Goal: Task Accomplishment & Management: Manage account settings

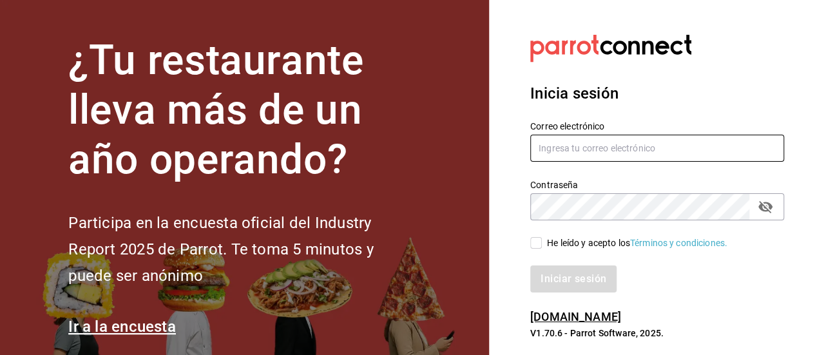
click at [623, 146] on input "text" at bounding box center [657, 148] width 254 height 27
type input "<"
type input "[EMAIL_ADDRESS][DOMAIN_NAME]"
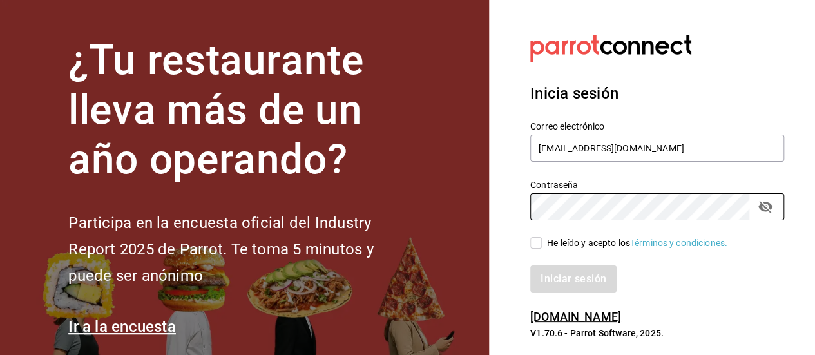
click at [536, 240] on input "He leído y acepto los Términos y condiciones." at bounding box center [536, 243] width 12 height 12
checkbox input "true"
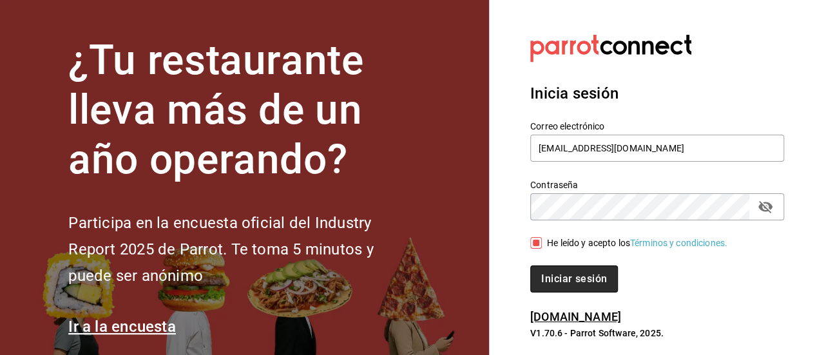
click at [558, 281] on button "Iniciar sesión" at bounding box center [574, 278] width 88 height 27
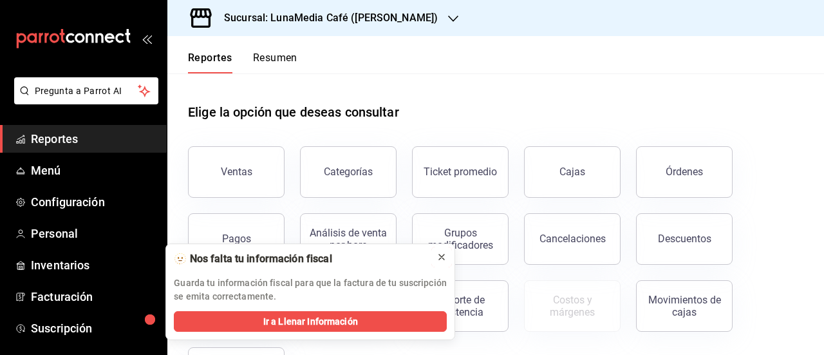
click at [442, 258] on icon at bounding box center [442, 257] width 10 height 10
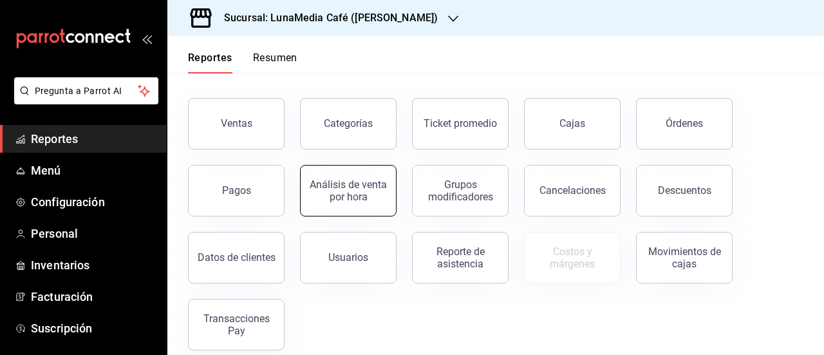
scroll to position [64, 0]
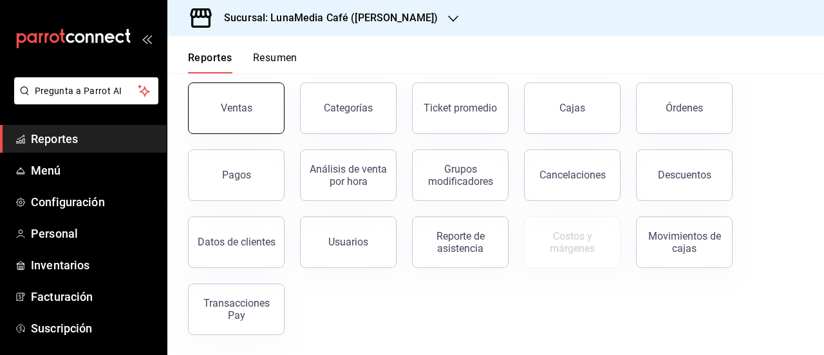
click at [232, 113] on button "Ventas" at bounding box center [236, 108] width 97 height 52
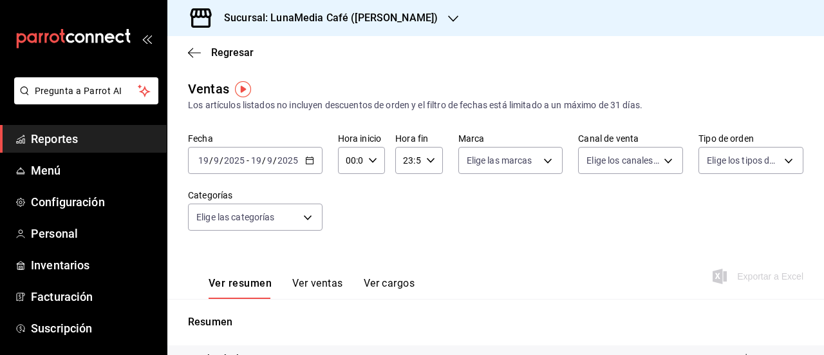
click at [349, 22] on h3 "Sucursal: LunaMedia Café (Ávila Camacho)" at bounding box center [326, 17] width 224 height 15
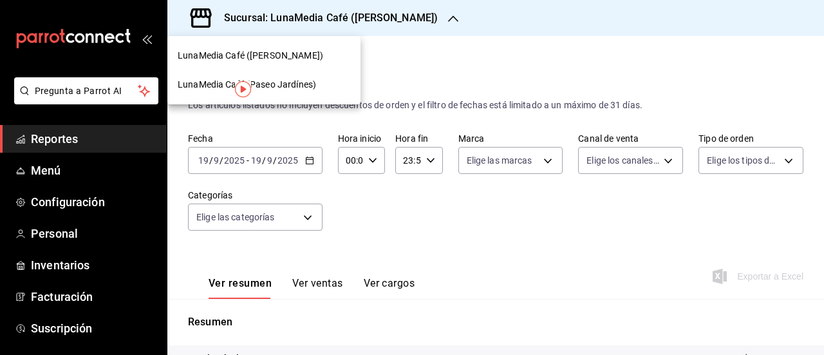
click at [304, 86] on span "LunaMedia Café (Paseo Jardínes)" at bounding box center [247, 85] width 138 height 14
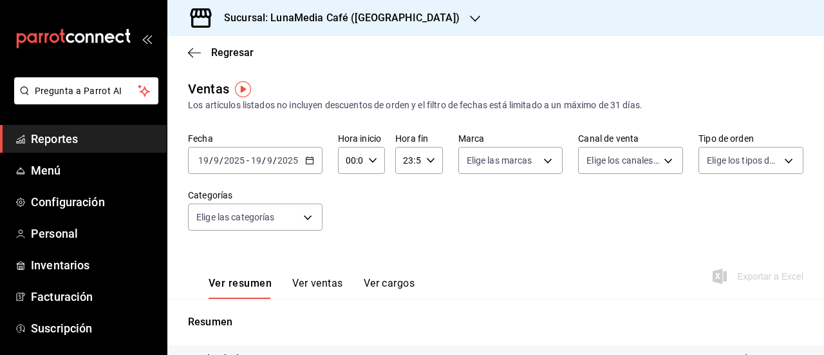
click at [247, 164] on span "-" at bounding box center [248, 160] width 3 height 10
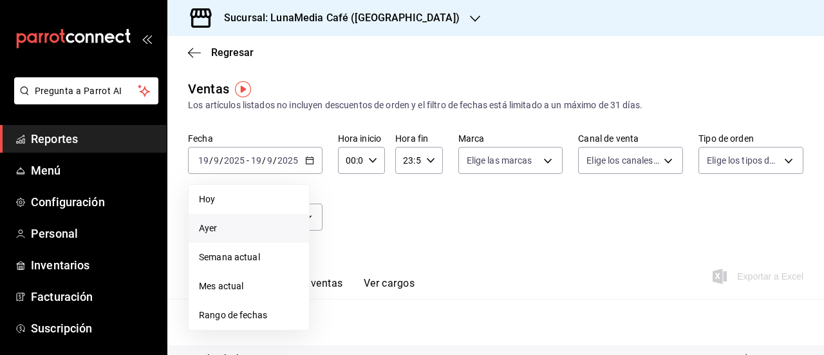
click at [231, 221] on li "Ayer" at bounding box center [249, 228] width 120 height 29
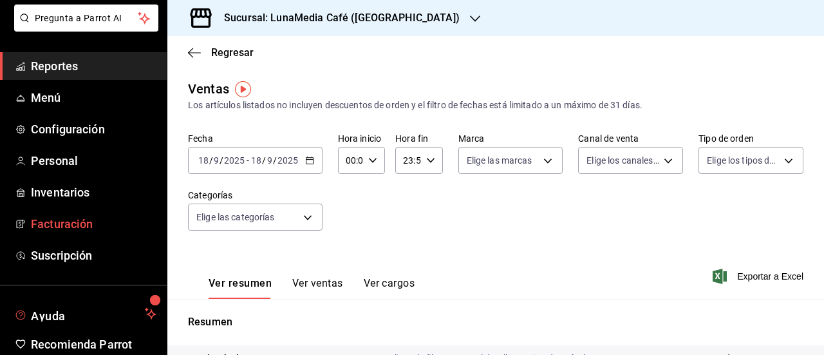
scroll to position [129, 0]
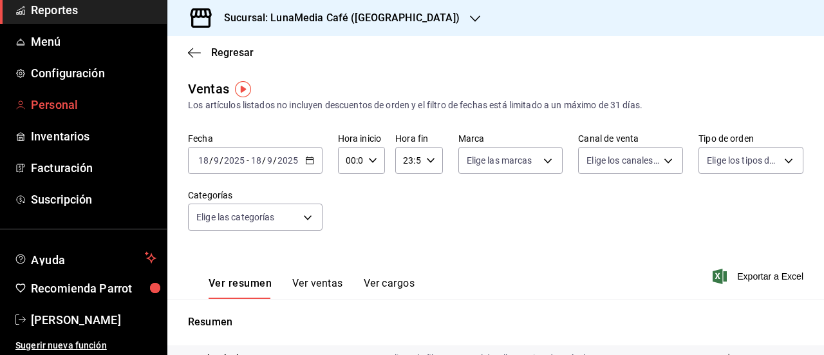
click at [45, 104] on span "Personal" at bounding box center [94, 104] width 126 height 17
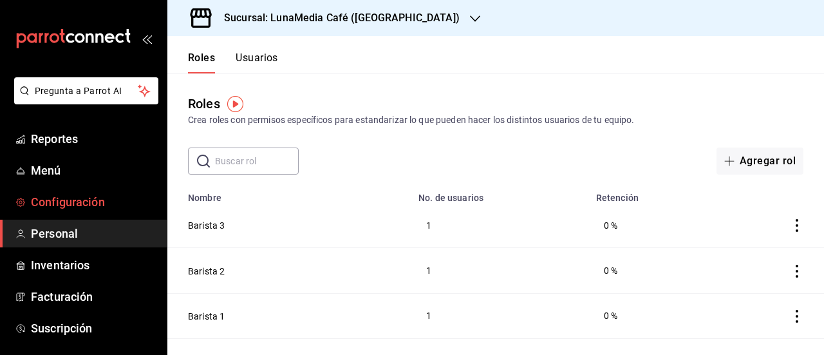
click at [87, 198] on span "Configuración" at bounding box center [94, 201] width 126 height 17
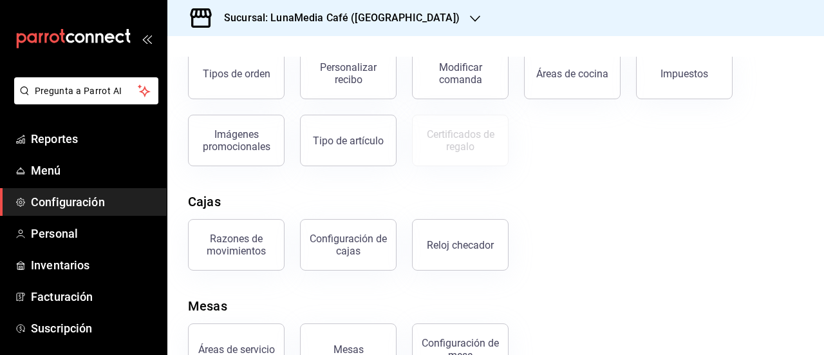
scroll to position [298, 0]
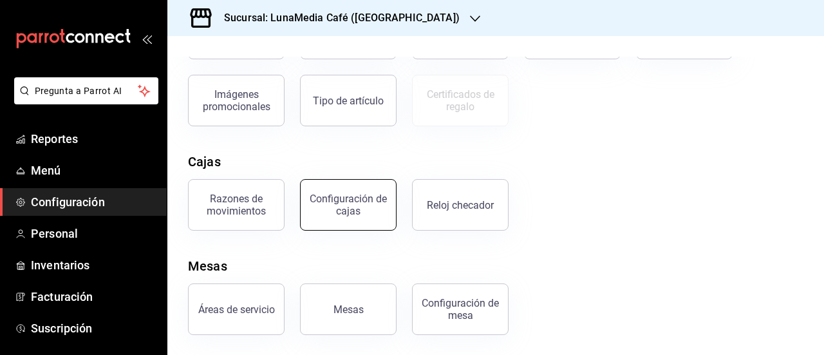
click at [336, 207] on div "Configuración de cajas" at bounding box center [348, 205] width 80 height 24
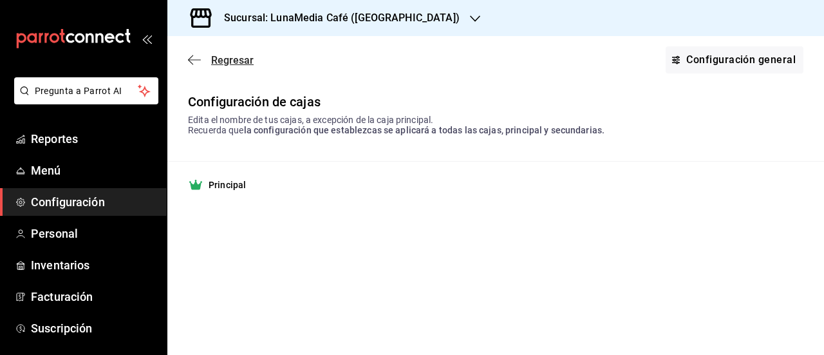
click at [206, 61] on span "Regresar" at bounding box center [221, 60] width 66 height 12
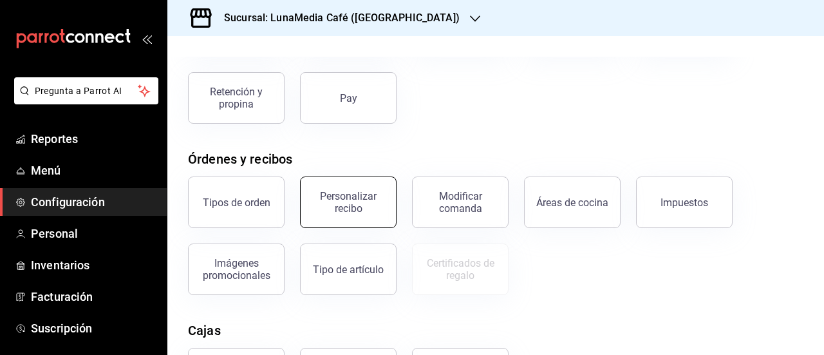
scroll to position [258, 0]
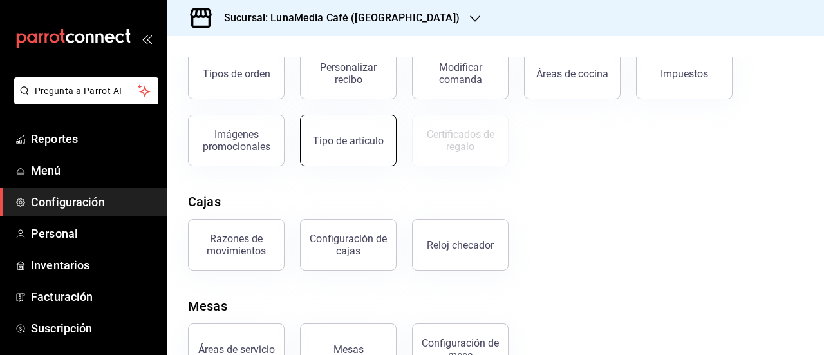
click at [339, 137] on div "Tipo de artículo" at bounding box center [348, 141] width 71 height 12
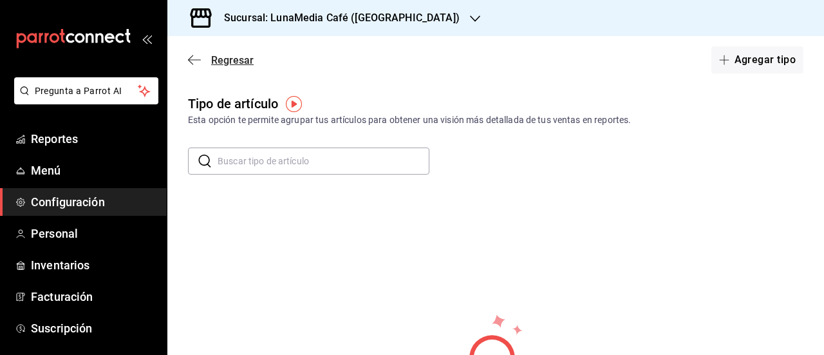
click at [224, 62] on span "Regresar" at bounding box center [232, 60] width 43 height 12
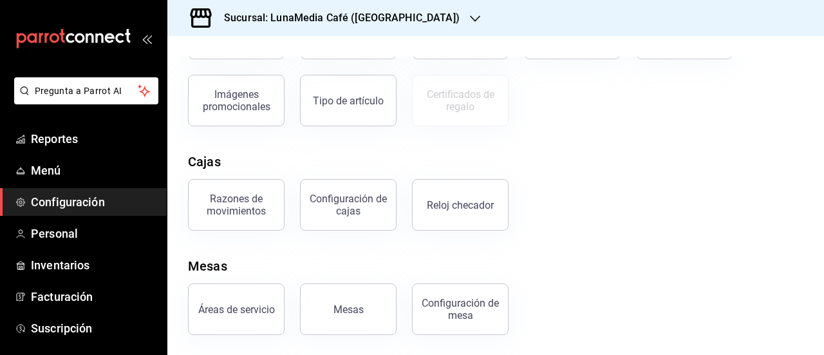
scroll to position [233, 0]
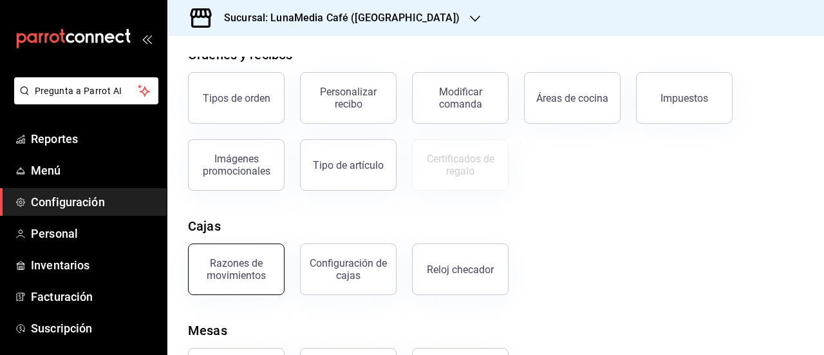
click at [273, 264] on button "Razones de movimientos" at bounding box center [236, 269] width 97 height 52
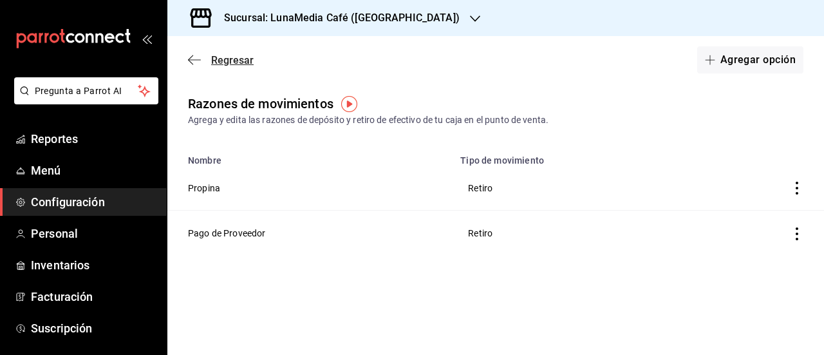
click at [220, 62] on span "Regresar" at bounding box center [232, 60] width 43 height 12
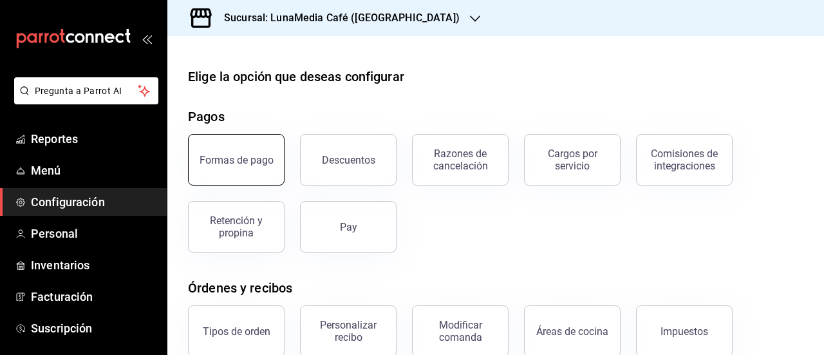
click at [250, 167] on button "Formas de pago" at bounding box center [236, 160] width 97 height 52
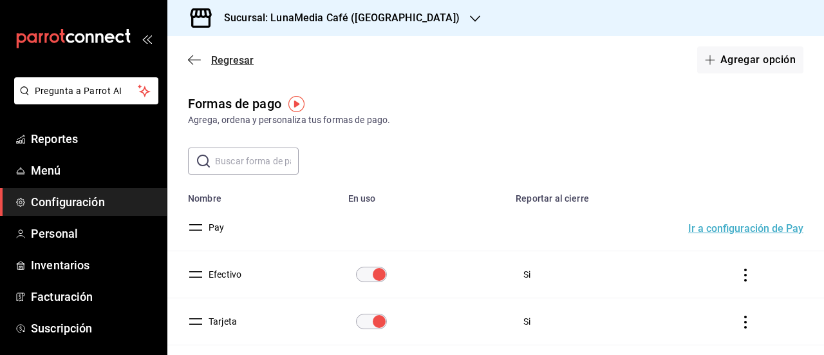
click at [232, 55] on span "Regresar" at bounding box center [232, 60] width 43 height 12
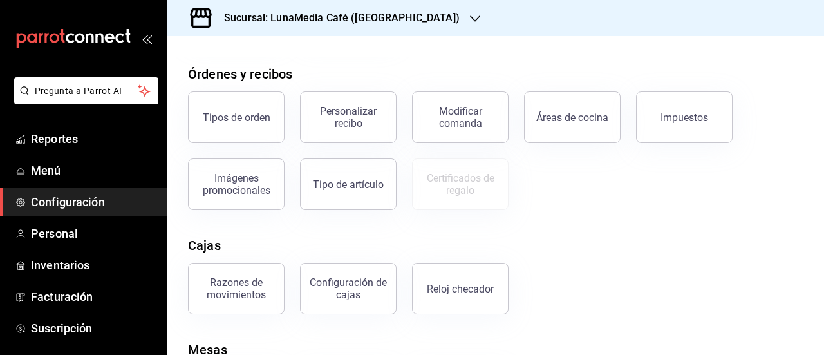
scroll to position [298, 0]
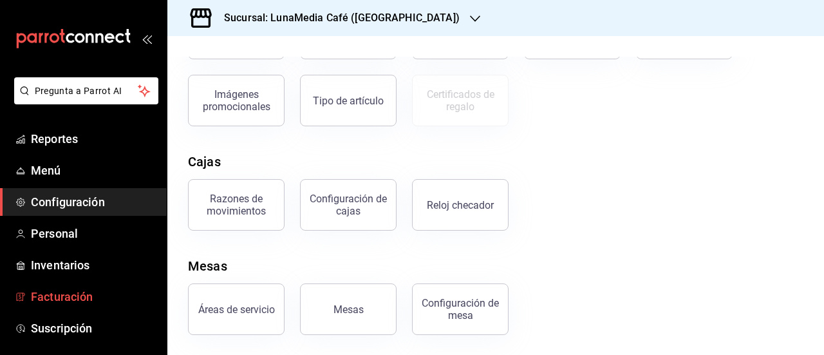
click at [83, 298] on span "Facturación" at bounding box center [94, 296] width 126 height 17
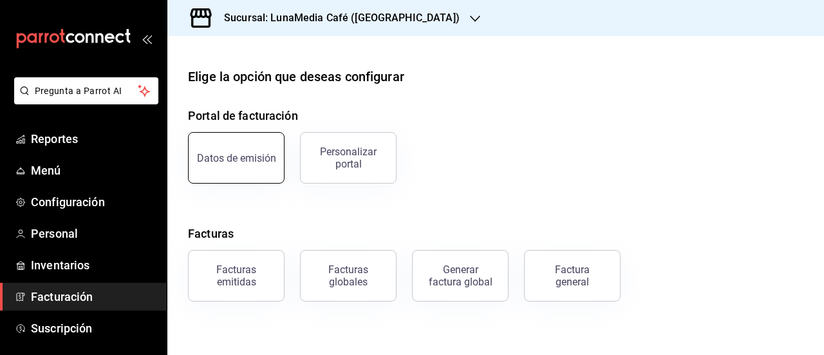
click at [272, 165] on button "Datos de emisión" at bounding box center [236, 158] width 97 height 52
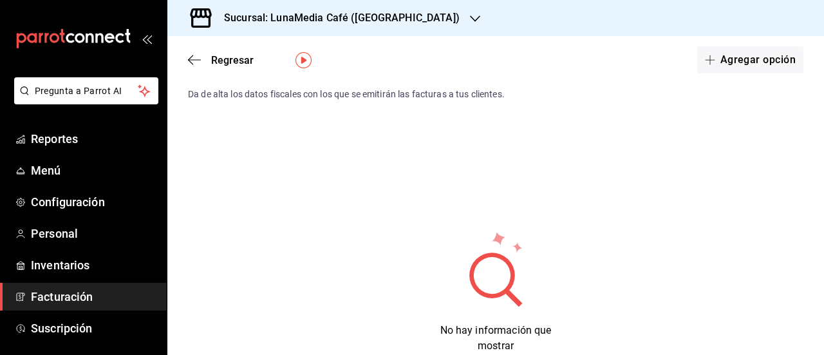
scroll to position [64, 0]
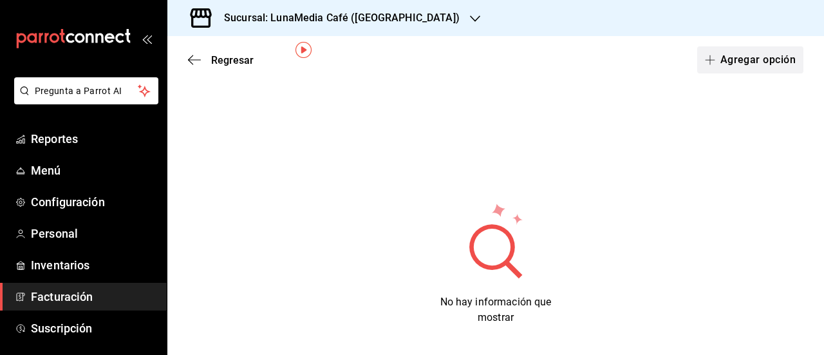
click at [723, 58] on button "Agregar opción" at bounding box center [750, 59] width 106 height 27
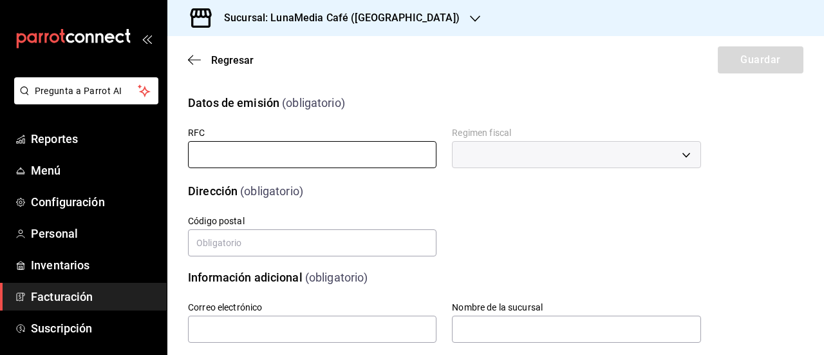
click at [250, 157] on input "text" at bounding box center [312, 154] width 249 height 27
type input "AOLA920130CT4"
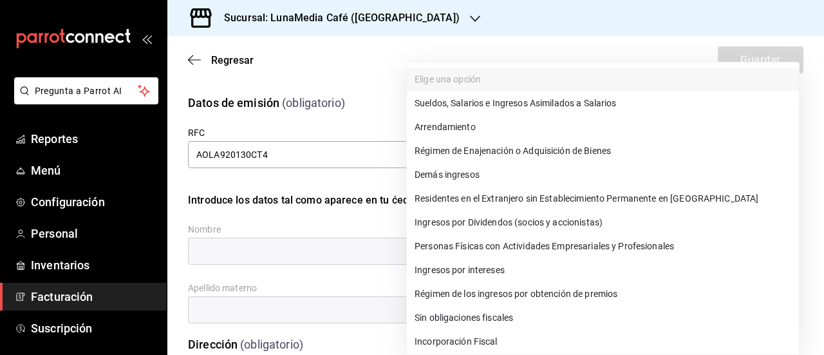
click at [534, 149] on body "Pregunta a Parrot AI Reportes Menú Configuración Personal Inventarios Facturaci…" at bounding box center [412, 177] width 824 height 355
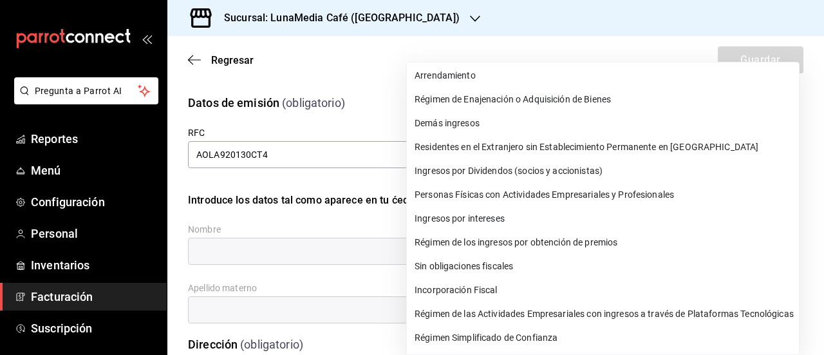
click at [507, 189] on li "Personas Físicas con Actividades Empresariales y Profesionales" at bounding box center [603, 195] width 392 height 24
type input "612"
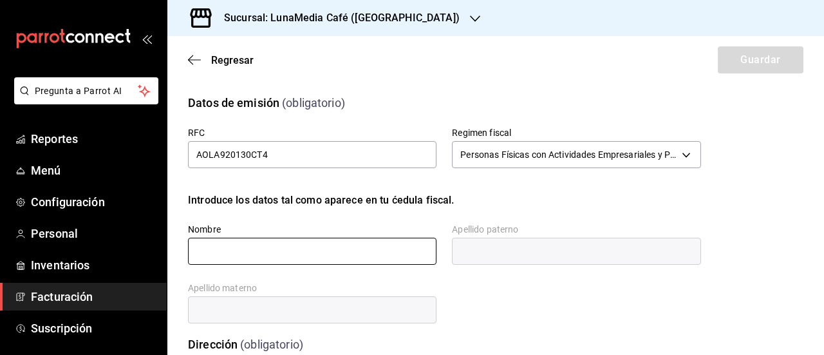
click at [205, 247] on input "text" at bounding box center [312, 251] width 249 height 27
type input "ARNOLD MIGUEL"
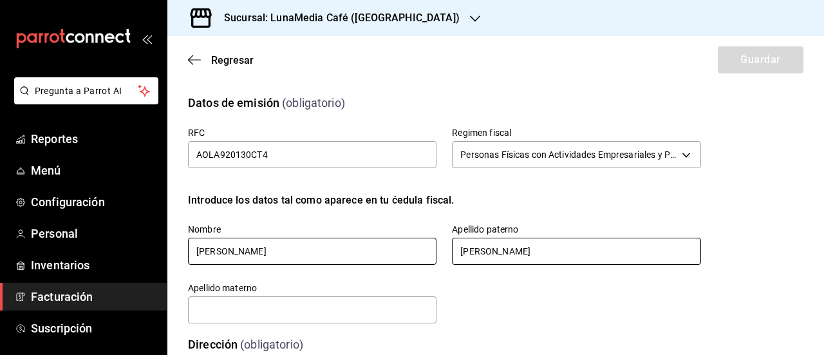
type input "ACOSTA"
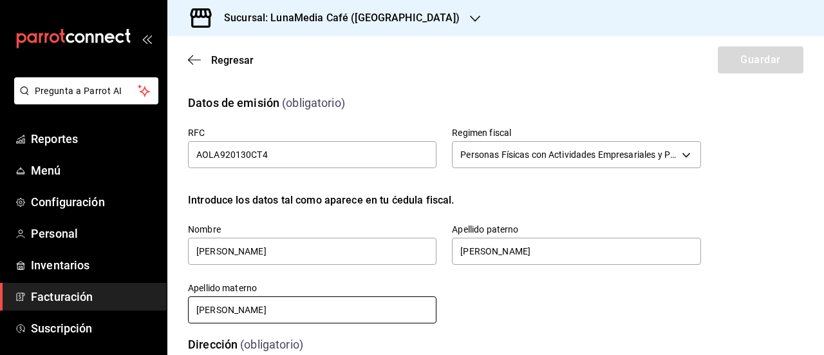
type input "LOZANO"
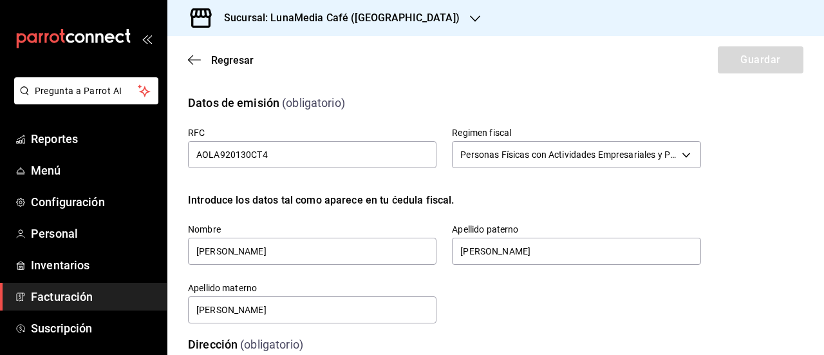
click at [590, 315] on div "RFC AOLA920130CT4 Regimen fiscal Personas Físicas con Actividades Empresariales…" at bounding box center [429, 210] width 544 height 229
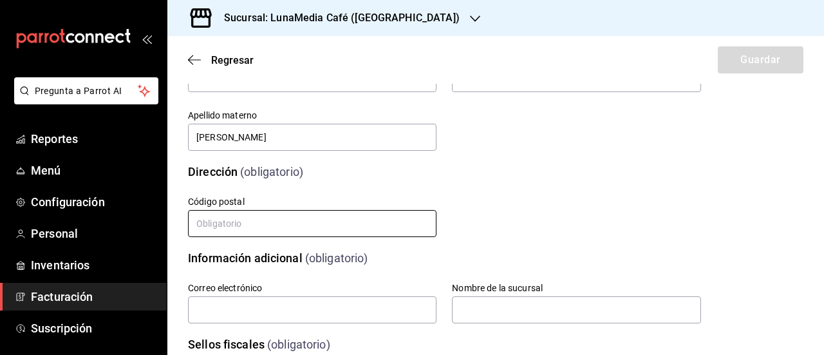
scroll to position [193, 0]
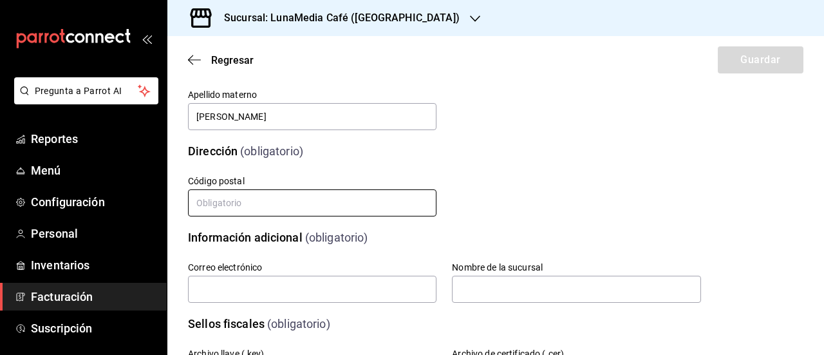
click at [266, 193] on input "text" at bounding box center [312, 202] width 249 height 27
type input "91000"
click at [236, 294] on input "text" at bounding box center [312, 289] width 249 height 27
type input "cmld23oct@hotmail.com"
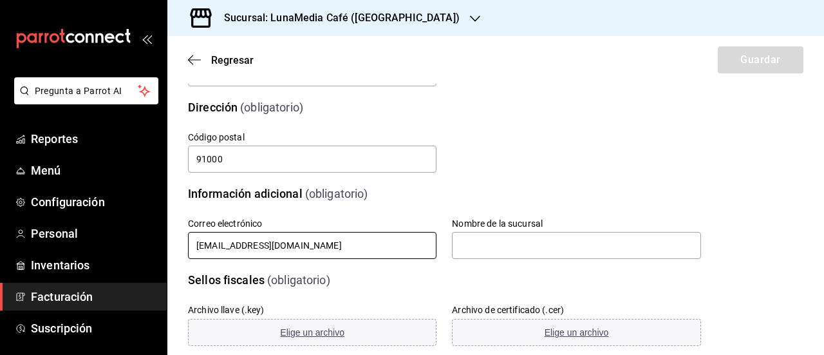
scroll to position [258, 0]
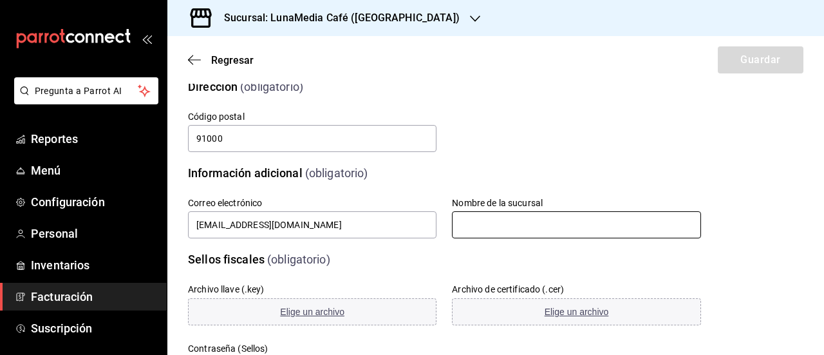
click at [499, 233] on input "text" at bounding box center [576, 224] width 249 height 27
type input "Luna Media Café Plaza Paseo Jardines"
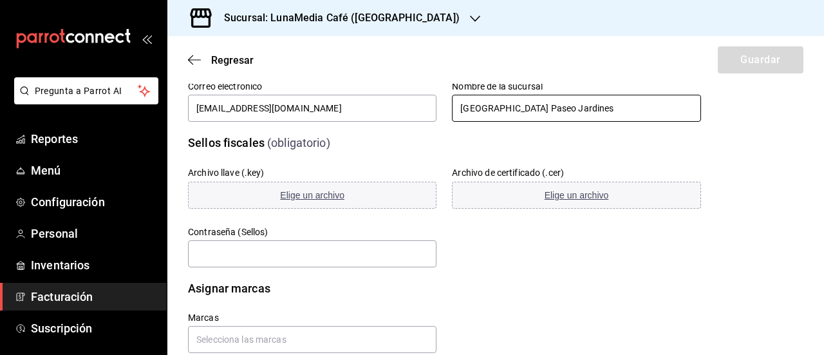
scroll to position [386, 0]
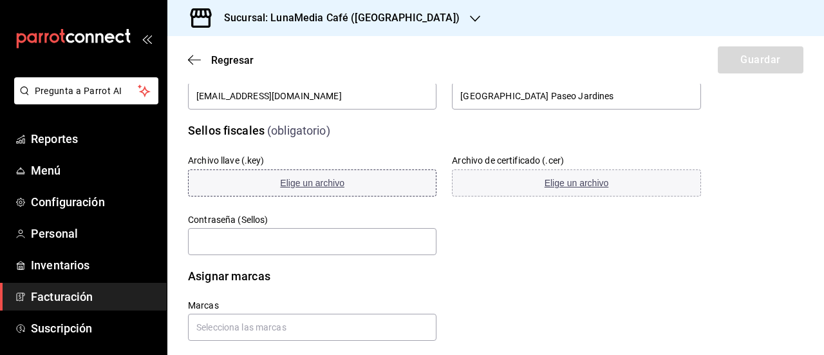
click at [309, 177] on button "Elige un archivo" at bounding box center [312, 182] width 249 height 27
click at [545, 180] on span "Elige un archivo" at bounding box center [577, 183] width 64 height 10
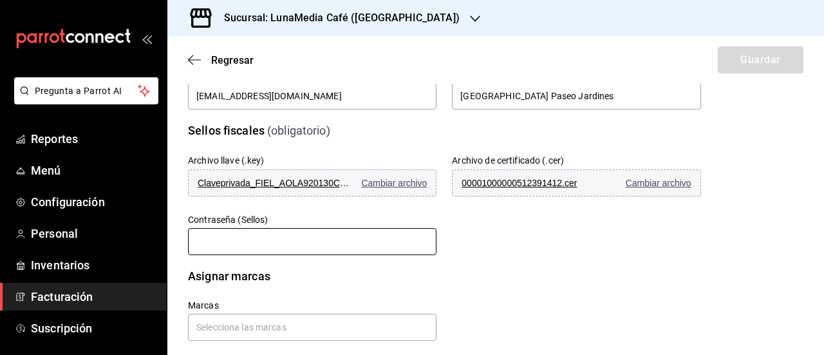
click at [253, 244] on input "text" at bounding box center [312, 241] width 249 height 27
paste input "AOLA13Ar02Ac"
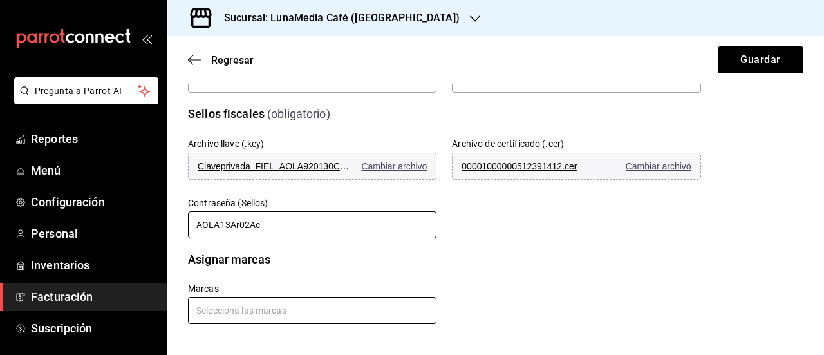
type input "AOLA13Ar02Ac"
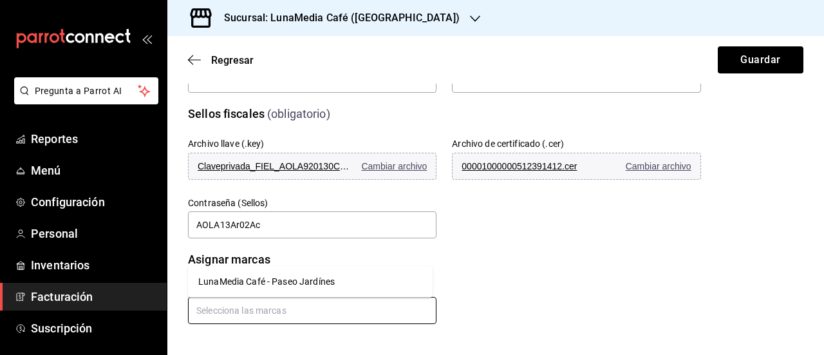
click at [247, 310] on input "text" at bounding box center [312, 310] width 249 height 27
click at [254, 280] on li "LunaMedia Café - Paseo Jardínes" at bounding box center [310, 281] width 245 height 21
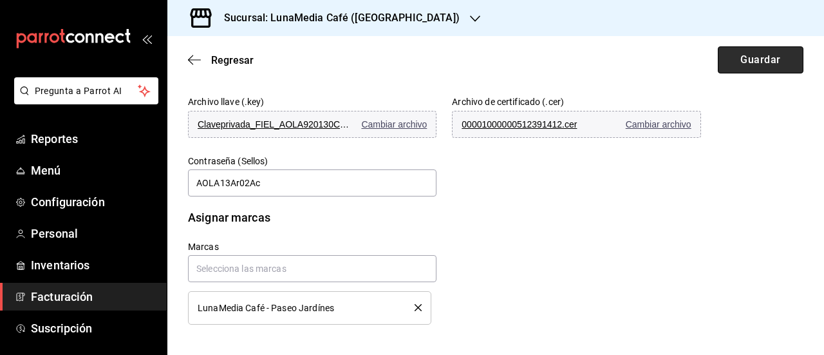
click at [754, 52] on button "Guardar" at bounding box center [761, 59] width 86 height 27
click at [659, 126] on span "Cambiar archivo" at bounding box center [659, 124] width 66 height 10
click at [645, 123] on span "Cambiar archivo" at bounding box center [659, 124] width 66 height 10
click at [771, 58] on button "Reintentar" at bounding box center [761, 59] width 86 height 27
click at [628, 125] on span "Cambiar archivo" at bounding box center [659, 124] width 66 height 10
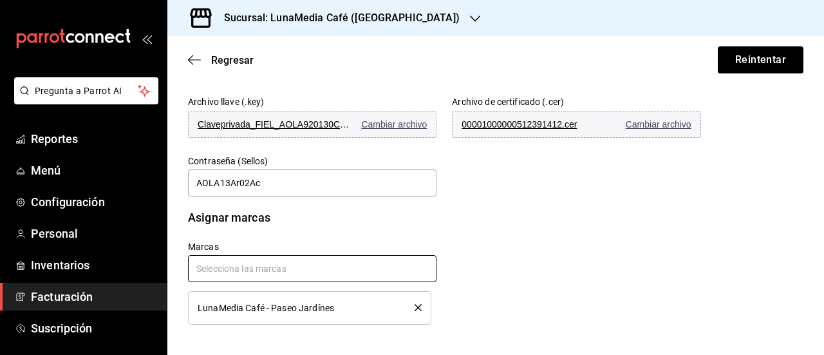
click at [234, 265] on input "text" at bounding box center [312, 268] width 249 height 27
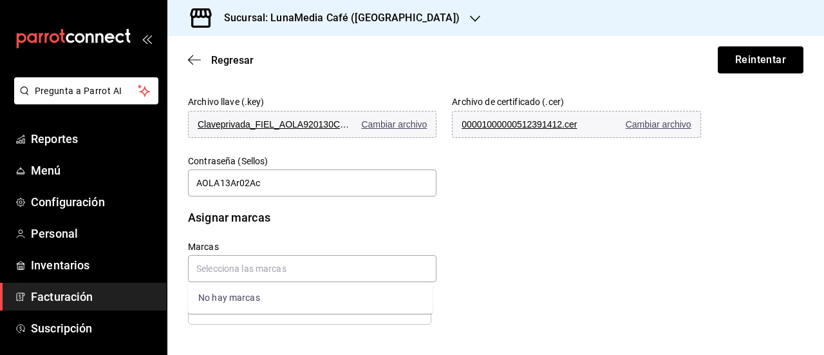
click at [310, 229] on div "Marcas LunaMedia Café - Paseo Jardínes" at bounding box center [305, 275] width 264 height 99
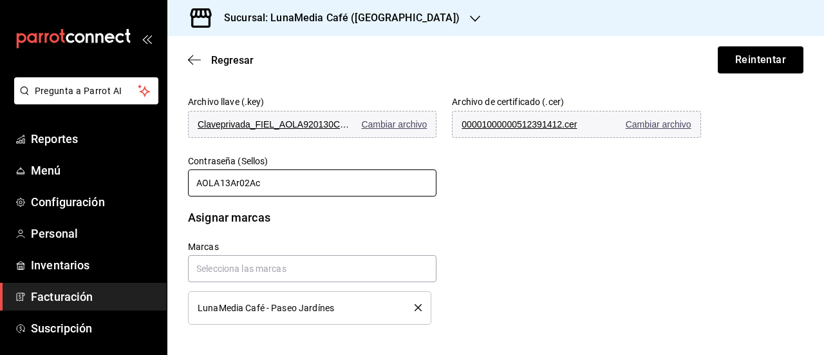
click at [198, 181] on input "AOLA13Ar02Ac" at bounding box center [312, 182] width 249 height 27
click at [296, 181] on input "AOLA13Ar02Ac" at bounding box center [312, 182] width 249 height 27
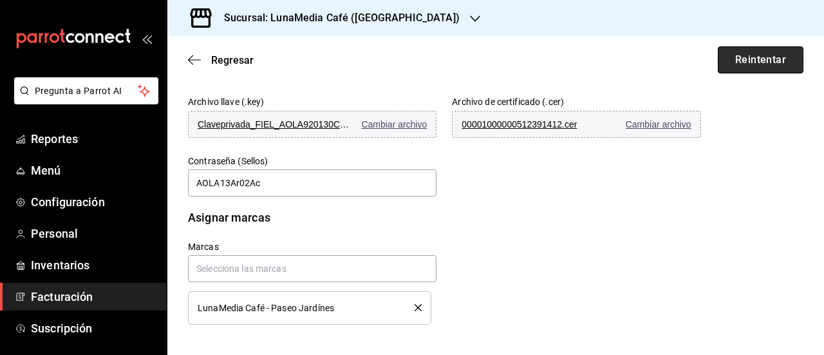
click at [755, 57] on button "Reintentar" at bounding box center [761, 59] width 86 height 27
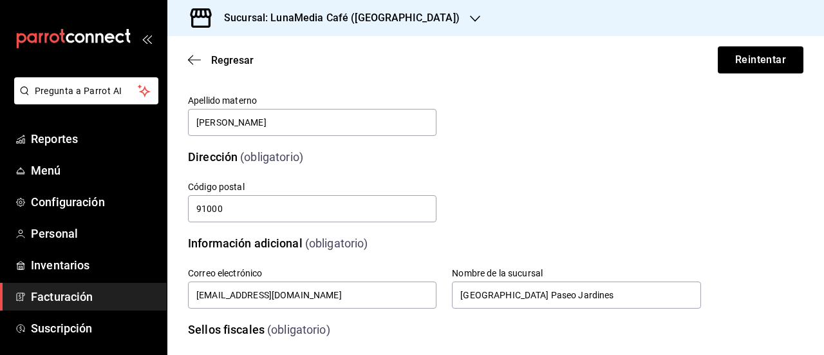
scroll to position [123, 0]
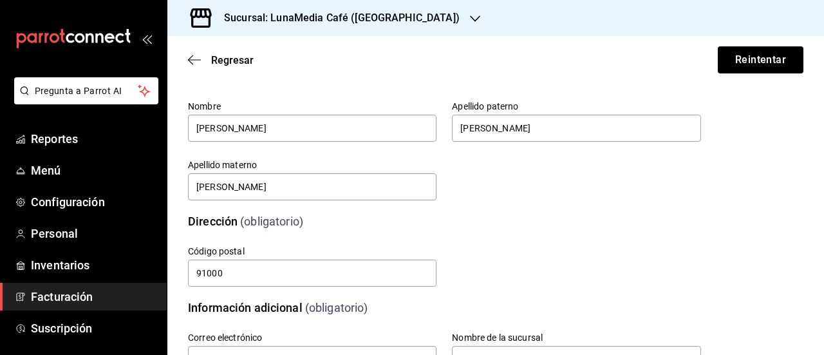
click at [292, 252] on label "Código postal" at bounding box center [312, 251] width 249 height 9
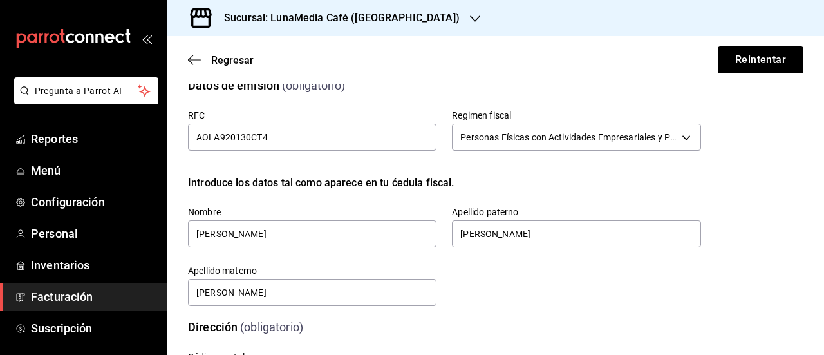
scroll to position [0, 0]
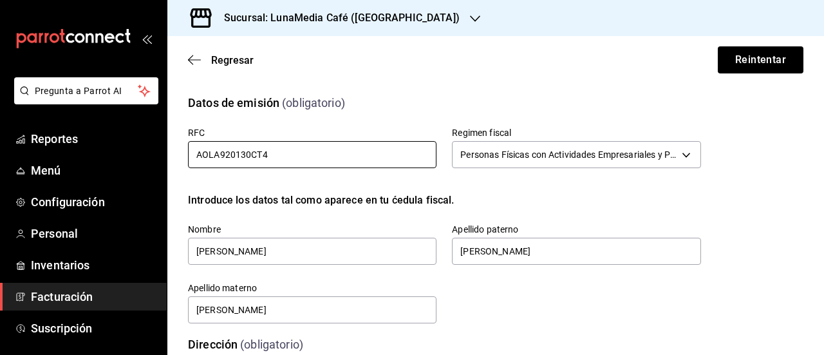
click at [277, 147] on input "AOLA920130CT4" at bounding box center [312, 154] width 249 height 27
type input "AOLA920130CT"
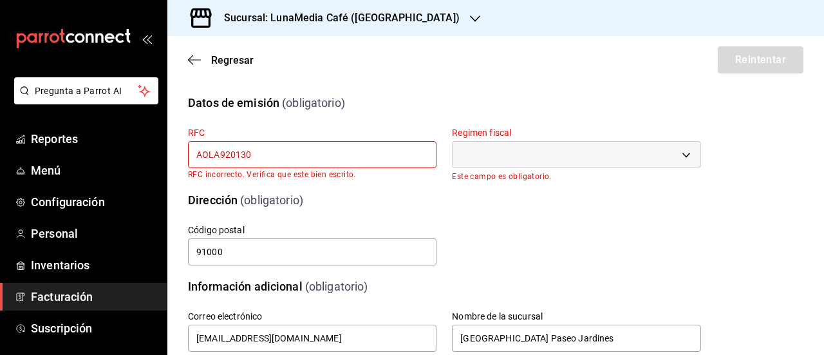
type input "AOLA92013"
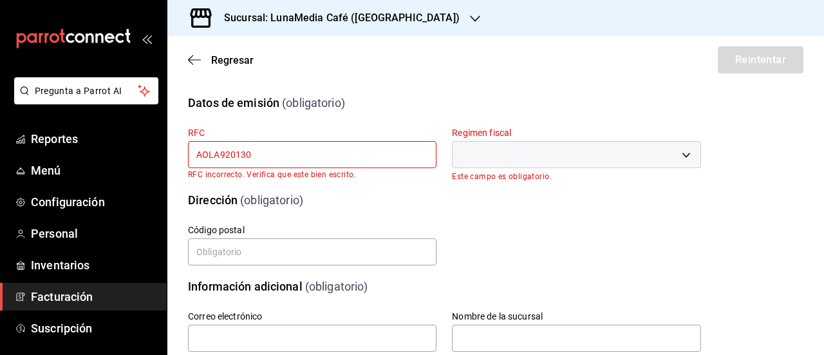
click at [564, 241] on div "Calle # exterior # interior Código postal Estado Elige una opción 0 Municipio E…" at bounding box center [429, 230] width 544 height 74
click at [548, 150] on div "​" at bounding box center [576, 154] width 249 height 27
click at [683, 159] on div "​" at bounding box center [576, 154] width 249 height 27
click at [683, 156] on div "​" at bounding box center [576, 154] width 249 height 27
click at [683, 155] on div "​" at bounding box center [576, 154] width 249 height 27
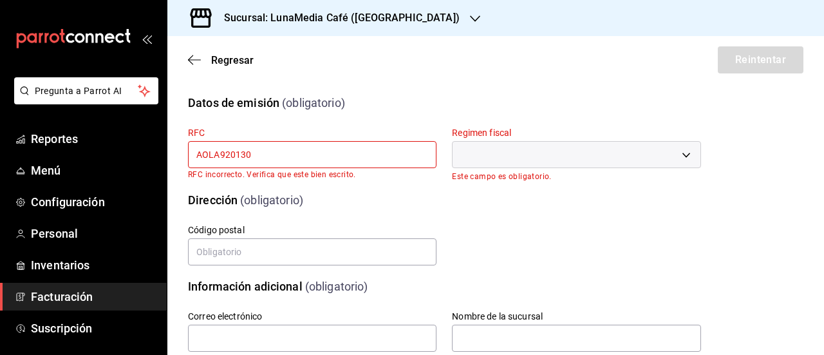
click at [683, 155] on div "​" at bounding box center [576, 154] width 249 height 27
click at [281, 153] on input "AOLA920130" at bounding box center [312, 154] width 249 height 27
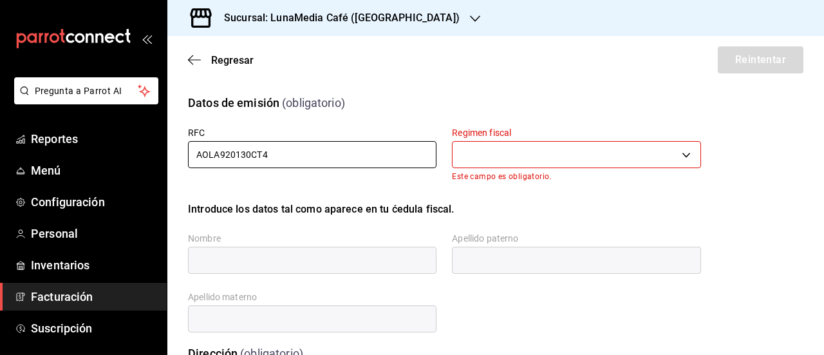
click at [310, 150] on input "AOLA920130CT4" at bounding box center [312, 154] width 249 height 27
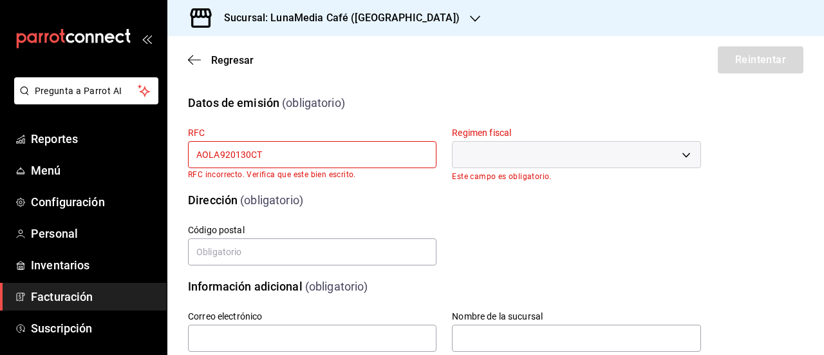
type input "AOLA920130CT4"
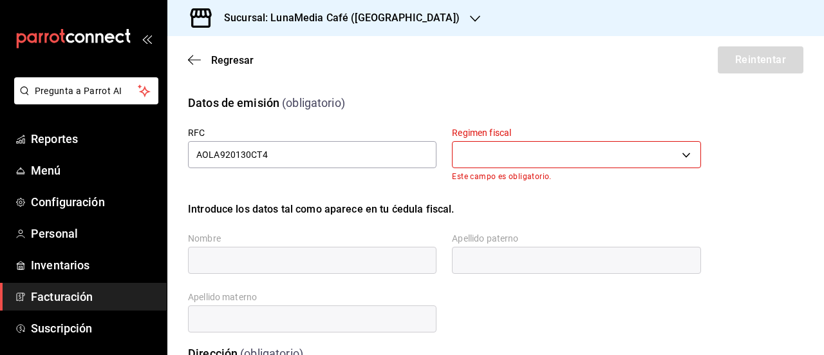
click at [471, 155] on body "Pregunta a Parrot AI Reportes Menú Configuración Personal Inventarios Facturaci…" at bounding box center [412, 177] width 824 height 355
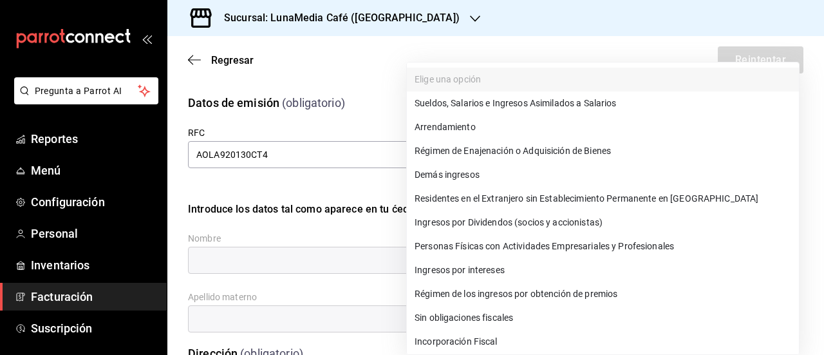
click at [469, 250] on li "Personas Físicas con Actividades Empresariales y Profesionales" at bounding box center [603, 246] width 392 height 24
type input "612"
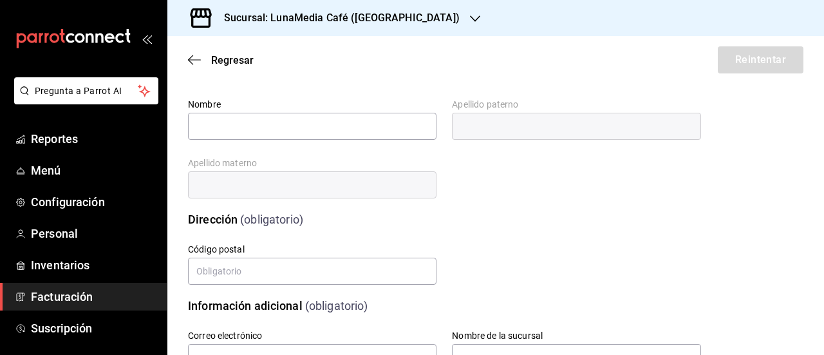
scroll to position [129, 0]
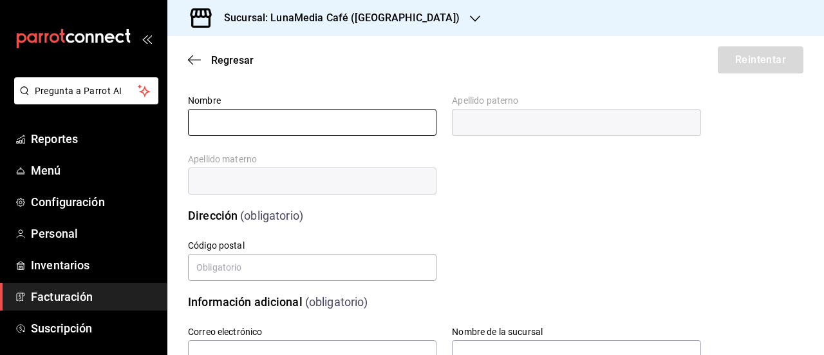
click at [290, 130] on input "text" at bounding box center [312, 122] width 249 height 27
type input "ARNOLD MIGUEL"
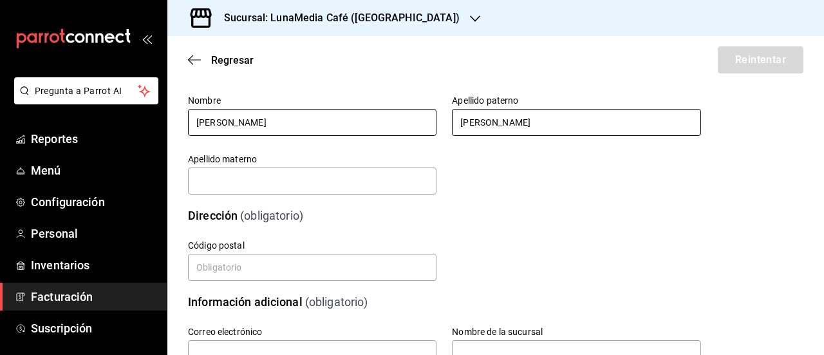
type input "ACOSTA"
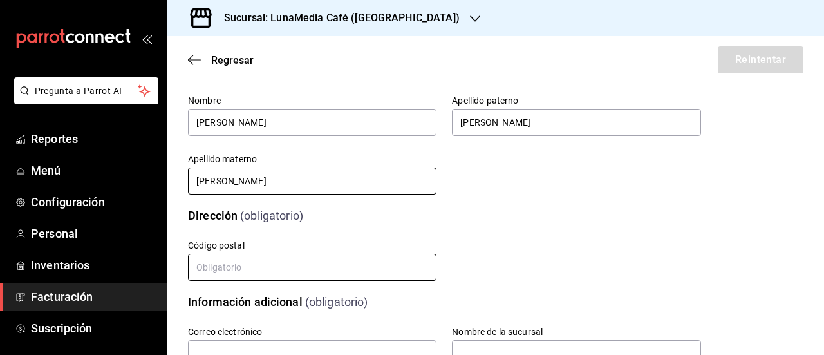
type input "LOZANO"
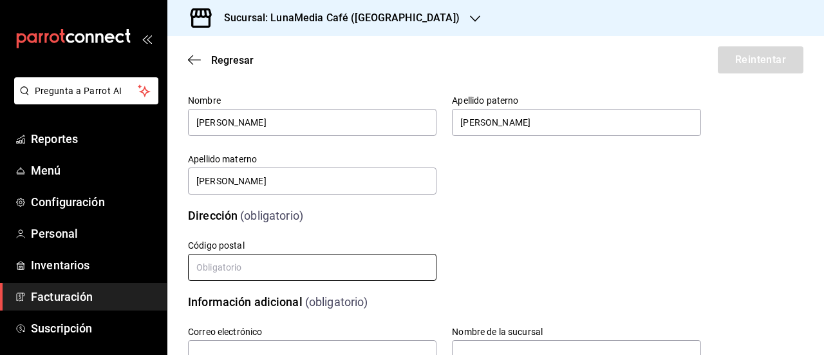
click at [238, 261] on input "text" at bounding box center [312, 267] width 249 height 27
type input "91000"
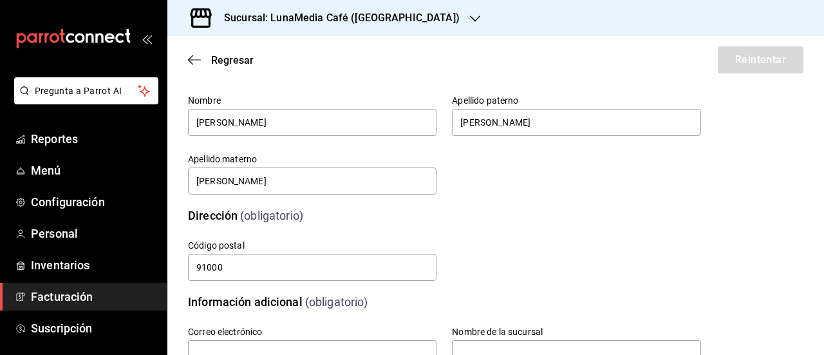
click at [615, 213] on div "Calle # exterior # interior Código postal 91000 Estado Elige una opción 0 Munic…" at bounding box center [429, 246] width 544 height 74
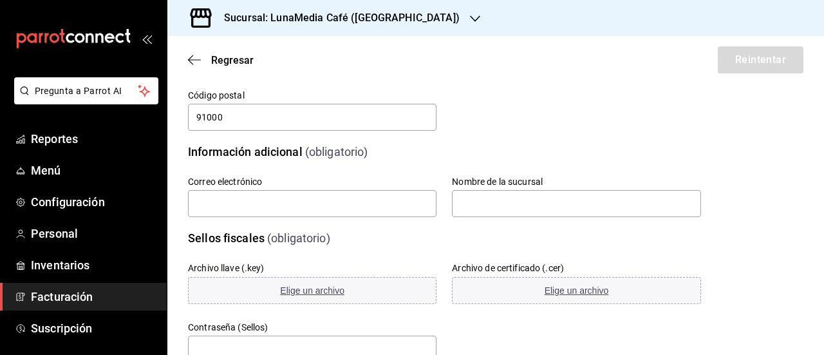
scroll to position [322, 0]
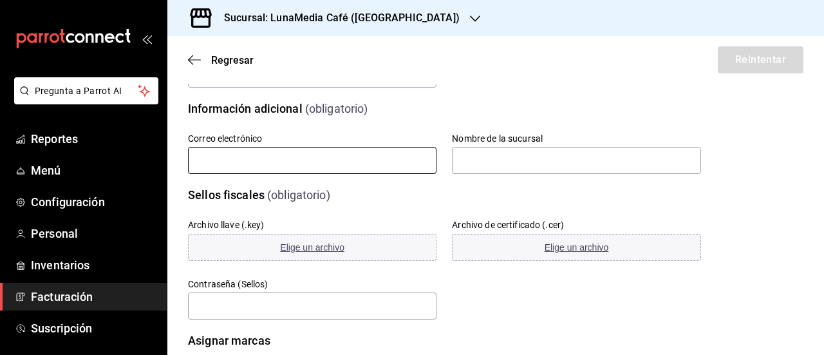
click at [283, 156] on input "text" at bounding box center [312, 160] width 249 height 27
type input "cmld23oct@hotmail.com"
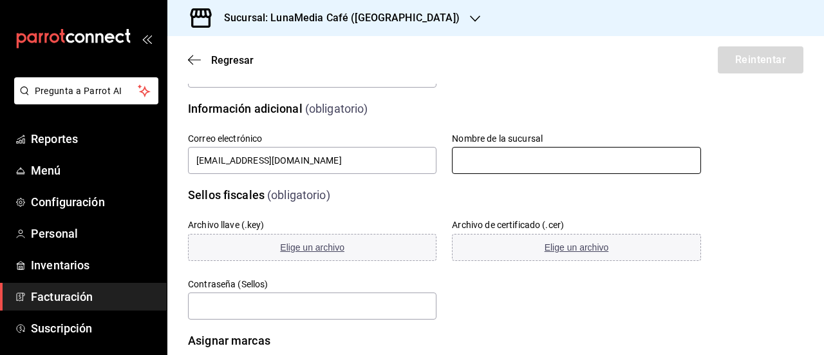
click at [506, 160] on input "text" at bounding box center [576, 160] width 249 height 27
type input "Luna Media Café Plaza Paseo Jardines"
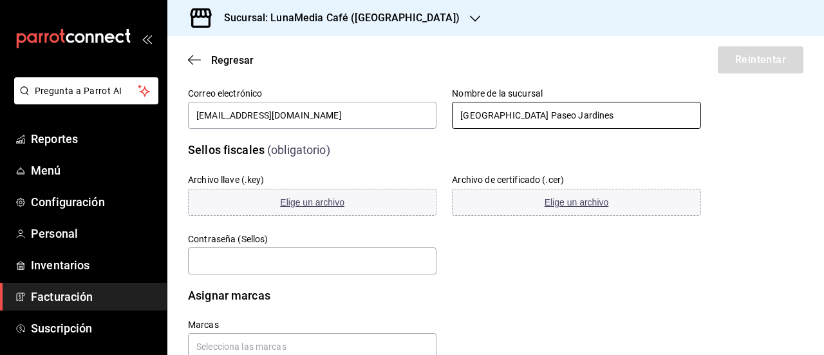
scroll to position [386, 0]
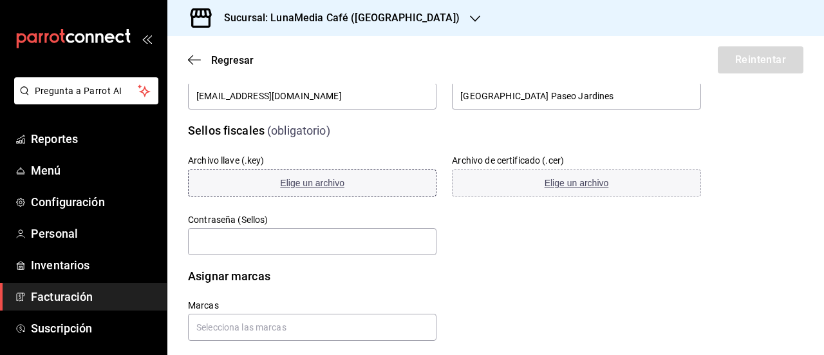
click at [309, 185] on span "Elige un archivo" at bounding box center [312, 183] width 64 height 10
click at [287, 180] on span "Elige un archivo" at bounding box center [312, 183] width 64 height 10
click at [587, 185] on span "Elige un archivo" at bounding box center [577, 183] width 64 height 10
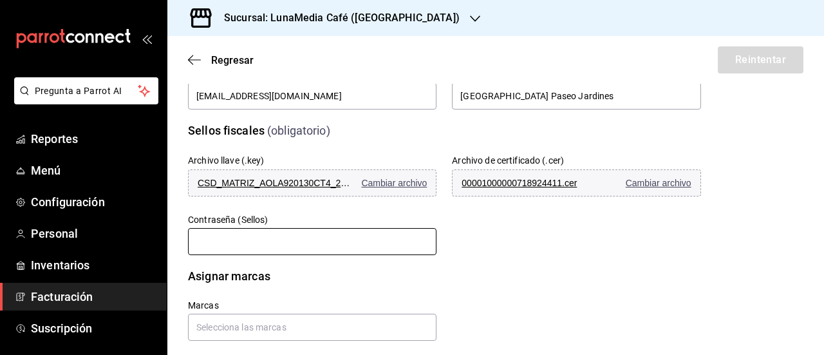
click at [250, 250] on input "text" at bounding box center [312, 241] width 249 height 27
type input "Ac13Ar02AOLA"
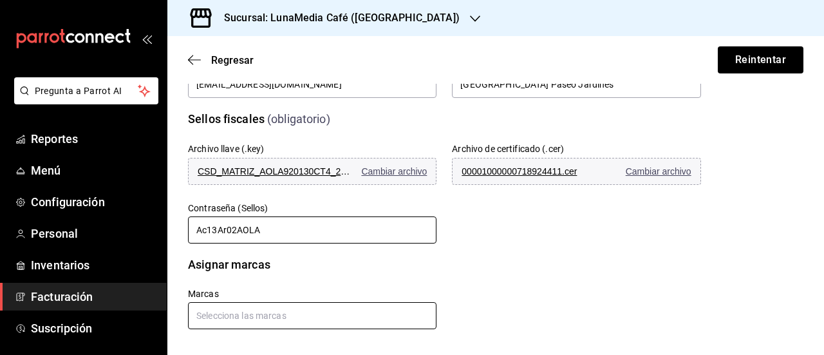
scroll to position [403, 0]
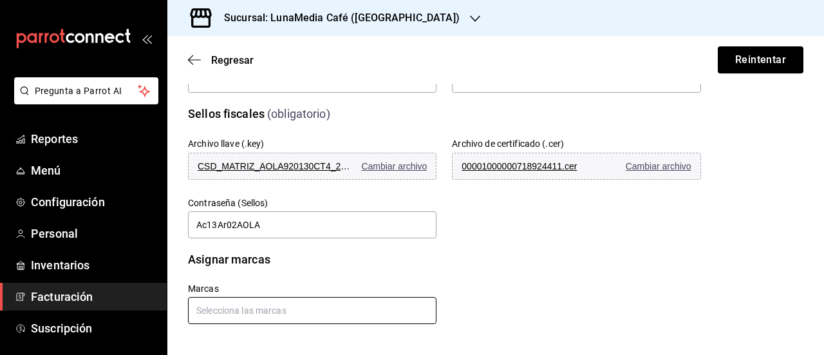
click at [298, 310] on input "text" at bounding box center [312, 310] width 249 height 27
click at [299, 268] on ul "LunaMedia Café - Paseo Jardínes" at bounding box center [310, 282] width 245 height 32
click at [298, 271] on li "LunaMedia Café - Paseo Jardínes" at bounding box center [310, 281] width 245 height 21
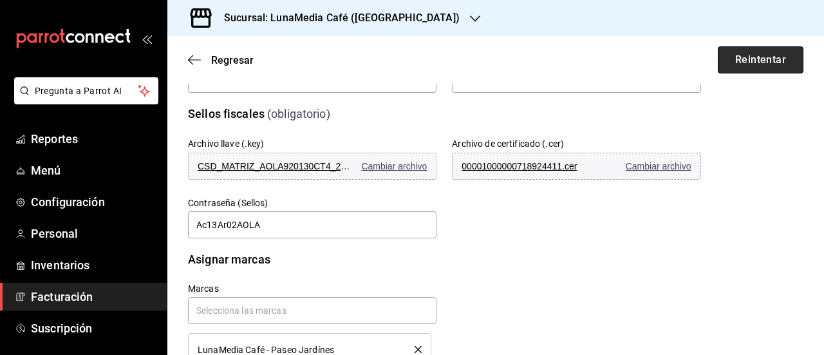
click at [733, 61] on button "Reintentar" at bounding box center [761, 59] width 86 height 27
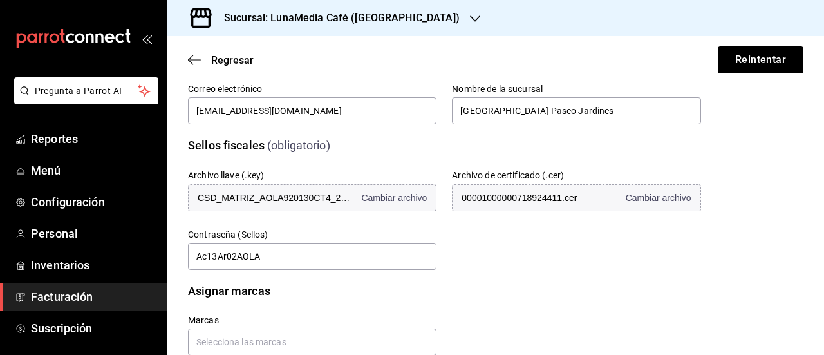
scroll to position [445, 0]
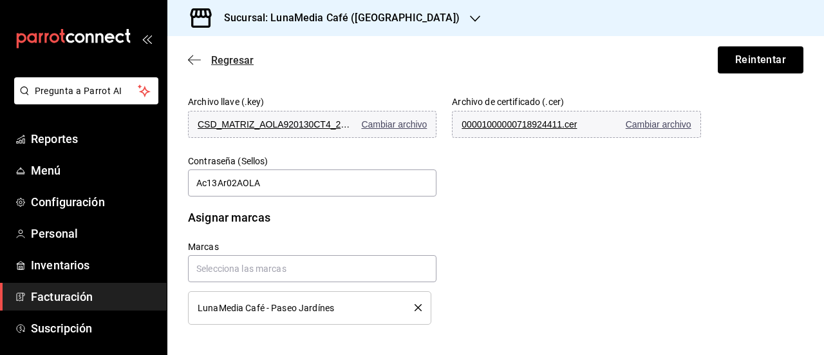
click at [214, 56] on span "Regresar" at bounding box center [232, 60] width 43 height 12
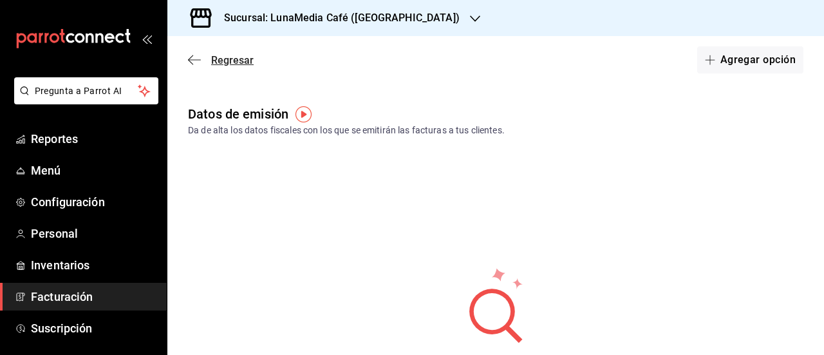
click at [191, 55] on icon "button" at bounding box center [194, 60] width 13 height 12
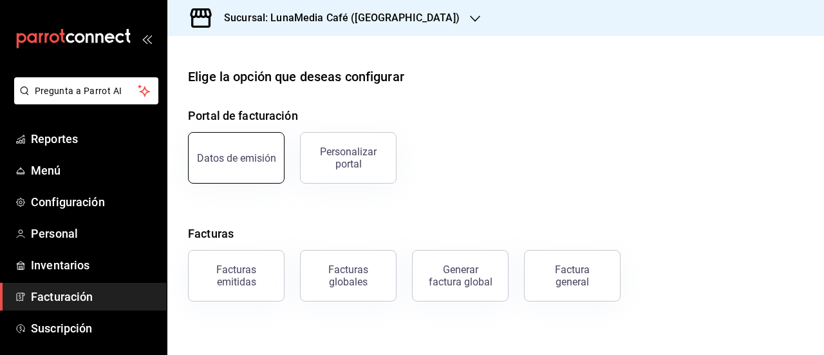
click at [219, 168] on button "Datos de emisión" at bounding box center [236, 158] width 97 height 52
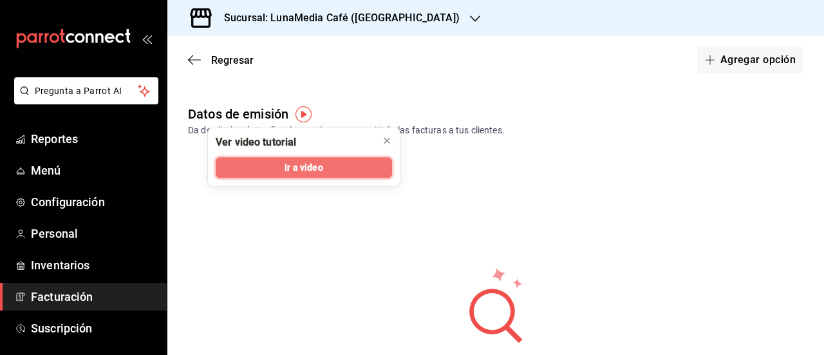
click at [298, 162] on span "Ir a video" at bounding box center [304, 168] width 38 height 14
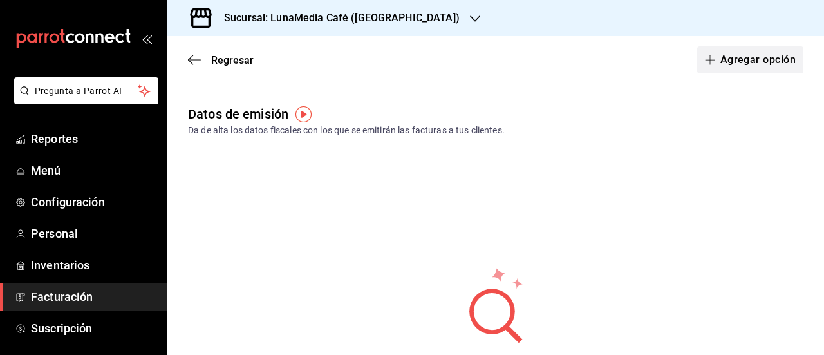
click at [708, 57] on span "button" at bounding box center [712, 60] width 15 height 10
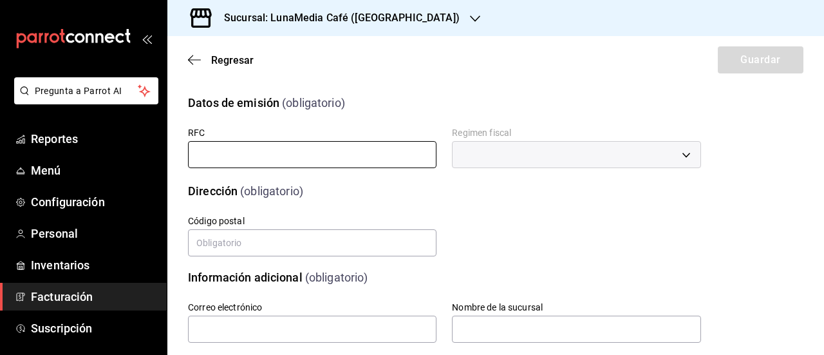
click at [250, 164] on input "text" at bounding box center [312, 154] width 249 height 27
type input "AOLA920130CT4"
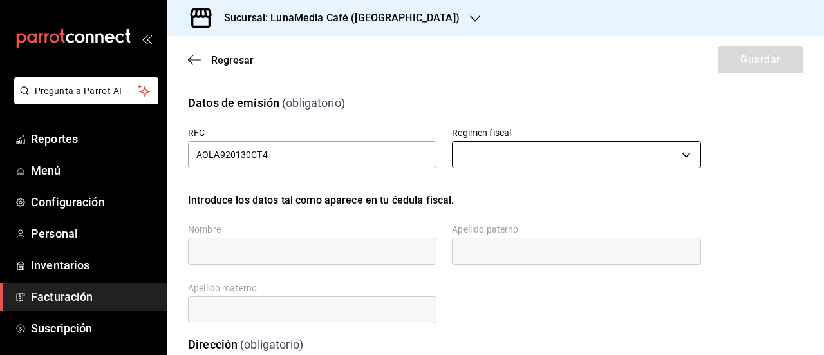
click at [465, 160] on body "Pregunta a Parrot AI Reportes Menú Configuración Personal Inventarios Facturaci…" at bounding box center [412, 177] width 824 height 355
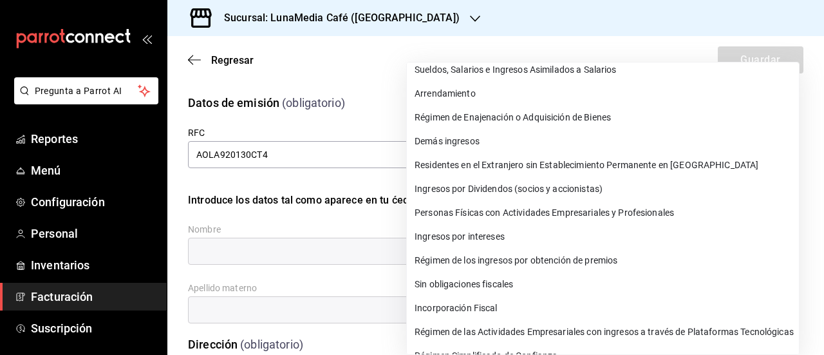
scroll to position [52, 0]
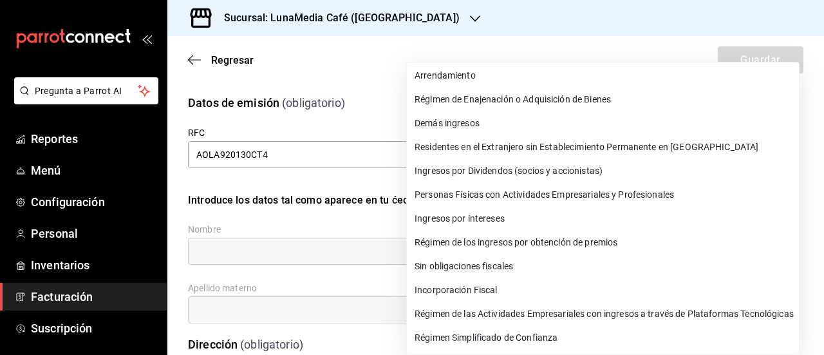
click at [509, 198] on li "Personas Físicas con Actividades Empresariales y Profesionales" at bounding box center [603, 195] width 392 height 24
type input "612"
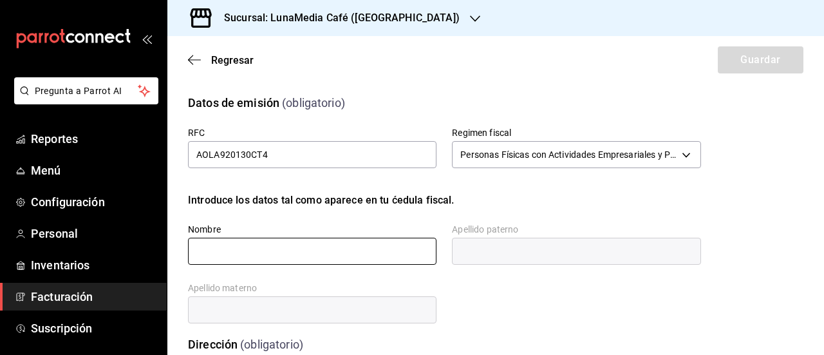
click at [291, 252] on input "text" at bounding box center [312, 251] width 249 height 27
type input "ARNOLD MIGUEL"
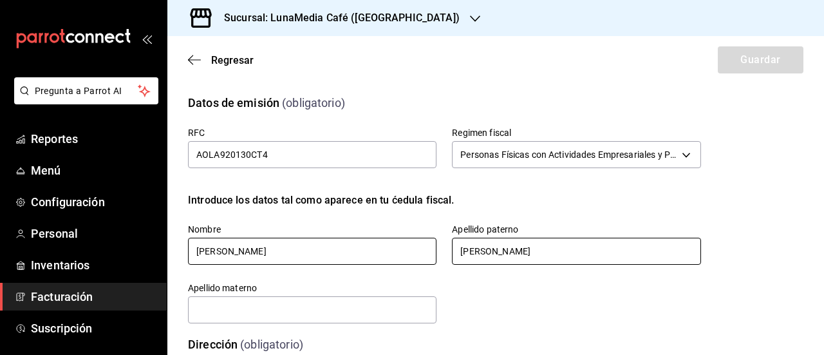
type input "ACOSTA"
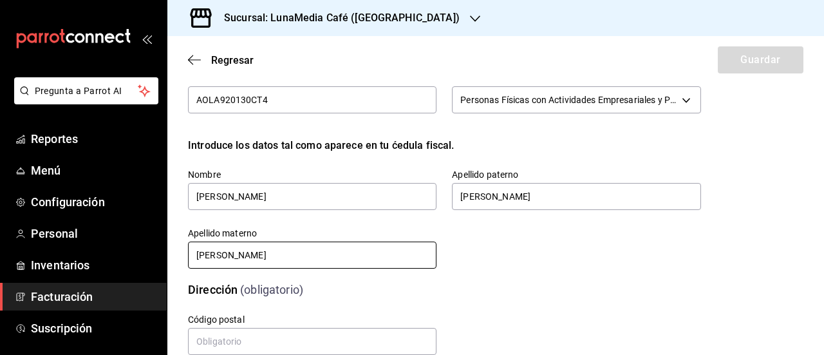
scroll to position [129, 0]
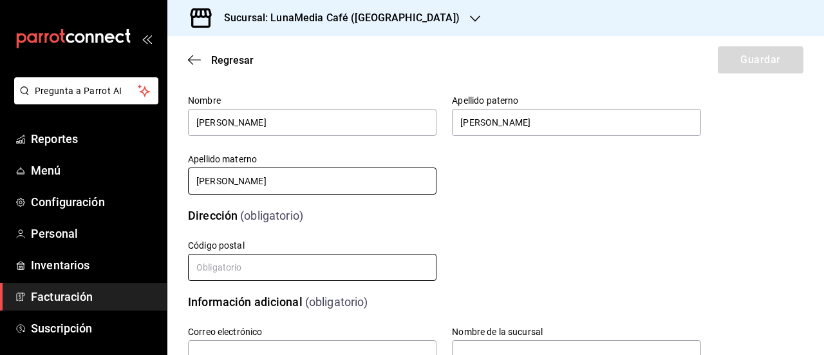
type input "LOZANO"
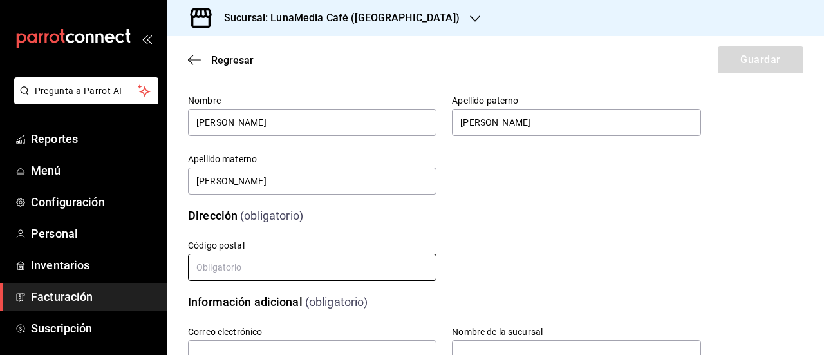
click at [220, 266] on input "text" at bounding box center [312, 267] width 249 height 27
type input "91000"
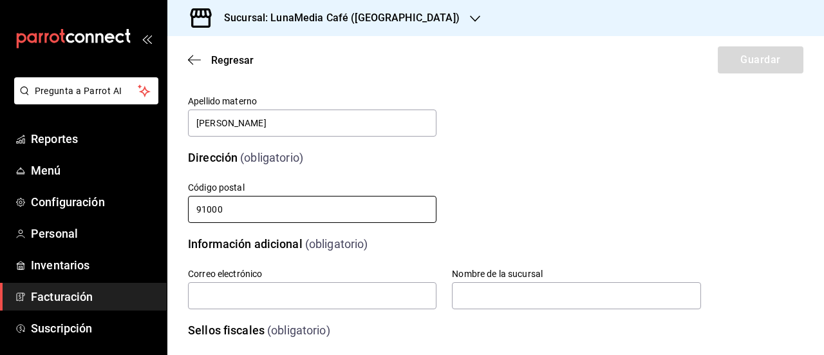
scroll to position [258, 0]
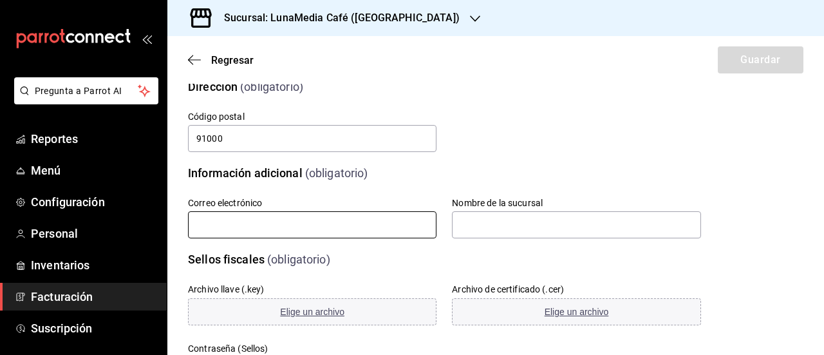
click at [257, 219] on input "text" at bounding box center [312, 224] width 249 height 27
type input "cafelunamedia@gmail.com"
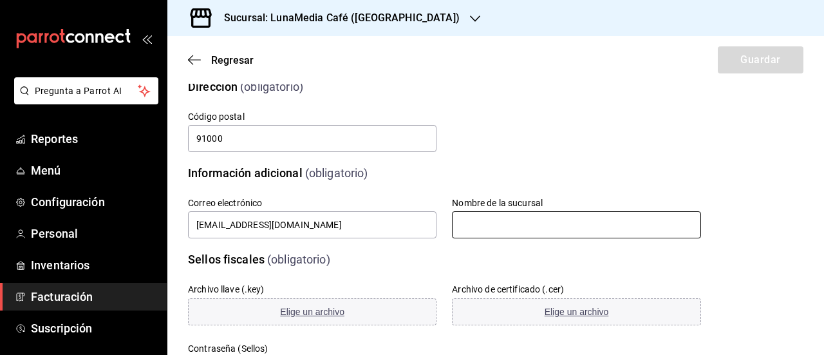
click at [532, 218] on input "text" at bounding box center [576, 224] width 249 height 27
type input "Luna Media Café Plaza Paseo Jardines"
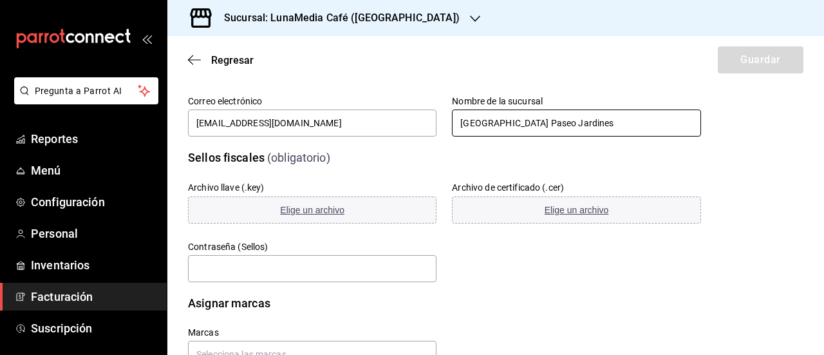
scroll to position [386, 0]
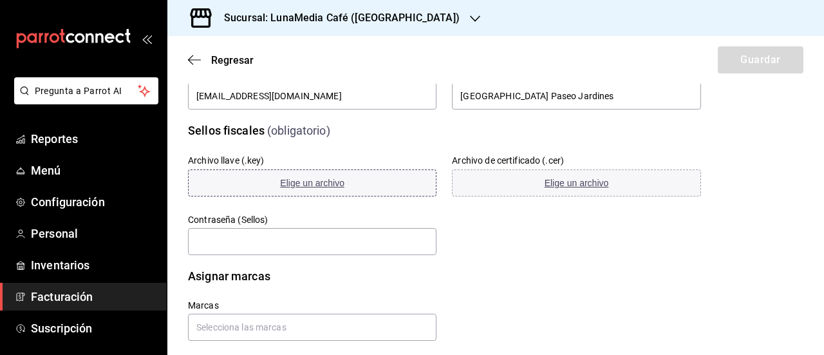
click at [310, 184] on span "Elige un archivo" at bounding box center [312, 183] width 64 height 10
click at [552, 182] on span "Elige un archivo" at bounding box center [577, 183] width 64 height 10
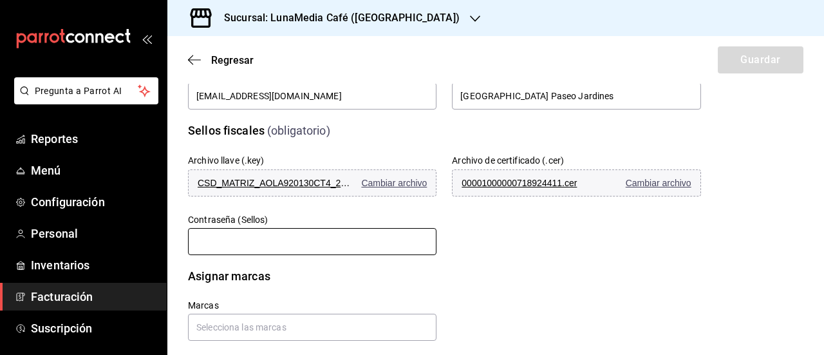
click at [290, 241] on input "text" at bounding box center [312, 241] width 249 height 27
paste input "AOLA13Ar02Ac"
type input "A"
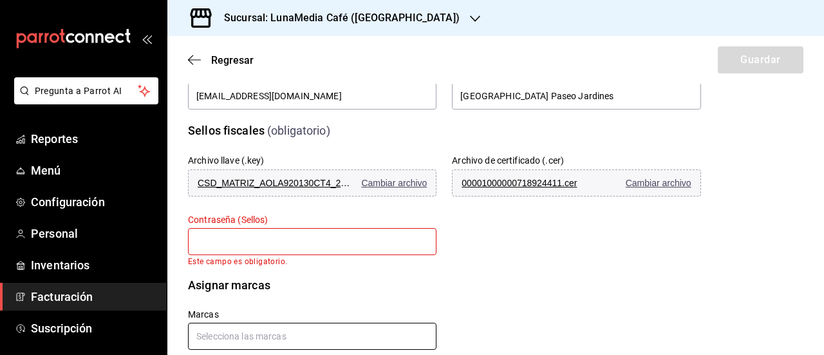
click at [348, 337] on input "text" at bounding box center [312, 336] width 249 height 27
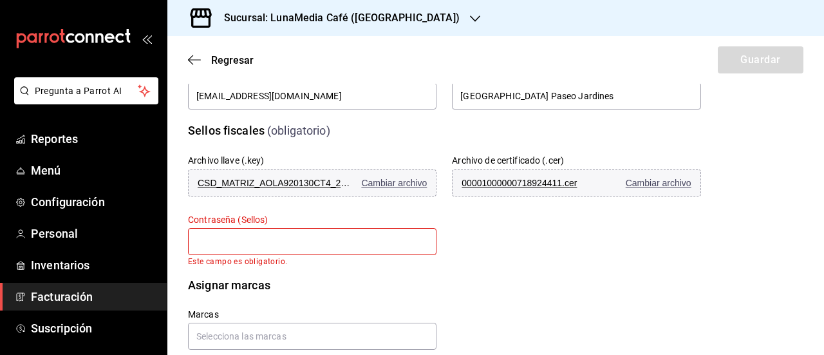
click at [220, 246] on input "text" at bounding box center [312, 241] width 249 height 27
paste input "AOLA13Ar02Ac"
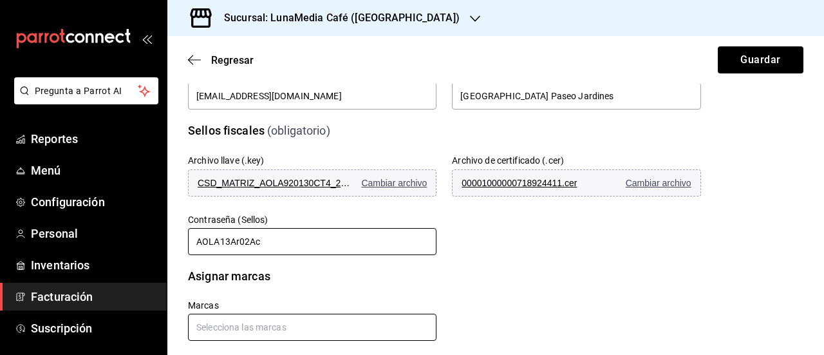
type input "AOLA13Ar02Ac"
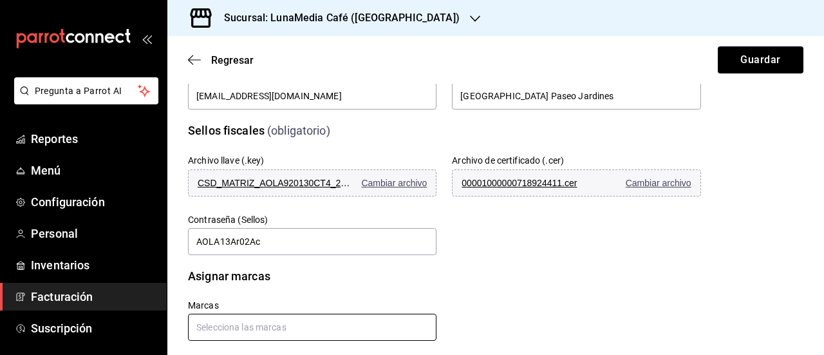
click at [218, 329] on input "text" at bounding box center [312, 327] width 249 height 27
click at [236, 301] on li "LunaMedia Café - Paseo Jardínes" at bounding box center [310, 298] width 245 height 21
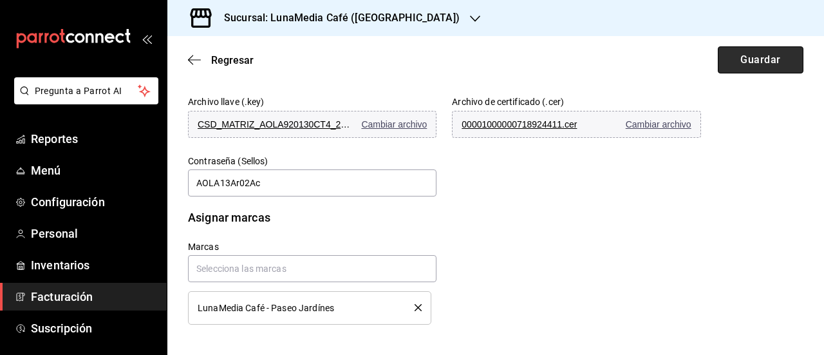
click at [725, 62] on button "Guardar" at bounding box center [761, 59] width 86 height 27
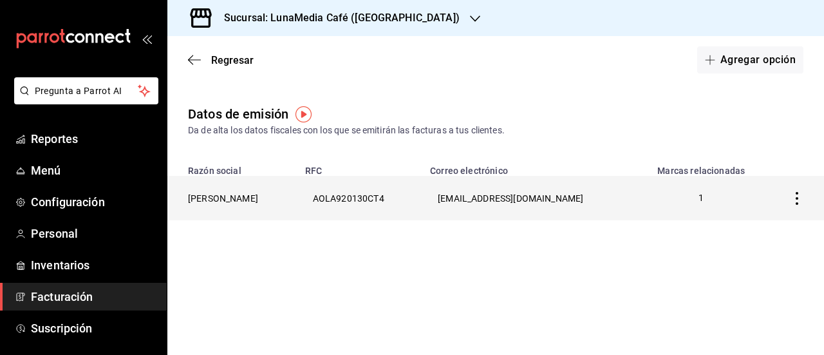
click at [795, 200] on icon "button" at bounding box center [797, 198] width 13 height 13
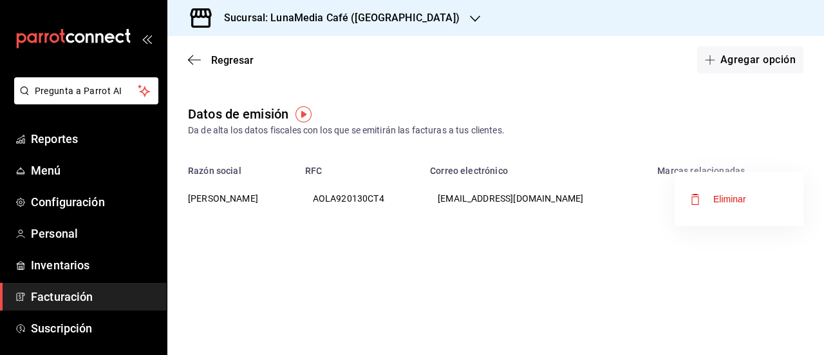
click at [729, 249] on div at bounding box center [412, 177] width 824 height 355
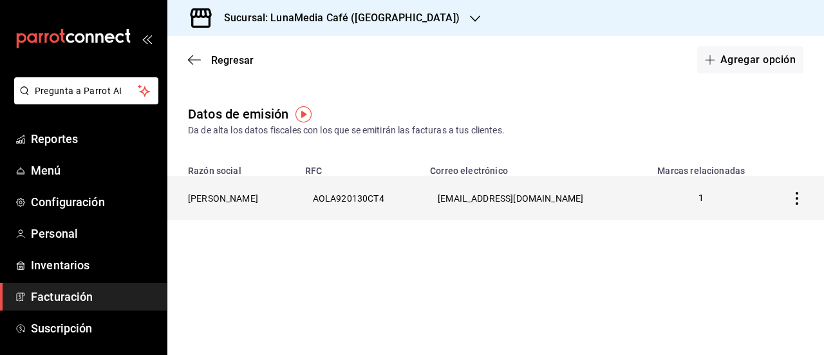
click at [218, 196] on th "ARNOLD MIGUEL ACOSTA LOZANO" at bounding box center [232, 198] width 130 height 44
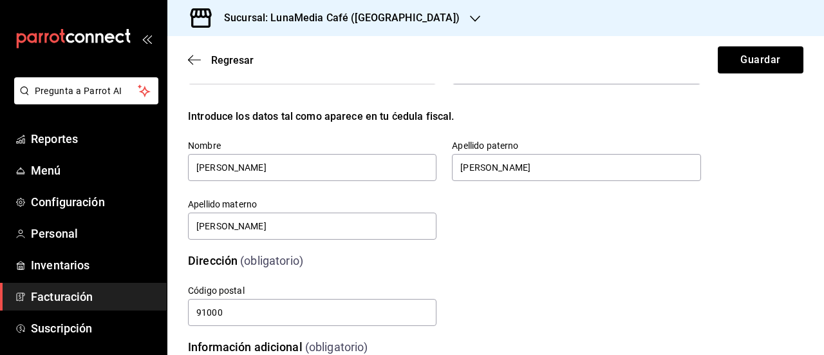
scroll to position [193, 0]
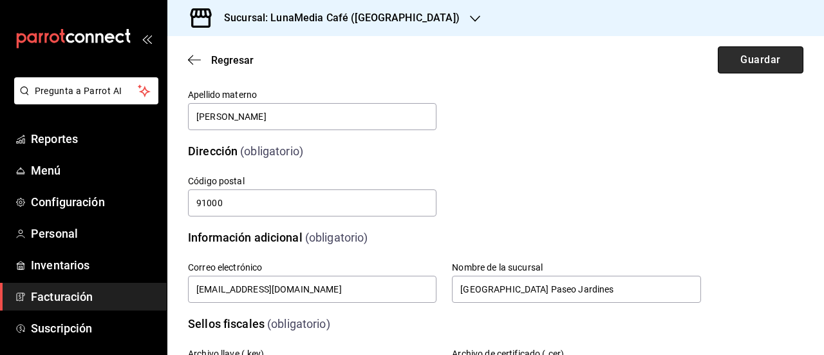
click at [724, 62] on button "Guardar" at bounding box center [761, 59] width 86 height 27
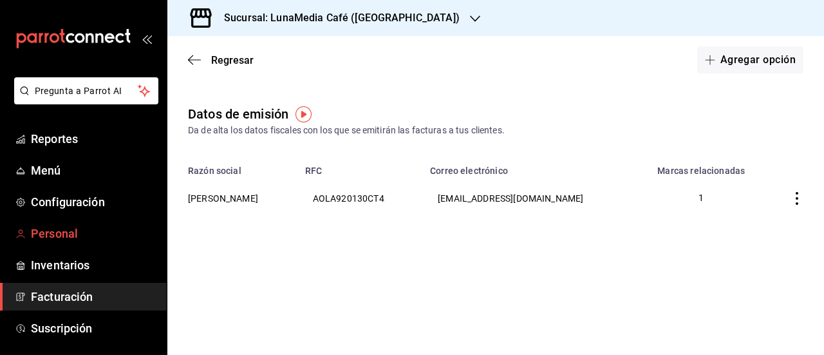
click at [48, 232] on span "Personal" at bounding box center [94, 233] width 126 height 17
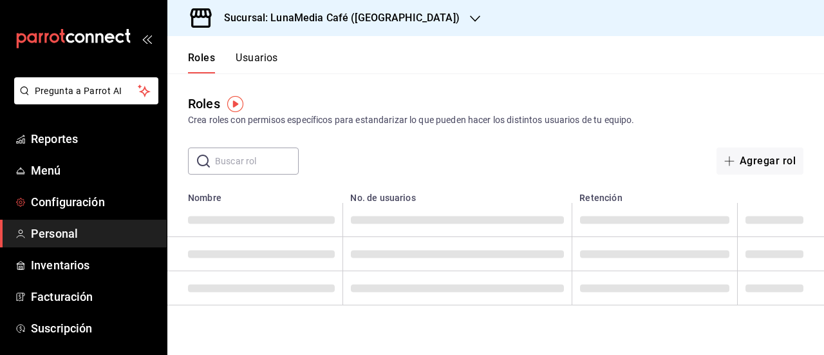
click at [50, 207] on span "Configuración" at bounding box center [94, 201] width 126 height 17
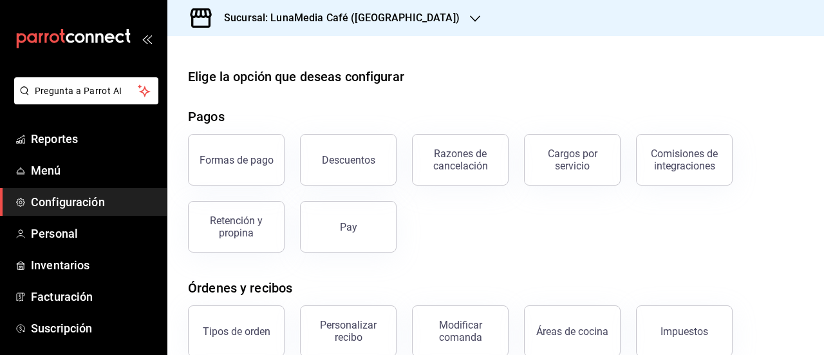
click at [496, 89] on div "Elige la opción que deseas configurar Pagos Formas de pago Descuentos Razones d…" at bounding box center [495, 349] width 657 height 565
click at [23, 173] on icon "mailbox folders" at bounding box center [20, 173] width 8 height 0
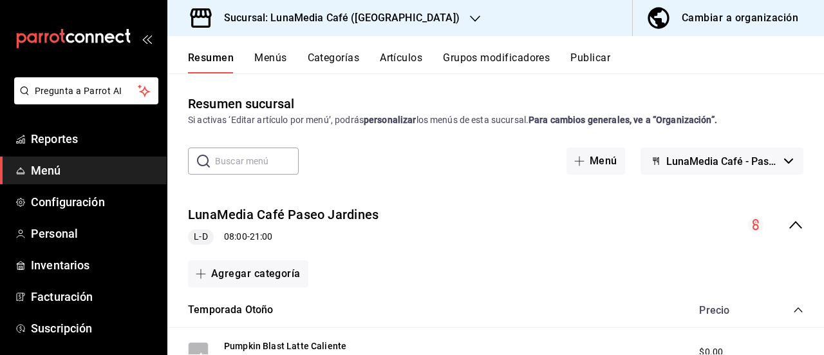
click at [610, 61] on button "Publicar" at bounding box center [591, 63] width 40 height 22
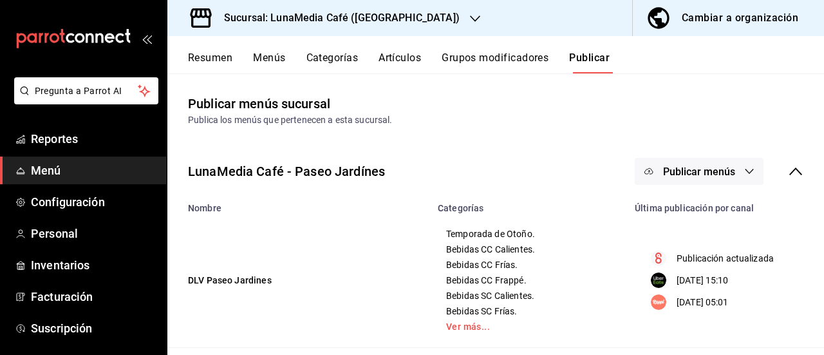
click at [717, 163] on button "Publicar menús" at bounding box center [699, 171] width 129 height 27
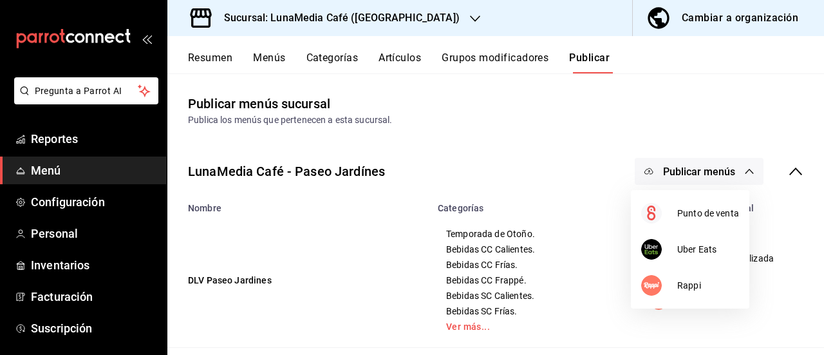
click at [358, 16] on div at bounding box center [412, 177] width 824 height 355
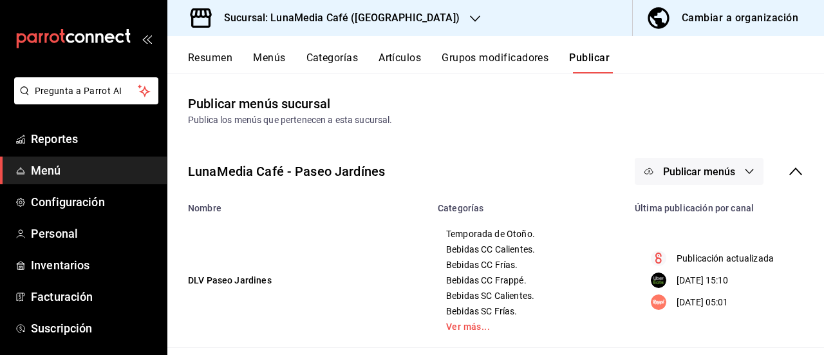
click at [388, 12] on h3 "Sucursal: LunaMedia Café ([GEOGRAPHIC_DATA])" at bounding box center [337, 17] width 246 height 15
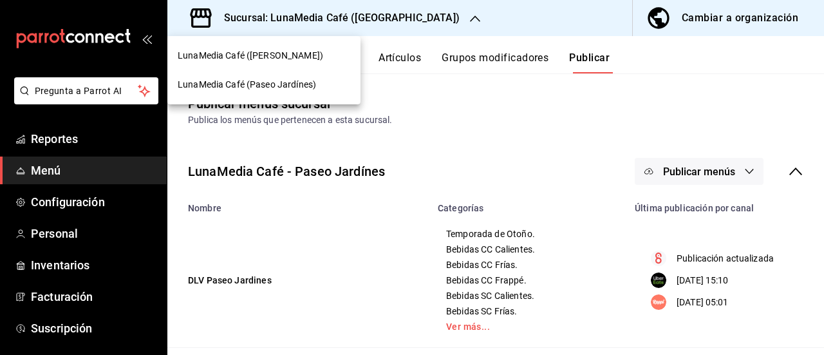
click at [298, 87] on span "LunaMedia Café (Paseo Jardínes)" at bounding box center [247, 85] width 138 height 14
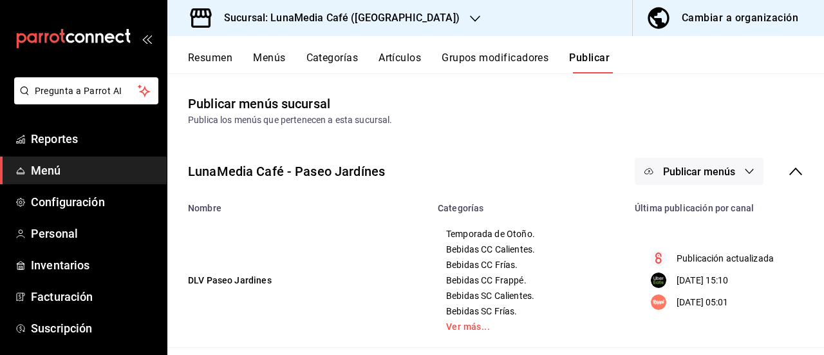
click at [338, 20] on h3 "Sucursal: LunaMedia Café ([GEOGRAPHIC_DATA])" at bounding box center [337, 17] width 246 height 15
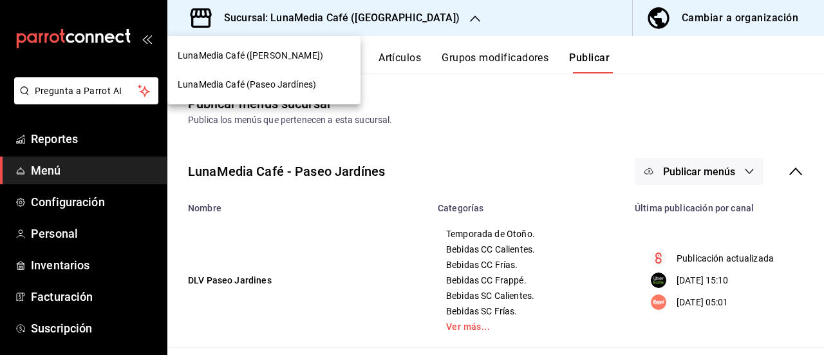
click at [298, 55] on span "LunaMedia Café ([PERSON_NAME])" at bounding box center [251, 56] width 146 height 14
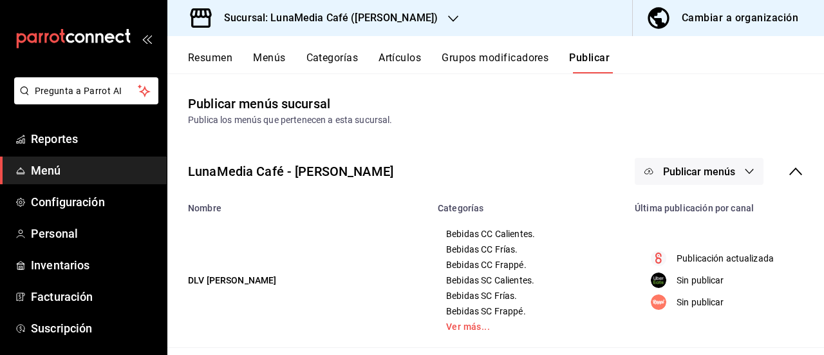
click at [670, 171] on span "Publicar menús" at bounding box center [699, 171] width 72 height 12
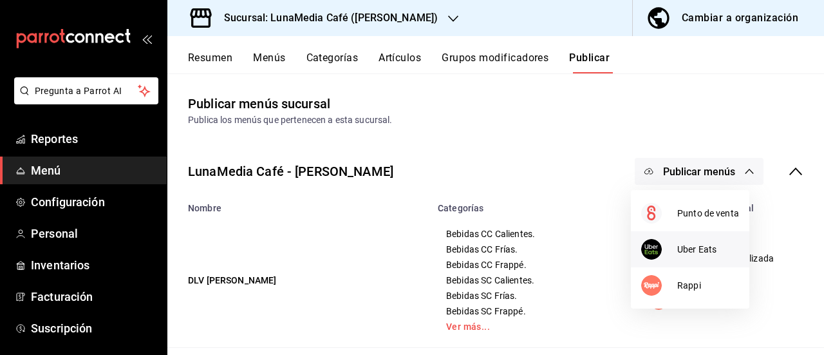
click at [666, 247] on div at bounding box center [659, 249] width 36 height 21
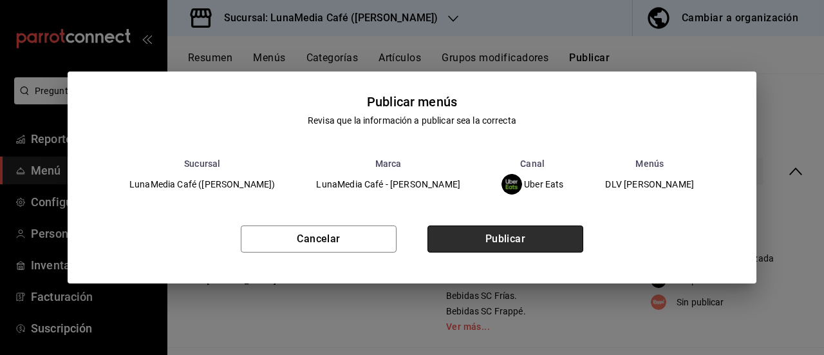
click at [531, 235] on button "Publicar" at bounding box center [506, 238] width 156 height 27
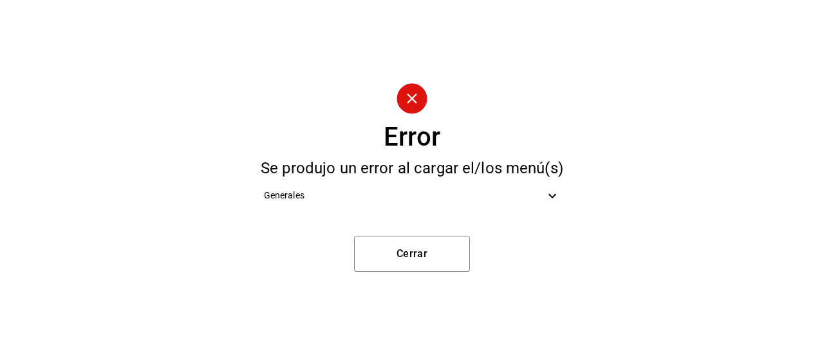
click at [551, 198] on icon at bounding box center [552, 195] width 15 height 15
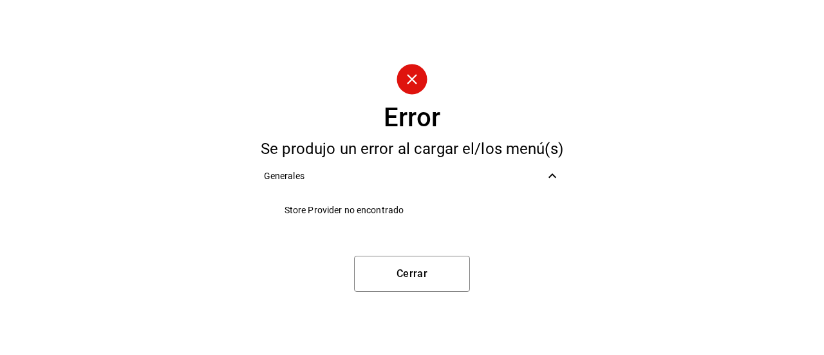
click at [550, 182] on icon at bounding box center [552, 175] width 15 height 15
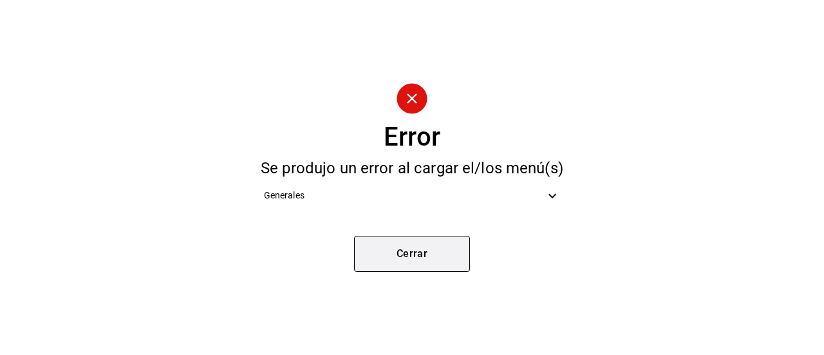
click at [439, 246] on button "Cerrar" at bounding box center [412, 254] width 116 height 36
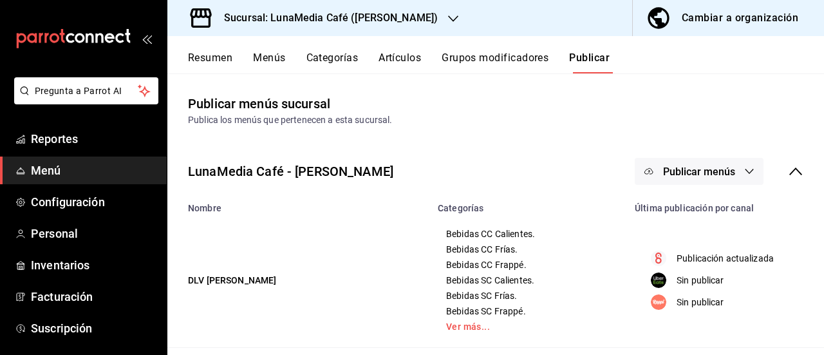
click at [699, 165] on span "Publicar menús" at bounding box center [699, 171] width 72 height 12
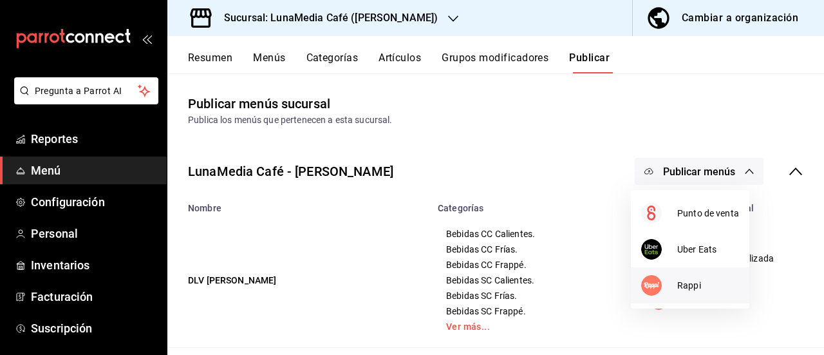
click at [666, 282] on div at bounding box center [659, 285] width 36 height 21
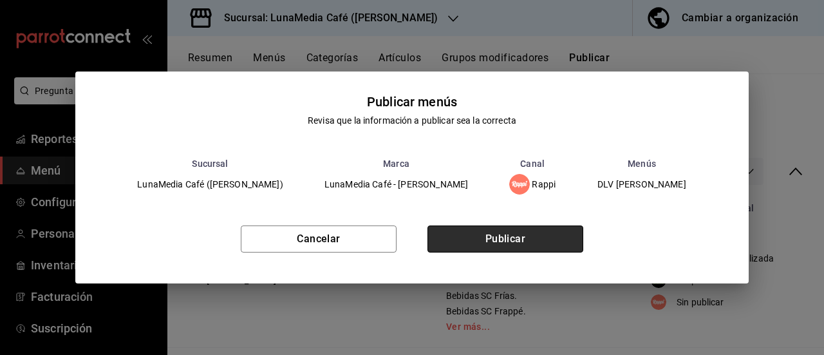
click at [457, 236] on button "Publicar" at bounding box center [506, 238] width 156 height 27
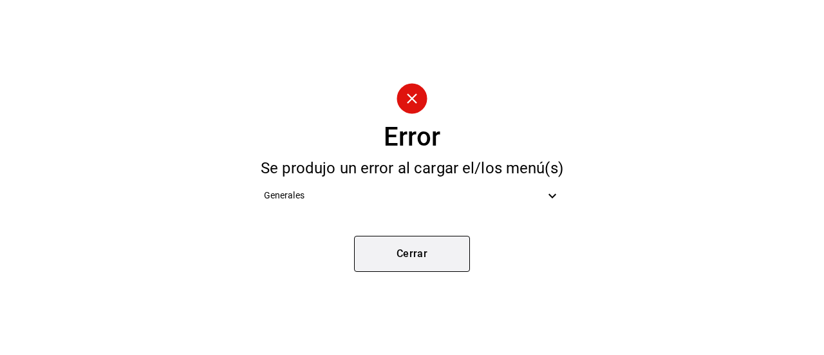
click at [428, 252] on button "Cerrar" at bounding box center [412, 254] width 116 height 36
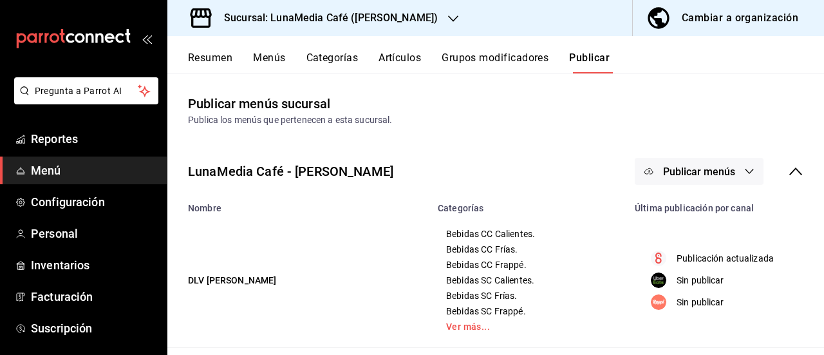
click at [57, 174] on span "Menú" at bounding box center [94, 170] width 126 height 17
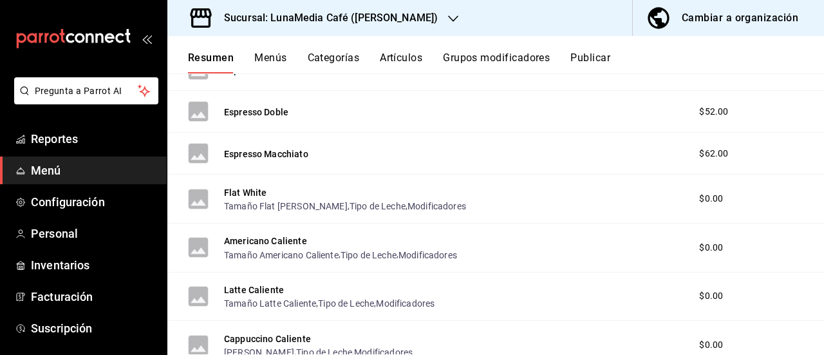
scroll to position [64, 0]
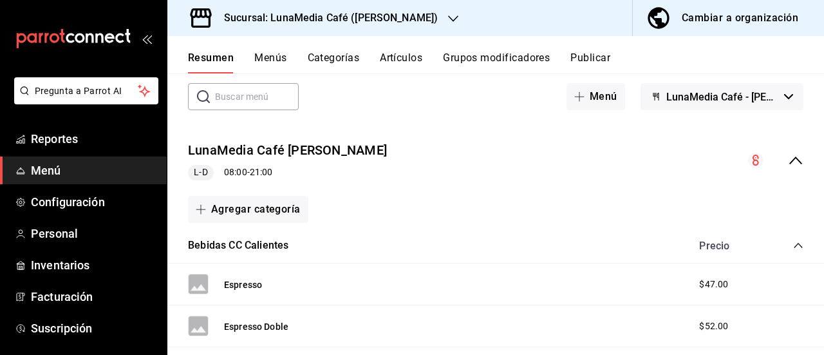
click at [788, 163] on icon "collapse-menu-row" at bounding box center [795, 160] width 15 height 15
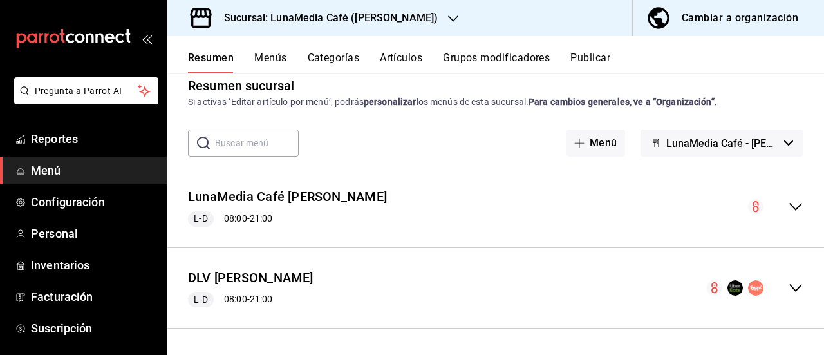
scroll to position [17, 0]
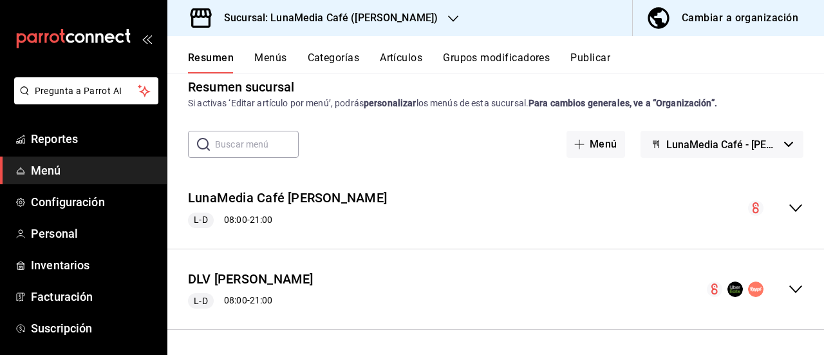
click at [788, 284] on icon "collapse-menu-row" at bounding box center [795, 288] width 15 height 15
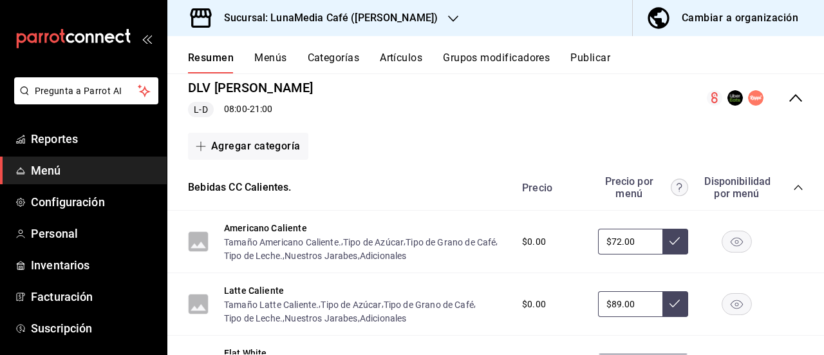
scroll to position [193, 0]
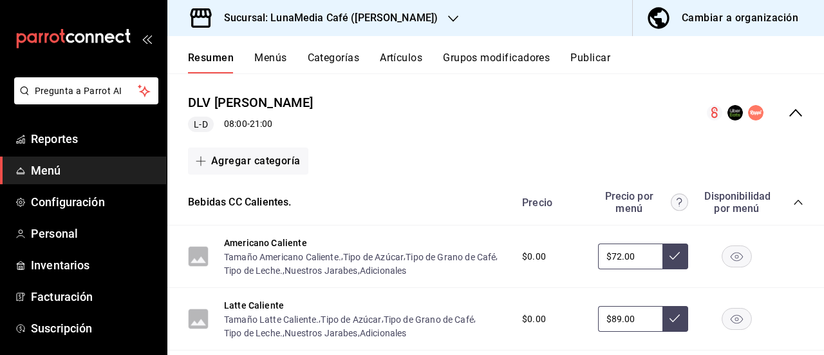
click at [267, 57] on button "Menús" at bounding box center [270, 63] width 32 height 22
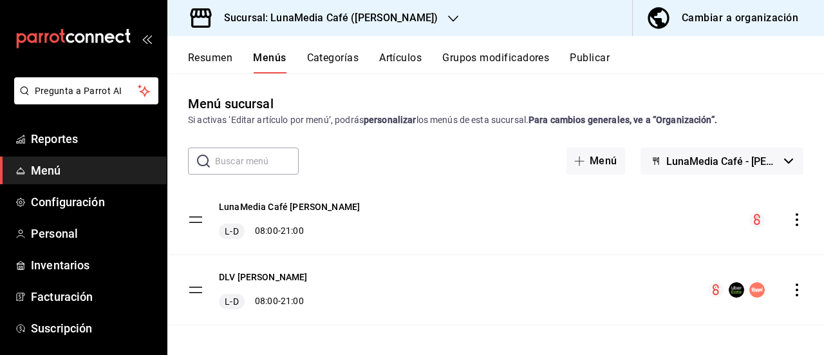
click at [326, 60] on button "Categorías" at bounding box center [333, 63] width 52 height 22
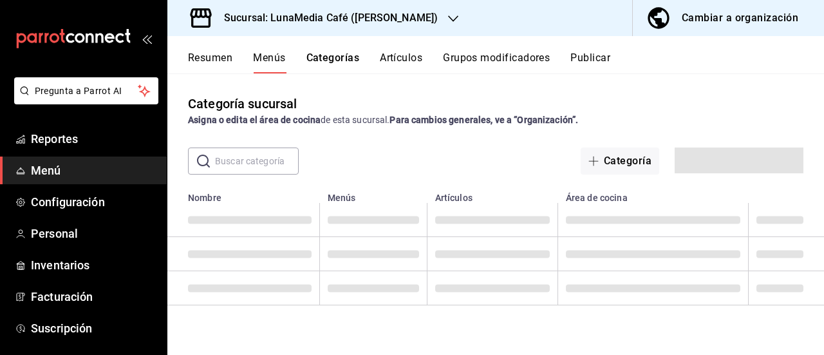
click at [282, 64] on button "Menús" at bounding box center [269, 63] width 32 height 22
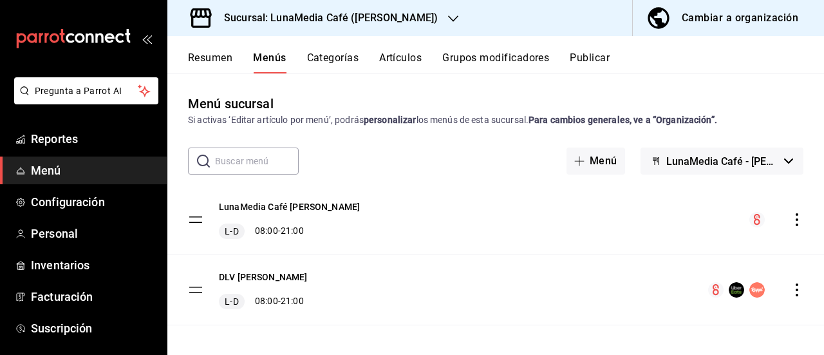
scroll to position [6, 0]
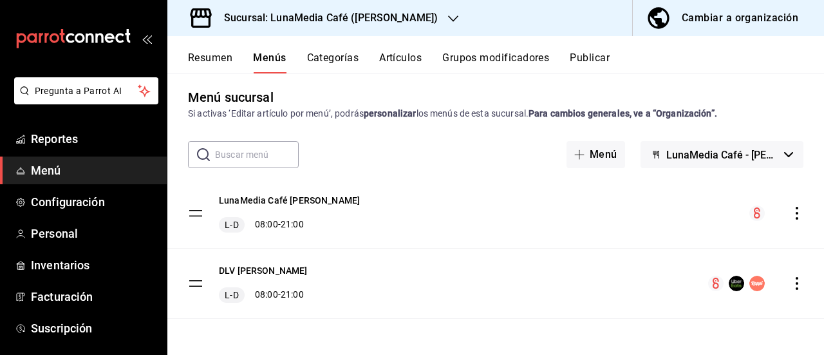
click at [209, 53] on button "Resumen" at bounding box center [210, 63] width 44 height 22
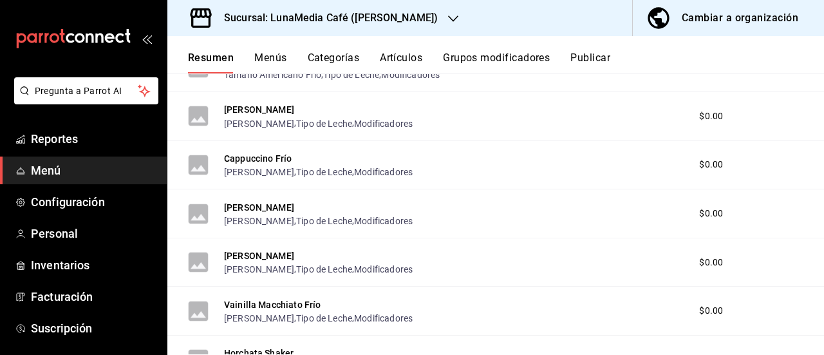
scroll to position [833, 0]
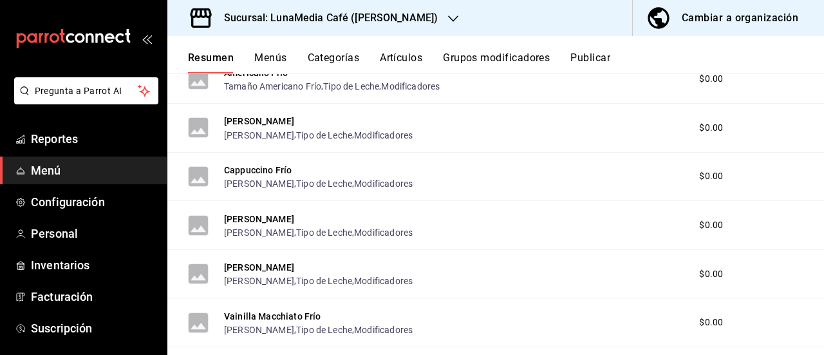
click at [448, 21] on div "Sucursal: LunaMedia Café ([PERSON_NAME])" at bounding box center [321, 18] width 286 height 36
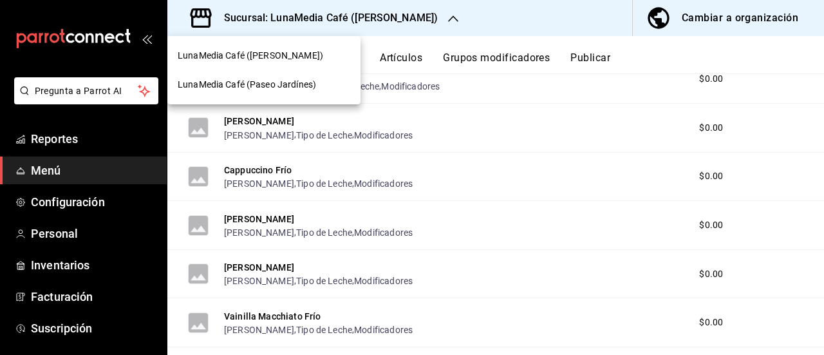
click at [283, 80] on span "LunaMedia Café (Paseo Jardínes)" at bounding box center [247, 85] width 138 height 14
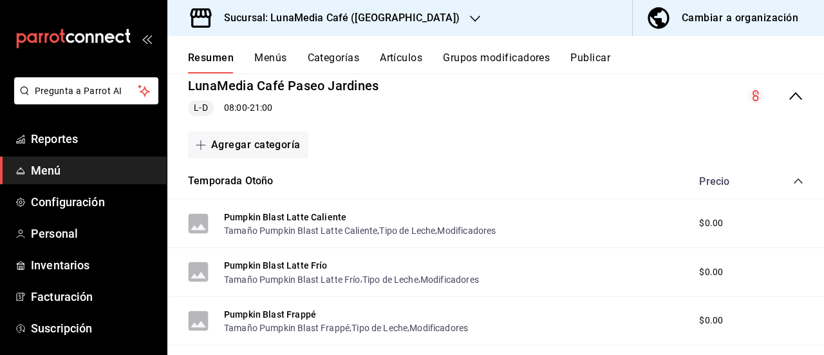
scroll to position [193, 0]
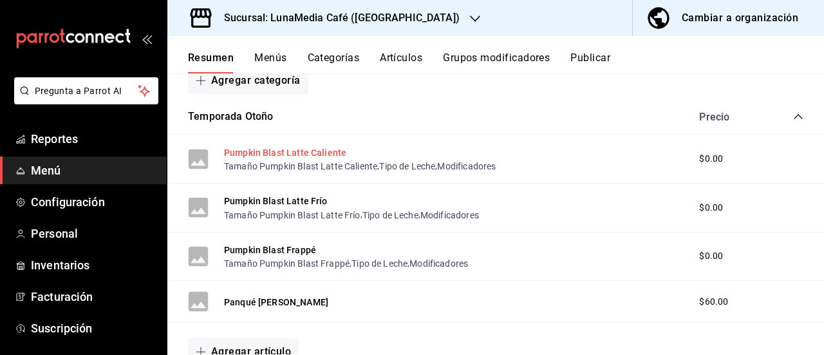
click at [236, 147] on button "Pumpkin Blast Latte Caliente" at bounding box center [285, 152] width 122 height 13
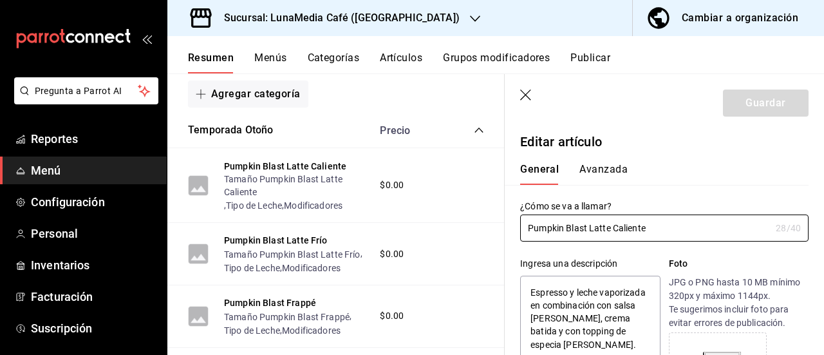
type textarea "x"
type input "$0.00"
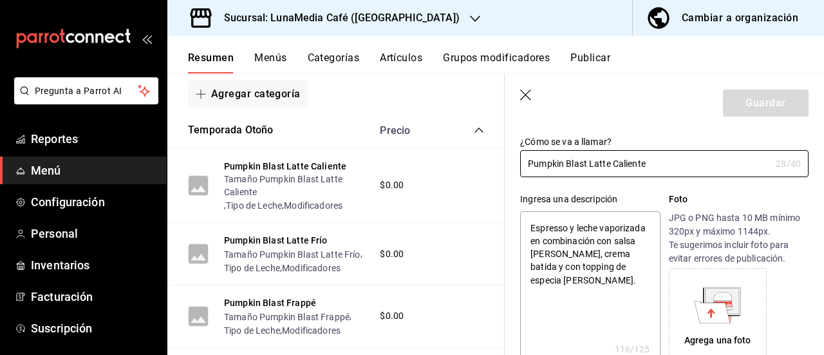
scroll to position [129, 0]
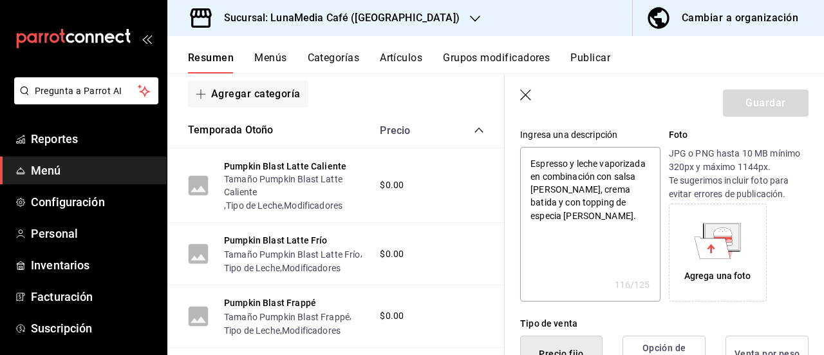
click at [712, 249] on icon at bounding box center [713, 247] width 36 height 22
click at [688, 231] on div "Agrega una foto" at bounding box center [717, 252] width 91 height 91
click at [698, 250] on icon at bounding box center [713, 247] width 36 height 22
click at [708, 257] on icon at bounding box center [713, 247] width 36 height 22
click at [714, 264] on div "Agrega una foto" at bounding box center [717, 252] width 91 height 91
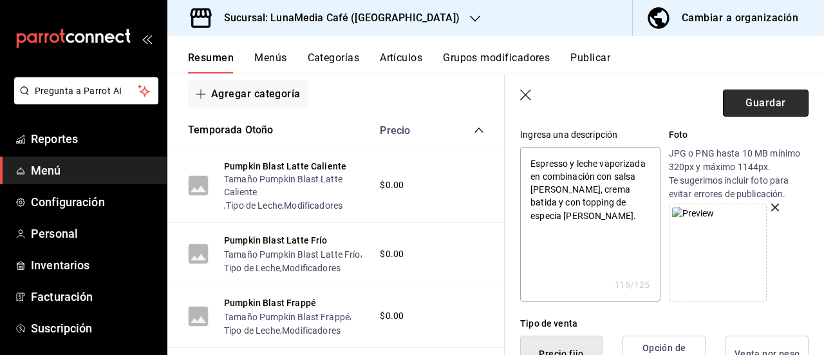
click at [733, 109] on button "Guardar" at bounding box center [766, 103] width 86 height 27
type textarea "x"
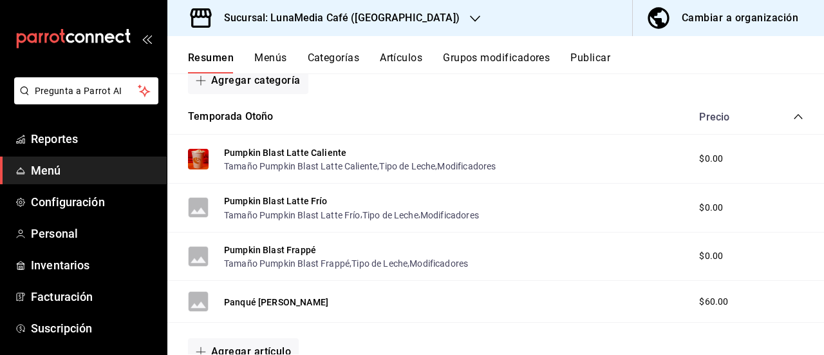
click at [193, 165] on img at bounding box center [198, 159] width 21 height 21
click at [325, 150] on button "Pumpkin Blast Latte Caliente" at bounding box center [285, 152] width 122 height 13
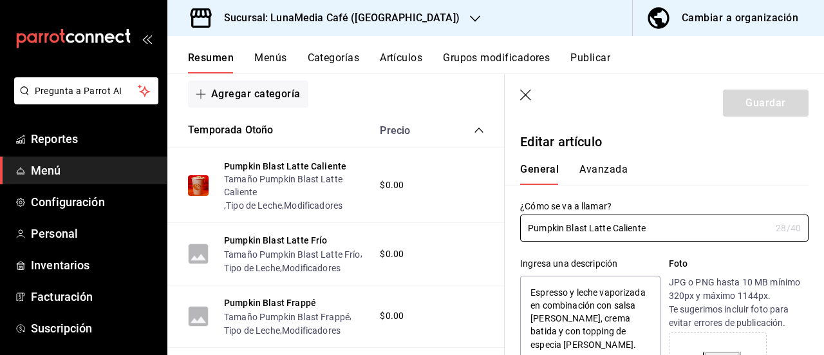
type textarea "x"
type input "$0.00"
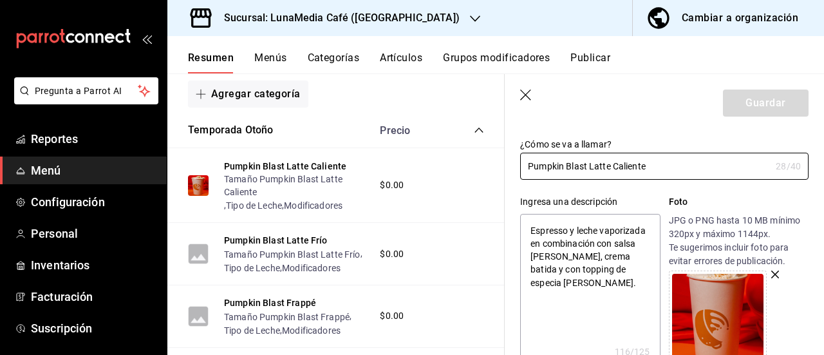
scroll to position [64, 0]
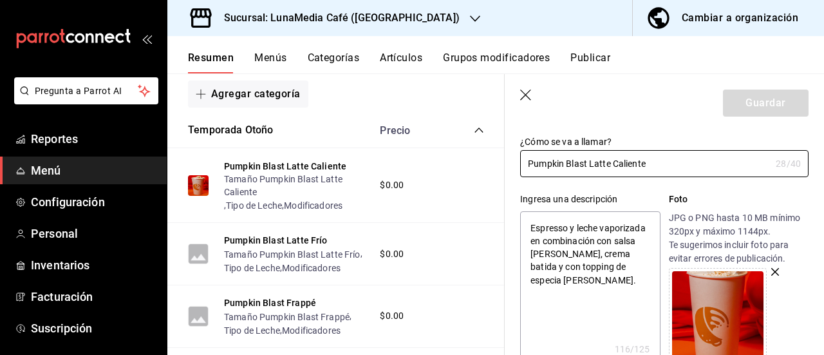
click at [727, 304] on img at bounding box center [717, 316] width 91 height 91
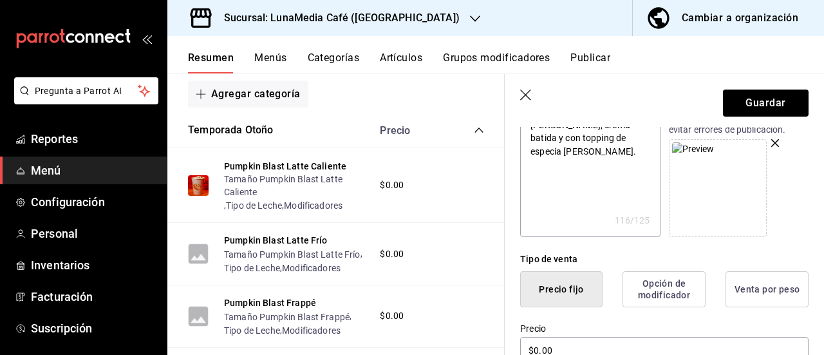
scroll to position [129, 0]
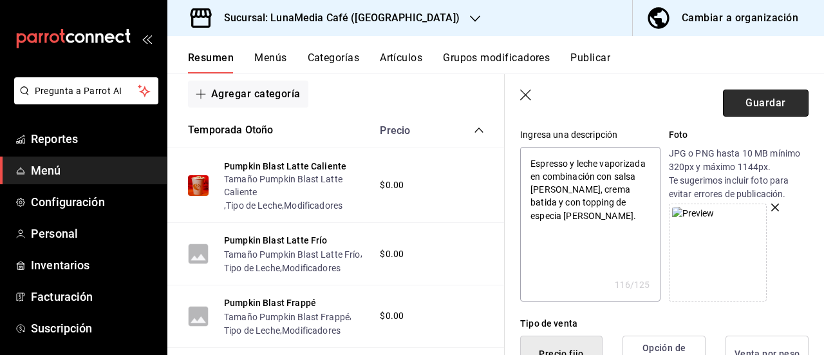
click at [735, 105] on button "Guardar" at bounding box center [766, 103] width 86 height 27
type textarea "x"
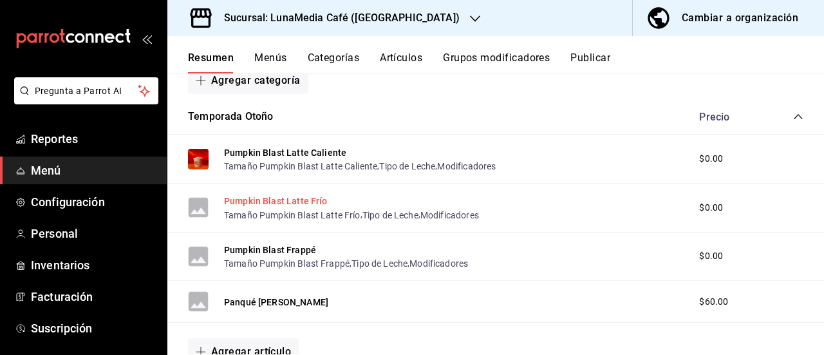
click at [307, 199] on button "Pumpkin Blast Latte Frío" at bounding box center [276, 200] width 104 height 13
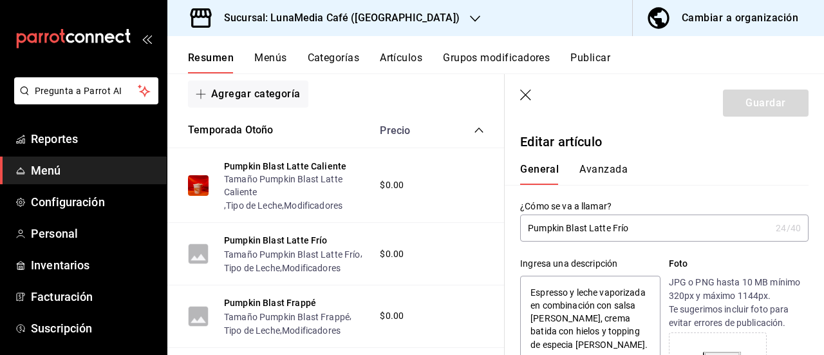
type textarea "x"
type input "$0.00"
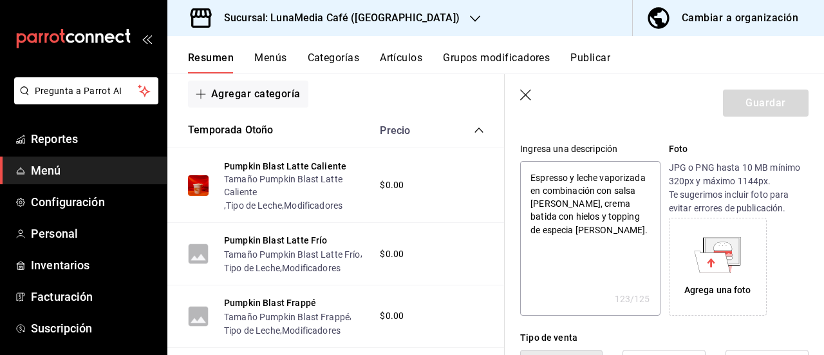
scroll to position [129, 0]
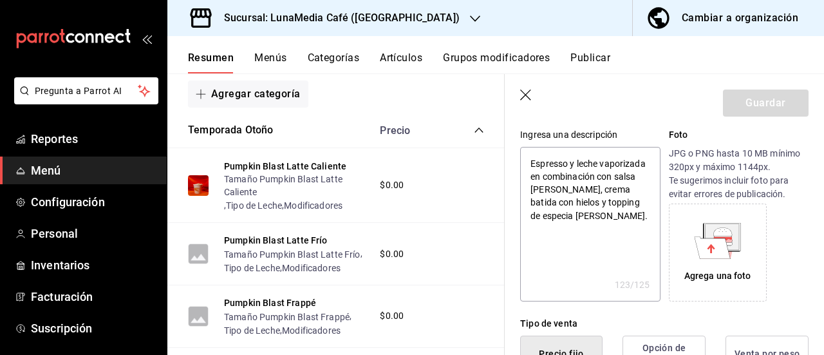
click at [723, 259] on div "Agrega una foto" at bounding box center [717, 252] width 91 height 91
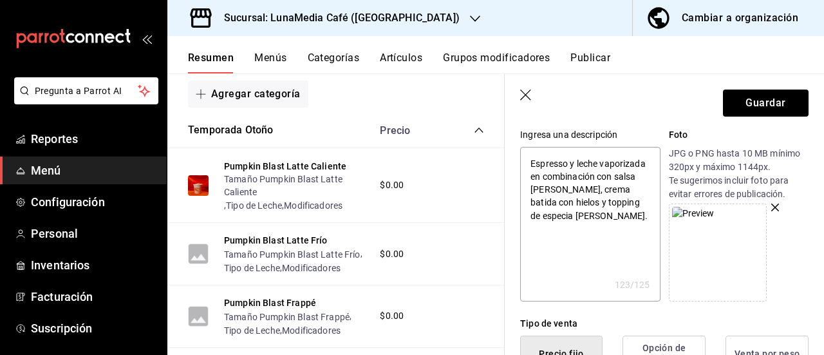
click at [730, 56] on div "Resumen Menús Categorías Artículos Grupos modificadores Publicar" at bounding box center [506, 63] width 636 height 22
click at [741, 102] on button "Guardar" at bounding box center [766, 103] width 86 height 27
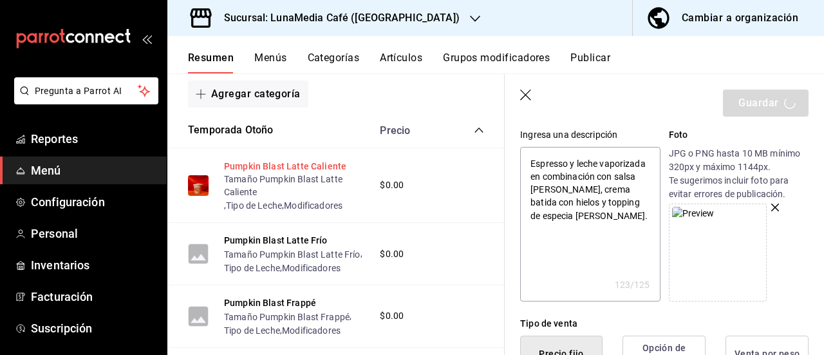
type textarea "x"
type input "AR-1758272195669"
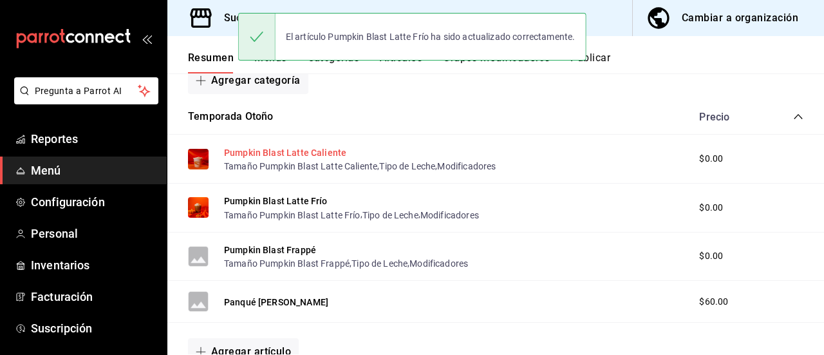
click at [292, 154] on button "Pumpkin Blast Latte Caliente" at bounding box center [285, 152] width 122 height 13
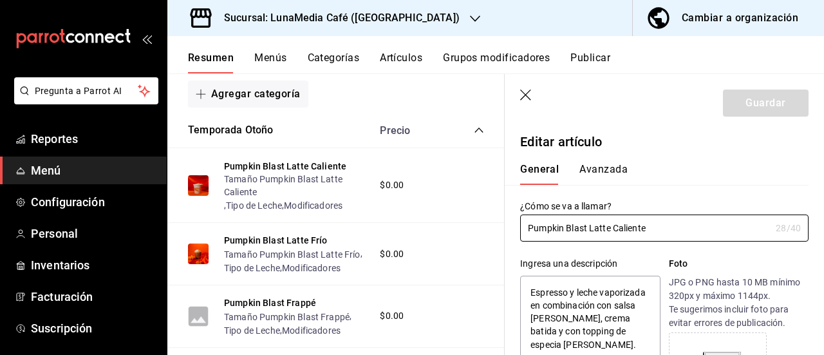
type textarea "x"
type input "$0.00"
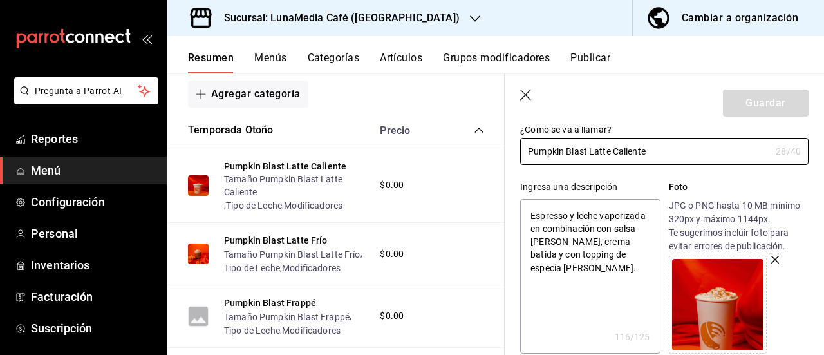
scroll to position [129, 0]
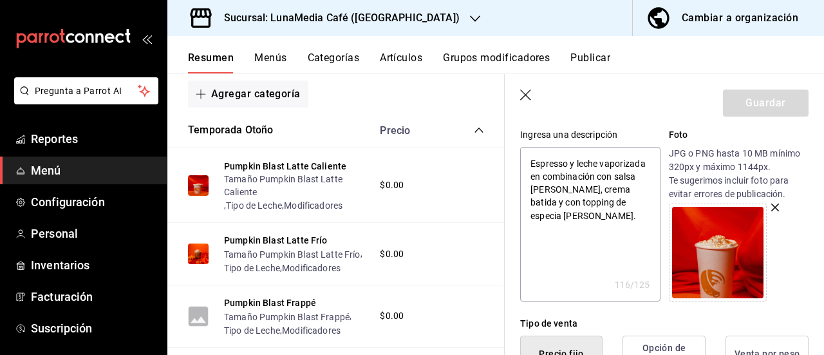
click at [719, 257] on img at bounding box center [717, 252] width 91 height 91
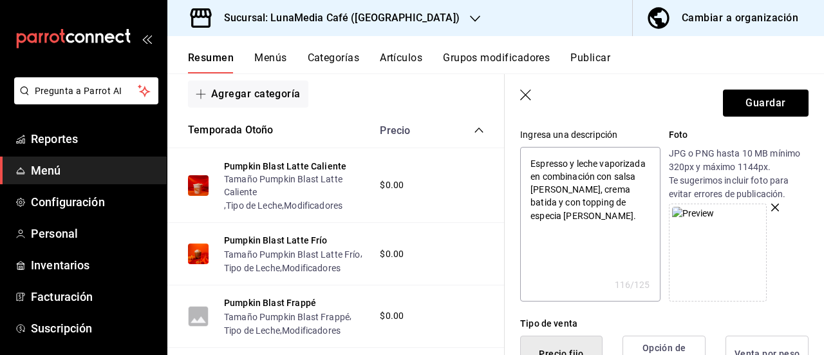
click at [708, 220] on img at bounding box center [693, 214] width 43 height 14
click at [739, 104] on button "Guardar" at bounding box center [766, 103] width 86 height 27
type textarea "x"
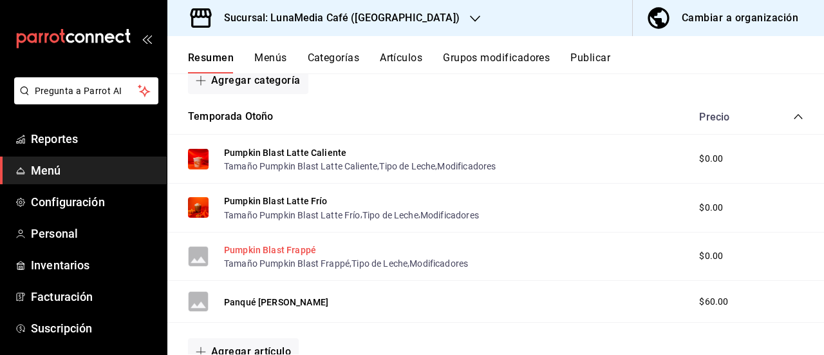
click at [307, 247] on button "Pumpkin Blast Frappé" at bounding box center [270, 249] width 92 height 13
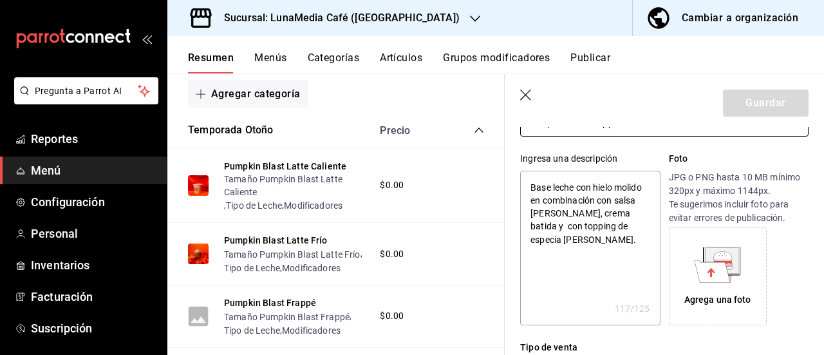
scroll to position [129, 0]
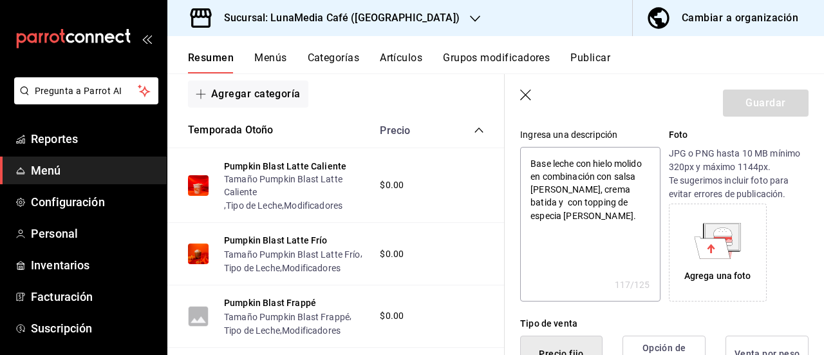
click at [700, 243] on icon at bounding box center [713, 247] width 36 height 22
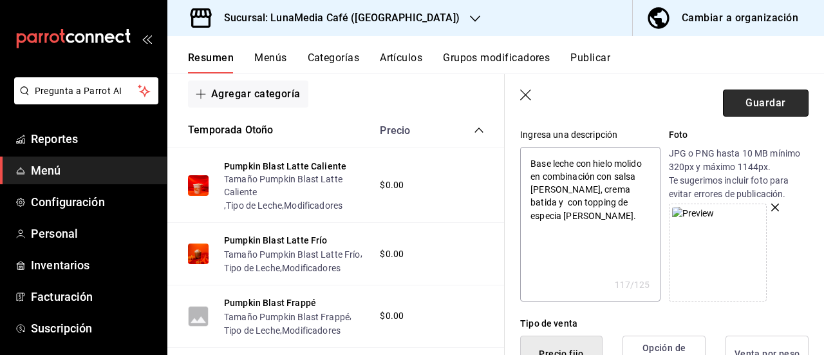
click at [742, 105] on button "Guardar" at bounding box center [766, 103] width 86 height 27
type textarea "x"
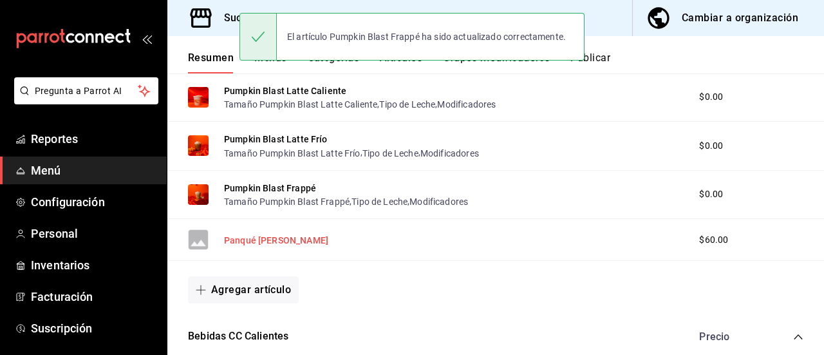
scroll to position [258, 0]
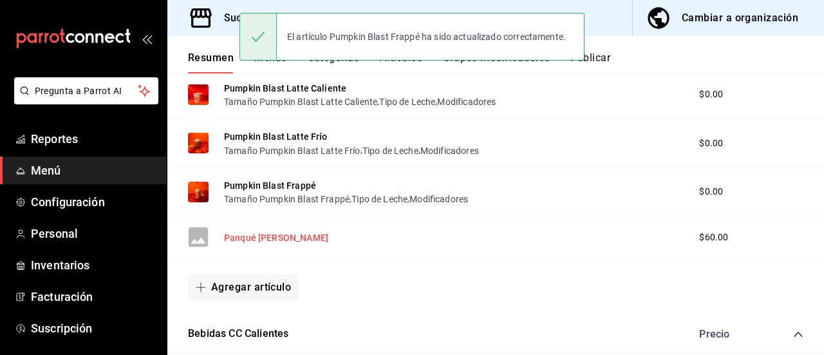
click at [272, 236] on button "Panqué [PERSON_NAME]" at bounding box center [276, 237] width 104 height 13
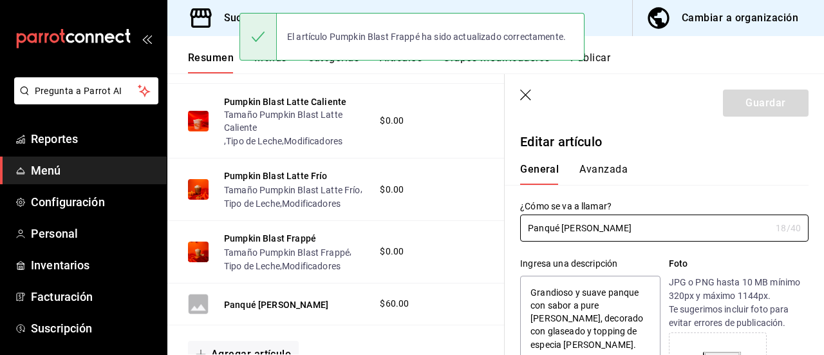
type textarea "x"
type input "$60.00"
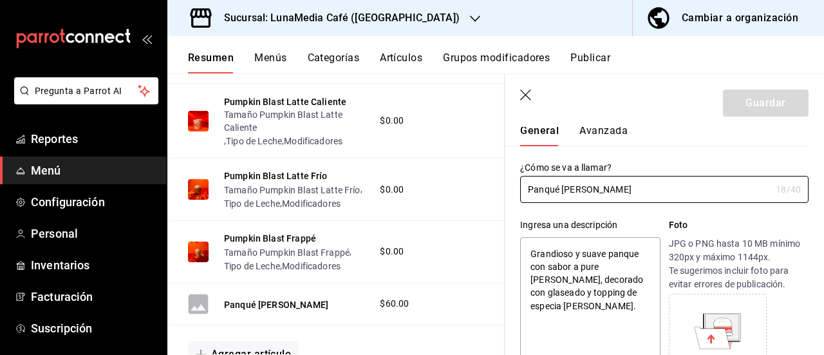
scroll to position [129, 0]
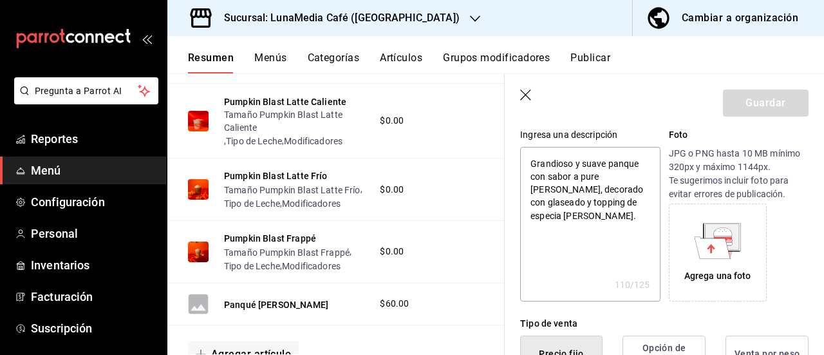
click at [702, 243] on icon at bounding box center [713, 247] width 36 height 22
click at [527, 93] on icon "button" at bounding box center [525, 95] width 11 height 11
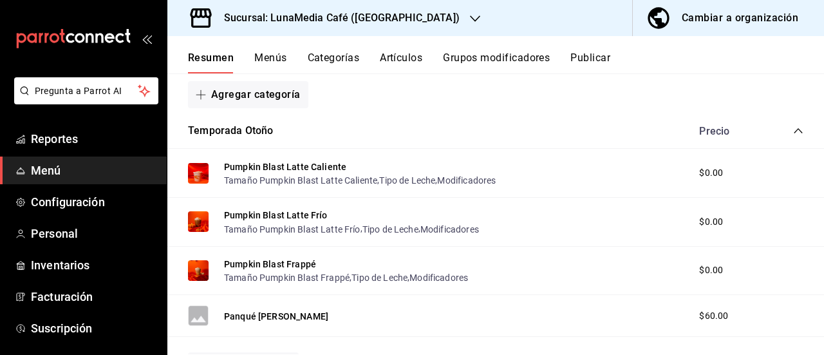
scroll to position [64, 0]
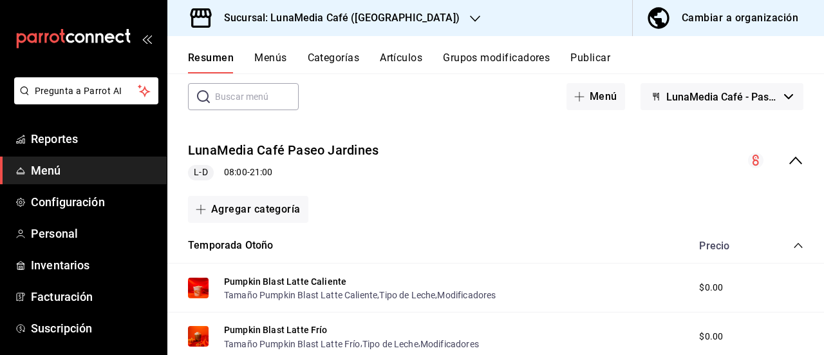
click at [789, 160] on icon "collapse-menu-row" at bounding box center [795, 160] width 13 height 8
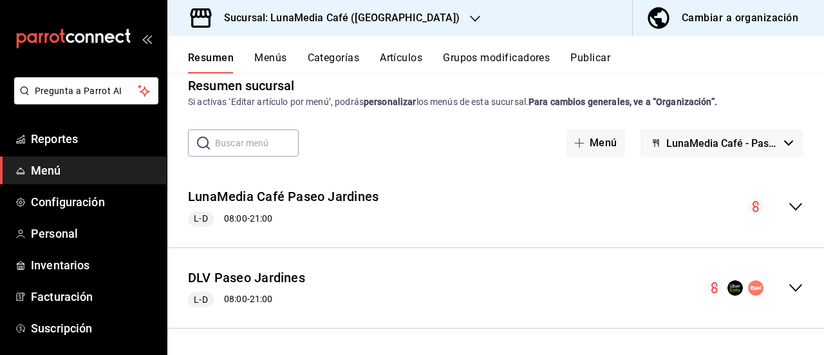
scroll to position [17, 0]
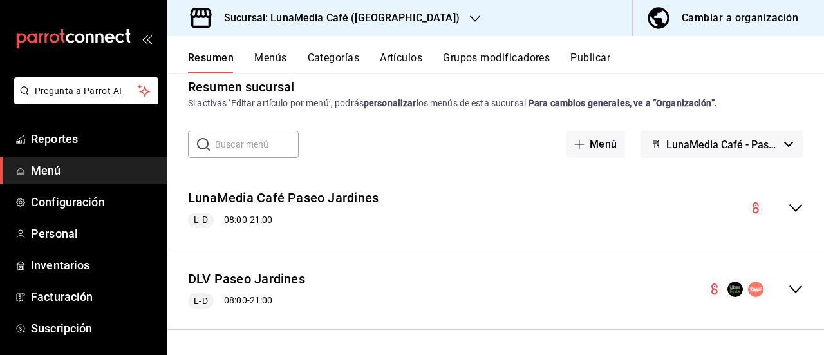
click at [791, 286] on icon "collapse-menu-row" at bounding box center [795, 289] width 13 height 8
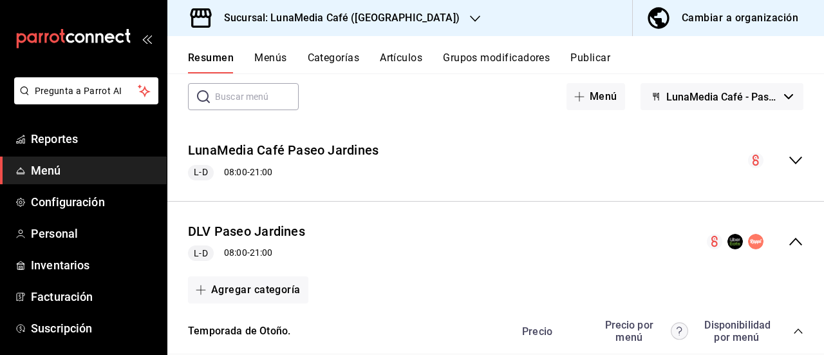
scroll to position [0, 0]
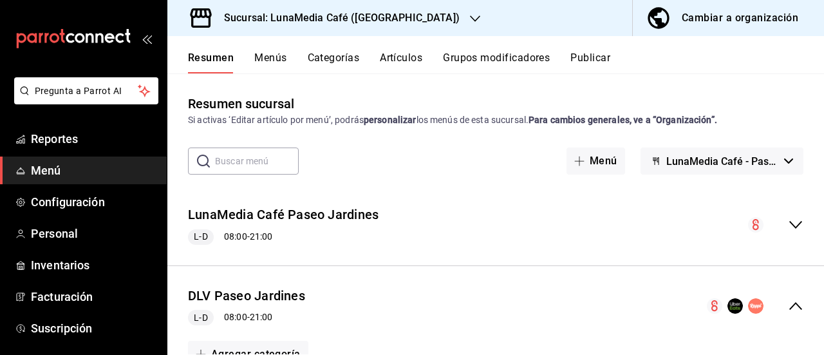
click at [789, 223] on icon "collapse-menu-row" at bounding box center [795, 225] width 13 height 8
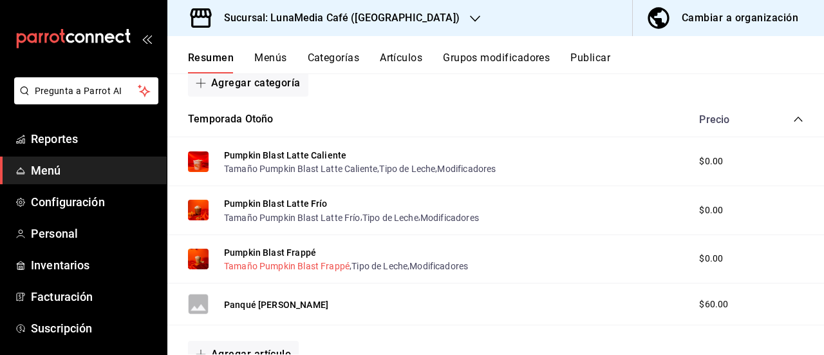
scroll to position [193, 0]
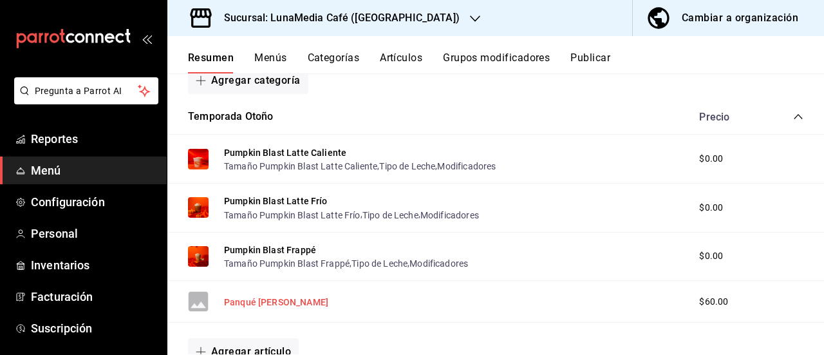
click at [273, 299] on button "Panqué [PERSON_NAME]" at bounding box center [276, 302] width 104 height 13
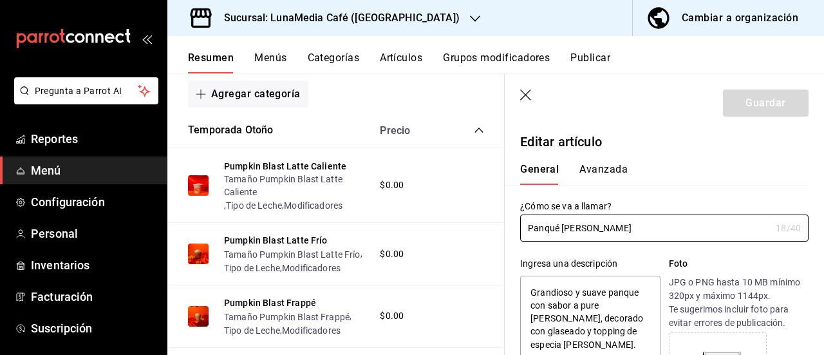
type textarea "x"
type input "$60.00"
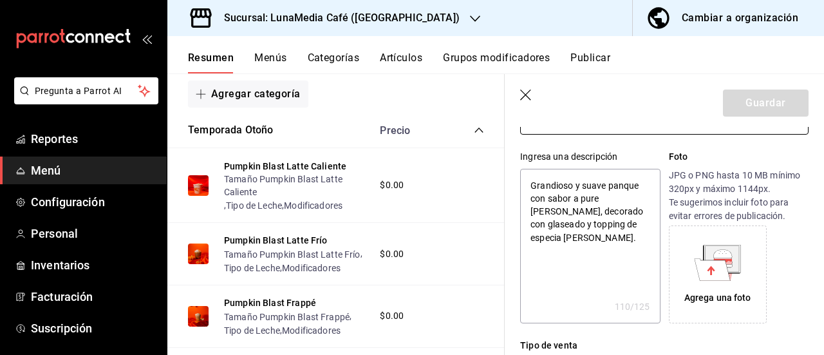
scroll to position [129, 0]
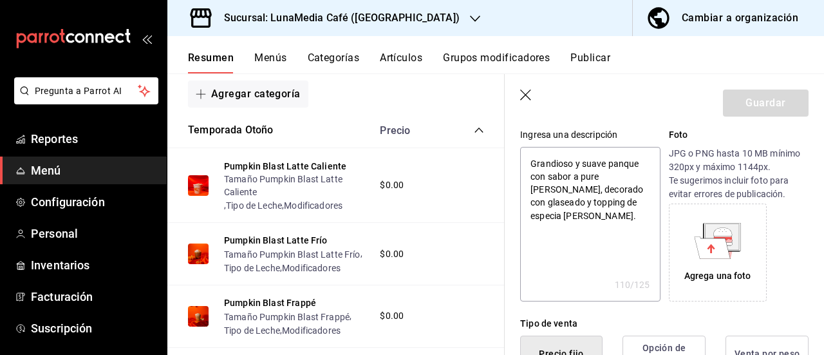
click at [699, 258] on icon at bounding box center [713, 247] width 36 height 22
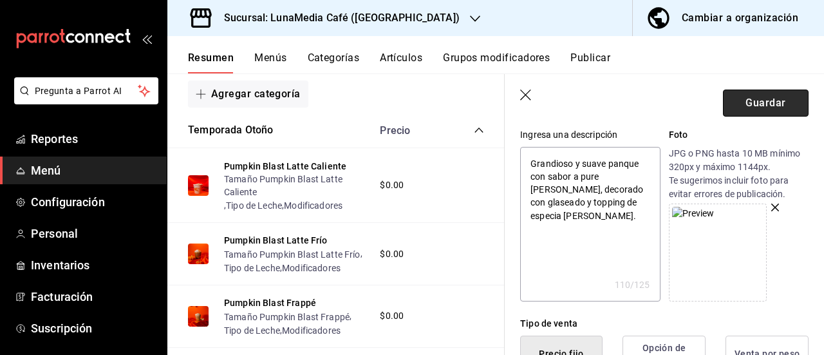
click at [738, 101] on button "Guardar" at bounding box center [766, 103] width 86 height 27
type textarea "x"
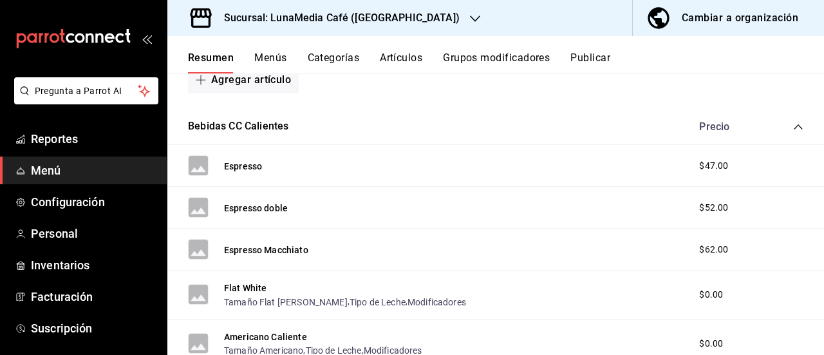
scroll to position [515, 0]
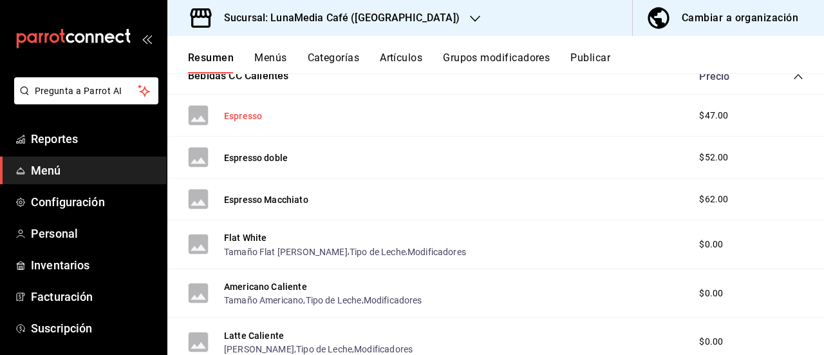
click at [243, 117] on button "Espresso" at bounding box center [243, 115] width 38 height 13
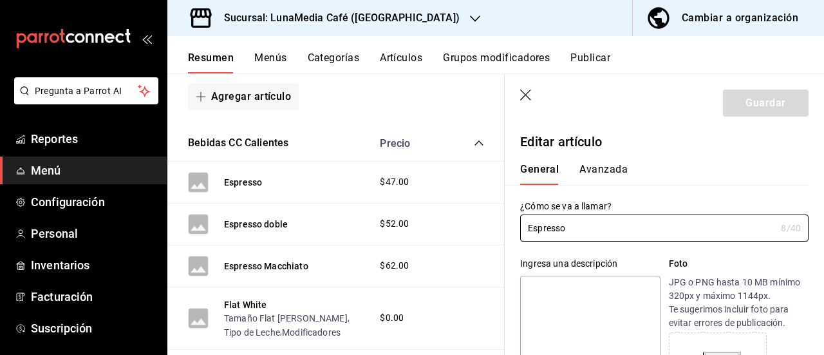
type input "$47.00"
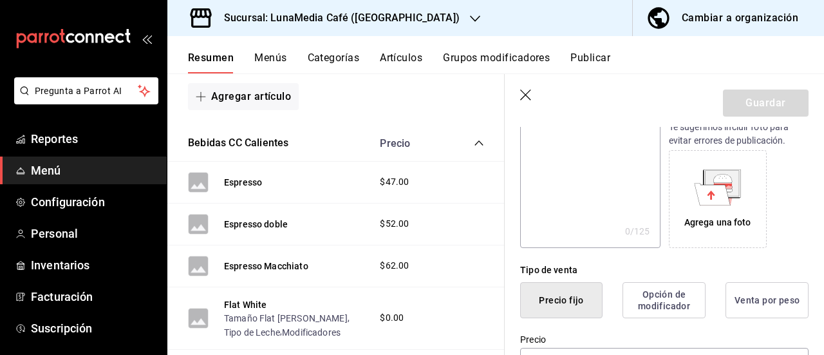
scroll to position [193, 0]
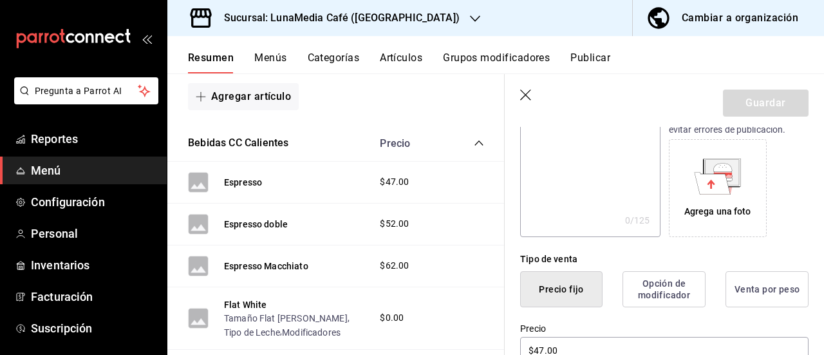
click at [711, 180] on icon at bounding box center [713, 183] width 36 height 22
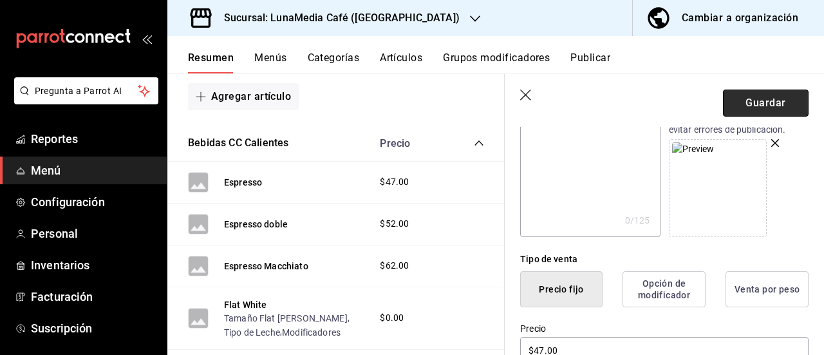
click at [741, 104] on button "Guardar" at bounding box center [766, 103] width 86 height 27
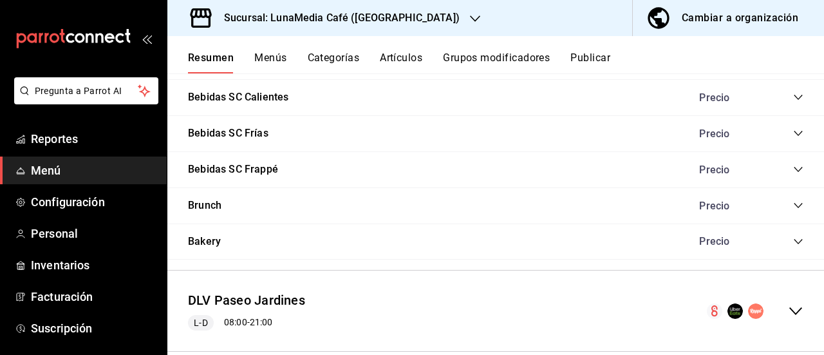
scroll to position [1148, 0]
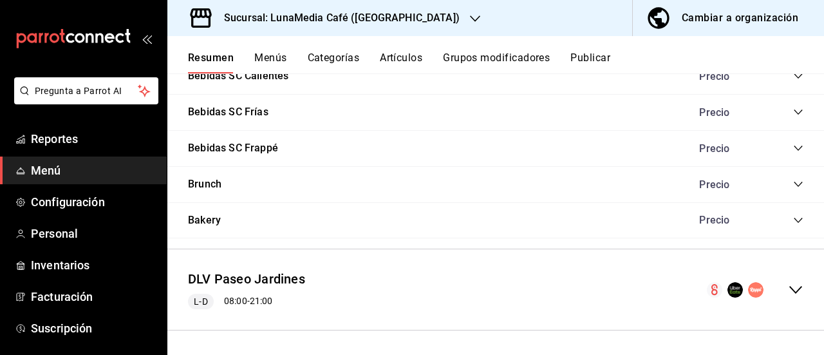
click at [788, 287] on icon "collapse-menu-row" at bounding box center [795, 289] width 15 height 15
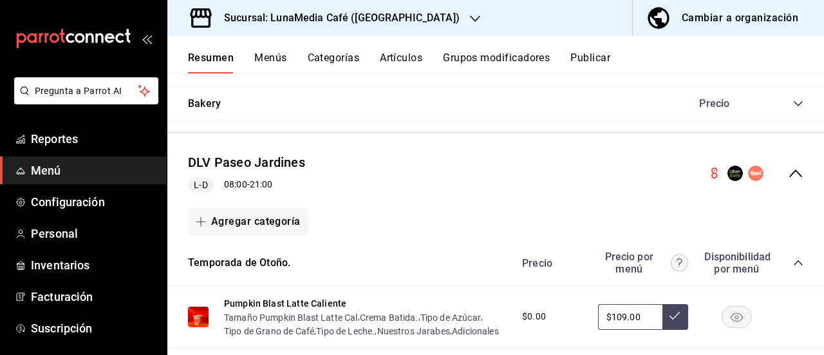
scroll to position [1212, 0]
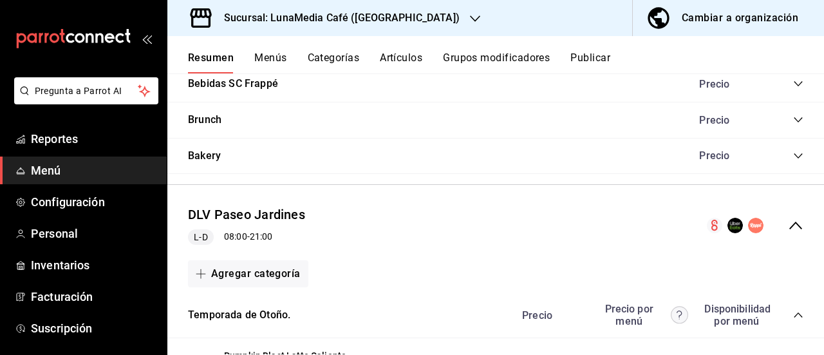
click at [789, 223] on icon "collapse-menu-row" at bounding box center [795, 226] width 13 height 8
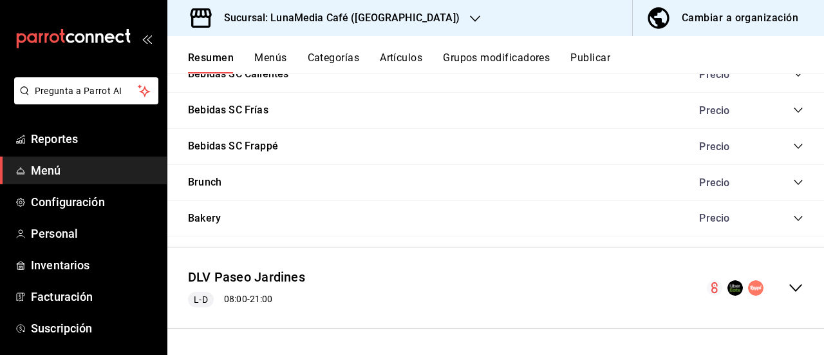
scroll to position [1148, 0]
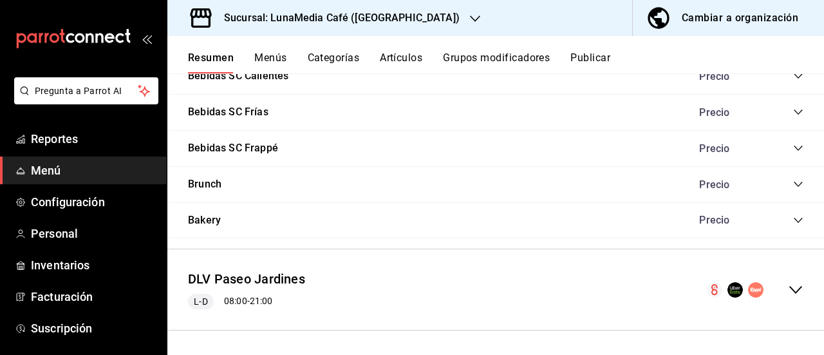
click at [788, 284] on icon "collapse-menu-row" at bounding box center [795, 289] width 15 height 15
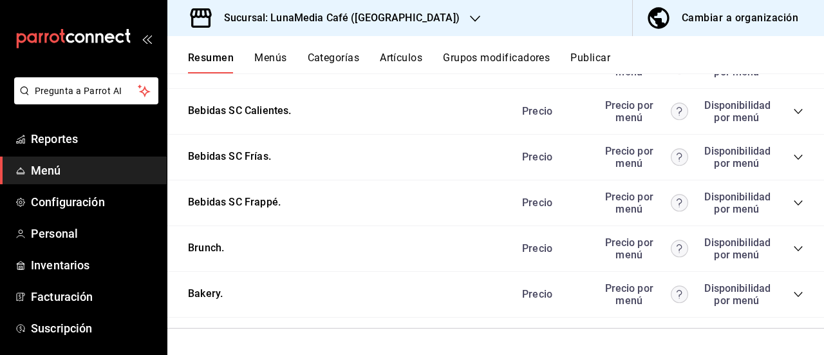
scroll to position [2397, 0]
click at [202, 247] on button "Brunch." at bounding box center [206, 248] width 36 height 15
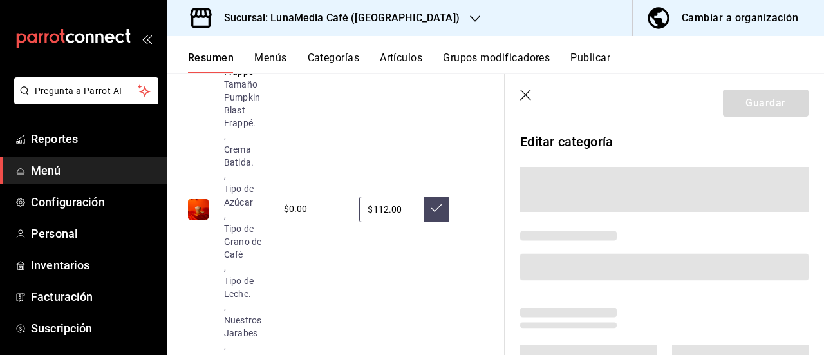
scroll to position [2327, 0]
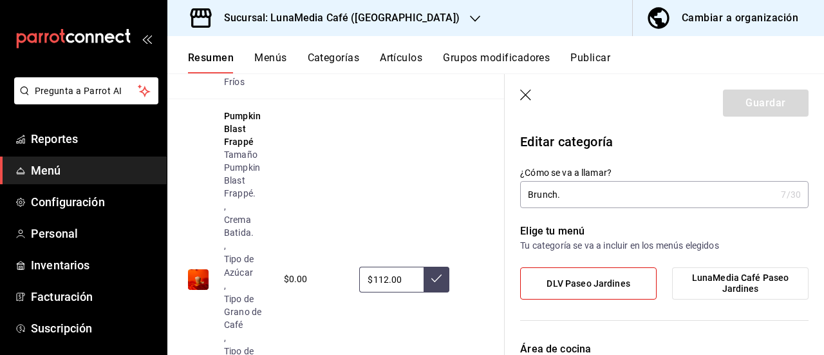
click at [529, 89] on header "Guardar" at bounding box center [664, 100] width 319 height 53
click at [523, 96] on icon "button" at bounding box center [526, 96] width 13 height 13
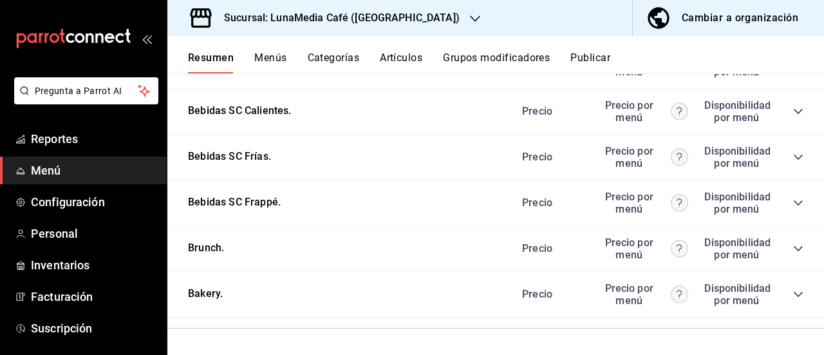
scroll to position [2397, 0]
click at [793, 249] on icon "collapse-category-row" at bounding box center [798, 248] width 10 height 10
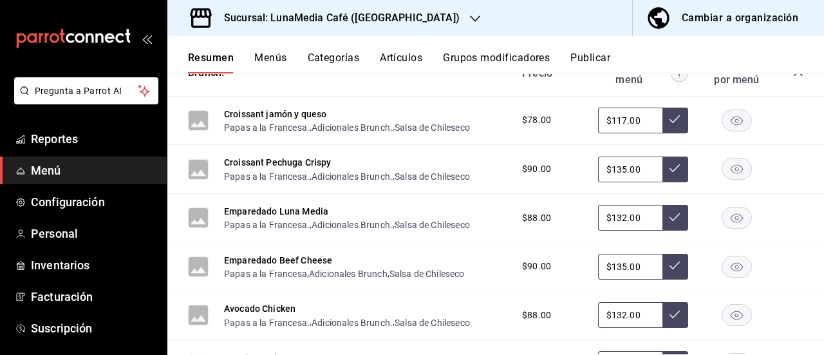
scroll to position [2590, 0]
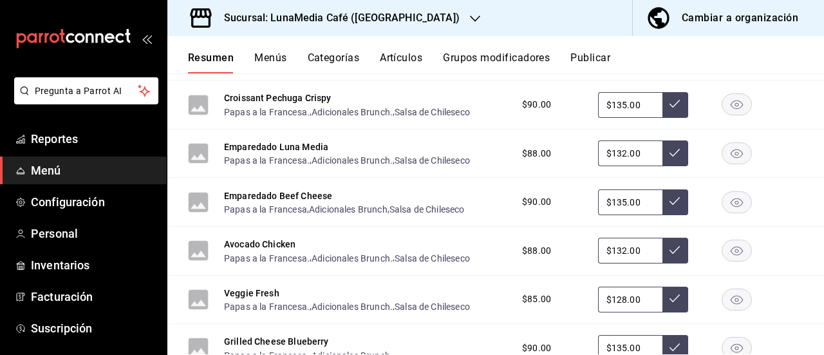
click at [278, 56] on button "Croissant jamón y queso" at bounding box center [275, 49] width 102 height 13
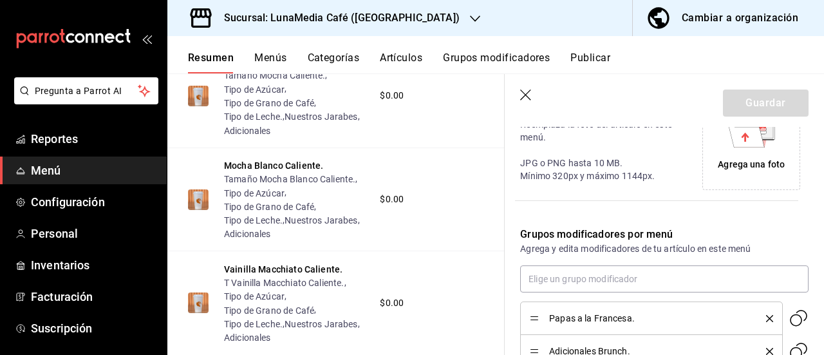
scroll to position [258, 0]
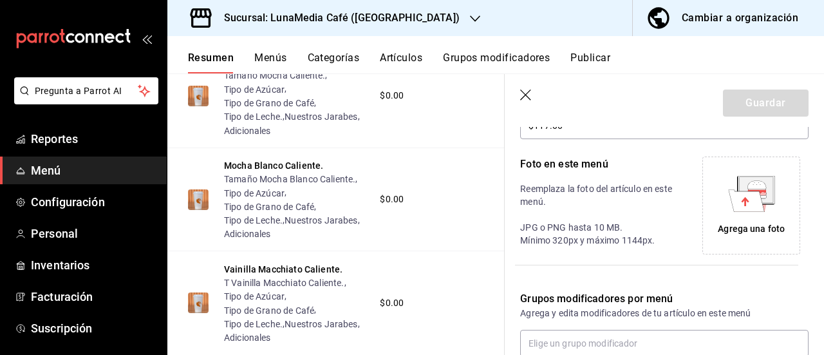
click at [726, 230] on div "Agrega una foto" at bounding box center [751, 229] width 67 height 14
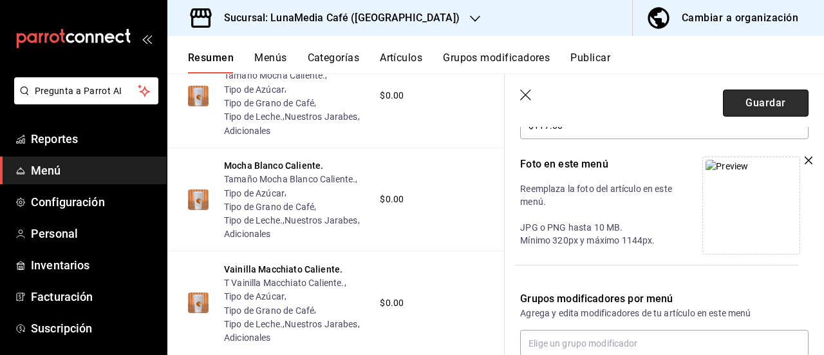
click at [755, 96] on button "Guardar" at bounding box center [766, 103] width 86 height 27
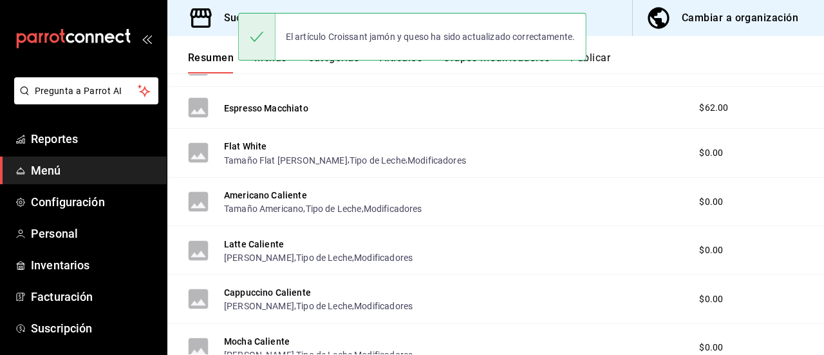
scroll to position [1148, 0]
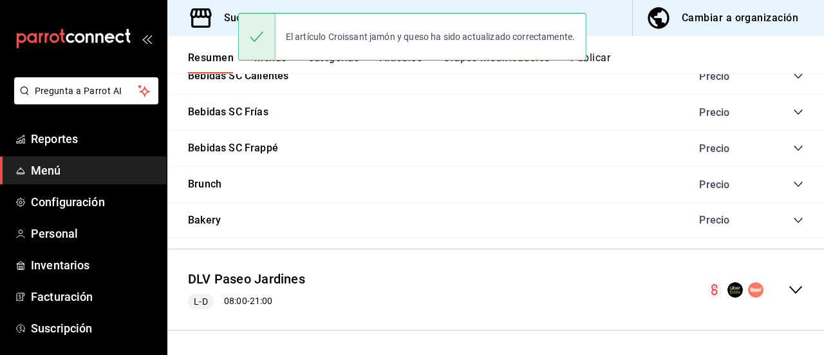
click at [789, 289] on icon "collapse-menu-row" at bounding box center [795, 290] width 13 height 8
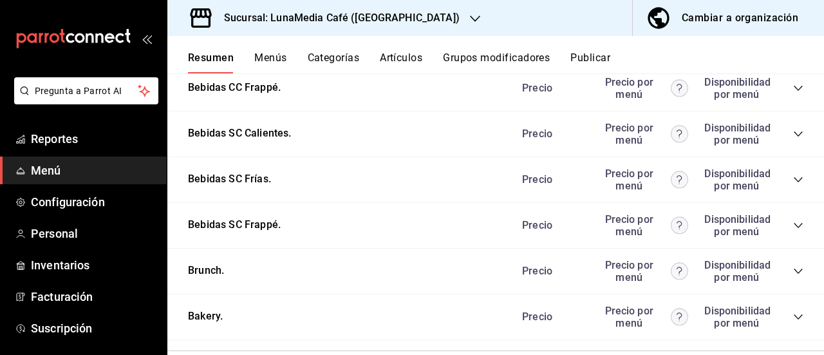
scroll to position [2397, 0]
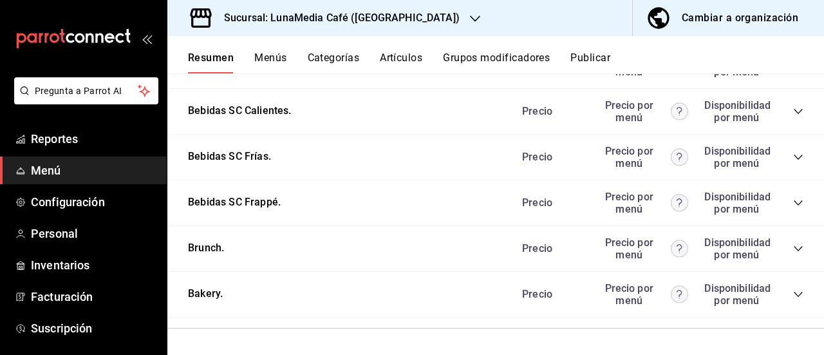
click at [793, 245] on icon "collapse-category-row" at bounding box center [798, 248] width 10 height 10
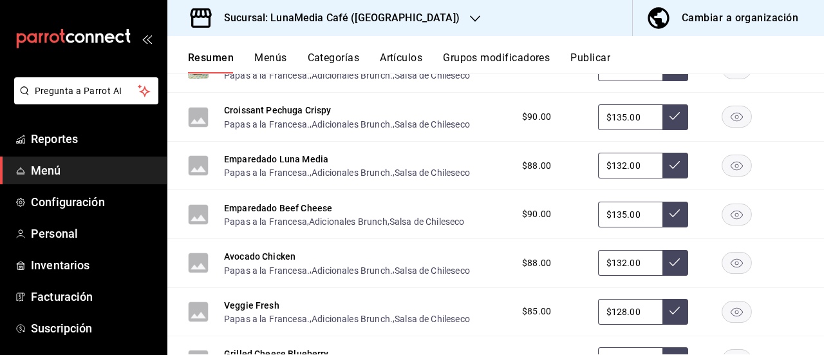
scroll to position [2590, 0]
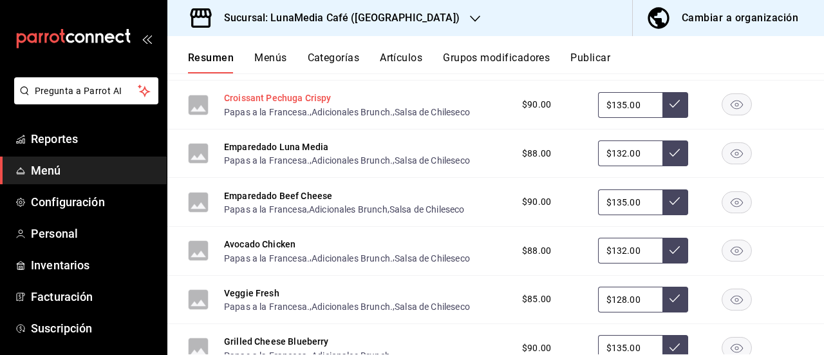
click at [296, 104] on button "Croissant Pechuga Crispy" at bounding box center [278, 97] width 108 height 13
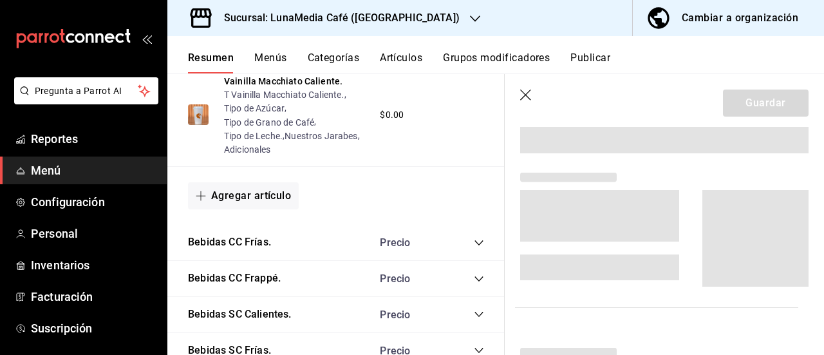
scroll to position [2402, 0]
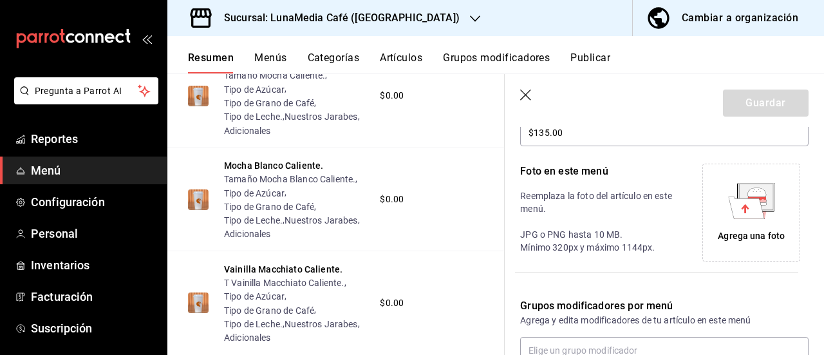
click at [735, 230] on div "Agrega una foto" at bounding box center [751, 236] width 67 height 14
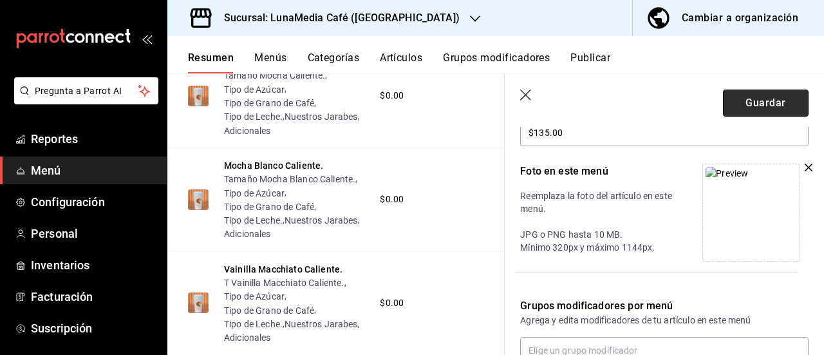
click at [762, 101] on button "Guardar" at bounding box center [766, 103] width 86 height 27
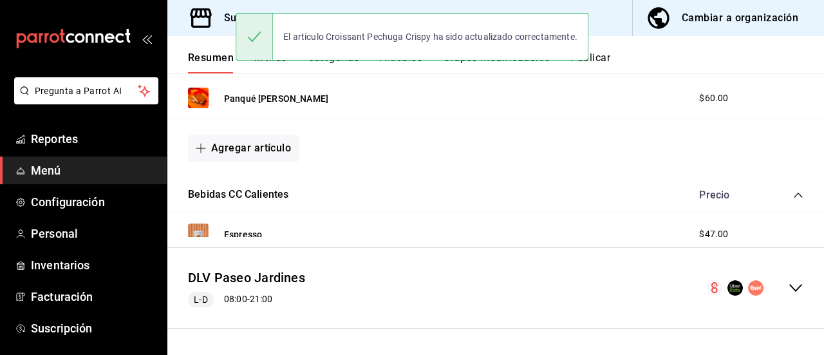
scroll to position [1148, 0]
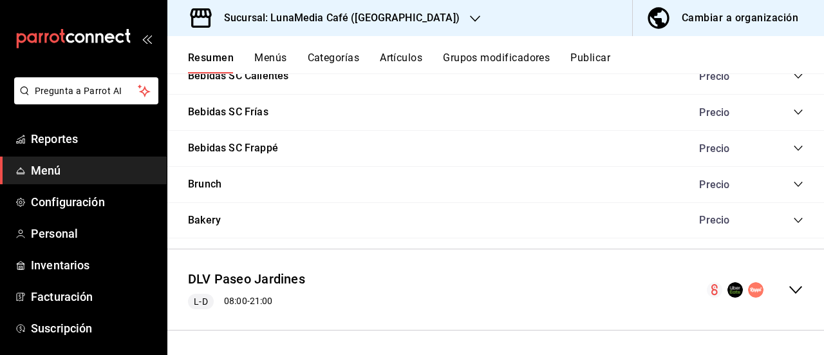
click at [788, 289] on icon "collapse-menu-row" at bounding box center [795, 289] width 15 height 15
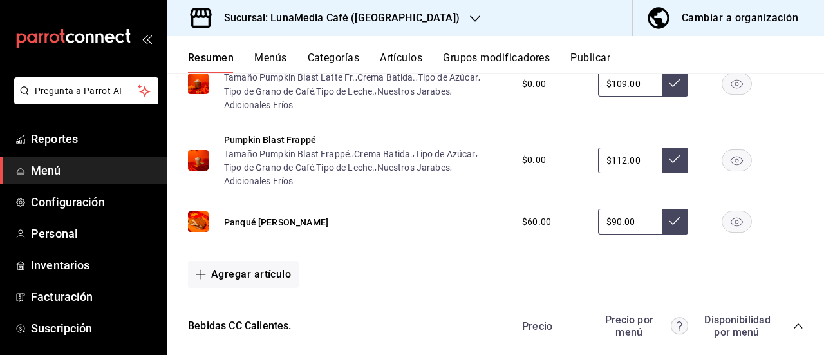
scroll to position [1587, 0]
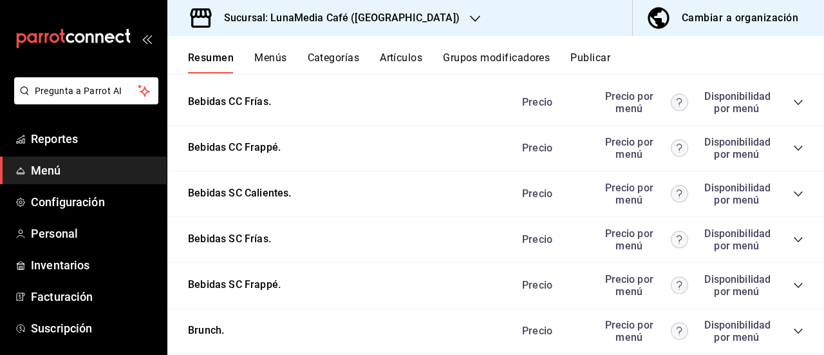
scroll to position [2397, 0]
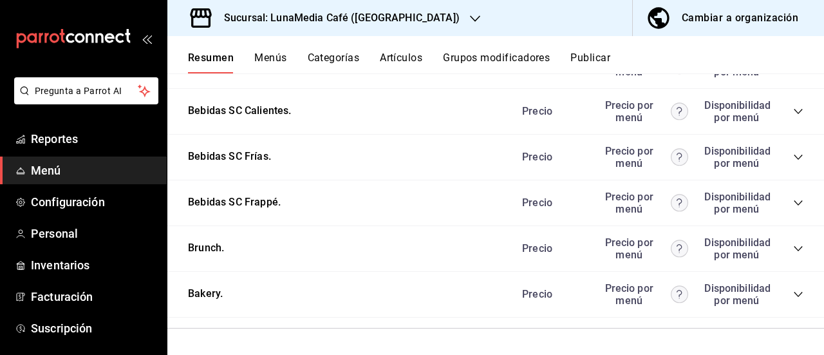
click at [795, 250] on div "Brunch. Precio Precio por menú Disponibilidad por menú" at bounding box center [495, 249] width 657 height 46
click at [793, 253] on icon "collapse-category-row" at bounding box center [798, 248] width 10 height 10
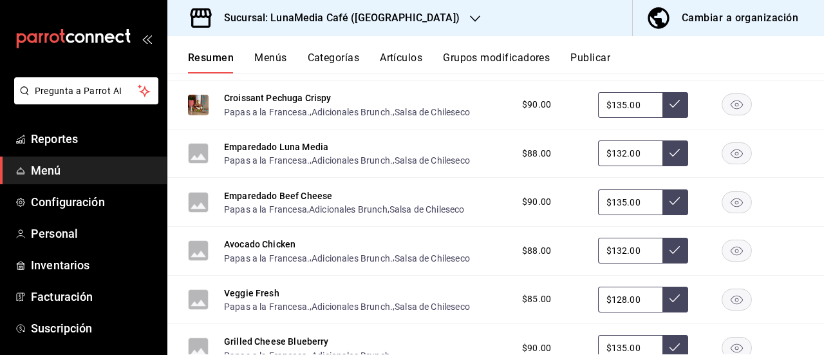
scroll to position [2590, 0]
click at [254, 104] on button "Croissant Pechuga Crispy" at bounding box center [278, 97] width 108 height 13
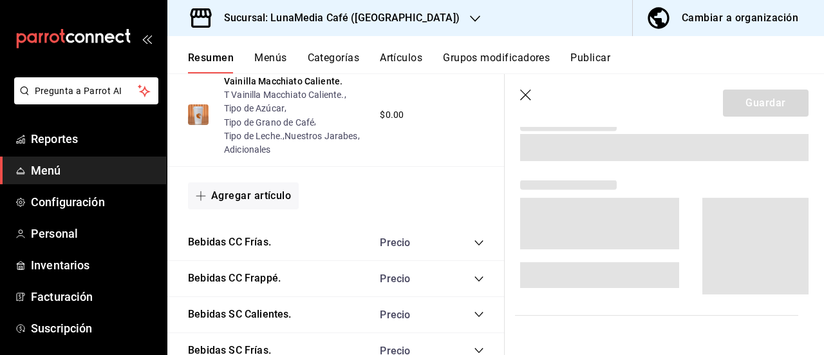
scroll to position [2402, 0]
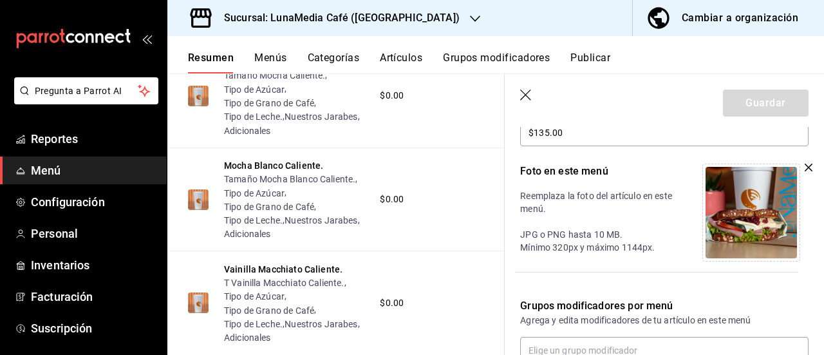
click at [805, 167] on icon "button" at bounding box center [809, 168] width 8 height 8
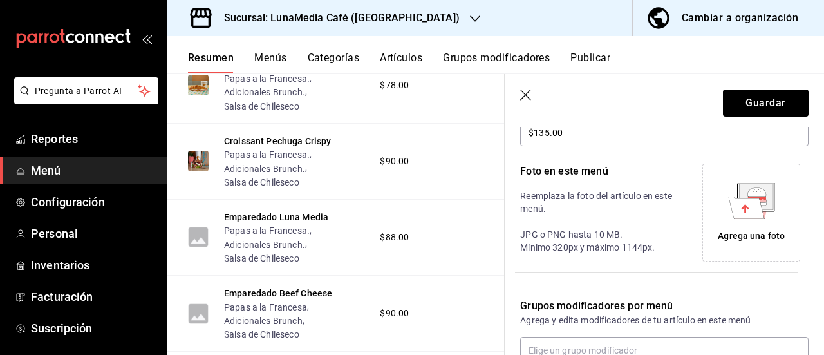
scroll to position [2982, 0]
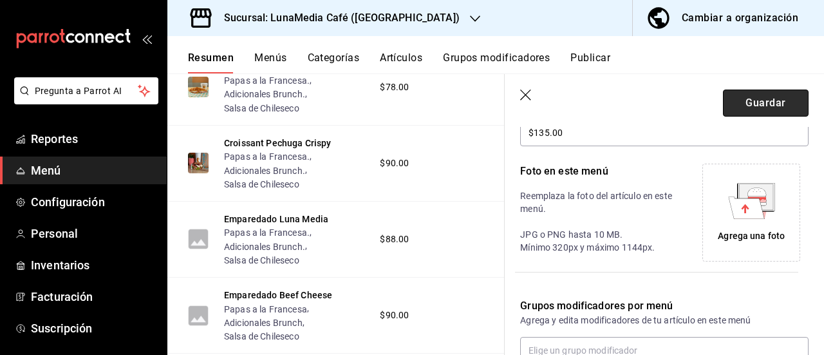
click at [755, 115] on button "Guardar" at bounding box center [766, 103] width 86 height 27
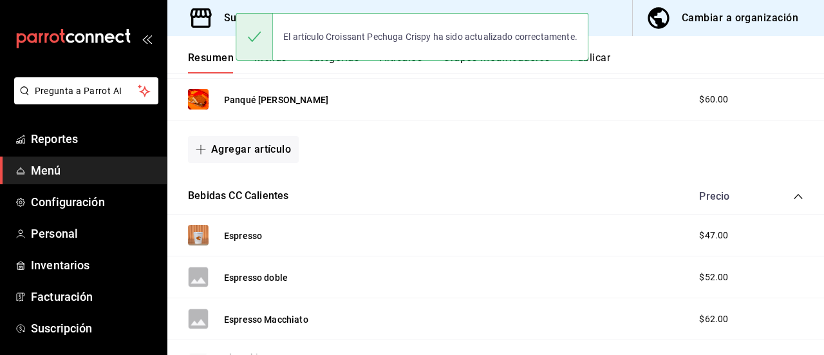
scroll to position [1148, 0]
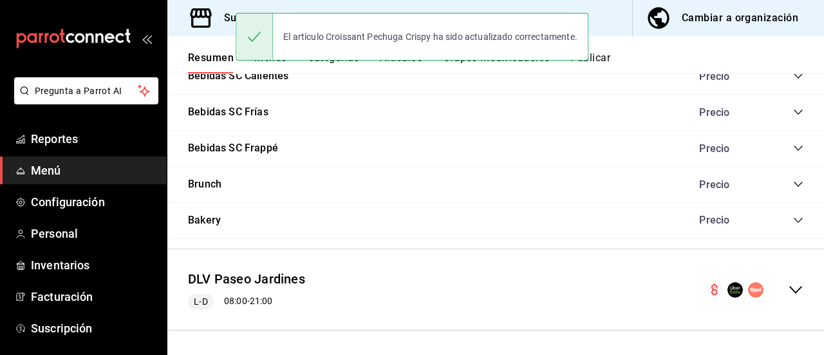
click at [789, 288] on icon "collapse-menu-row" at bounding box center [795, 290] width 13 height 8
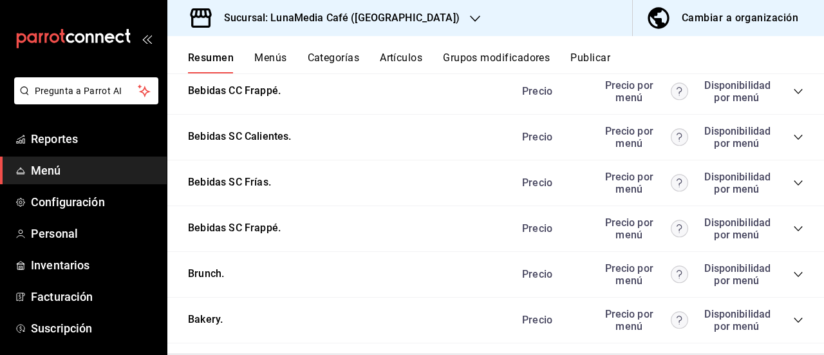
scroll to position [2397, 0]
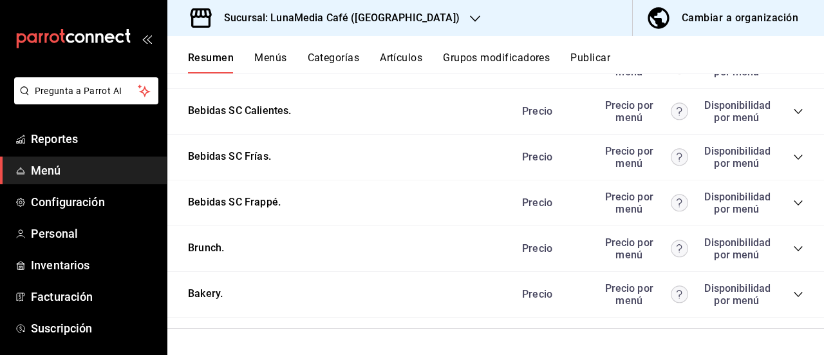
click at [793, 247] on icon "collapse-category-row" at bounding box center [798, 248] width 10 height 10
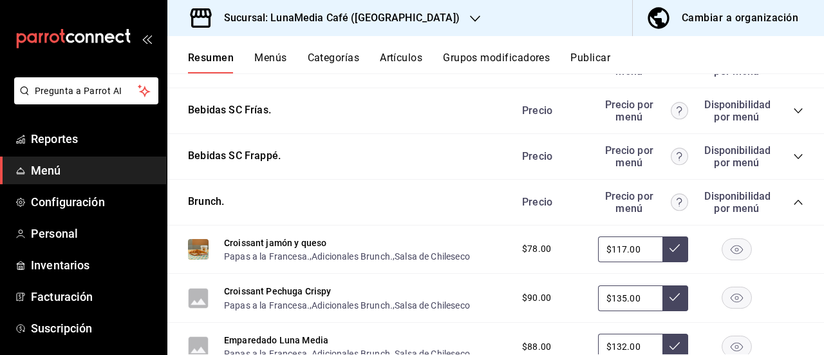
scroll to position [2590, 0]
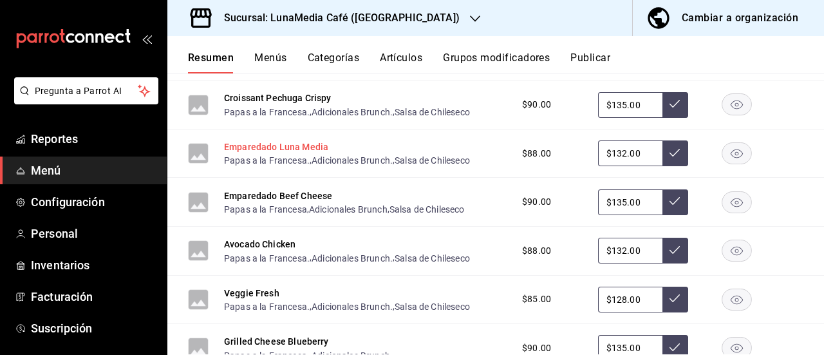
click at [261, 153] on button "Emparedado Luna Media" at bounding box center [276, 146] width 104 height 13
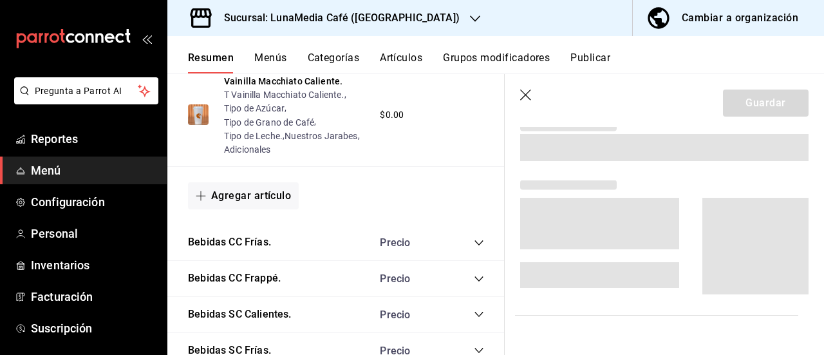
scroll to position [2402, 0]
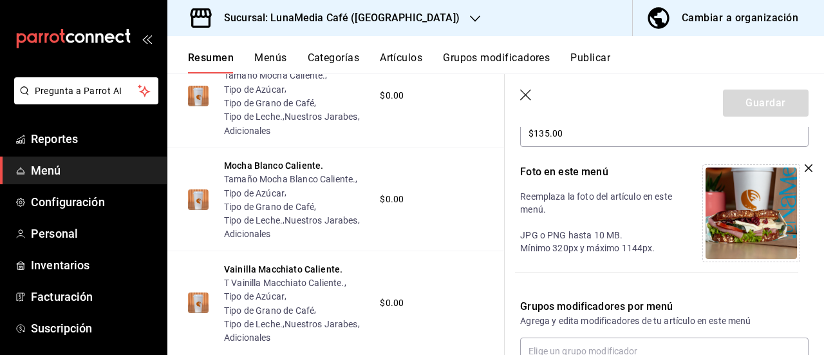
type input "$132.00"
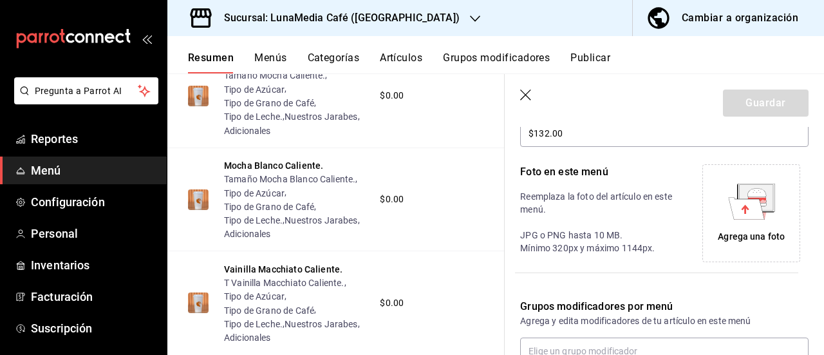
click at [748, 229] on div "Agrega una foto" at bounding box center [751, 212] width 91 height 91
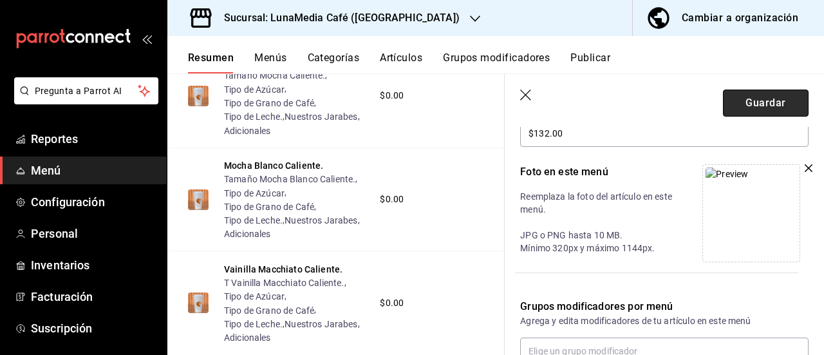
click at [753, 97] on button "Guardar" at bounding box center [766, 103] width 86 height 27
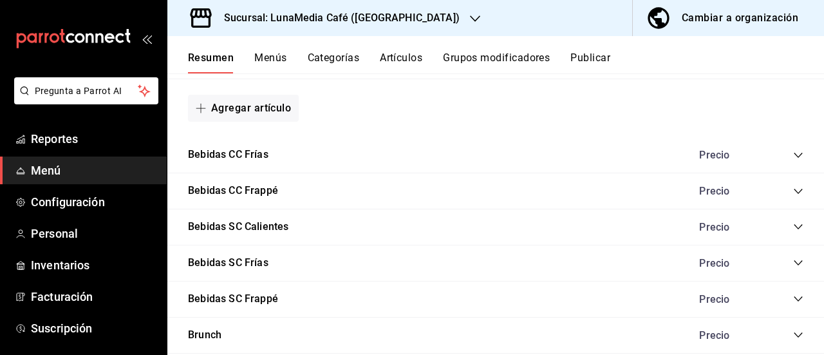
scroll to position [1148, 0]
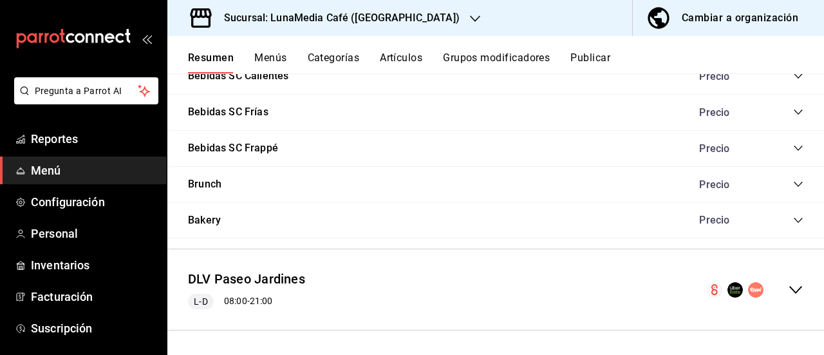
click at [789, 288] on icon "collapse-menu-row" at bounding box center [795, 290] width 13 height 8
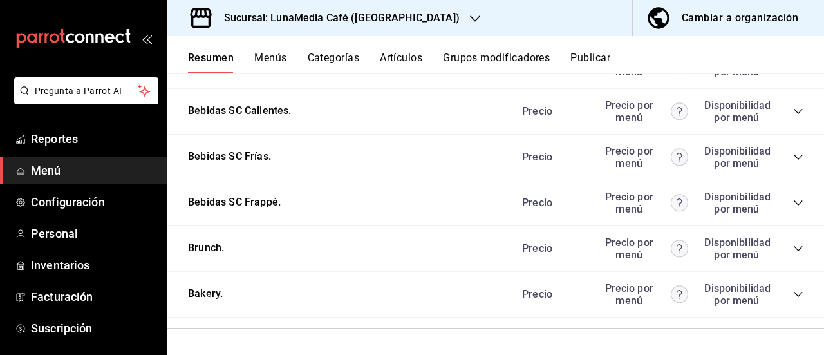
scroll to position [2397, 0]
click at [794, 248] on icon "collapse-category-row" at bounding box center [798, 248] width 8 height 5
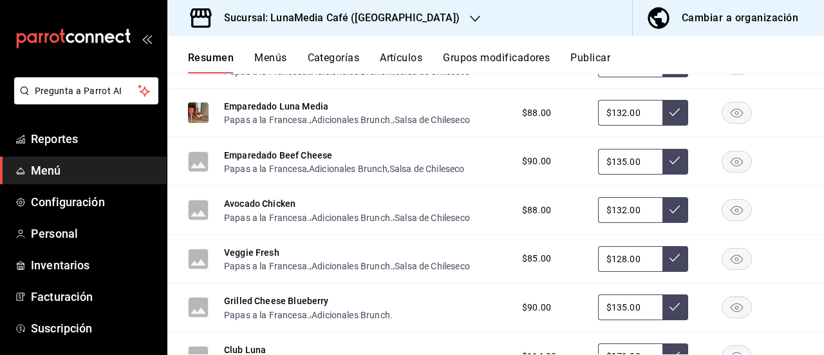
scroll to position [2654, 0]
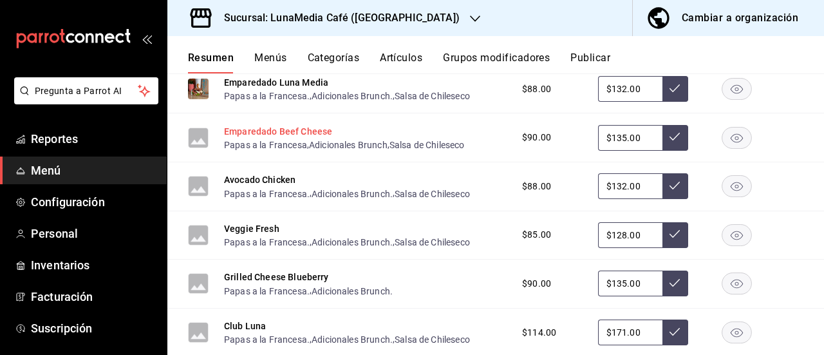
click at [268, 138] on button "Emparedado Beef Cheese" at bounding box center [278, 131] width 108 height 13
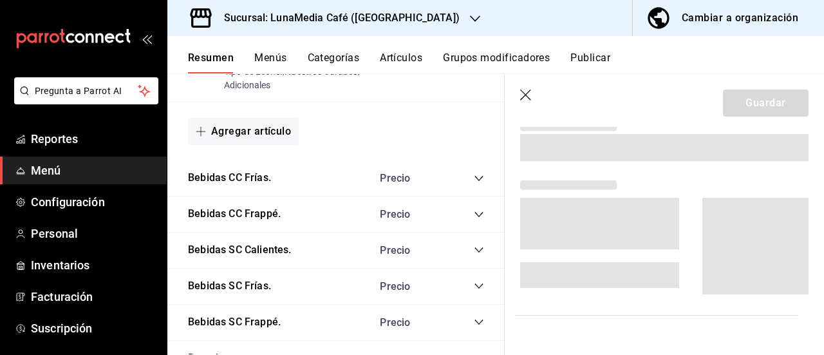
scroll to position [2456, 0]
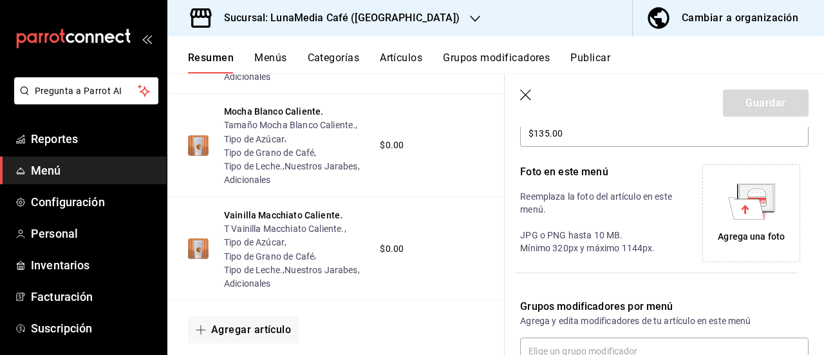
click at [755, 226] on div "Agrega una foto" at bounding box center [751, 212] width 91 height 91
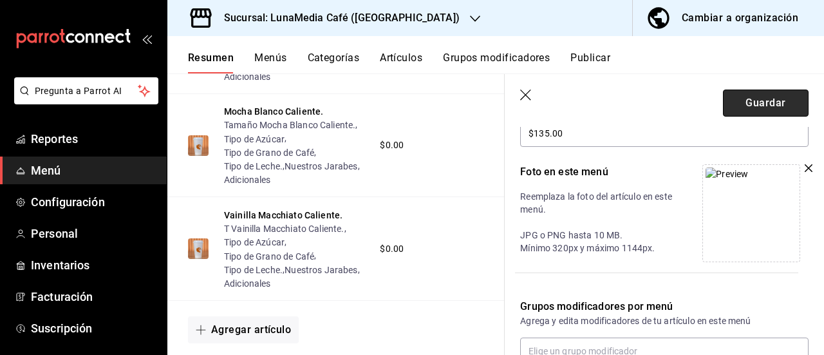
click at [736, 108] on button "Guardar" at bounding box center [766, 103] width 86 height 27
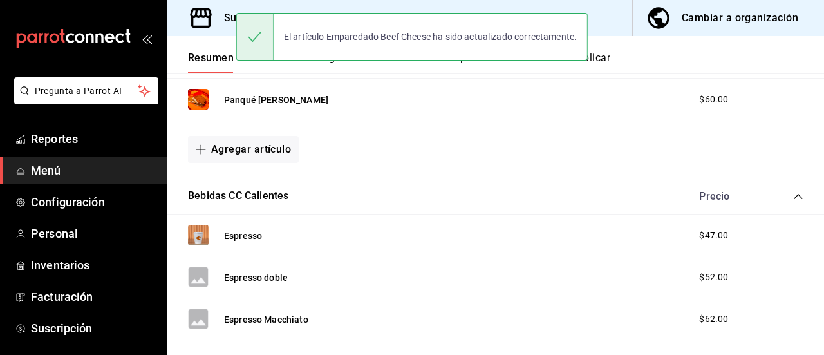
scroll to position [1148, 0]
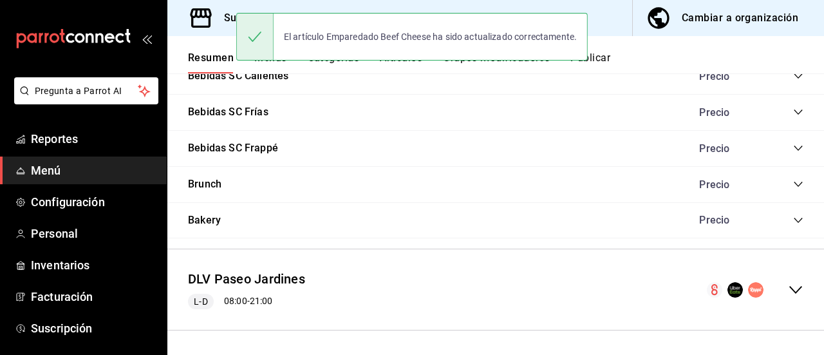
click at [788, 290] on icon "collapse-menu-row" at bounding box center [795, 289] width 15 height 15
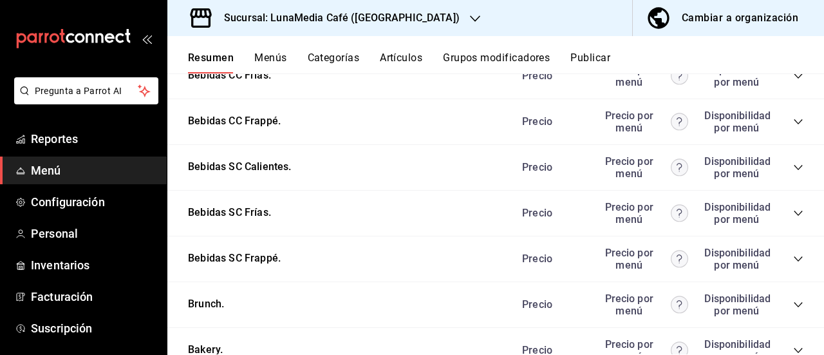
scroll to position [2397, 0]
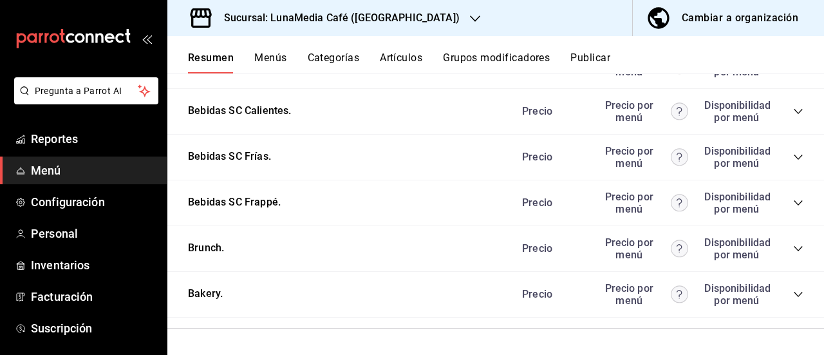
click at [793, 250] on icon "collapse-category-row" at bounding box center [798, 248] width 10 height 10
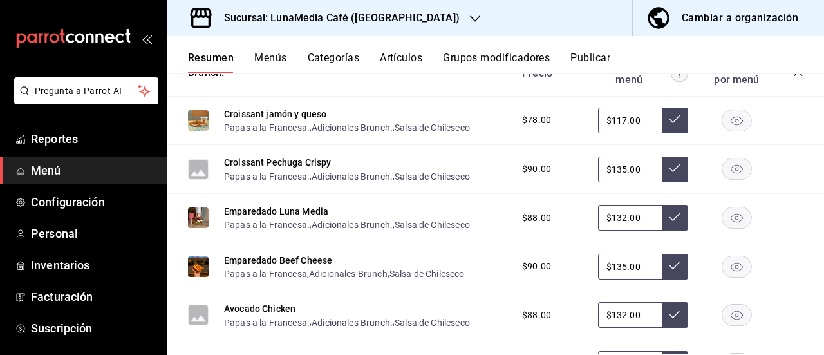
scroll to position [2654, 0]
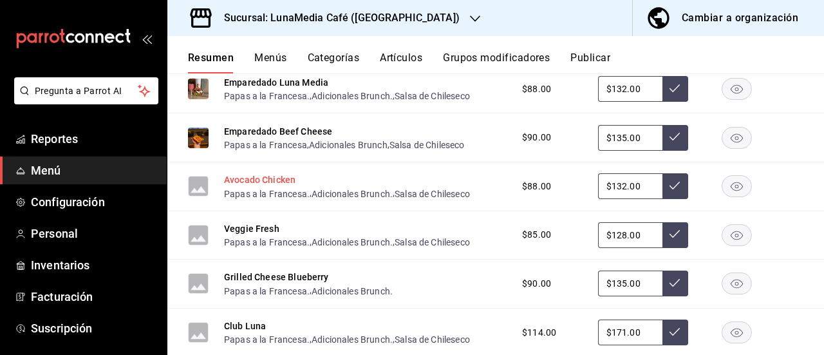
click at [247, 186] on button "Avocado Chicken" at bounding box center [259, 179] width 71 height 13
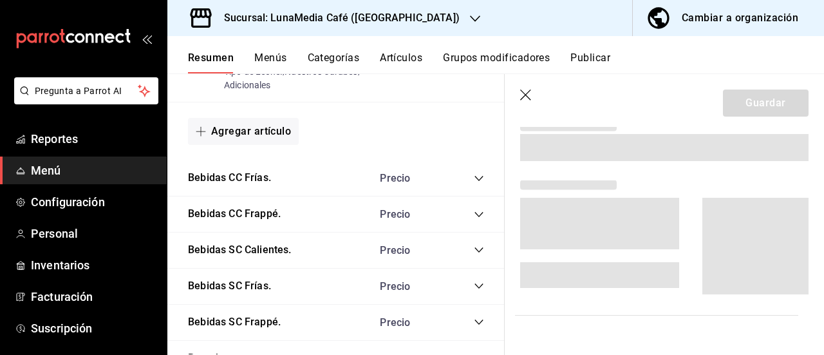
scroll to position [2456, 0]
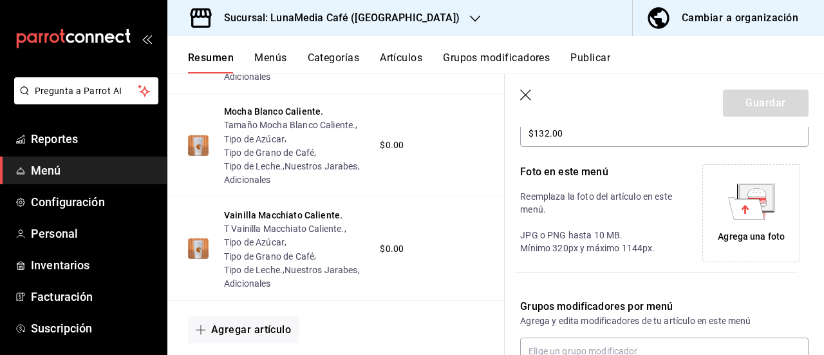
click at [739, 202] on icon at bounding box center [755, 197] width 33 height 26
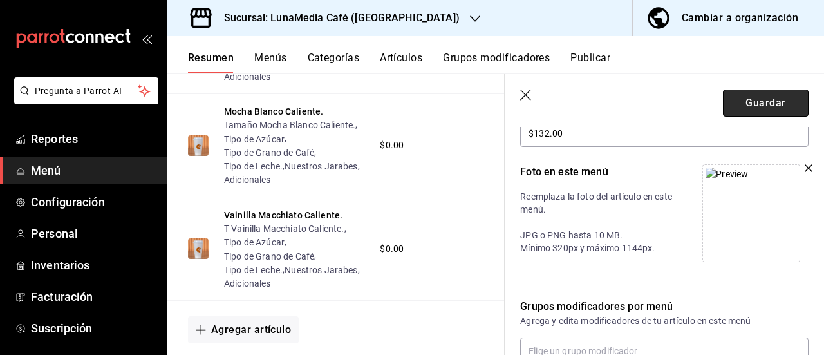
click at [750, 109] on button "Guardar" at bounding box center [766, 103] width 86 height 27
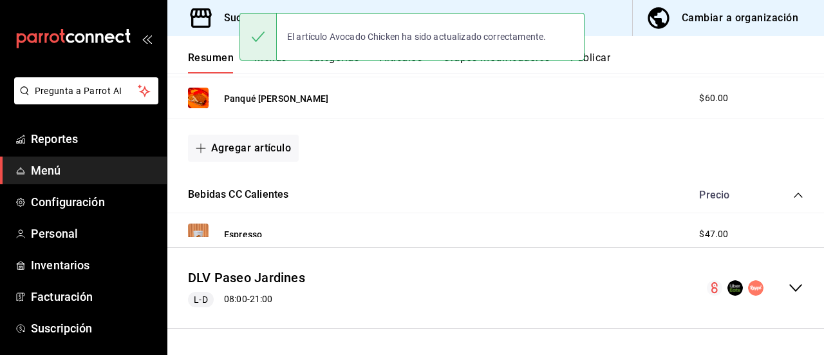
scroll to position [1148, 0]
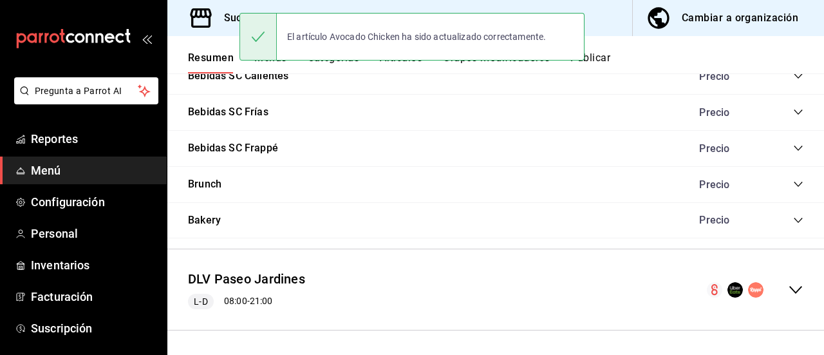
click at [793, 292] on icon "collapse-menu-row" at bounding box center [795, 289] width 15 height 15
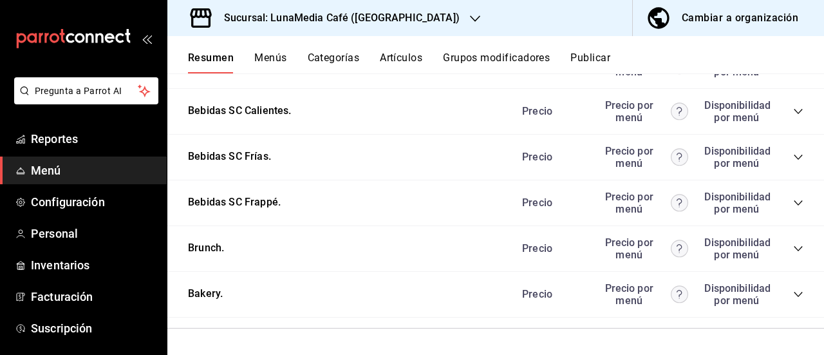
scroll to position [2397, 0]
click at [794, 250] on icon "collapse-category-row" at bounding box center [798, 248] width 8 height 5
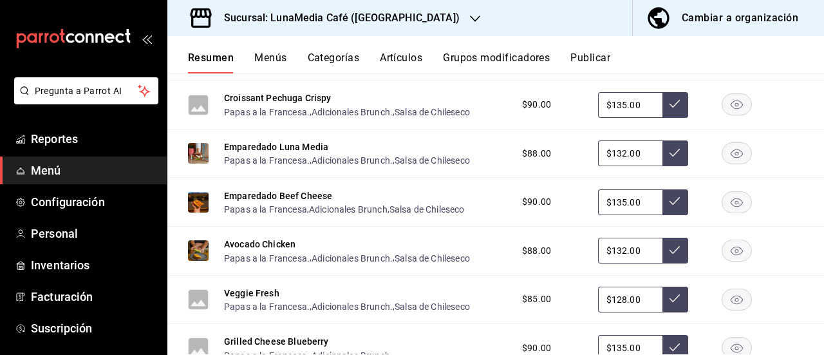
scroll to position [2719, 0]
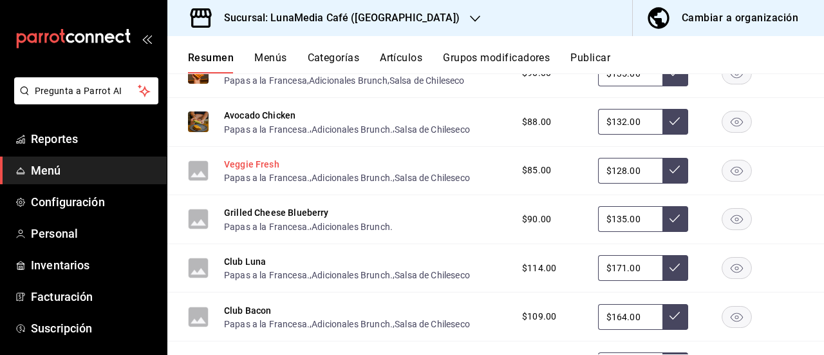
click at [254, 171] on button "Veggie Fresh" at bounding box center [251, 164] width 55 height 13
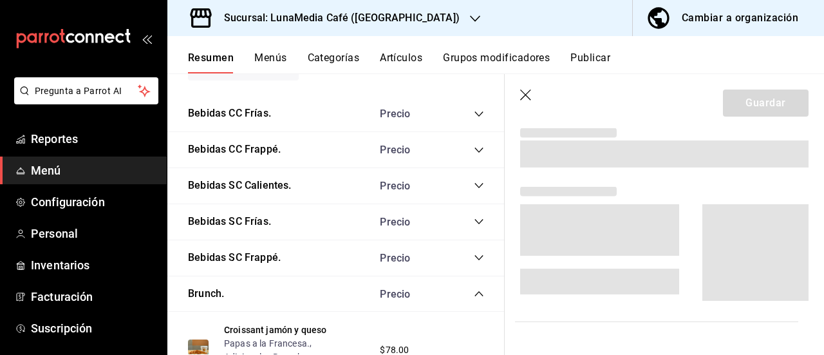
scroll to position [2520, 0]
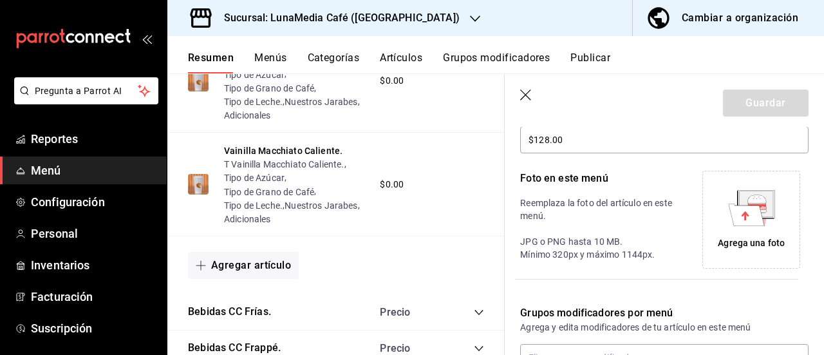
click at [754, 229] on div "Agrega una foto" at bounding box center [751, 219] width 91 height 91
click at [720, 199] on div "Agrega una foto" at bounding box center [751, 219] width 91 height 91
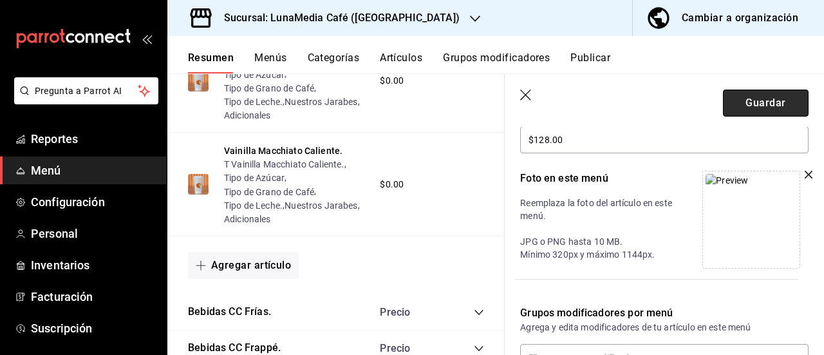
click at [734, 105] on button "Guardar" at bounding box center [766, 103] width 86 height 27
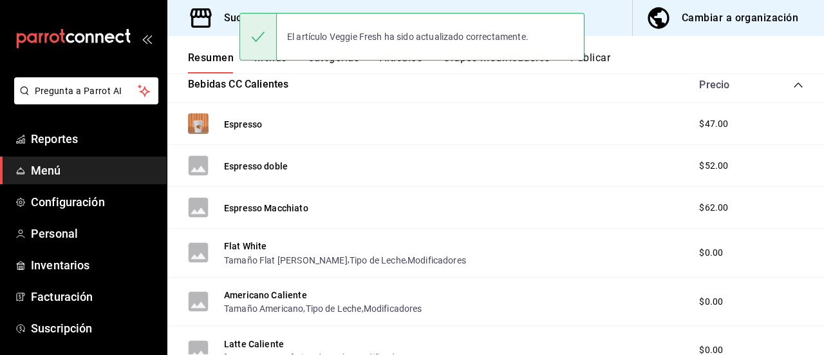
scroll to position [1148, 0]
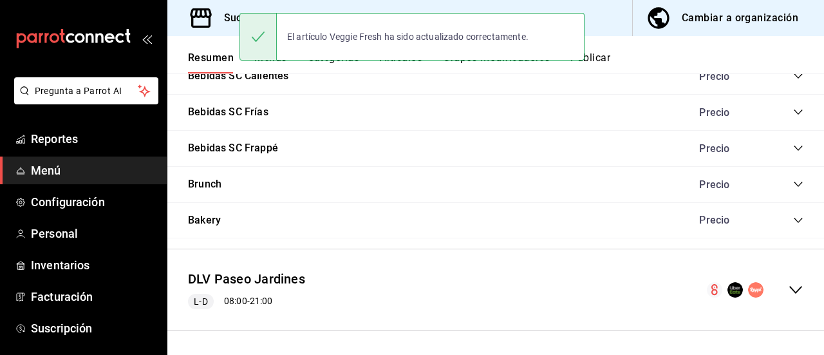
click at [788, 288] on icon "collapse-menu-row" at bounding box center [795, 289] width 15 height 15
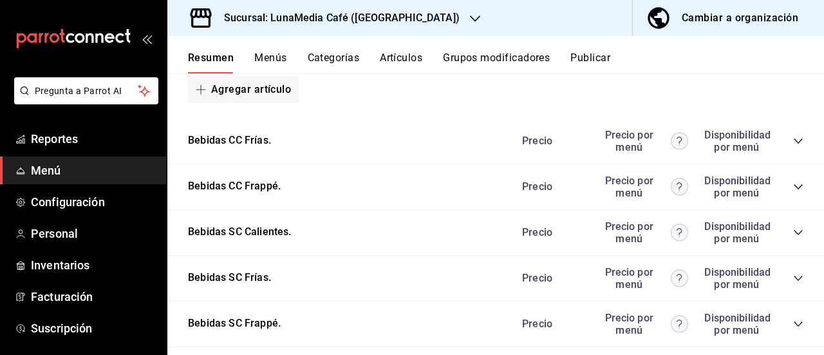
scroll to position [2397, 0]
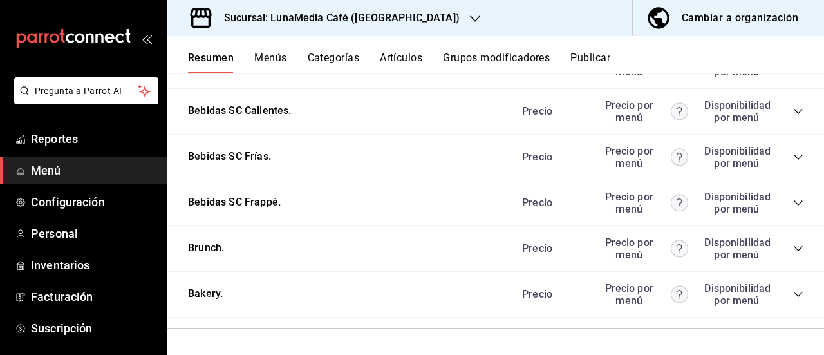
click at [793, 245] on icon "collapse-category-row" at bounding box center [798, 248] width 10 height 10
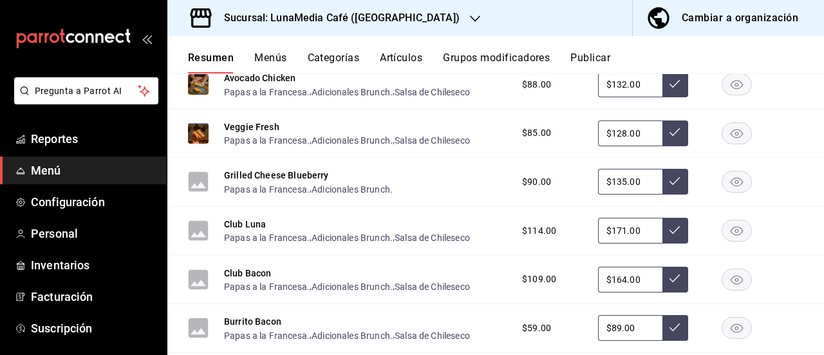
scroll to position [2783, 0]
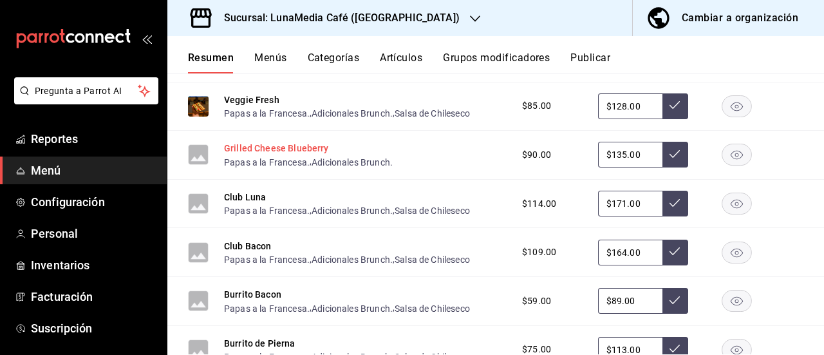
click at [288, 155] on button "Grilled Cheese Blueberry" at bounding box center [276, 148] width 105 height 13
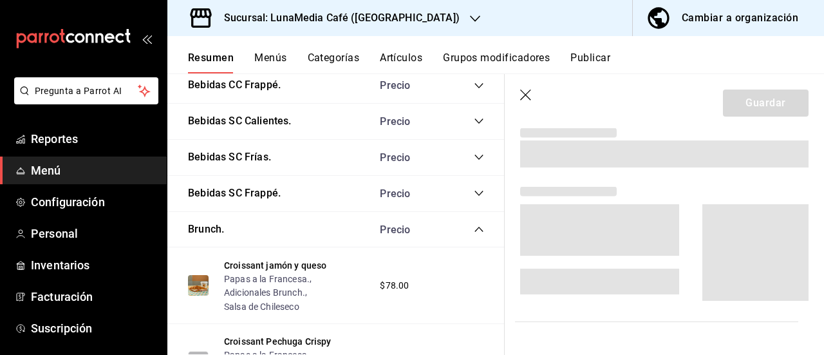
scroll to position [2585, 0]
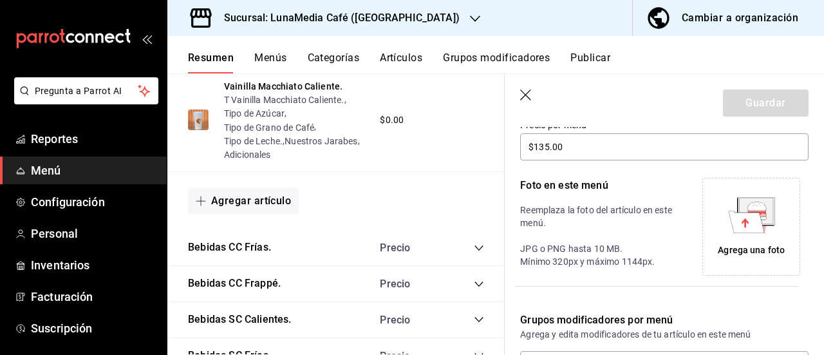
click at [728, 214] on icon at bounding box center [746, 222] width 36 height 22
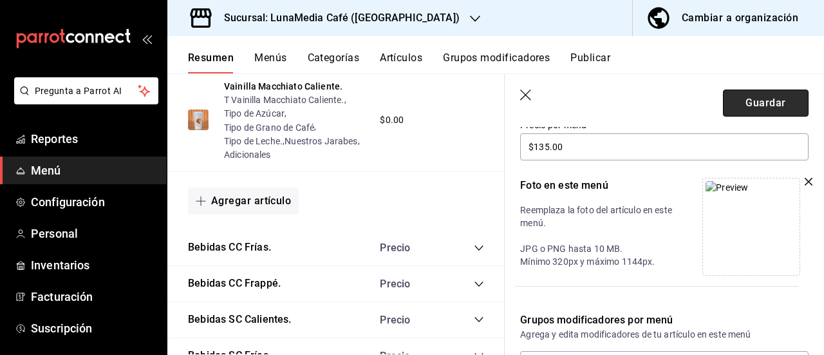
click at [761, 108] on button "Guardar" at bounding box center [766, 103] width 86 height 27
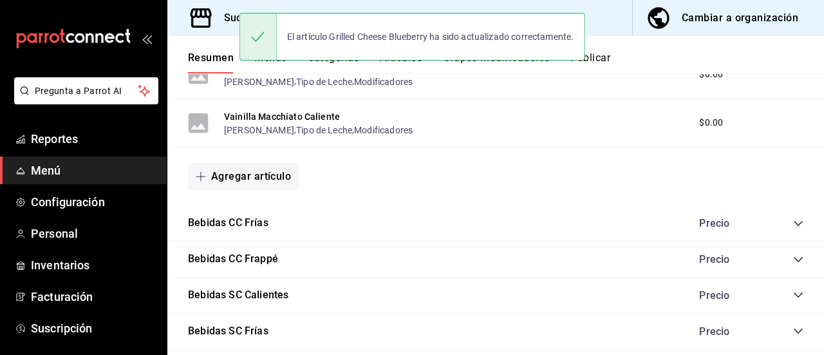
scroll to position [1148, 0]
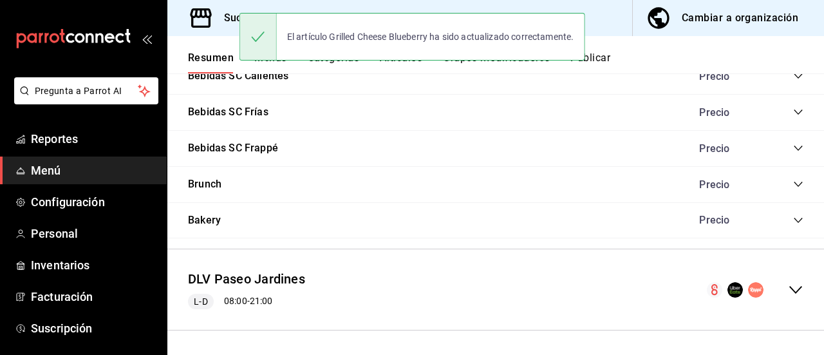
click at [789, 288] on icon "collapse-menu-row" at bounding box center [795, 290] width 13 height 8
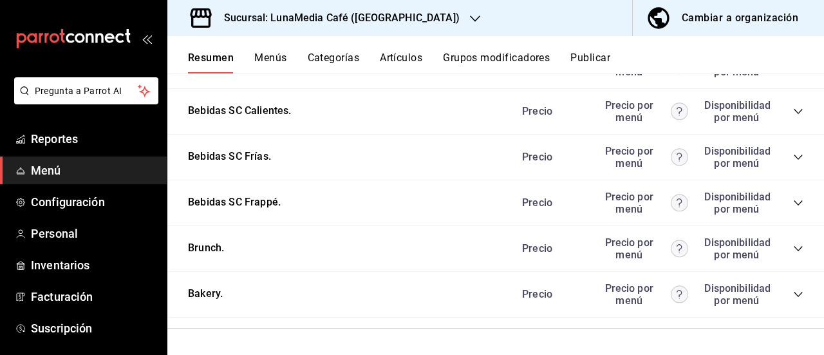
scroll to position [2397, 0]
click at [793, 250] on icon "collapse-category-row" at bounding box center [798, 248] width 10 height 10
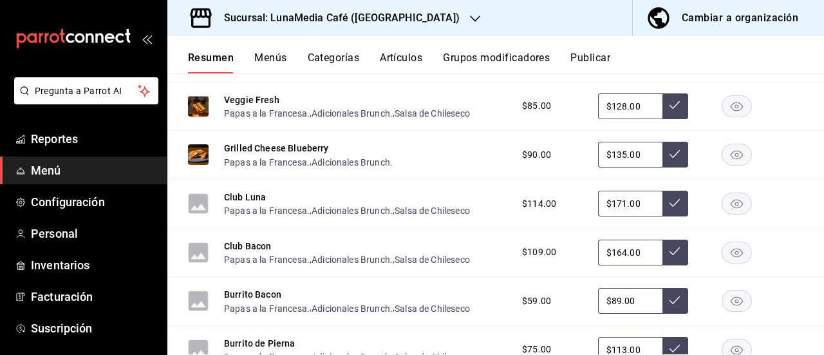
scroll to position [2848, 0]
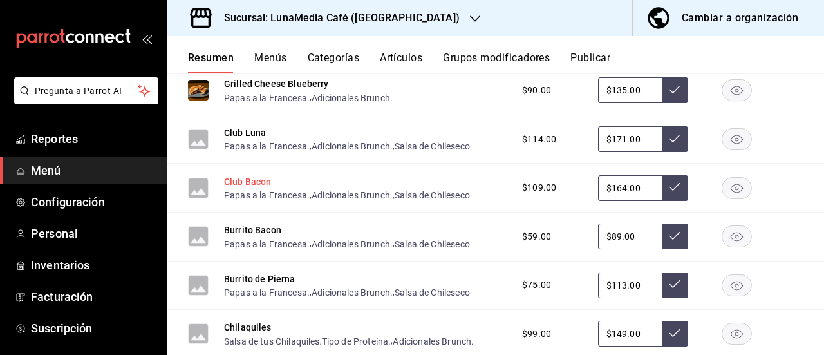
click at [240, 188] on button "Club Bacon" at bounding box center [248, 181] width 48 height 13
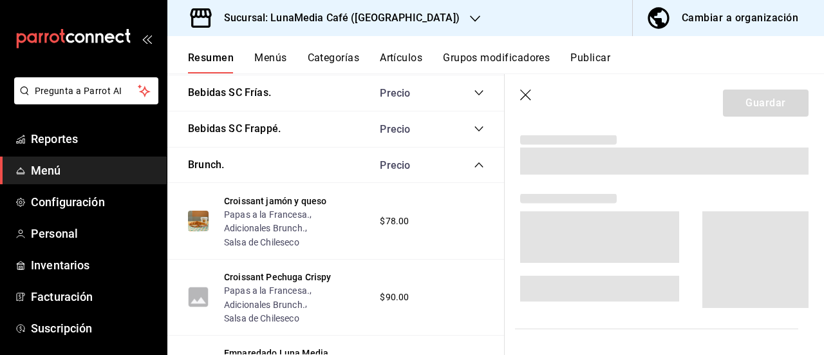
scroll to position [2649, 0]
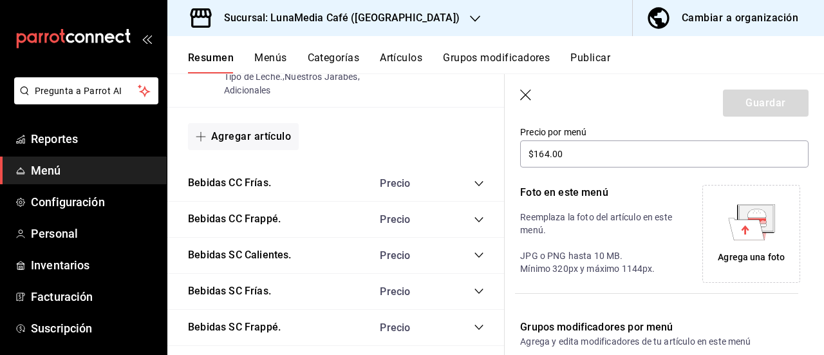
click at [725, 246] on div "Agrega una foto" at bounding box center [751, 233] width 91 height 91
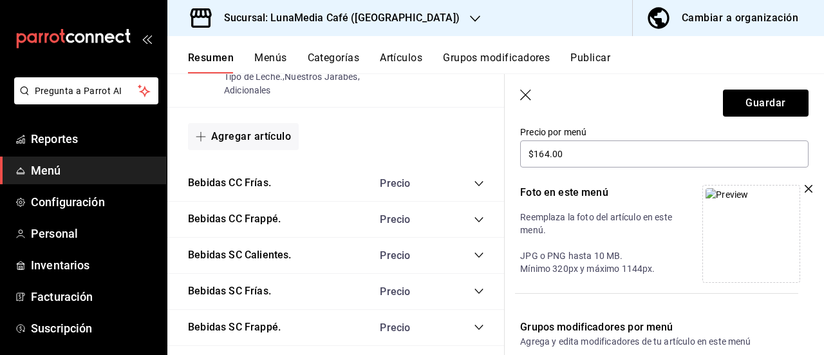
click at [805, 190] on icon "button" at bounding box center [809, 189] width 8 height 8
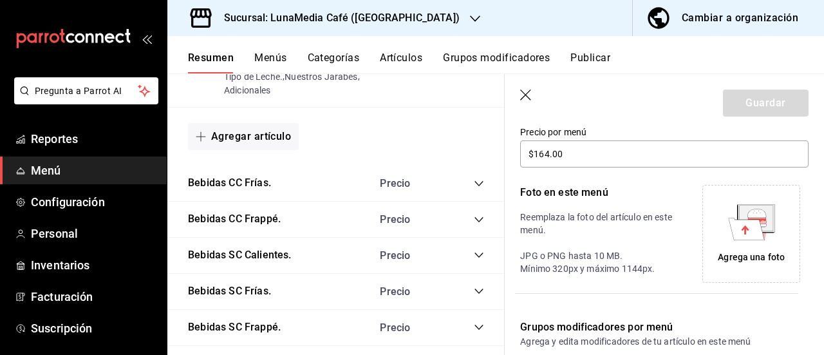
click at [753, 246] on div "Agrega una foto" at bounding box center [751, 233] width 91 height 91
click at [542, 100] on header "Guardar" at bounding box center [664, 100] width 319 height 53
click at [692, 208] on div "Foto en este menú Reemplaza la foto del artículo en este menú. JPG o PNG hasta …" at bounding box center [664, 234] width 288 height 98
click at [712, 212] on div "Agrega una foto" at bounding box center [751, 233] width 91 height 91
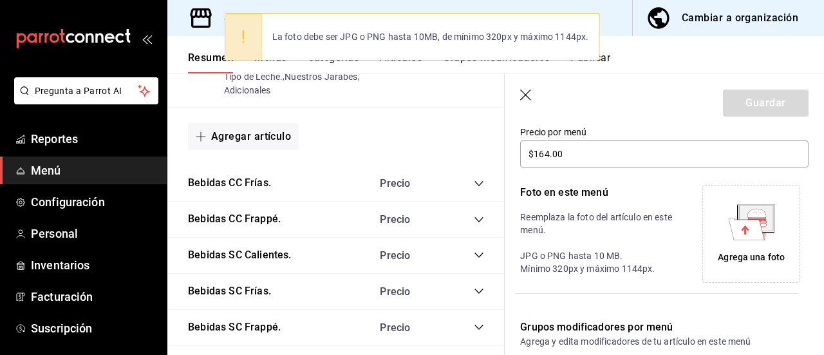
click at [732, 229] on icon at bounding box center [746, 229] width 36 height 22
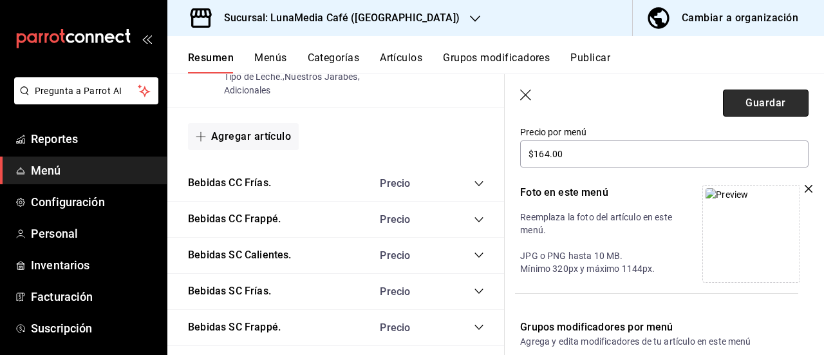
click at [747, 104] on button "Guardar" at bounding box center [766, 103] width 86 height 27
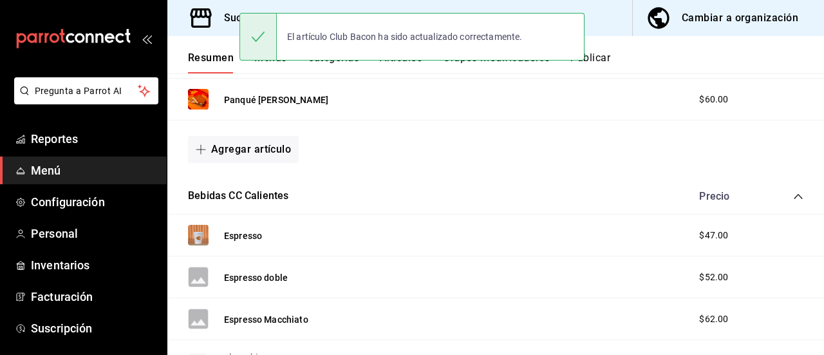
scroll to position [1148, 0]
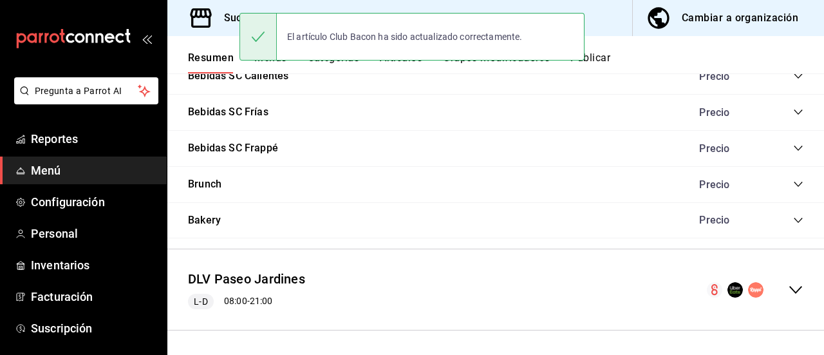
click at [788, 288] on icon "collapse-menu-row" at bounding box center [795, 289] width 15 height 15
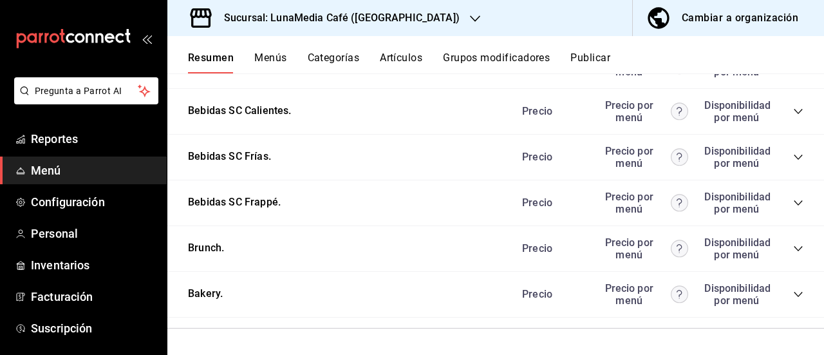
scroll to position [2397, 0]
click at [793, 252] on icon "collapse-category-row" at bounding box center [798, 248] width 10 height 10
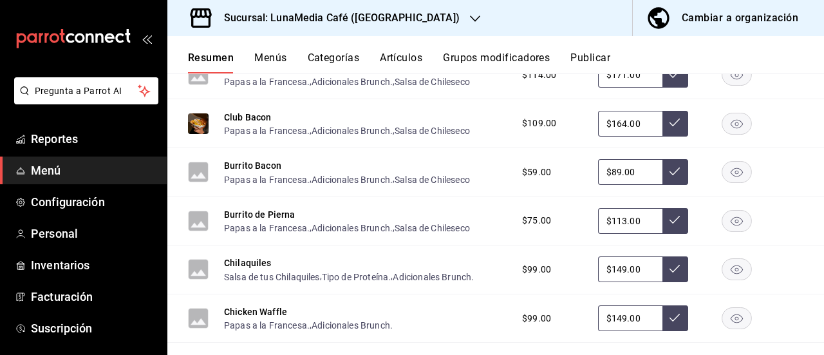
scroll to position [2976, 0]
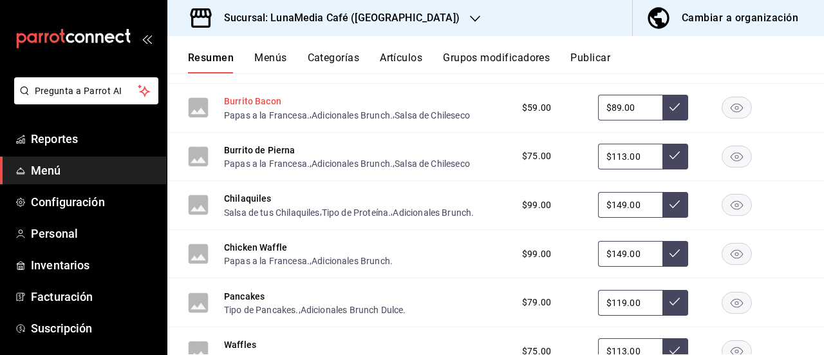
click at [265, 108] on button "Burrito Bacon" at bounding box center [252, 101] width 57 height 13
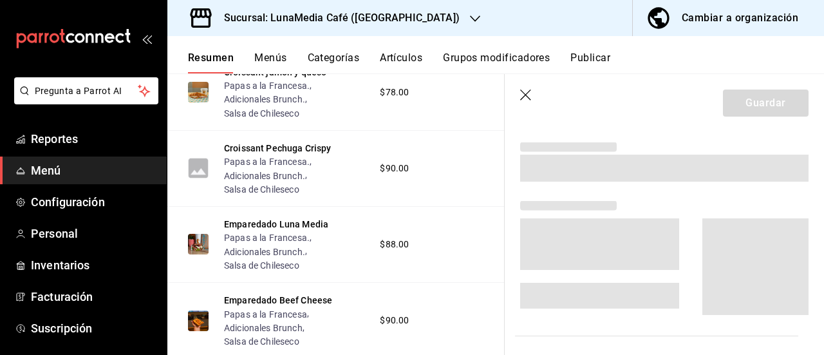
scroll to position [2778, 0]
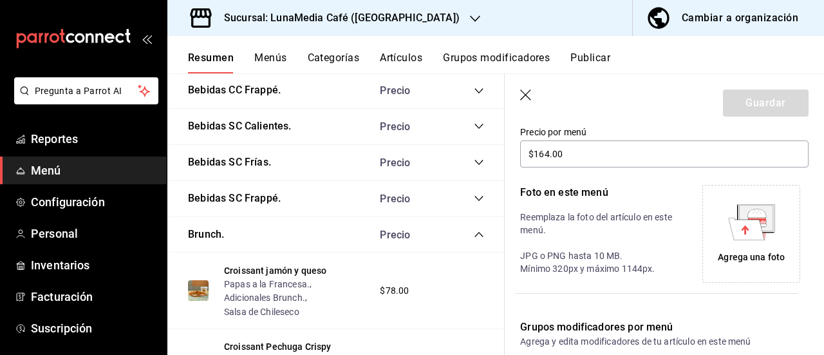
type input "$89.00"
click at [739, 213] on icon at bounding box center [755, 218] width 33 height 26
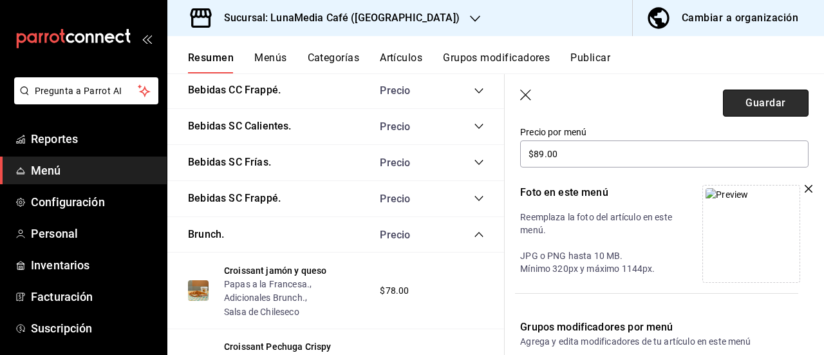
click at [750, 105] on button "Guardar" at bounding box center [766, 103] width 86 height 27
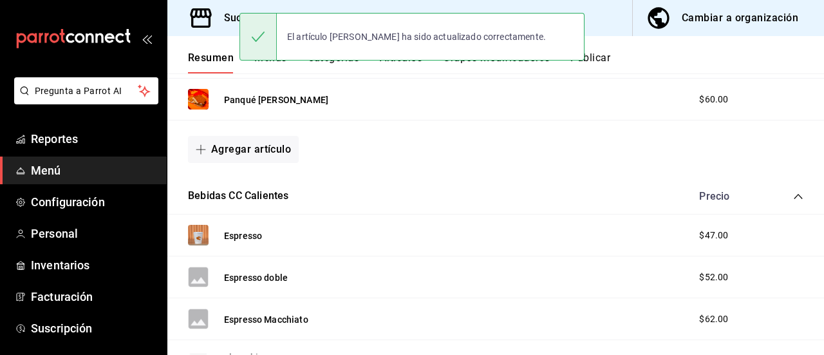
scroll to position [1148, 0]
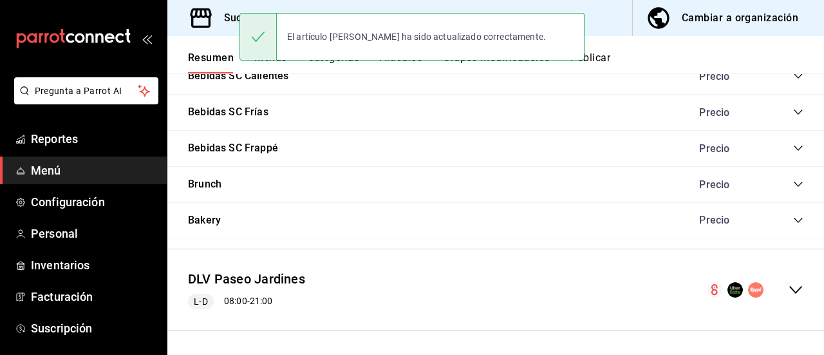
click at [788, 287] on icon "collapse-menu-row" at bounding box center [795, 289] width 15 height 15
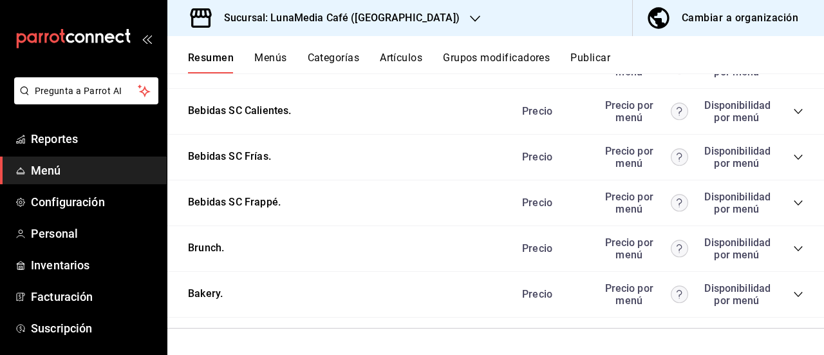
scroll to position [2397, 0]
click at [794, 249] on icon "collapse-category-row" at bounding box center [798, 248] width 8 height 5
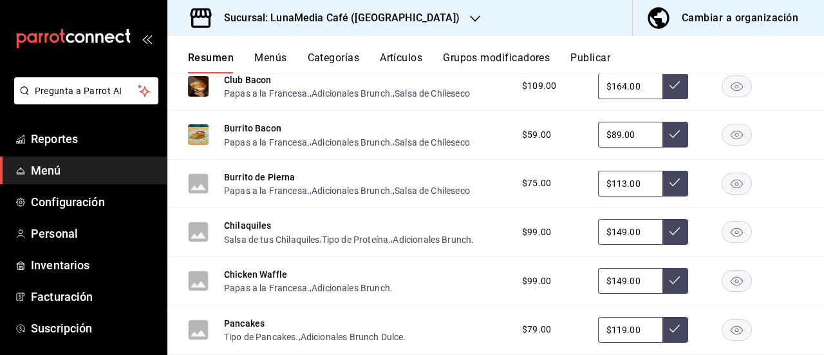
scroll to position [2976, 0]
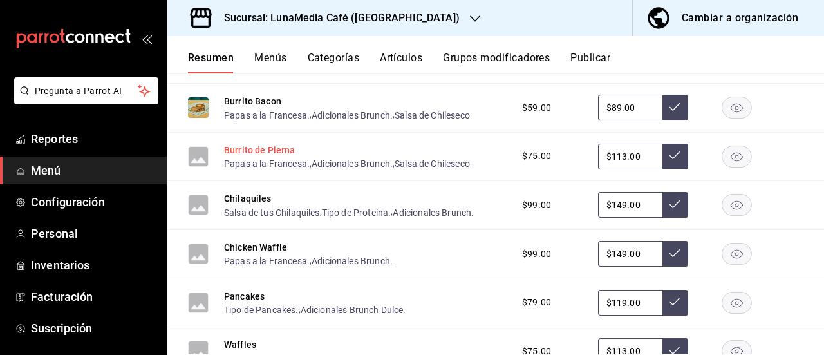
click at [267, 156] on button "Burrito de Pierna" at bounding box center [259, 150] width 71 height 13
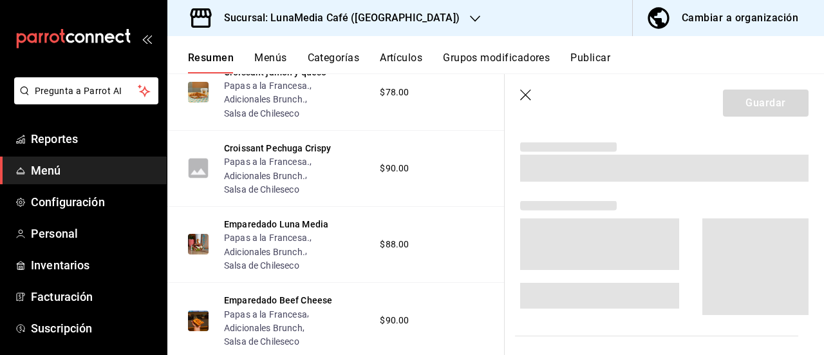
scroll to position [2778, 0]
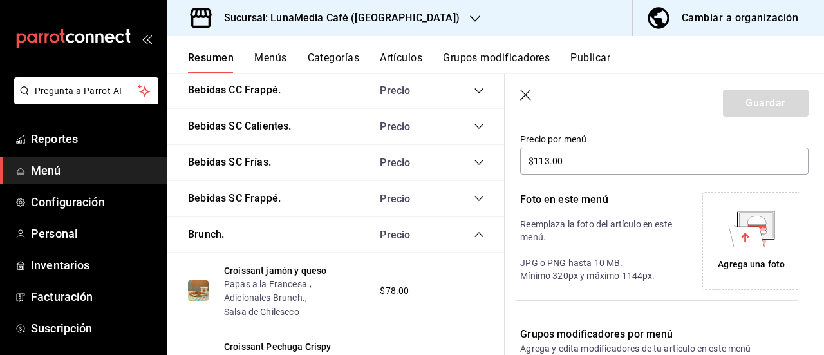
click at [730, 227] on icon at bounding box center [746, 236] width 36 height 22
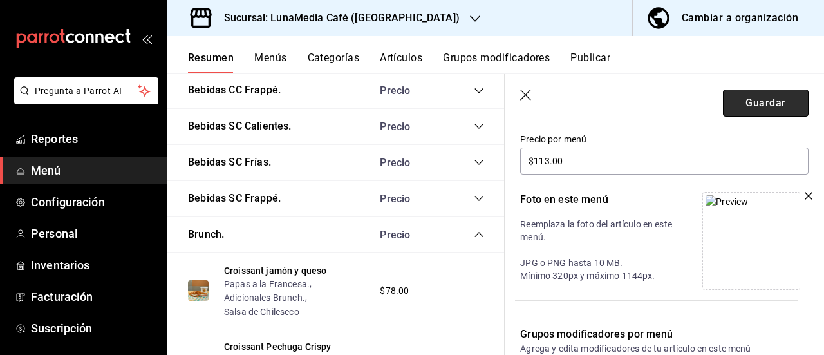
click at [752, 106] on button "Guardar" at bounding box center [766, 103] width 86 height 27
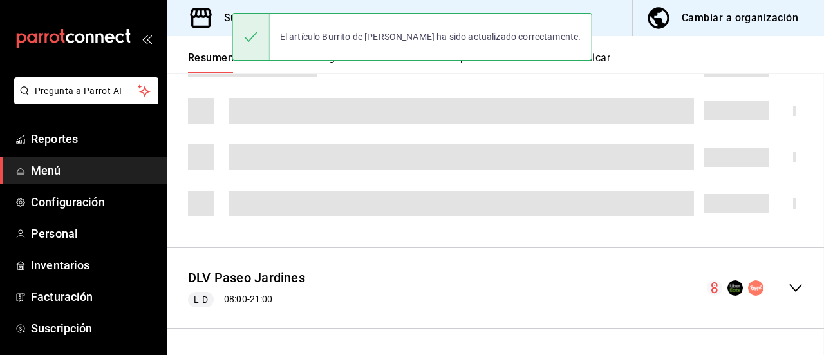
scroll to position [223, 0]
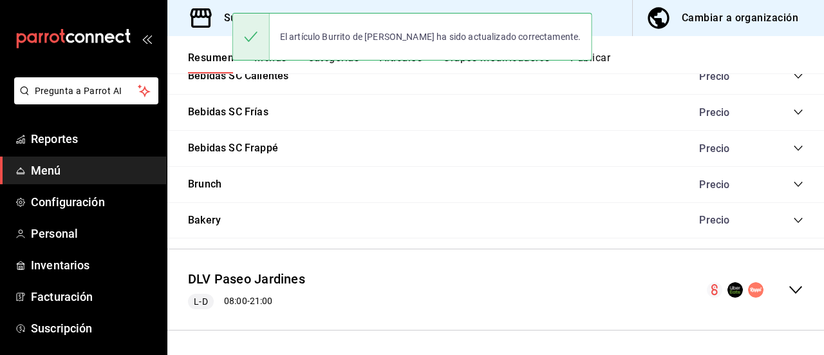
click at [788, 284] on icon "collapse-menu-row" at bounding box center [795, 289] width 15 height 15
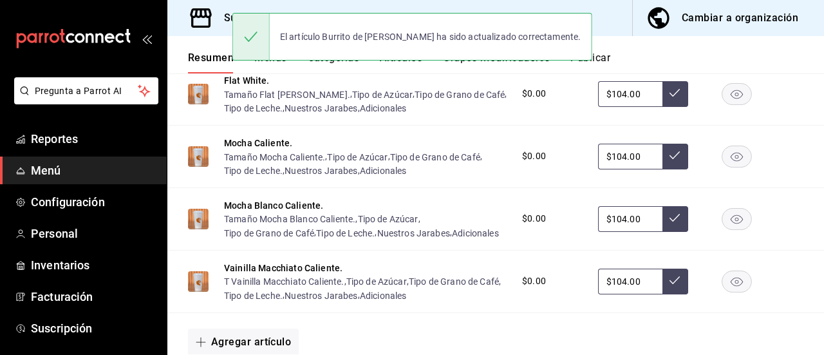
scroll to position [2397, 0]
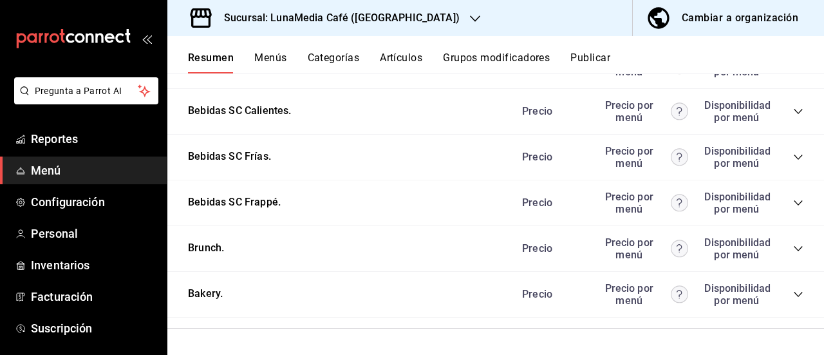
click at [793, 253] on icon "collapse-category-row" at bounding box center [798, 248] width 10 height 10
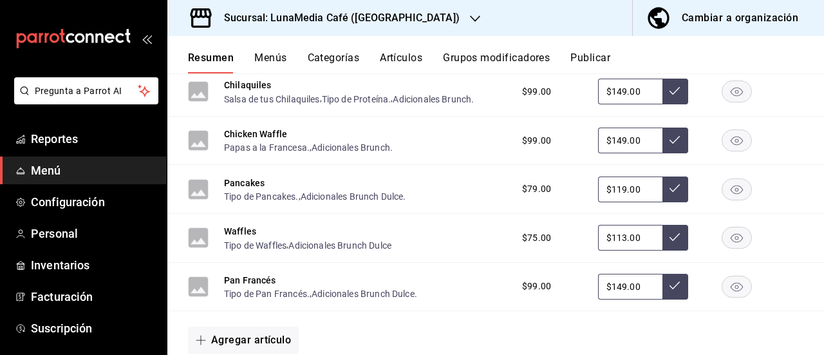
scroll to position [3109, 0]
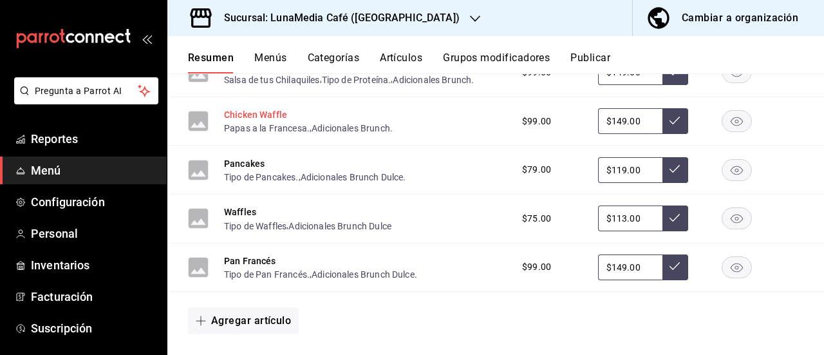
click at [252, 121] on button "Chicken Waffle" at bounding box center [255, 114] width 63 height 13
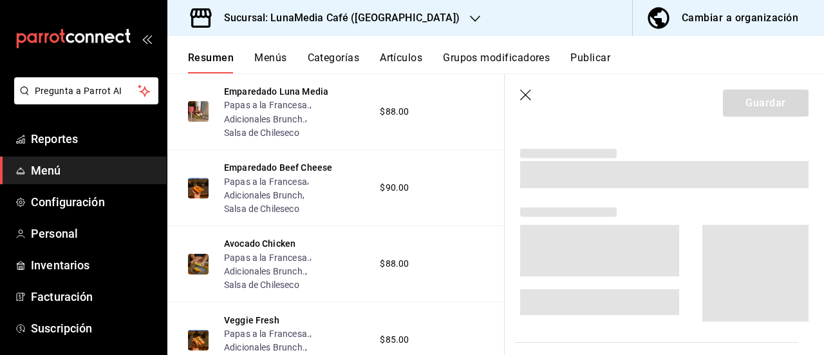
scroll to position [2911, 0]
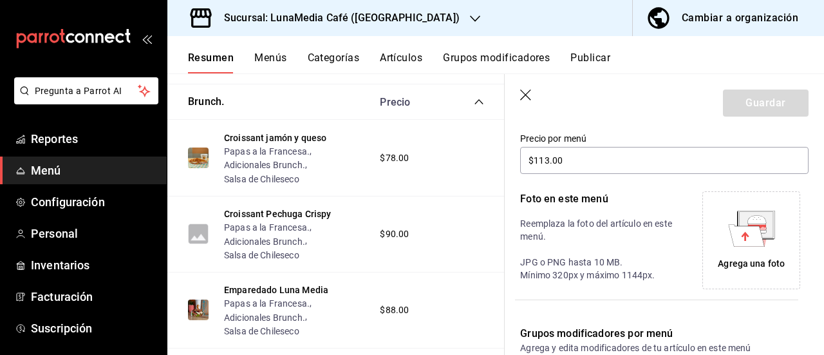
type input "$149.00"
click at [707, 227] on div "Agrega una foto" at bounding box center [751, 239] width 91 height 91
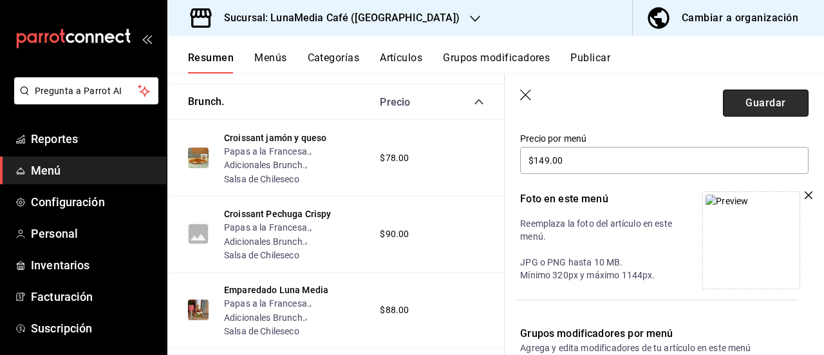
click at [726, 99] on button "Guardar" at bounding box center [766, 103] width 86 height 27
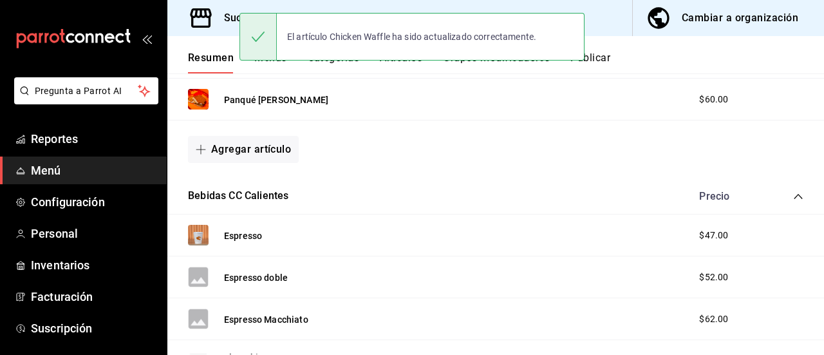
scroll to position [1148, 0]
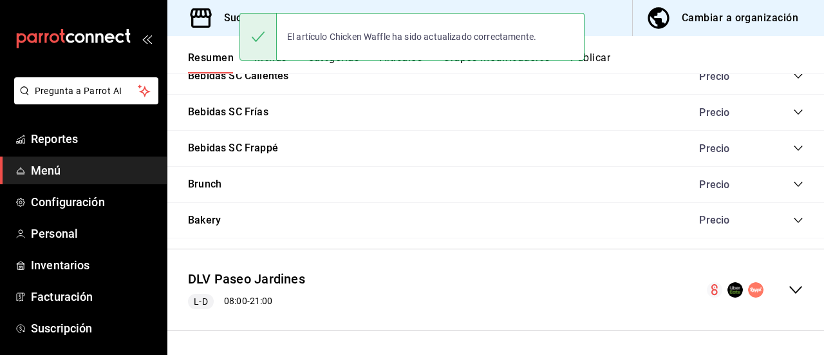
click at [791, 293] on icon "collapse-menu-row" at bounding box center [795, 289] width 15 height 15
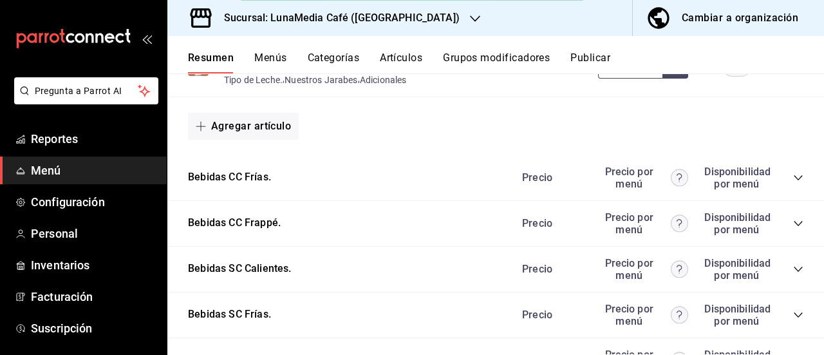
scroll to position [2397, 0]
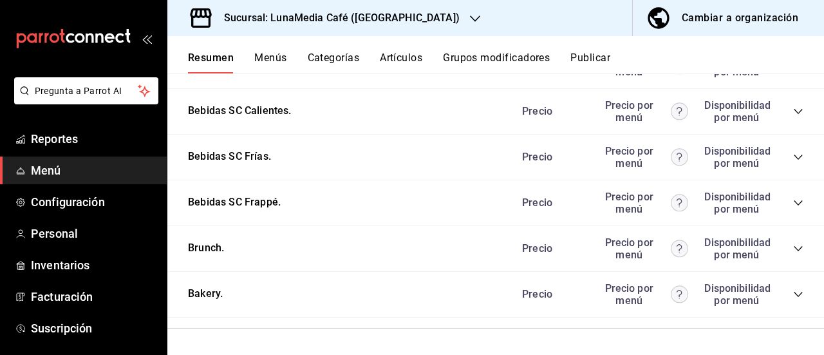
click at [793, 250] on icon "collapse-category-row" at bounding box center [798, 248] width 10 height 10
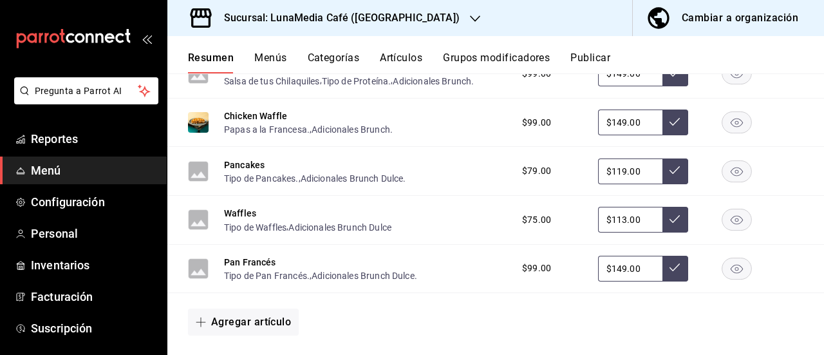
scroll to position [3172, 0]
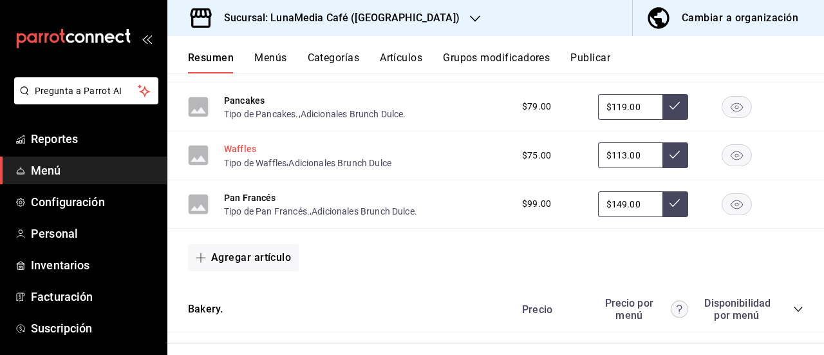
click at [235, 155] on button "Waffles" at bounding box center [240, 148] width 32 height 13
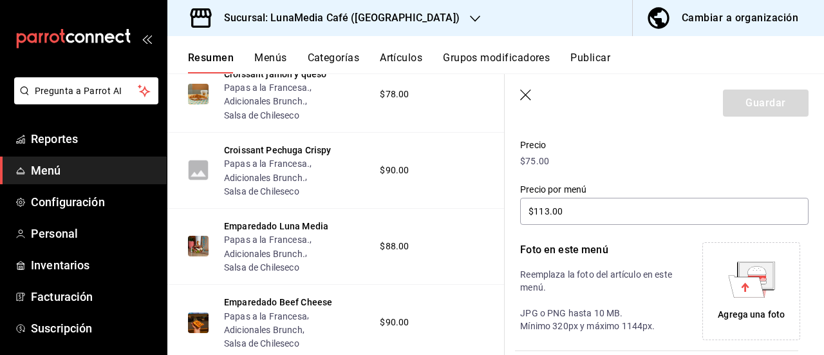
scroll to position [160, 0]
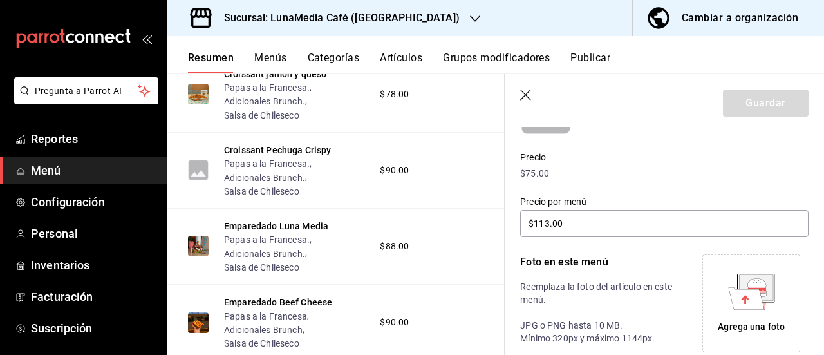
click at [730, 281] on icon at bounding box center [751, 292] width 47 height 36
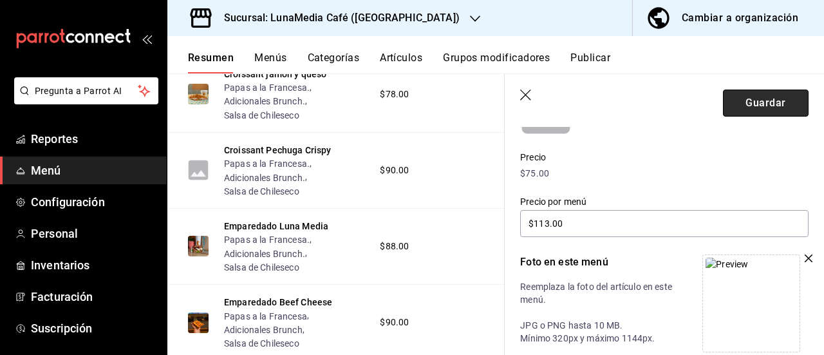
click at [751, 100] on button "Guardar" at bounding box center [766, 103] width 86 height 27
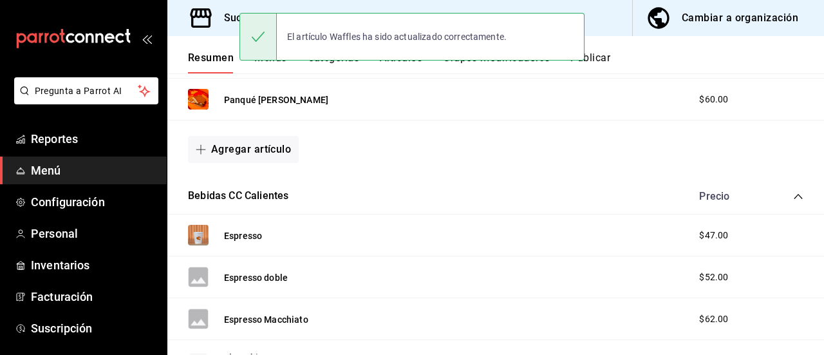
scroll to position [1148, 0]
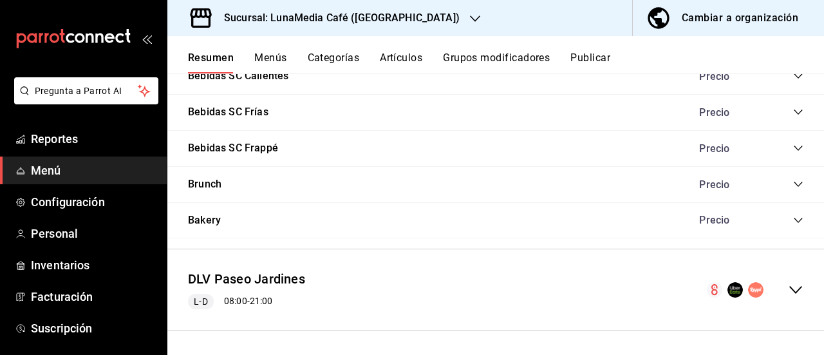
click at [789, 286] on icon "collapse-menu-row" at bounding box center [795, 290] width 13 height 8
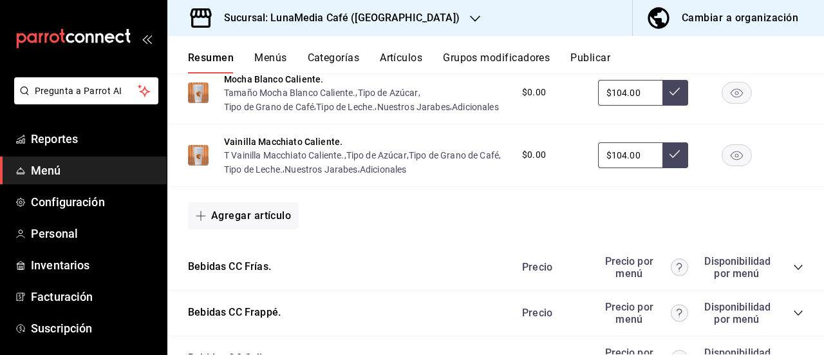
scroll to position [2397, 0]
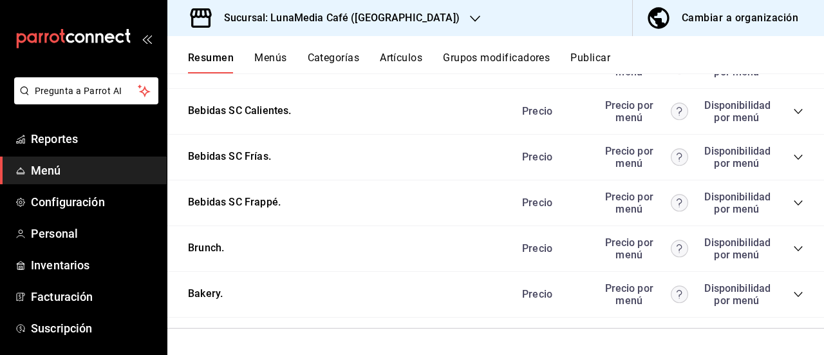
click at [793, 298] on icon "collapse-category-row" at bounding box center [798, 294] width 10 height 10
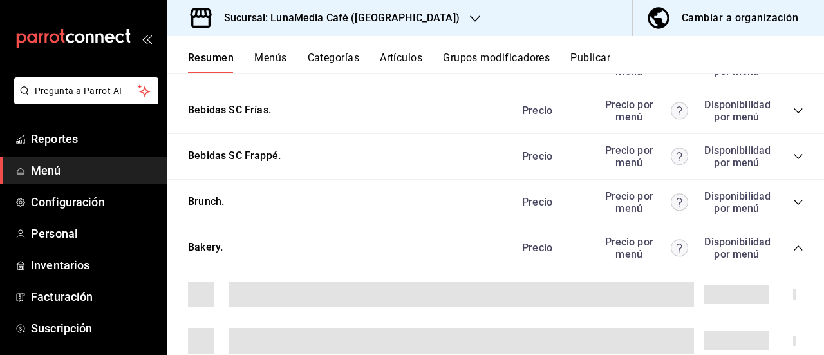
click at [793, 253] on icon "collapse-category-row" at bounding box center [798, 248] width 10 height 10
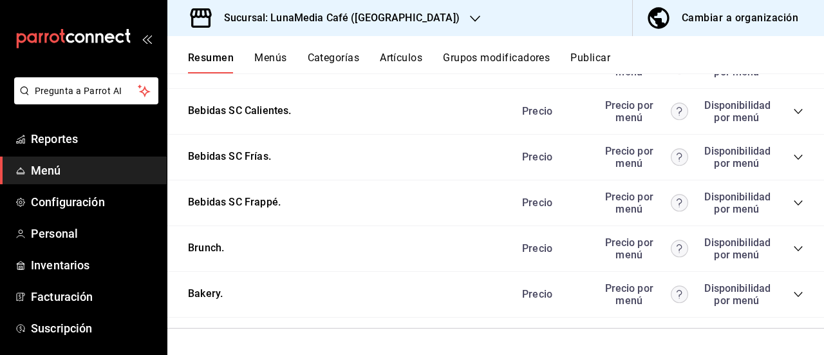
click at [782, 249] on div "Precio Precio por menú Disponibilidad por menú" at bounding box center [656, 248] width 294 height 24
click at [794, 248] on icon "collapse-category-row" at bounding box center [798, 248] width 8 height 5
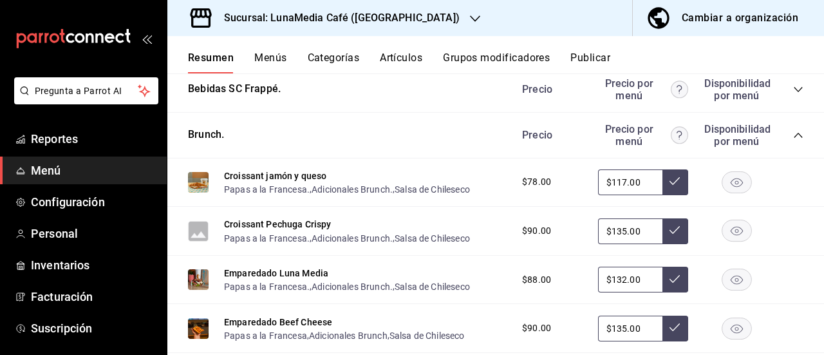
click at [793, 140] on icon "collapse-category-row" at bounding box center [798, 135] width 10 height 10
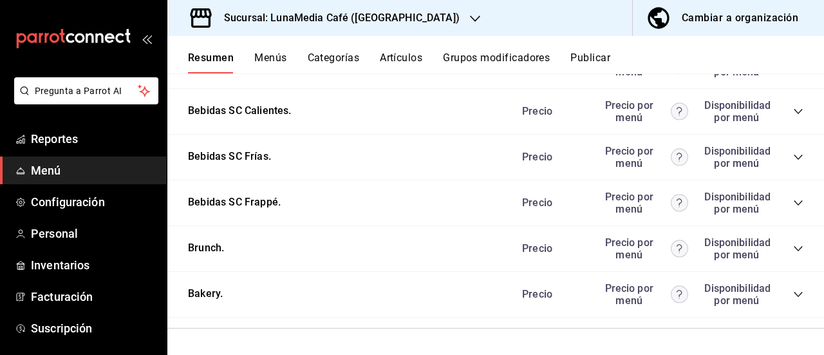
click at [793, 293] on icon "collapse-category-row" at bounding box center [798, 294] width 10 height 10
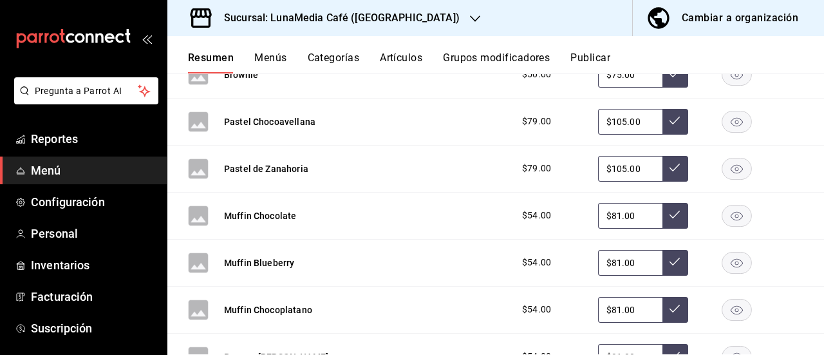
scroll to position [2590, 0]
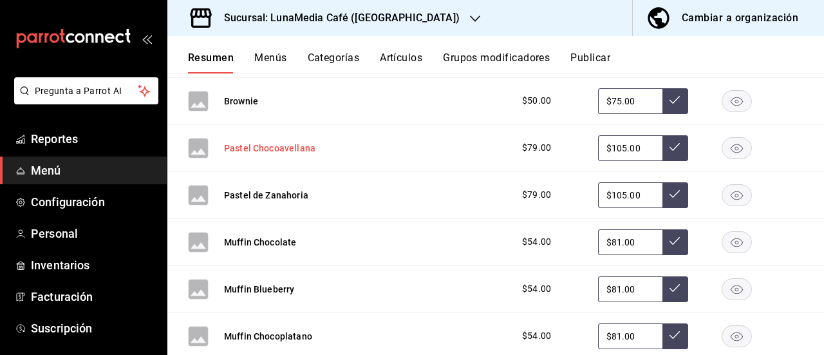
click at [270, 155] on button "Pastel Chocoavellana" at bounding box center [269, 148] width 91 height 13
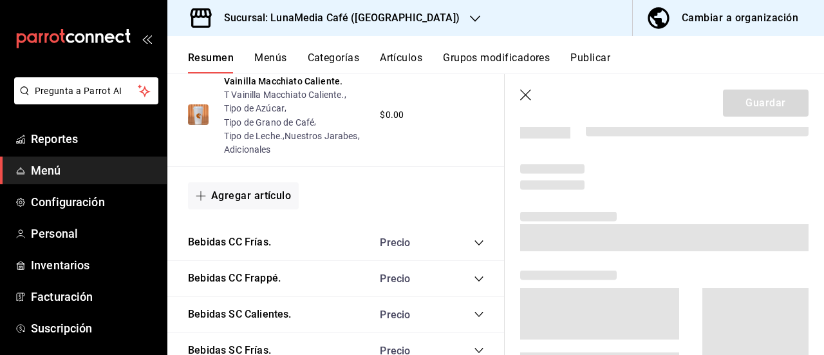
scroll to position [2402, 0]
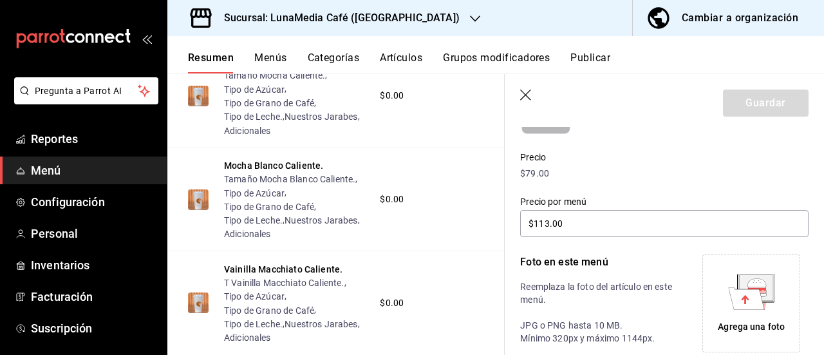
type input "$105.00"
click at [748, 284] on icon at bounding box center [757, 282] width 19 height 8
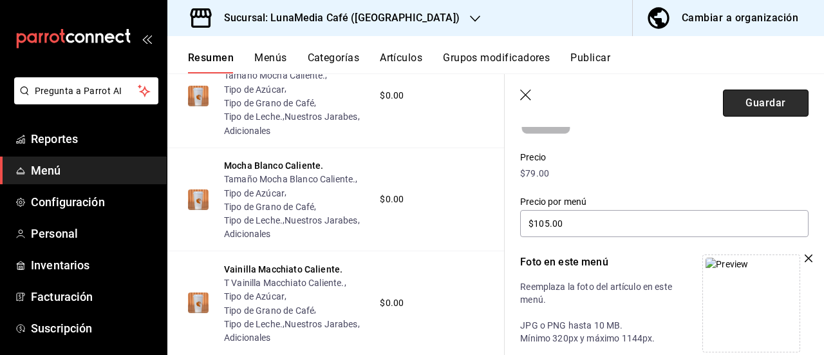
click at [738, 104] on button "Guardar" at bounding box center [766, 103] width 86 height 27
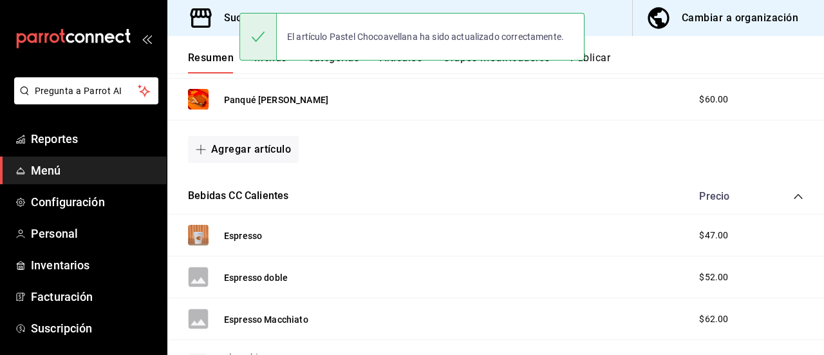
scroll to position [1148, 0]
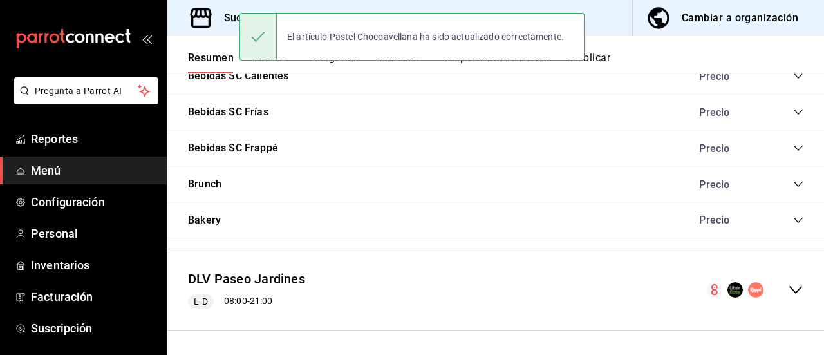
click at [791, 290] on icon "collapse-menu-row" at bounding box center [795, 289] width 15 height 15
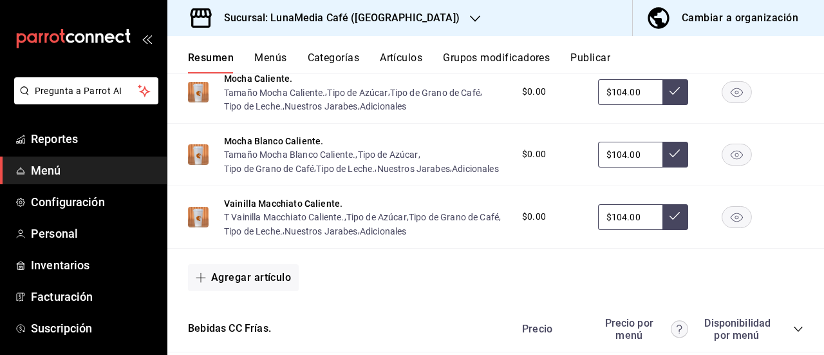
scroll to position [2397, 0]
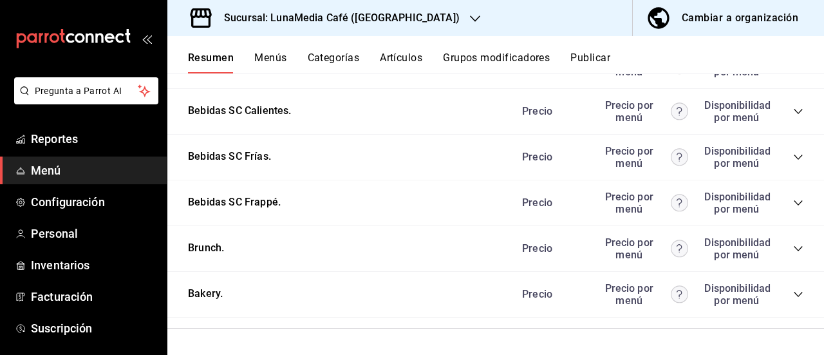
click at [793, 290] on icon "collapse-category-row" at bounding box center [798, 294] width 10 height 10
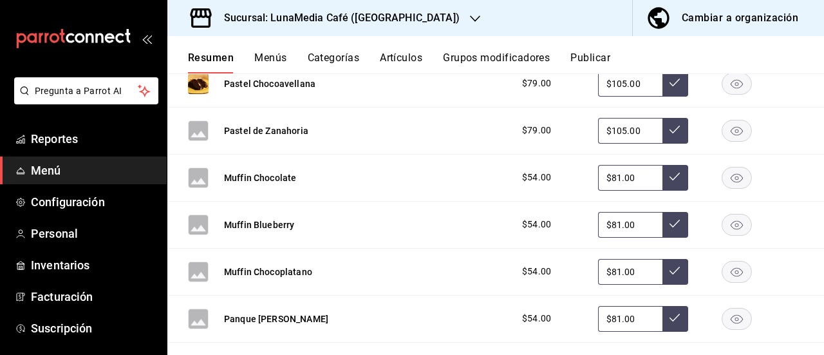
scroll to position [2719, 0]
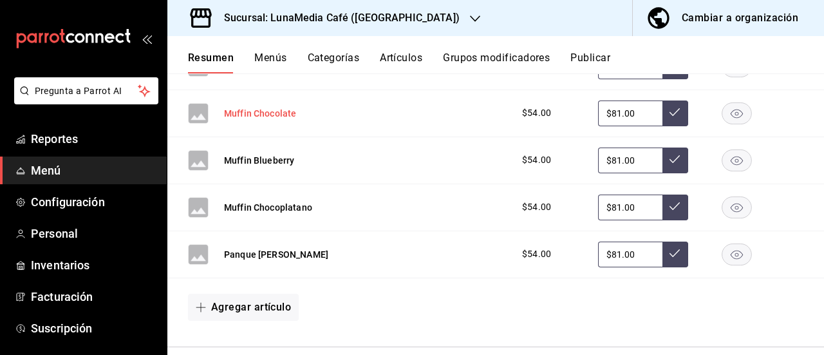
click at [254, 120] on button "Muffin Chocolate" at bounding box center [260, 113] width 72 height 13
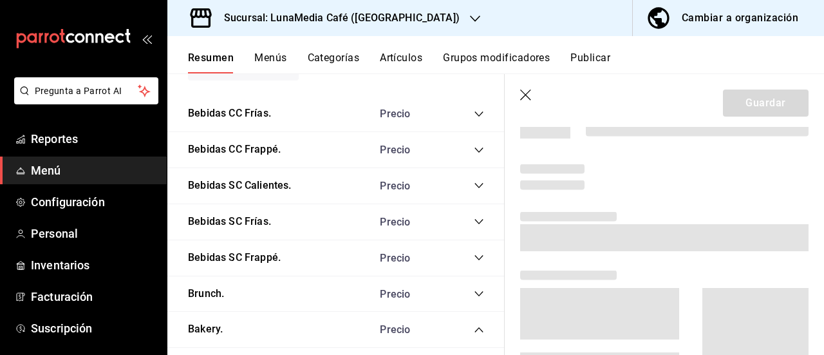
scroll to position [2502, 0]
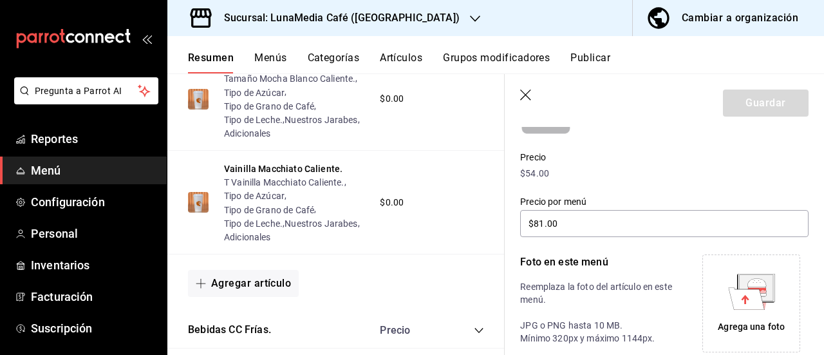
click at [715, 281] on div "Agrega una foto" at bounding box center [751, 303] width 91 height 91
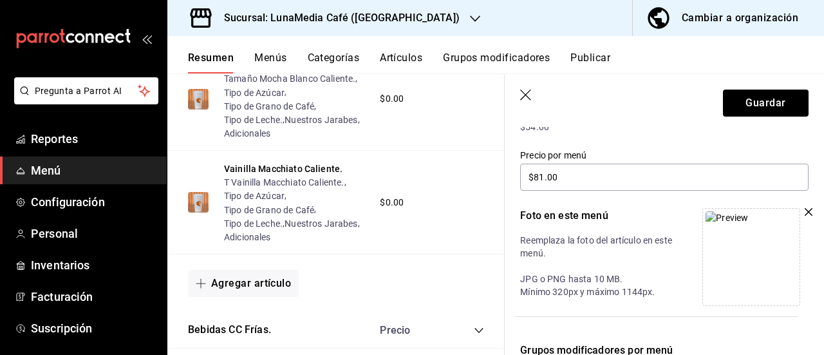
scroll to position [224, 0]
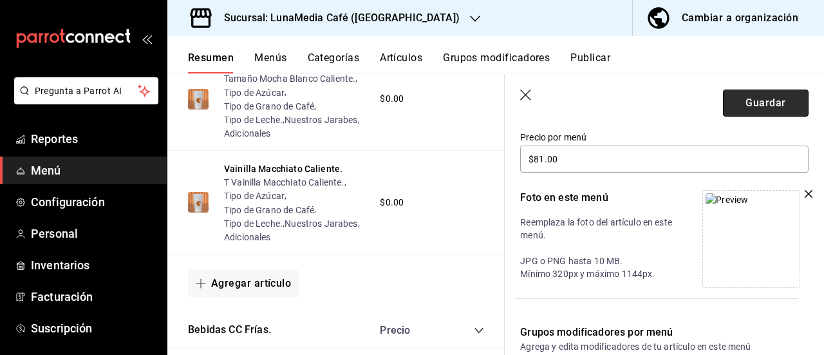
click at [739, 99] on button "Guardar" at bounding box center [766, 103] width 86 height 27
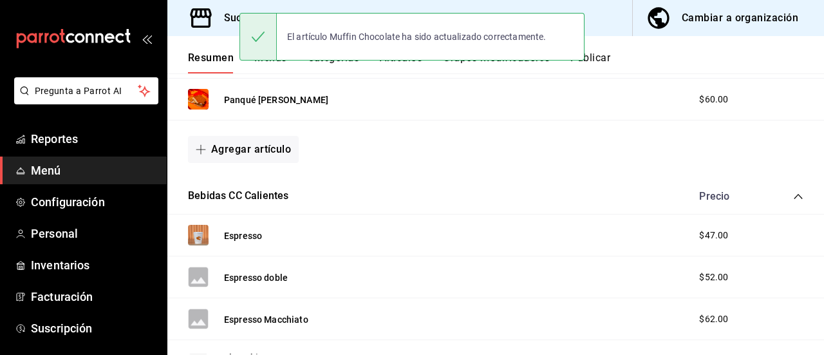
scroll to position [1148, 0]
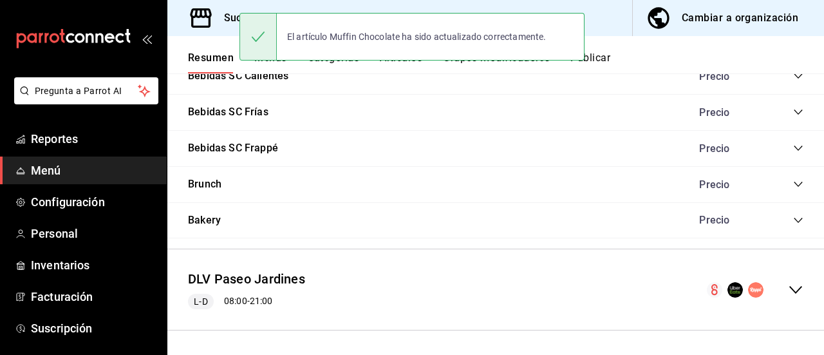
click at [788, 287] on icon "collapse-menu-row" at bounding box center [795, 289] width 15 height 15
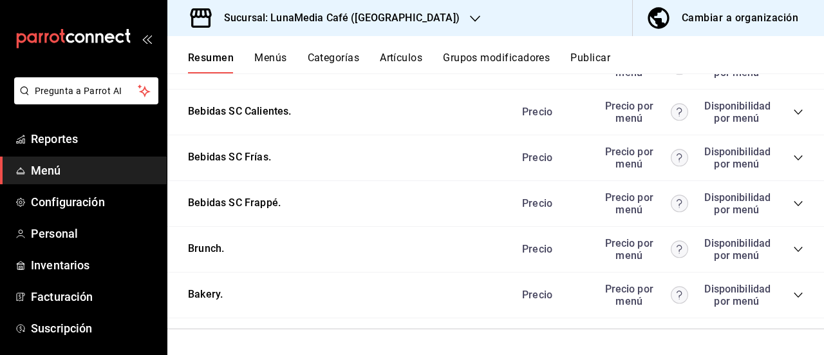
scroll to position [2397, 0]
click at [793, 290] on icon "collapse-category-row" at bounding box center [798, 294] width 10 height 10
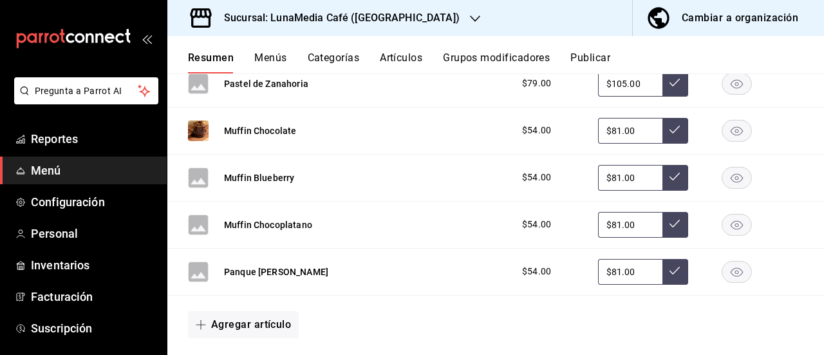
scroll to position [2717, 0]
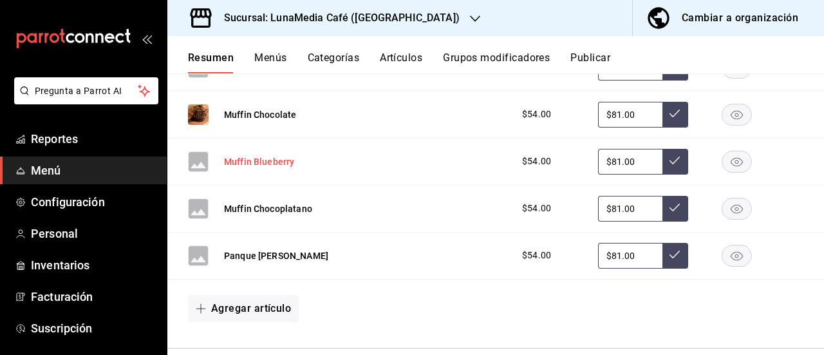
click at [265, 168] on button "Muffin Blueberry" at bounding box center [259, 161] width 70 height 13
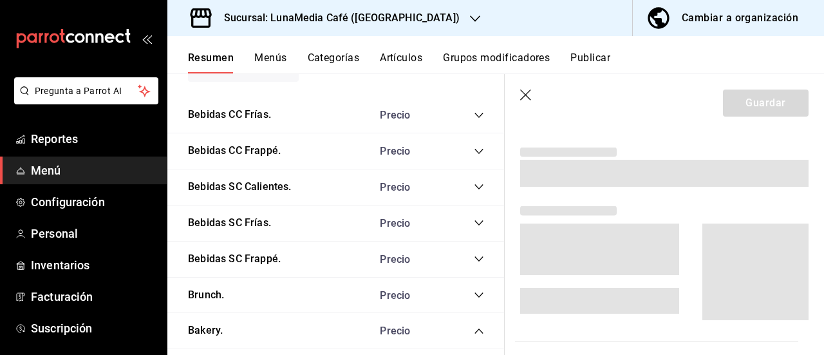
scroll to position [2502, 0]
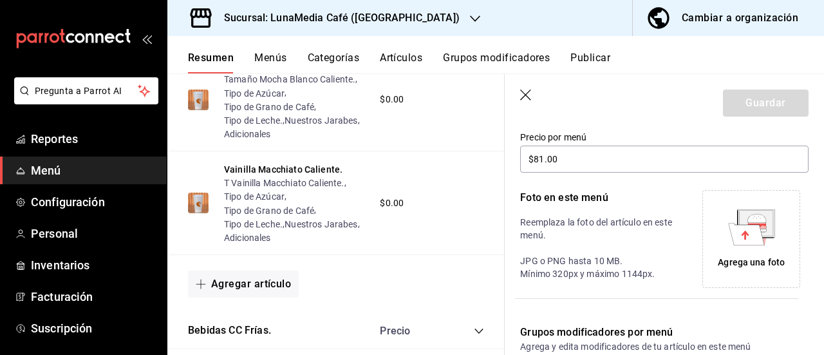
click at [759, 236] on icon at bounding box center [755, 223] width 33 height 26
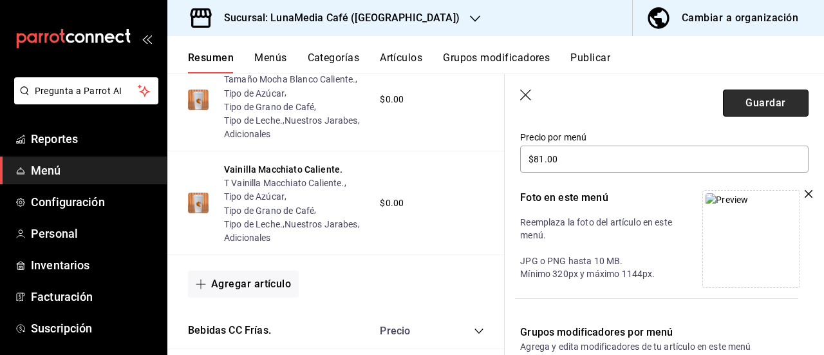
click at [759, 97] on button "Guardar" at bounding box center [766, 103] width 86 height 27
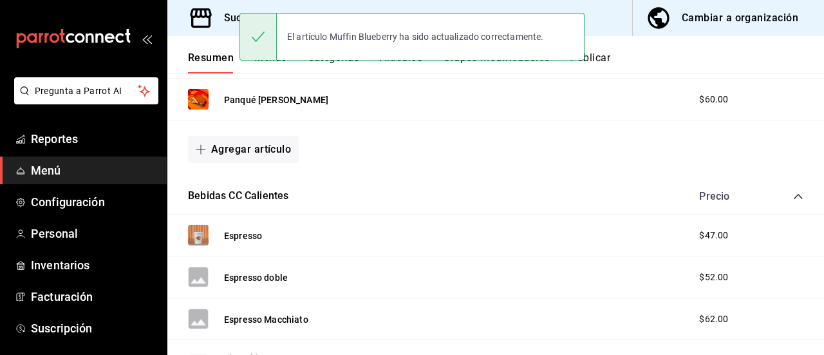
scroll to position [1148, 0]
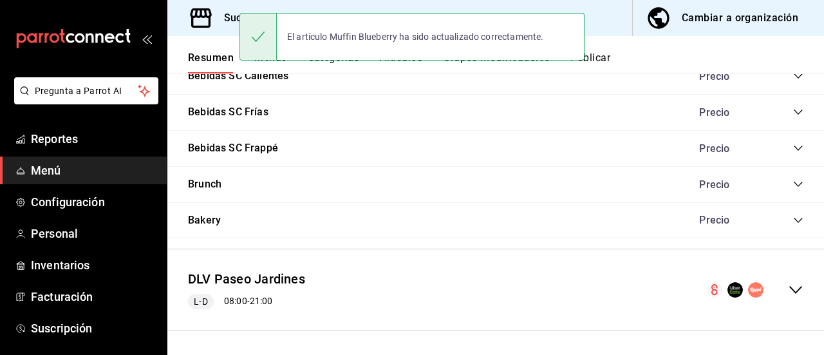
click at [792, 292] on icon "collapse-menu-row" at bounding box center [795, 289] width 15 height 15
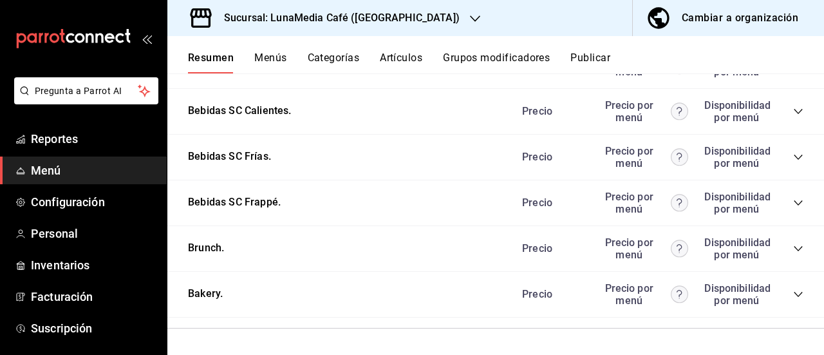
scroll to position [2397, 0]
click at [793, 294] on icon "collapse-category-row" at bounding box center [798, 294] width 10 height 10
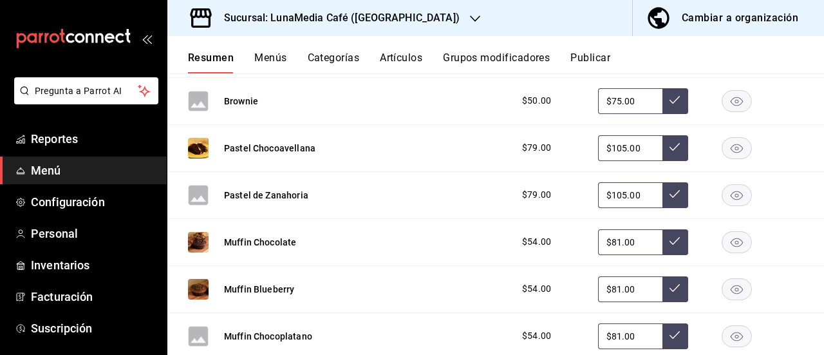
scroll to position [2719, 0]
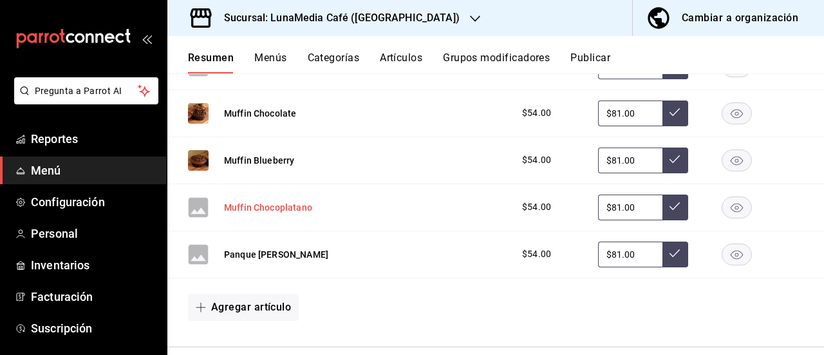
click at [278, 214] on button "Muffin Chocoplatano" at bounding box center [268, 207] width 88 height 13
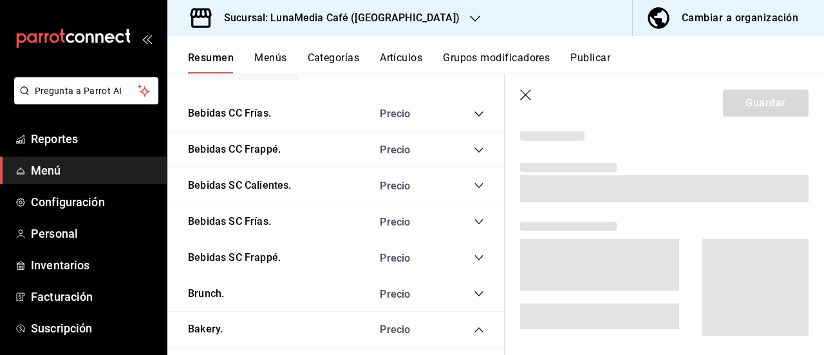
scroll to position [2502, 0]
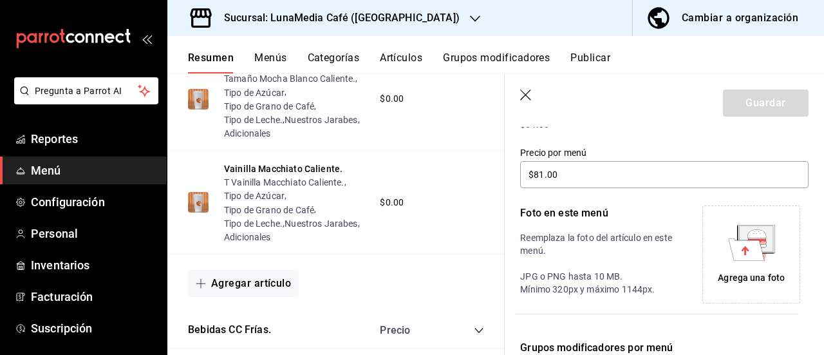
click at [714, 243] on div "Agrega una foto" at bounding box center [751, 254] width 91 height 91
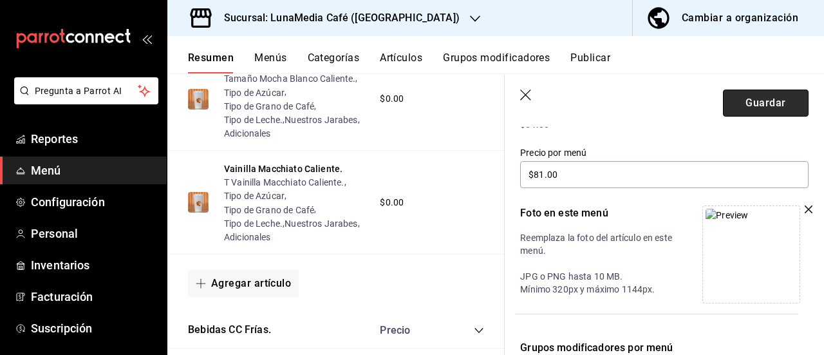
click at [732, 104] on button "Guardar" at bounding box center [766, 103] width 86 height 27
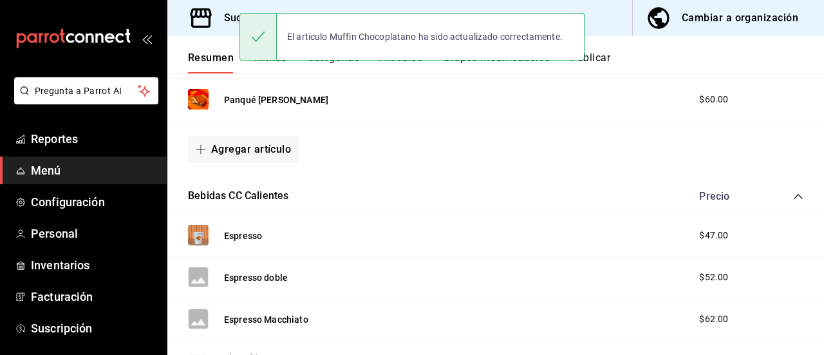
scroll to position [1148, 0]
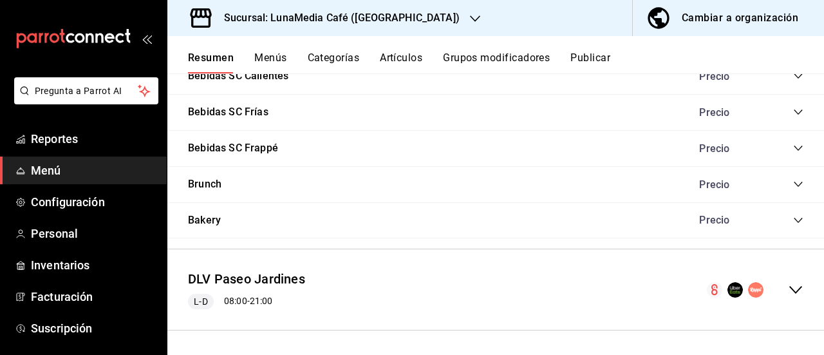
click at [815, 345] on div at bounding box center [815, 345] width 0 height 0
click at [788, 285] on icon "collapse-menu-row" at bounding box center [795, 289] width 15 height 15
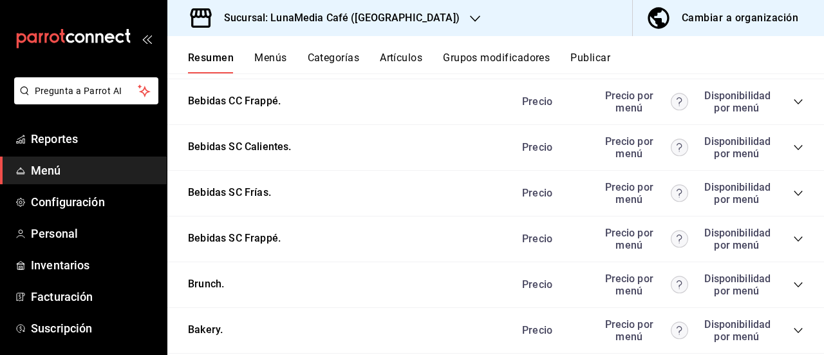
scroll to position [2397, 0]
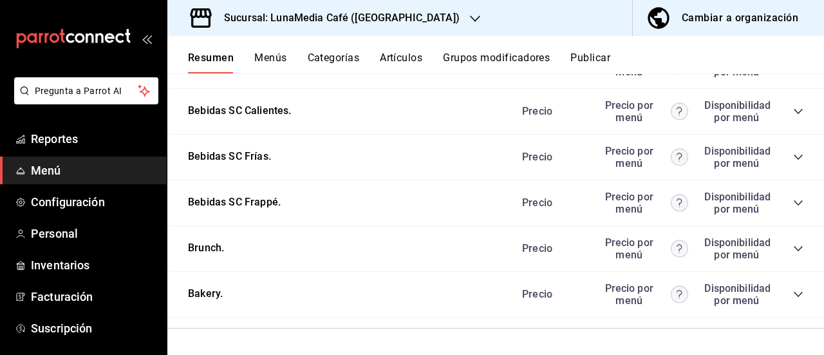
click at [784, 288] on div "Precio Precio por menú Disponibilidad por menú" at bounding box center [656, 294] width 294 height 24
click at [793, 292] on icon "collapse-category-row" at bounding box center [798, 294] width 10 height 10
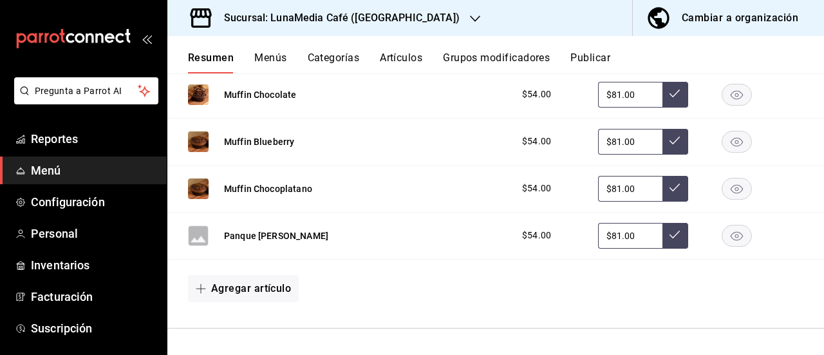
scroll to position [2782, 0]
click at [243, 141] on button "Muffin Blueberry" at bounding box center [259, 141] width 70 height 13
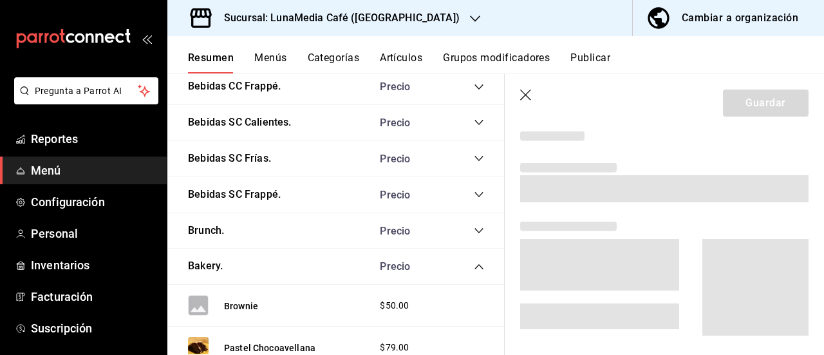
scroll to position [2538, 0]
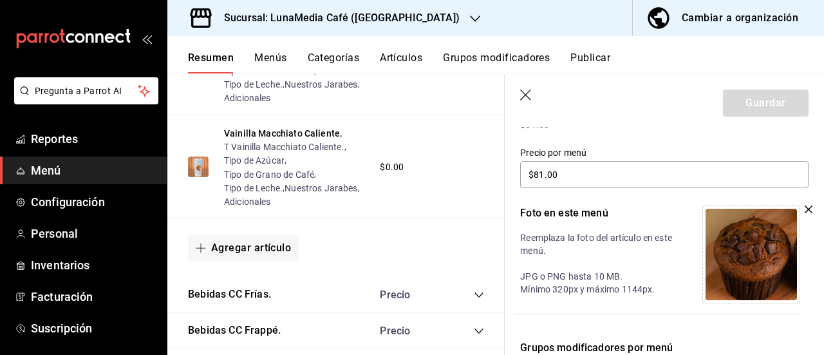
click at [807, 217] on div "Editar artículo por menú La edición del artículo solo se verá reflejado en este…" at bounding box center [664, 203] width 319 height 571
click at [799, 216] on div at bounding box center [756, 254] width 106 height 98
click at [805, 213] on icon "button" at bounding box center [809, 209] width 8 height 8
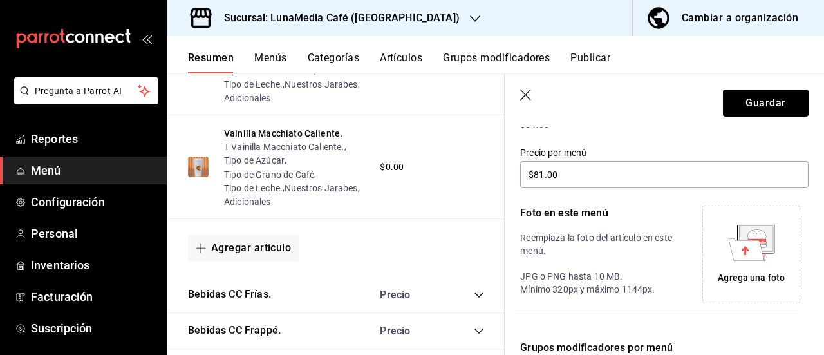
click at [744, 256] on icon at bounding box center [746, 249] width 36 height 22
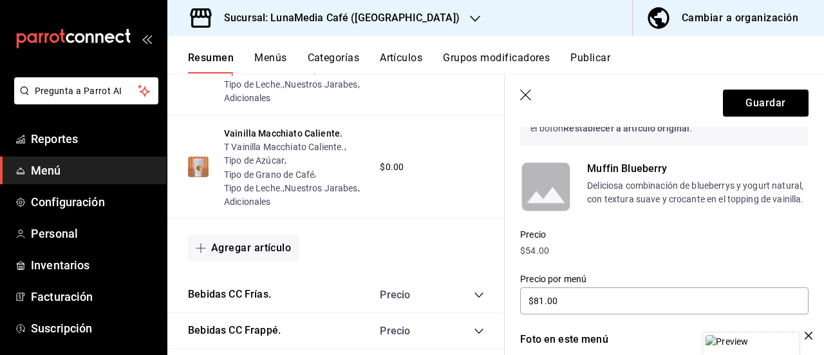
scroll to position [80, 0]
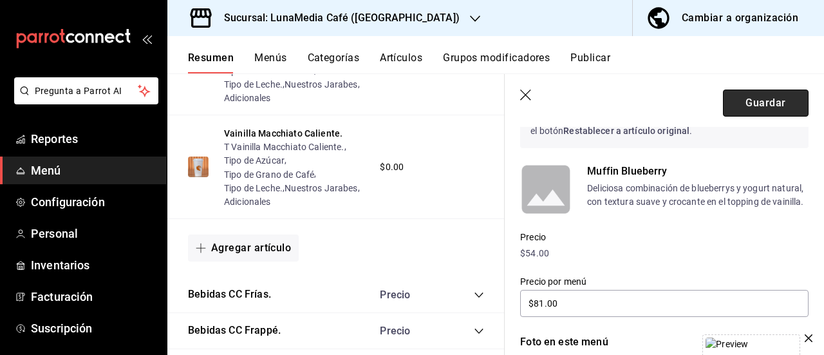
click at [750, 104] on button "Guardar" at bounding box center [766, 103] width 86 height 27
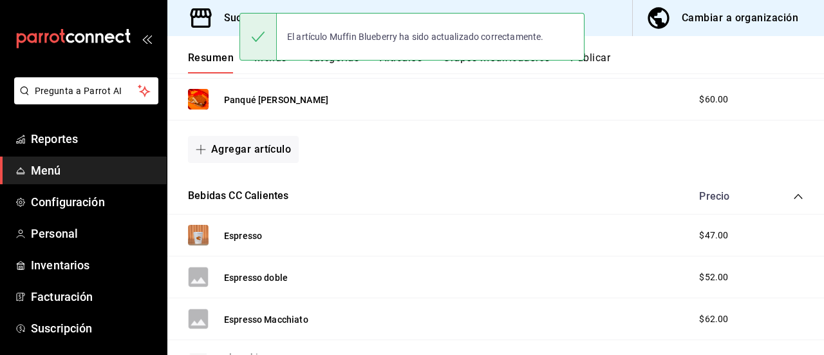
scroll to position [1148, 0]
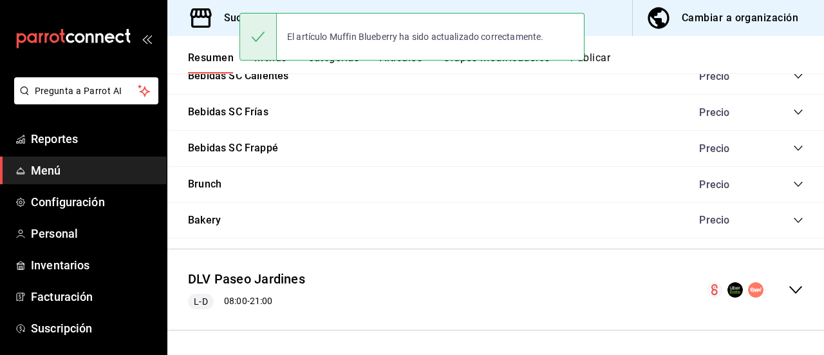
click at [789, 290] on icon "collapse-menu-row" at bounding box center [795, 289] width 15 height 15
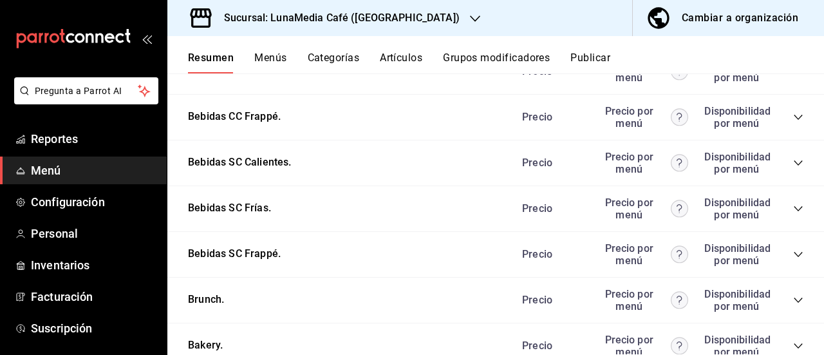
scroll to position [2397, 0]
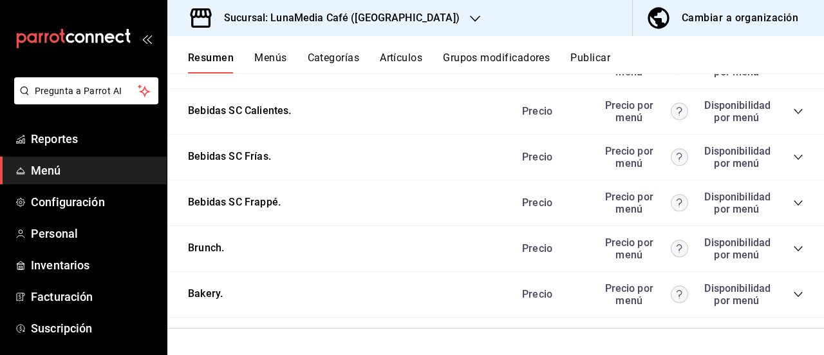
click at [794, 294] on icon "collapse-category-row" at bounding box center [798, 294] width 8 height 5
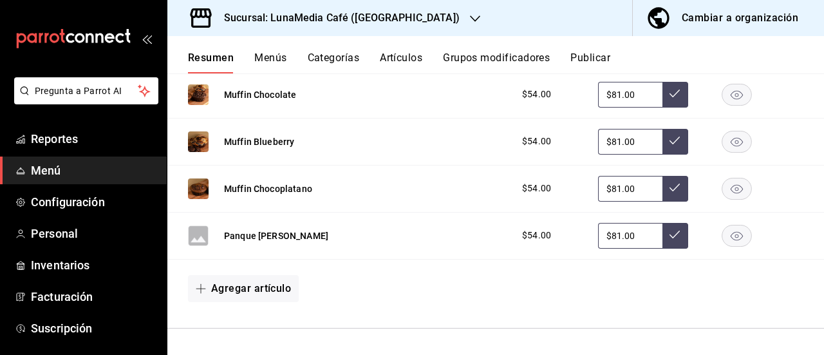
scroll to position [2782, 0]
click at [272, 240] on button "Panque de Limón" at bounding box center [276, 235] width 104 height 13
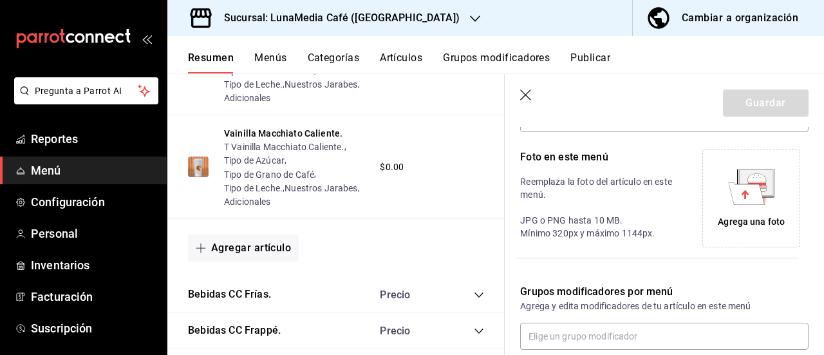
scroll to position [273, 0]
click at [738, 207] on div "Agrega una foto" at bounding box center [751, 196] width 91 height 91
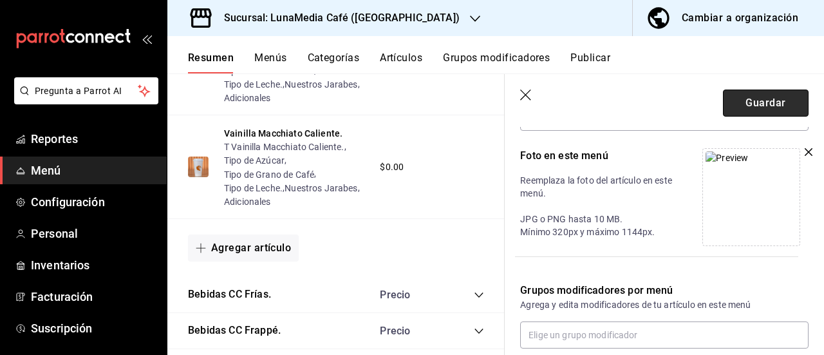
click at [769, 107] on button "Guardar" at bounding box center [766, 103] width 86 height 27
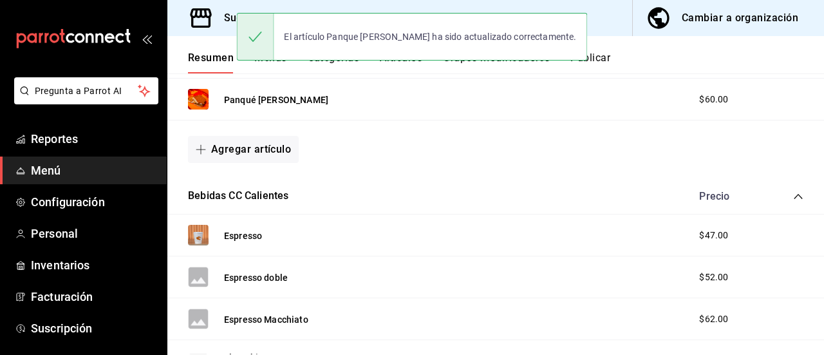
scroll to position [1148, 0]
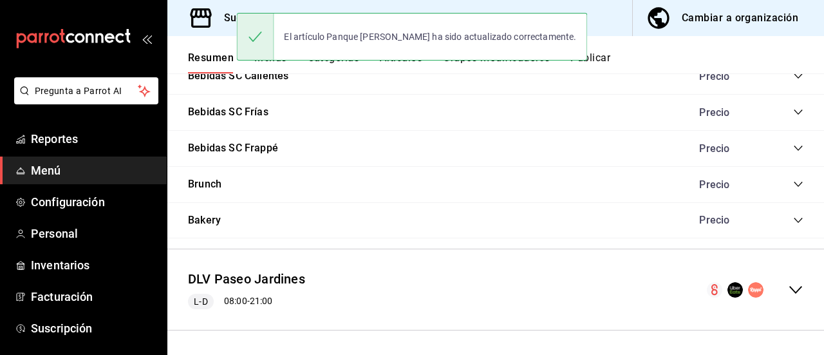
click at [815, 345] on div at bounding box center [815, 345] width 0 height 0
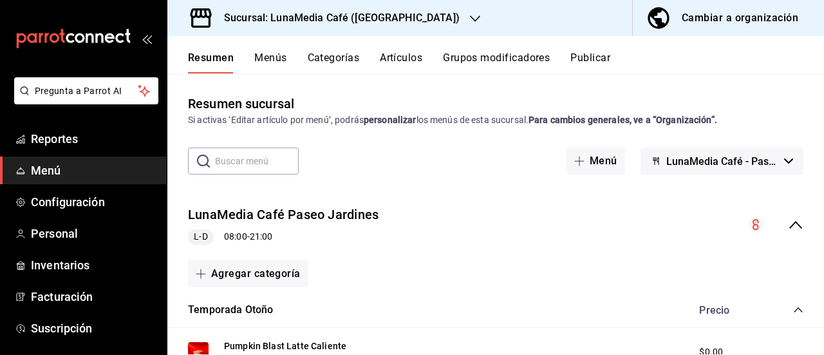
scroll to position [129, 0]
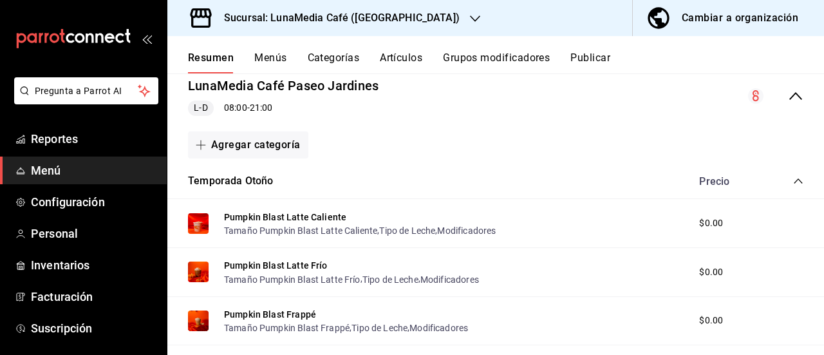
click at [793, 182] on icon "collapse-category-row" at bounding box center [798, 181] width 10 height 10
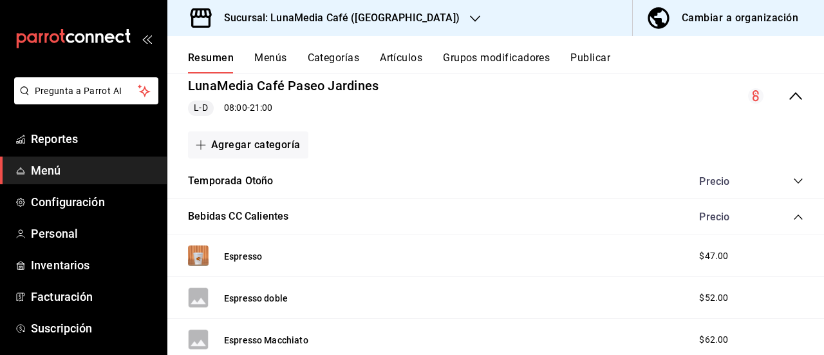
click at [793, 218] on icon "collapse-category-row" at bounding box center [798, 217] width 10 height 10
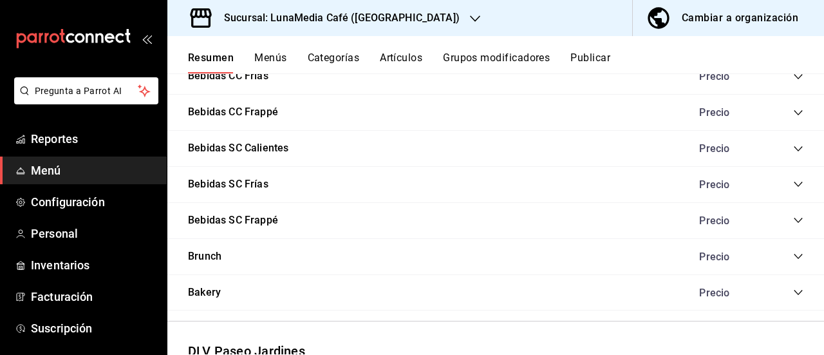
scroll to position [322, 0]
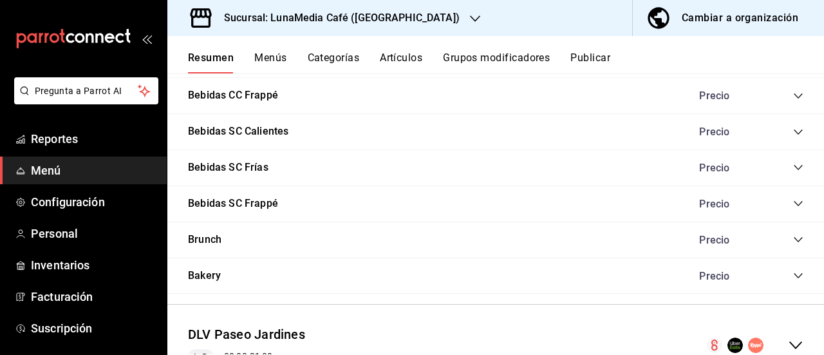
click at [793, 241] on icon "collapse-category-row" at bounding box center [798, 239] width 10 height 10
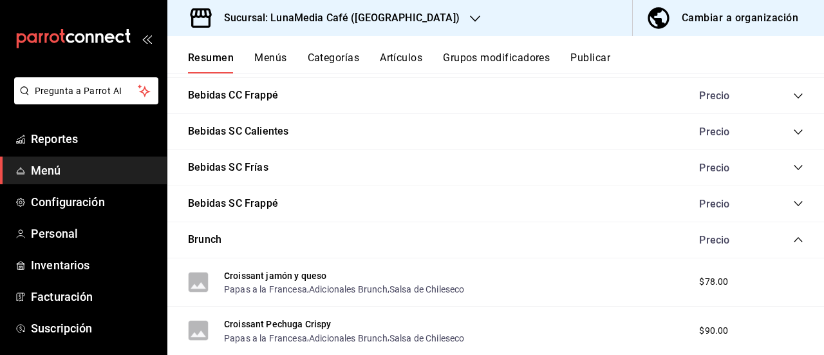
click at [793, 241] on icon "collapse-category-row" at bounding box center [798, 239] width 10 height 10
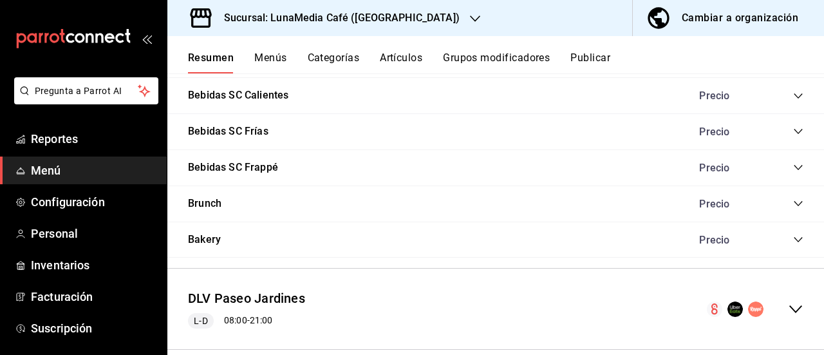
scroll to position [376, 0]
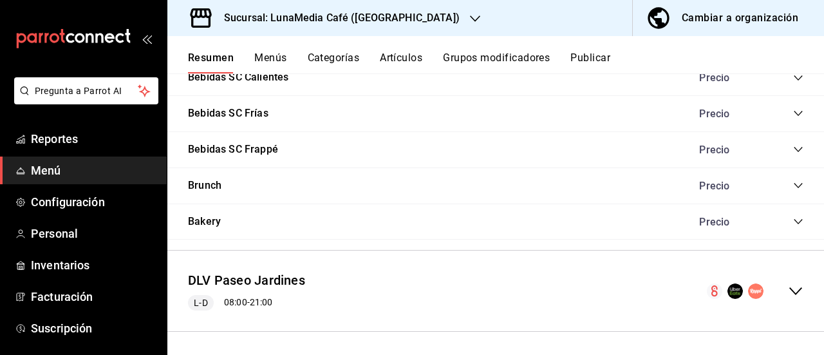
click at [788, 283] on icon "collapse-menu-row" at bounding box center [795, 290] width 15 height 15
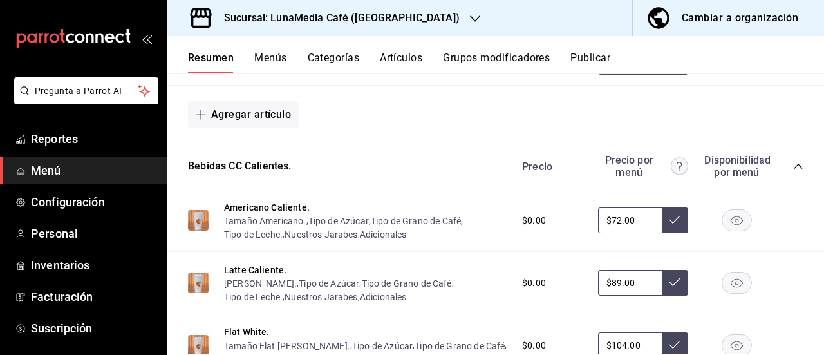
scroll to position [1020, 0]
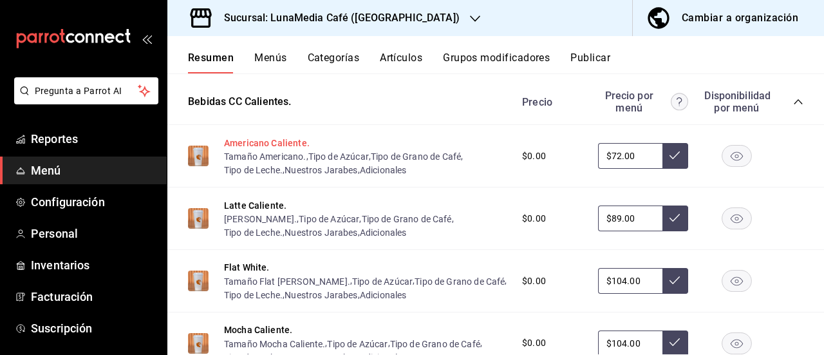
click at [242, 149] on button "Americano Caliente." at bounding box center [267, 143] width 86 height 13
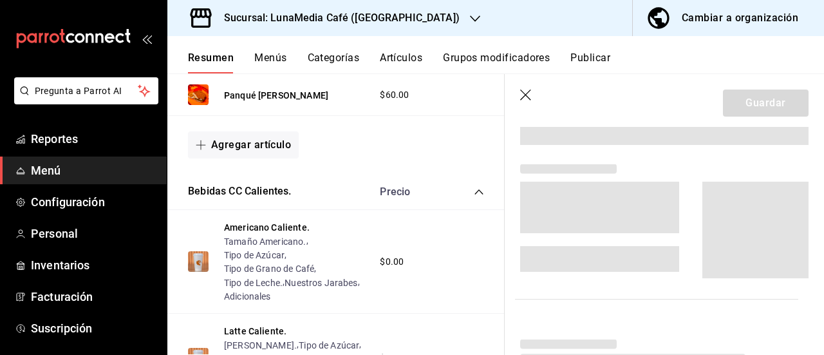
scroll to position [963, 0]
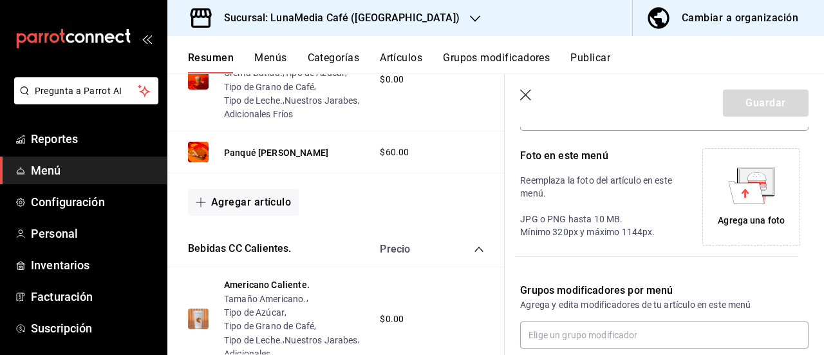
click at [723, 207] on div "Agrega una foto" at bounding box center [751, 196] width 91 height 91
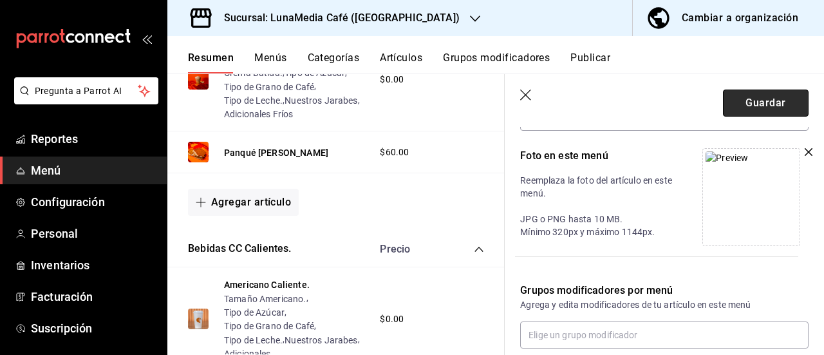
click at [755, 108] on button "Guardar" at bounding box center [766, 103] width 86 height 27
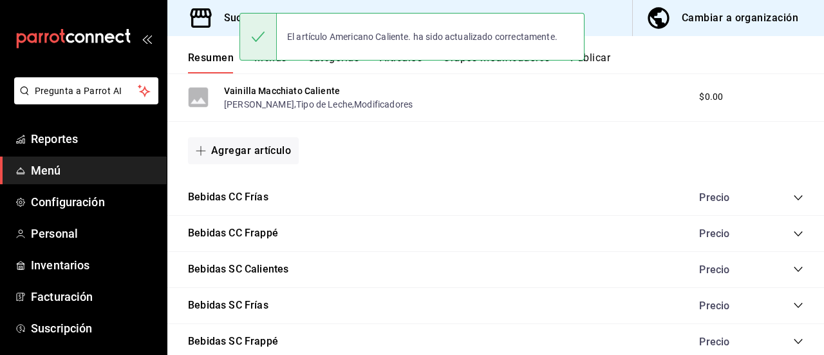
scroll to position [1148, 0]
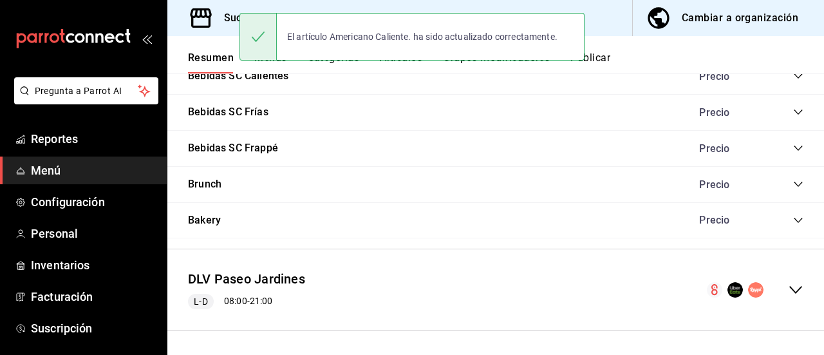
click at [791, 286] on icon "collapse-menu-row" at bounding box center [795, 290] width 13 height 8
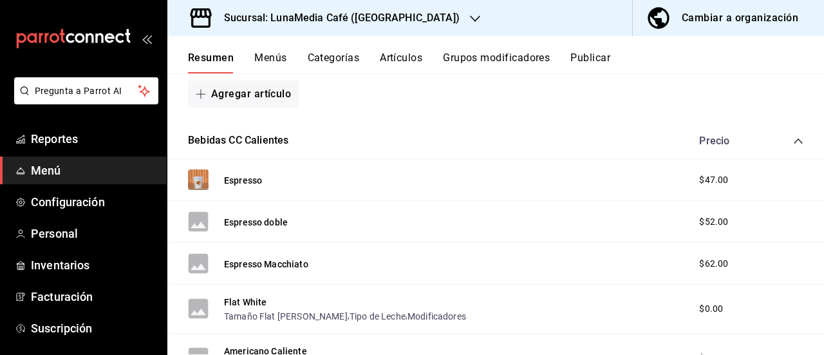
scroll to position [0, 0]
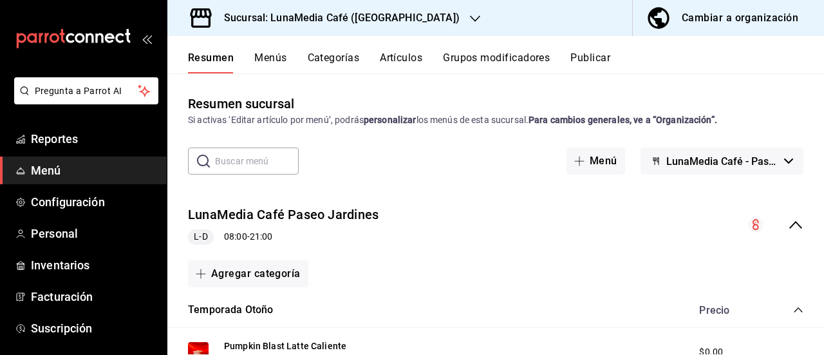
click at [592, 60] on button "Publicar" at bounding box center [591, 63] width 40 height 22
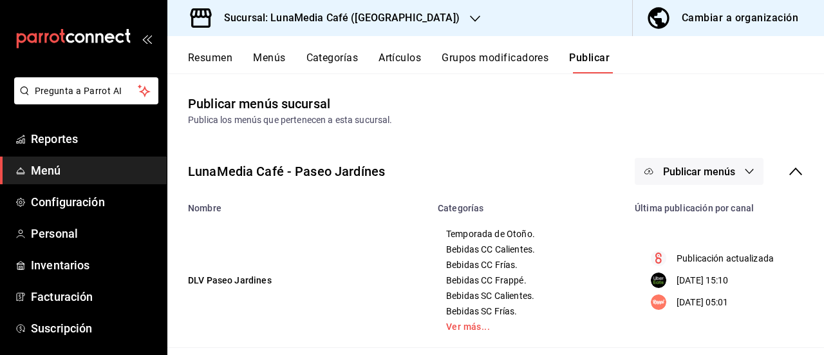
click at [703, 175] on span "Publicar menús" at bounding box center [699, 171] width 72 height 12
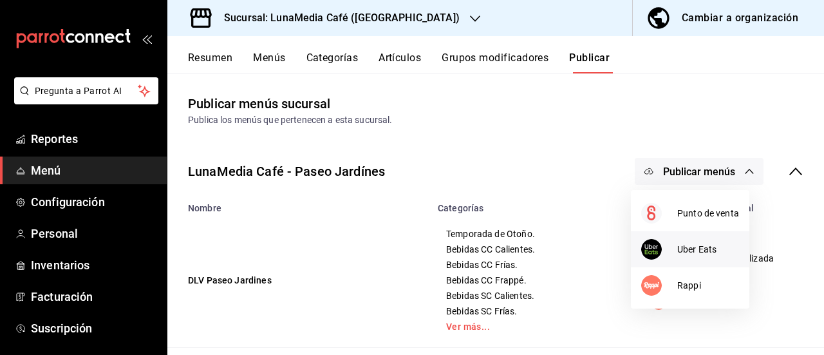
click at [681, 251] on span "Uber Eats" at bounding box center [708, 250] width 62 height 14
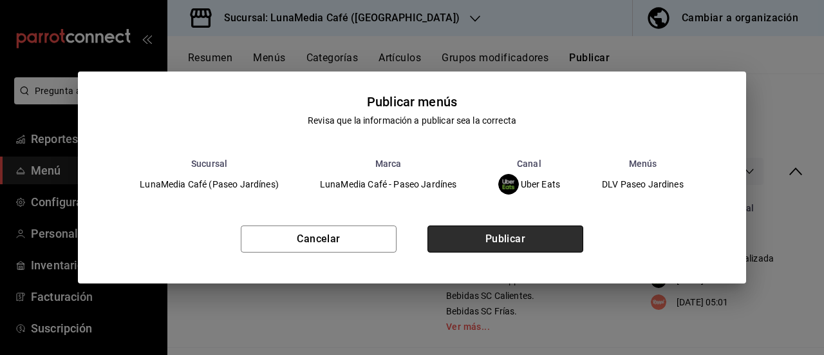
click at [525, 241] on button "Publicar" at bounding box center [506, 238] width 156 height 27
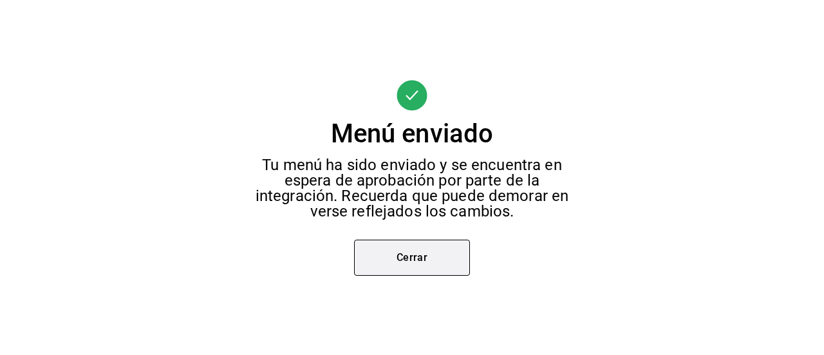
click at [424, 260] on button "Cerrar" at bounding box center [412, 258] width 116 height 36
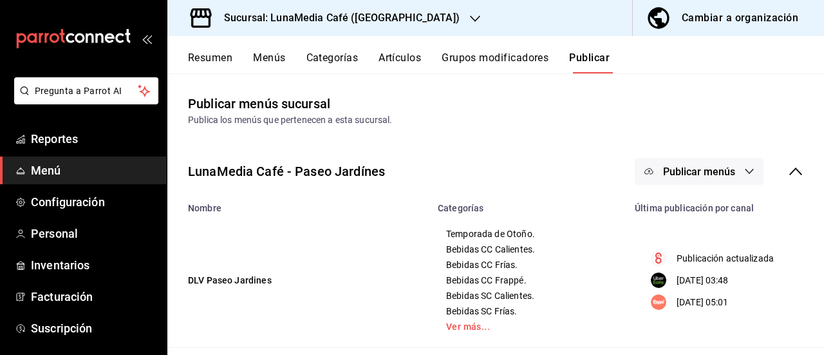
click at [214, 63] on button "Resumen" at bounding box center [210, 63] width 44 height 22
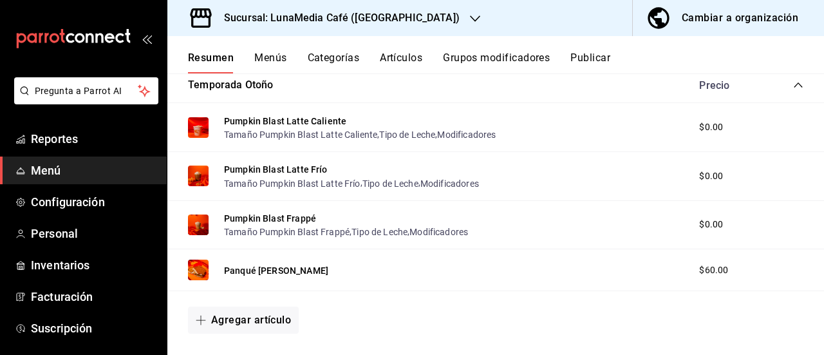
scroll to position [64, 0]
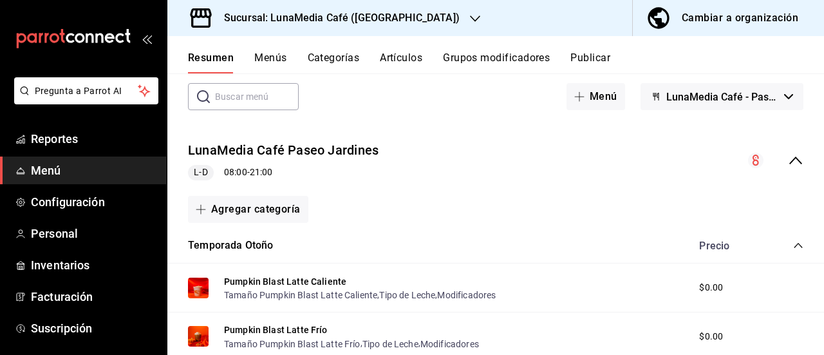
click at [287, 57] on div "Resumen Menús Categorías Artículos Grupos modificadores Publicar" at bounding box center [506, 63] width 636 height 22
click at [270, 57] on button "Menús" at bounding box center [270, 63] width 32 height 22
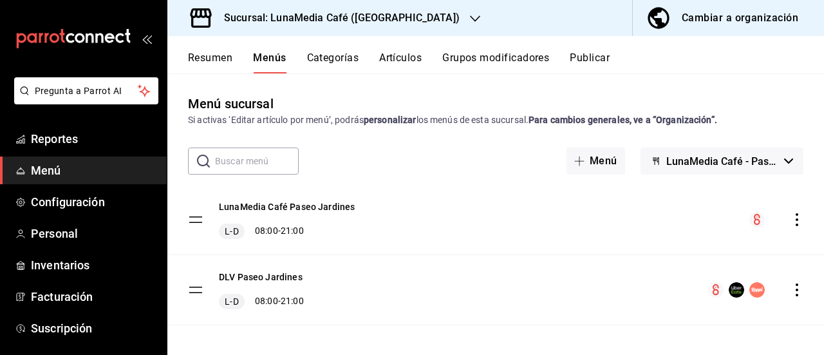
click at [796, 284] on icon "actions" at bounding box center [797, 289] width 3 height 13
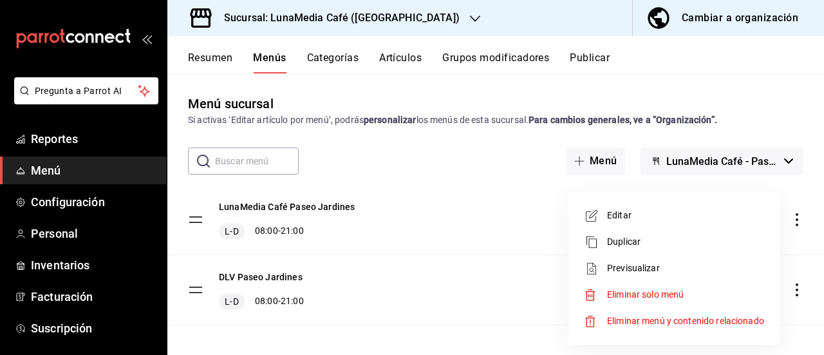
click at [641, 270] on span "Previsualizar" at bounding box center [685, 268] width 157 height 14
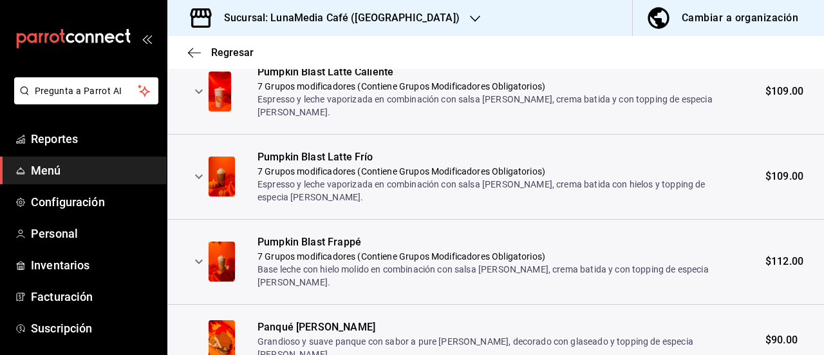
scroll to position [206, 0]
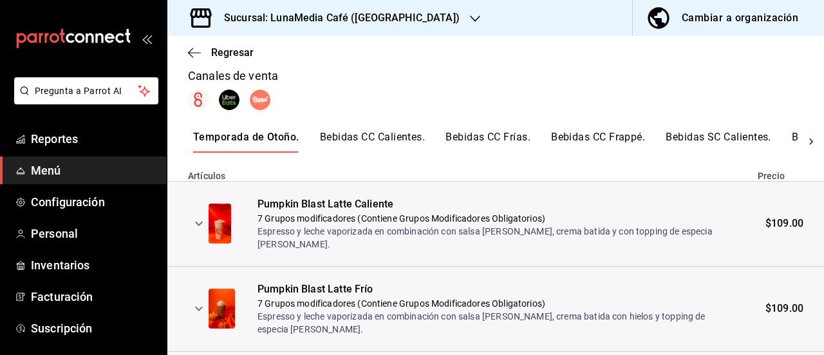
click at [399, 133] on button "Bebidas CC Calientes." at bounding box center [373, 142] width 106 height 22
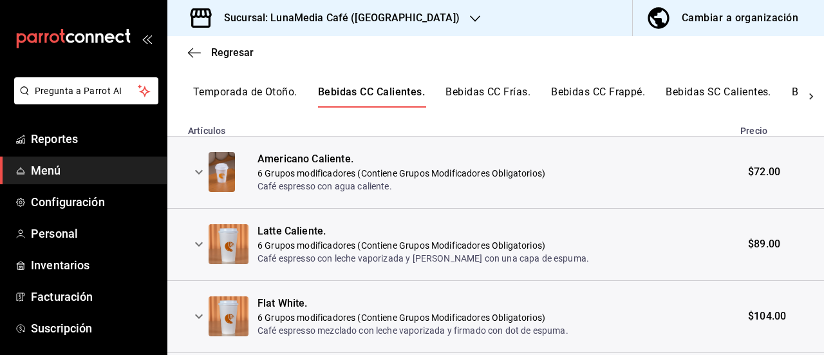
scroll to position [270, 0]
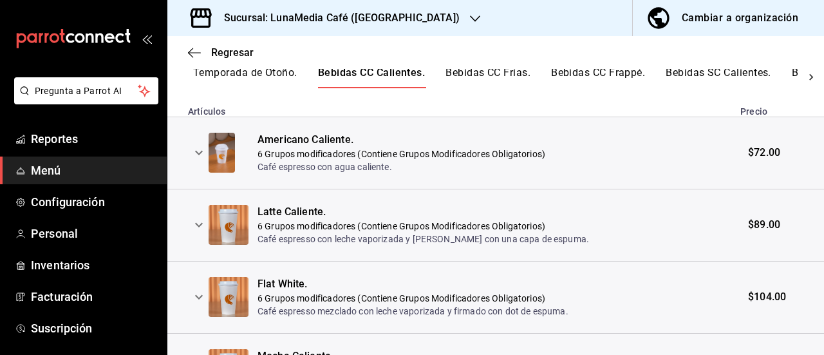
click at [805, 79] on icon at bounding box center [811, 77] width 13 height 13
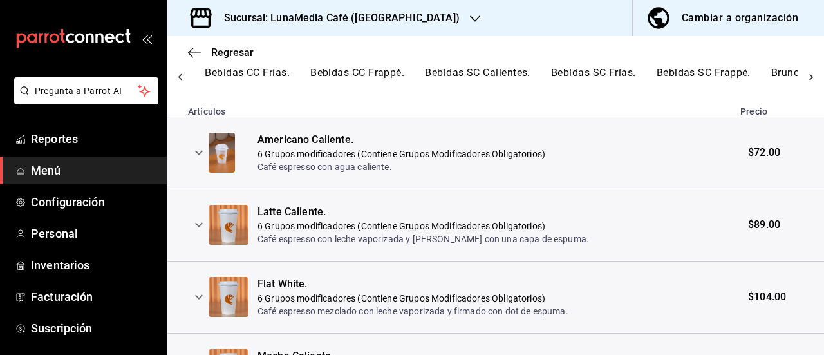
scroll to position [0, 320]
click at [723, 75] on button "Brunch." at bounding box center [724, 77] width 37 height 22
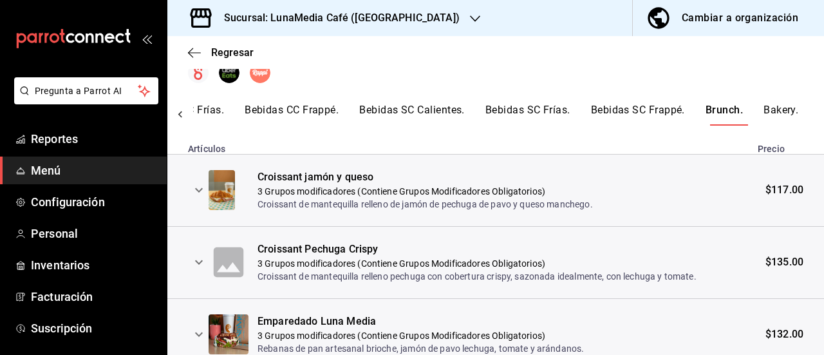
scroll to position [90, 0]
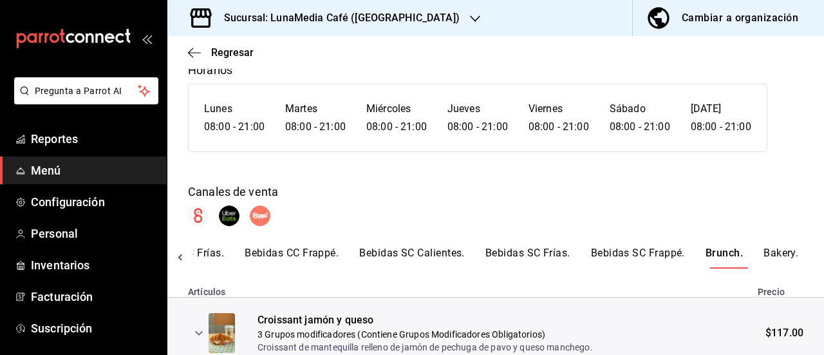
click at [764, 253] on button "Bakery." at bounding box center [781, 258] width 35 height 22
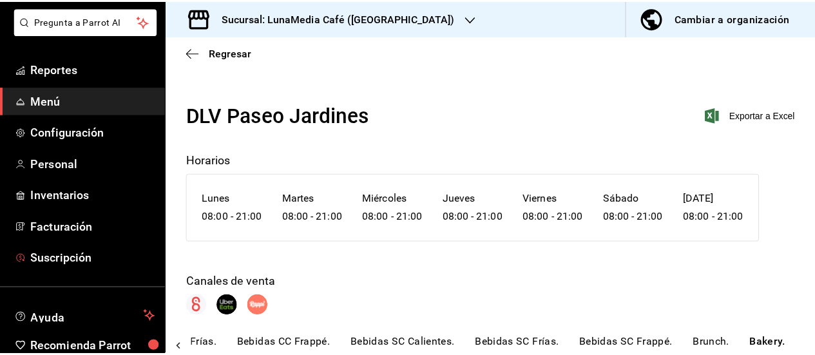
scroll to position [131, 0]
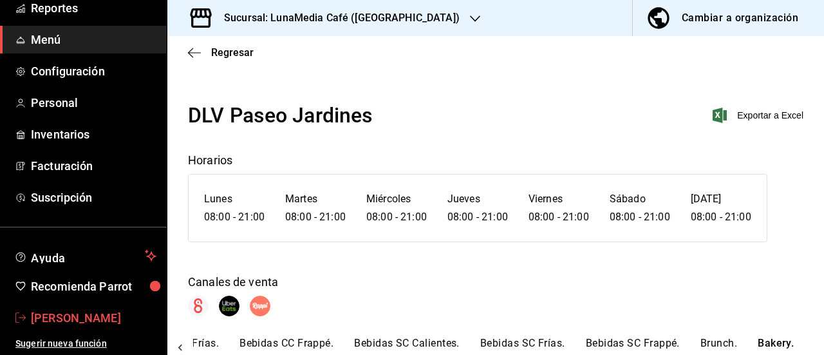
click at [82, 315] on span "[PERSON_NAME]" at bounding box center [94, 317] width 126 height 17
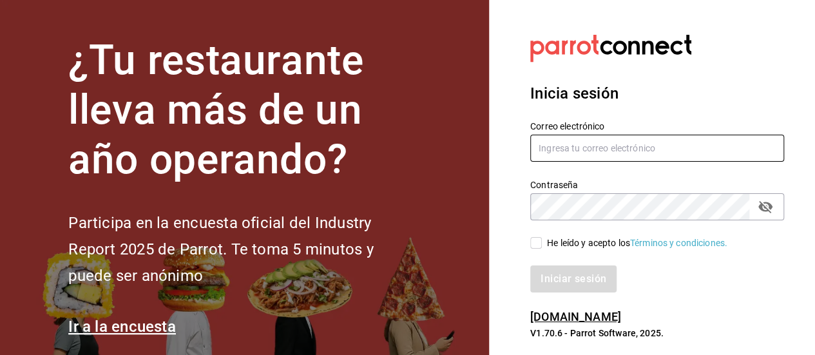
click at [554, 147] on input "text" at bounding box center [657, 148] width 254 height 27
type input "[EMAIL_ADDRESS][DOMAIN_NAME]"
click at [534, 245] on input "He leído y acepto los Términos y condiciones." at bounding box center [536, 243] width 12 height 12
checkbox input "true"
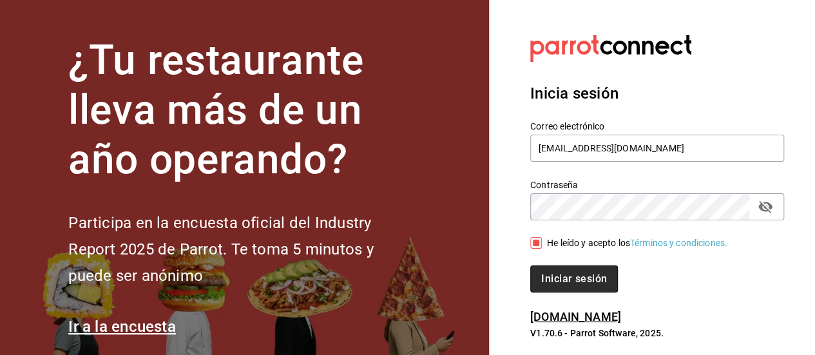
click at [565, 285] on button "Iniciar sesión" at bounding box center [574, 278] width 88 height 27
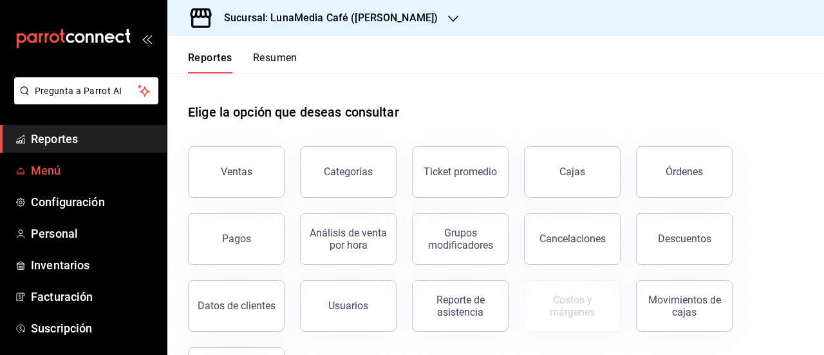
click at [55, 176] on span "Menú" at bounding box center [94, 170] width 126 height 17
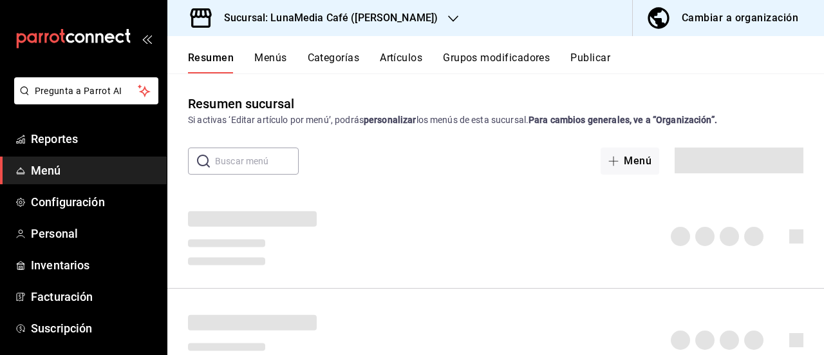
click at [437, 18] on div "Sucursal: LunaMedia Café ([PERSON_NAME])" at bounding box center [321, 18] width 286 height 36
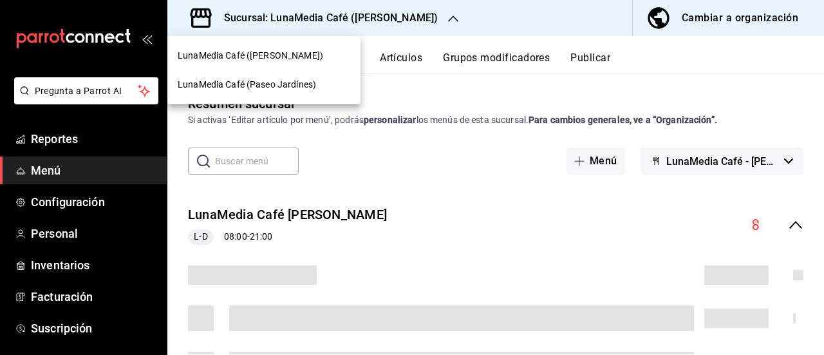
click at [265, 96] on div "LunaMedia Café (Paseo Jardínes)" at bounding box center [263, 84] width 193 height 29
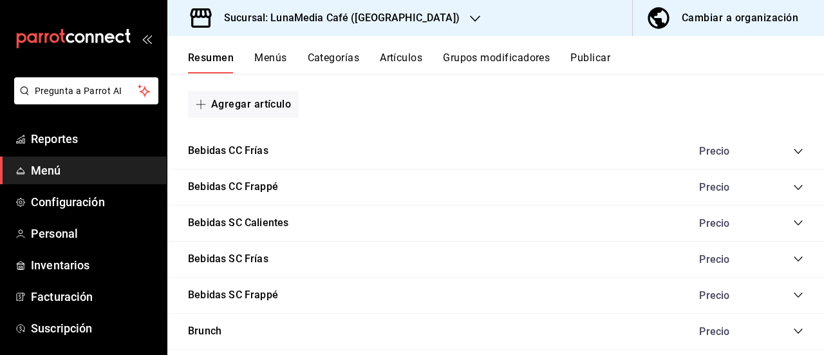
scroll to position [1030, 0]
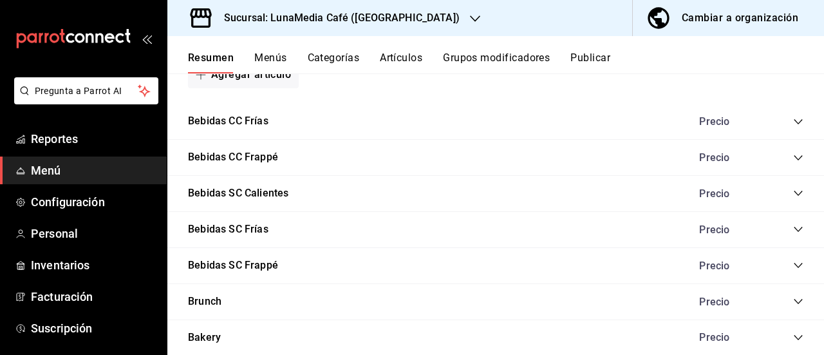
click at [782, 118] on div "Precio" at bounding box center [744, 121] width 117 height 12
click at [793, 121] on icon "collapse-category-row" at bounding box center [798, 122] width 10 height 10
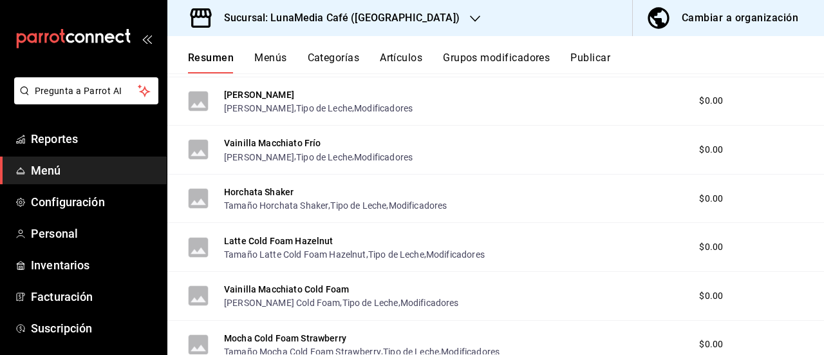
scroll to position [1352, 0]
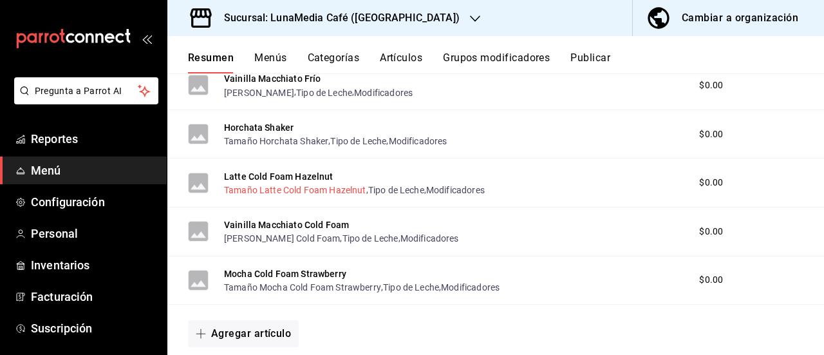
click at [288, 193] on button "Tamaño Latte Cold Foam Hazelnut" at bounding box center [295, 190] width 142 height 13
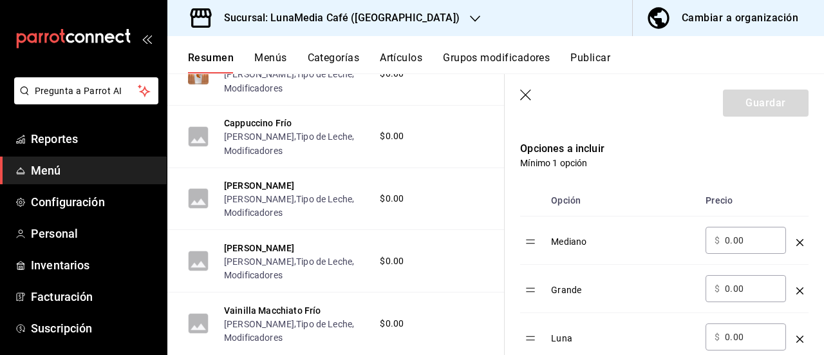
scroll to position [386, 0]
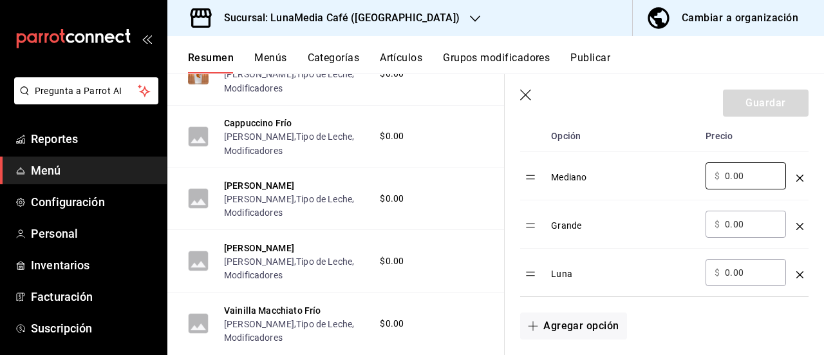
drag, startPoint x: 752, startPoint y: 177, endPoint x: 684, endPoint y: 173, distance: 68.4
click at [684, 173] on tr "Mediano ​ $ 0.00 ​" at bounding box center [664, 176] width 288 height 48
type input "77.00"
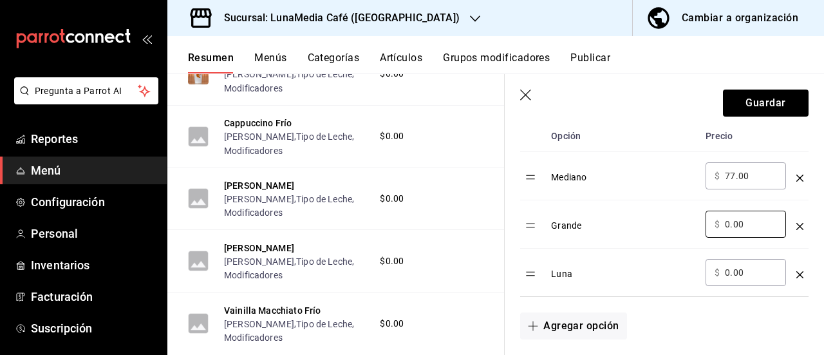
drag, startPoint x: 750, startPoint y: 231, endPoint x: 675, endPoint y: 227, distance: 74.8
click at [675, 227] on tr "Grande ​ $ 0.00 ​" at bounding box center [664, 224] width 288 height 48
type input "84.00"
drag, startPoint x: 746, startPoint y: 275, endPoint x: 675, endPoint y: 272, distance: 70.9
click at [675, 272] on tr "Luna ​ $ 0.00 ​" at bounding box center [664, 273] width 288 height 48
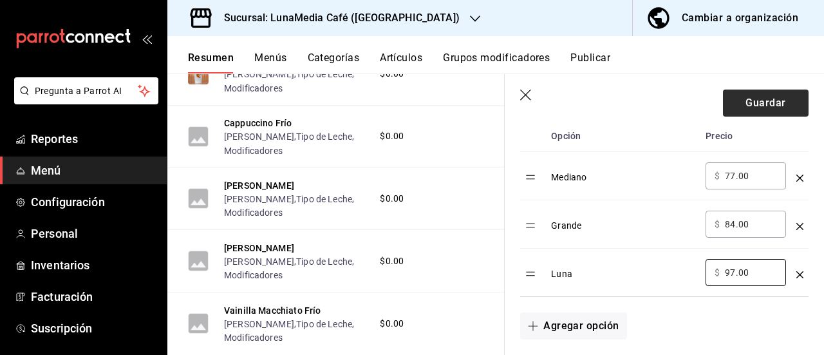
type input "97.00"
click at [759, 108] on button "Guardar" at bounding box center [766, 103] width 86 height 27
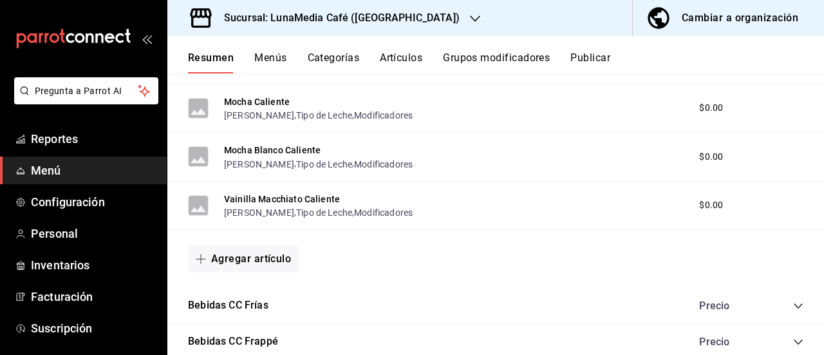
scroll to position [1039, 0]
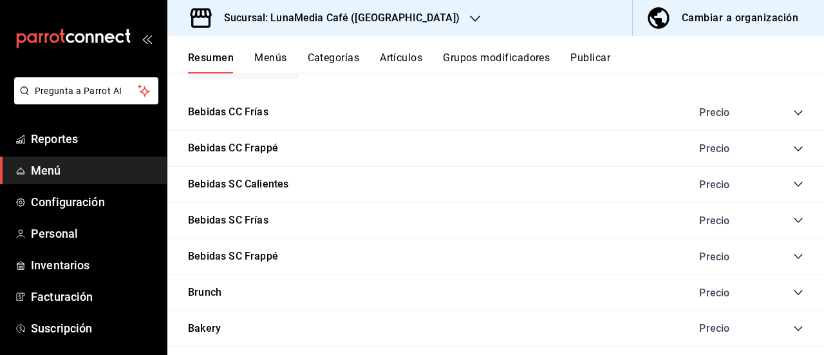
click at [793, 116] on icon "collapse-category-row" at bounding box center [798, 113] width 10 height 10
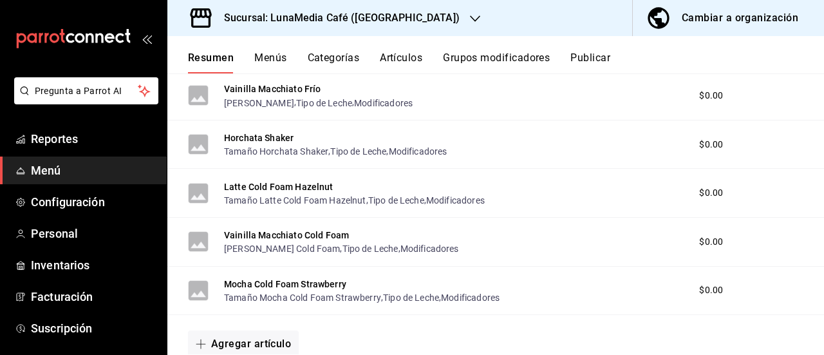
scroll to position [1361, 0]
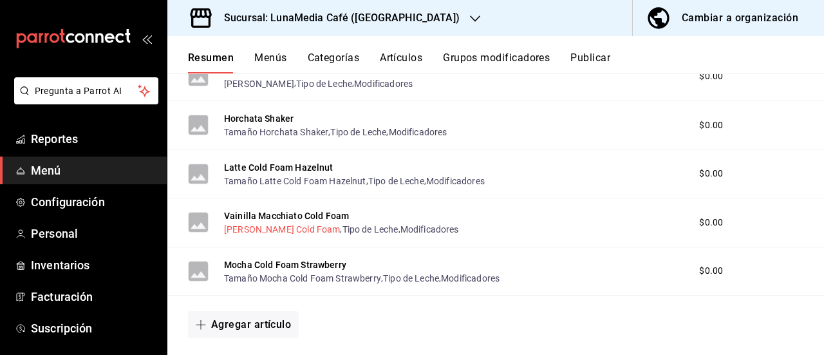
click at [278, 232] on button "[PERSON_NAME] Cold Foam" at bounding box center [282, 229] width 116 height 13
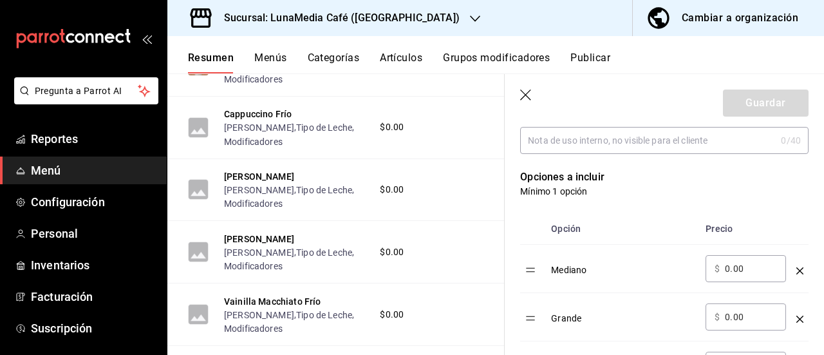
scroll to position [322, 0]
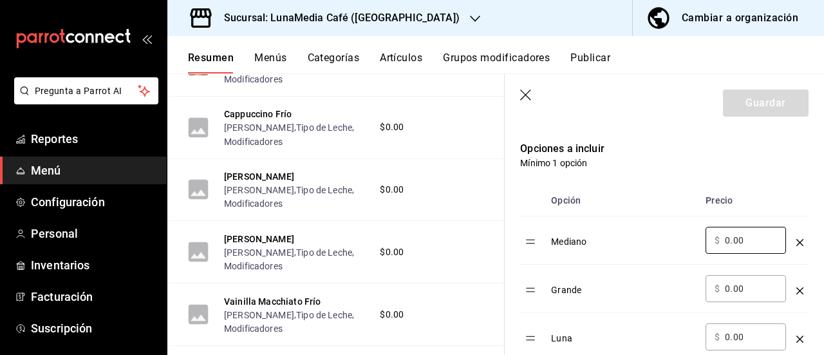
drag, startPoint x: 688, startPoint y: 241, endPoint x: 679, endPoint y: 240, distance: 9.2
click at [679, 240] on tr "Mediano ​ $ 0.00 ​" at bounding box center [664, 240] width 288 height 48
type input "77.00"
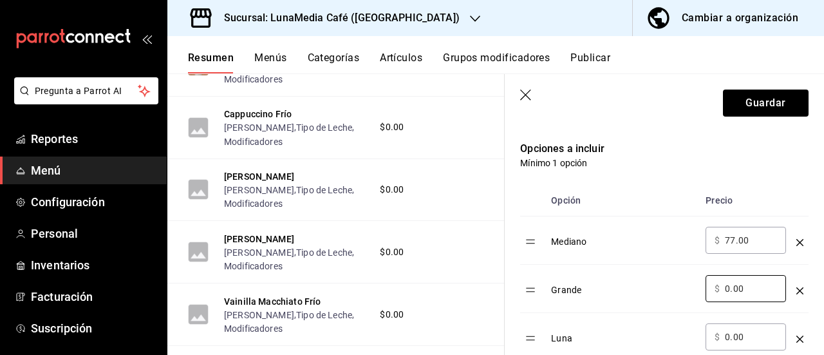
drag, startPoint x: 746, startPoint y: 285, endPoint x: 672, endPoint y: 283, distance: 74.1
click at [672, 283] on tr "Grande ​ $ 0.00 ​" at bounding box center [664, 289] width 288 height 48
type input "84.00"
drag, startPoint x: 752, startPoint y: 339, endPoint x: 657, endPoint y: 333, distance: 95.5
click at [657, 333] on tr "Luna ​ $ 0.00 ​" at bounding box center [664, 337] width 288 height 48
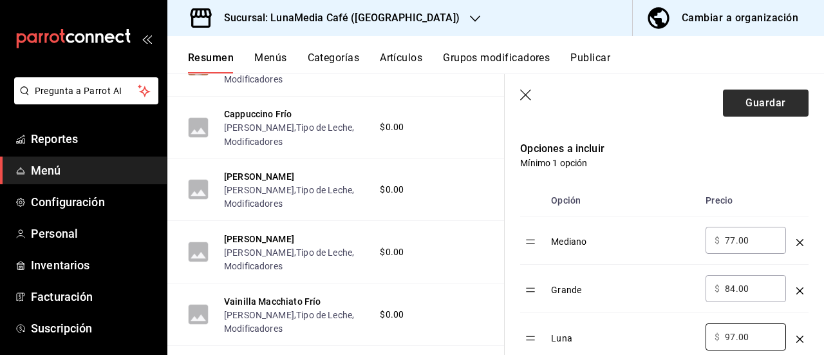
type input "97.00"
click at [755, 101] on button "Guardar" at bounding box center [766, 103] width 86 height 27
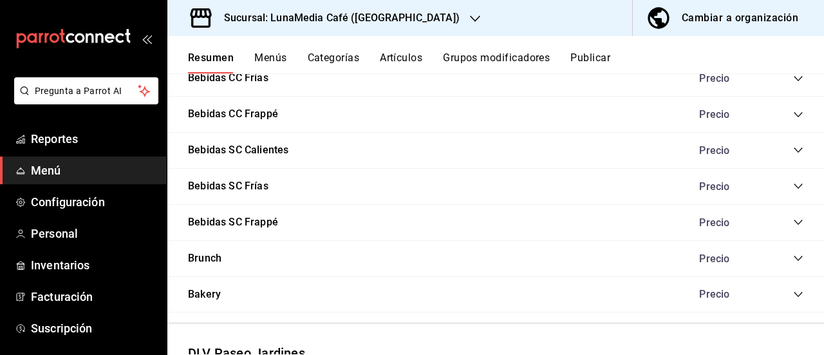
scroll to position [954, 0]
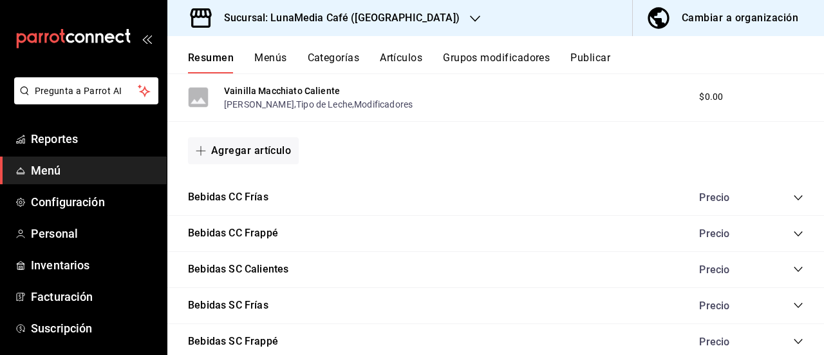
click at [786, 191] on div "Bebidas CC [PERSON_NAME]" at bounding box center [495, 198] width 657 height 36
click at [793, 198] on icon "collapse-category-row" at bounding box center [798, 198] width 10 height 10
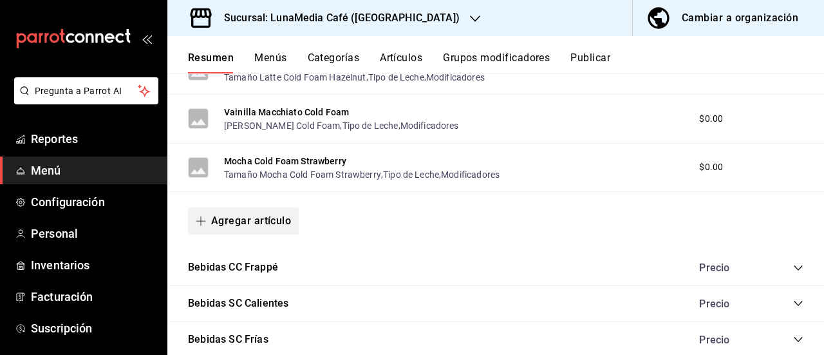
scroll to position [1470, 0]
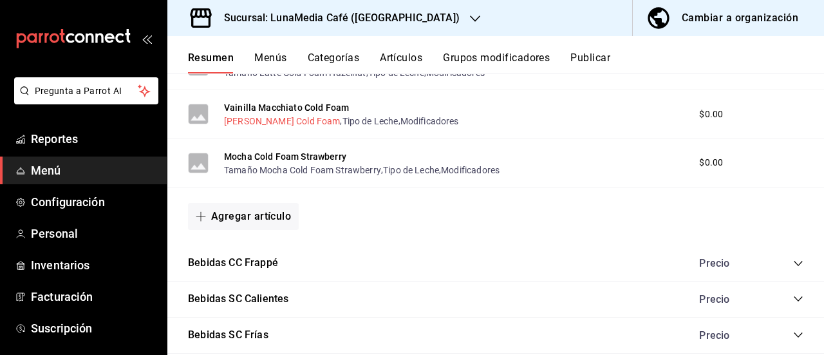
click at [250, 123] on button "[PERSON_NAME] Cold Foam" at bounding box center [282, 121] width 116 height 13
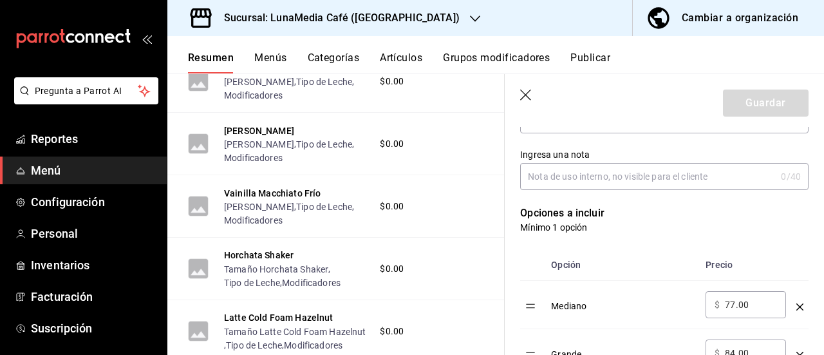
scroll to position [322, 0]
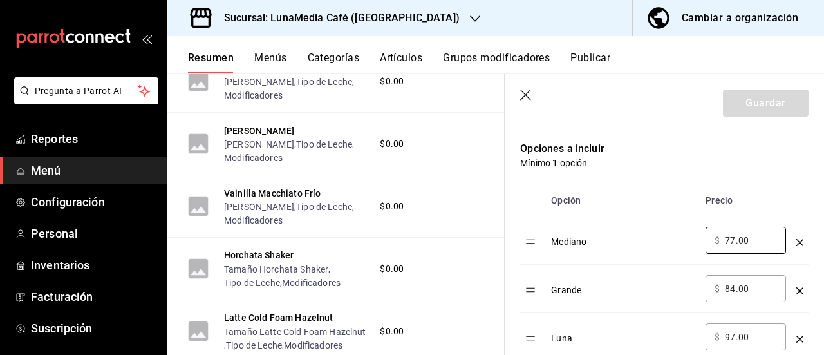
drag, startPoint x: 757, startPoint y: 236, endPoint x: 691, endPoint y: 237, distance: 66.3
click at [691, 237] on tr "Mediano ​ $ 77.00 ​" at bounding box center [664, 240] width 288 height 48
type input "84.00"
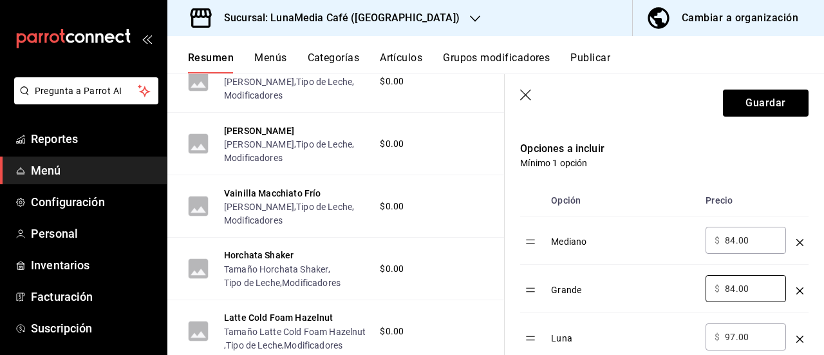
drag, startPoint x: 753, startPoint y: 288, endPoint x: 666, endPoint y: 288, distance: 87.6
click at [666, 288] on tr "Grande ​ $ 84.00 ​" at bounding box center [664, 289] width 288 height 48
type input "8.00"
type input "94.00"
drag, startPoint x: 756, startPoint y: 343, endPoint x: 683, endPoint y: 336, distance: 73.8
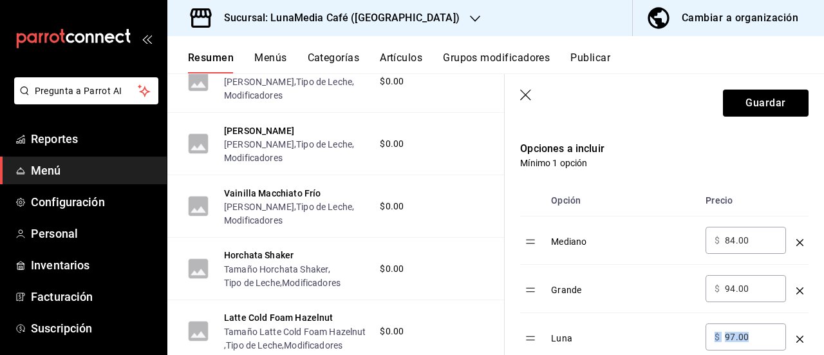
click at [683, 336] on tr "Luna ​ $ 97.00 ​" at bounding box center [664, 337] width 288 height 48
click at [761, 342] on input "97.00" at bounding box center [751, 336] width 52 height 13
drag, startPoint x: 757, startPoint y: 337, endPoint x: 712, endPoint y: 336, distance: 45.7
click at [712, 336] on div "​ $ 97.00 ​" at bounding box center [746, 336] width 80 height 27
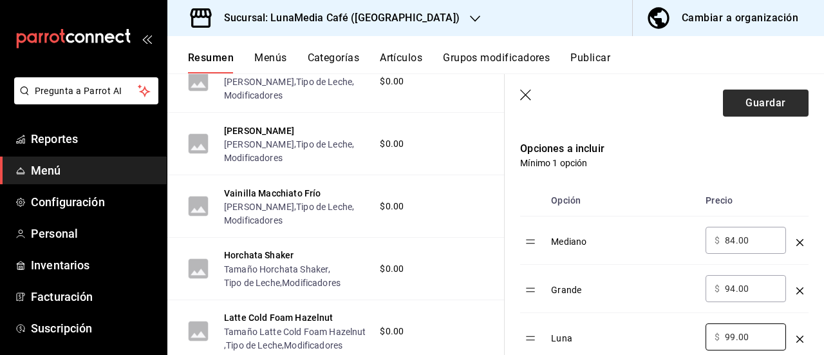
type input "99.00"
click at [734, 108] on button "Guardar" at bounding box center [766, 103] width 86 height 27
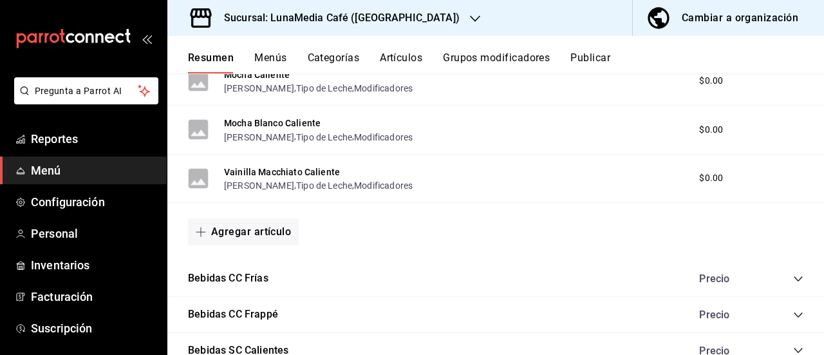
scroll to position [975, 0]
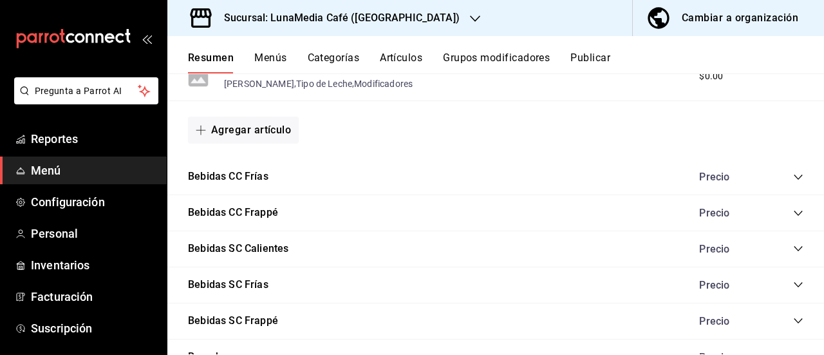
click at [793, 178] on icon "collapse-category-row" at bounding box center [798, 177] width 10 height 10
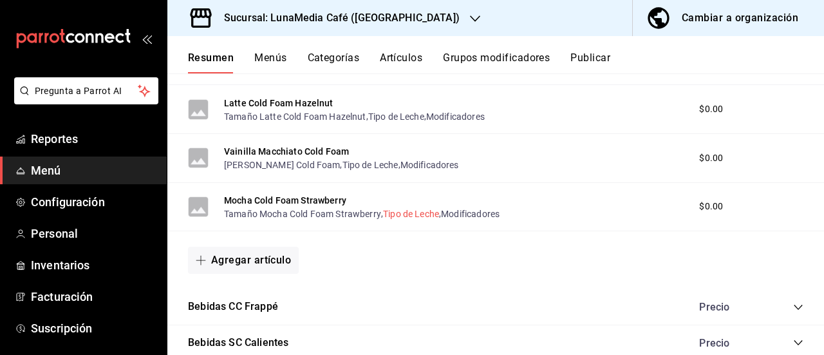
scroll to position [1361, 0]
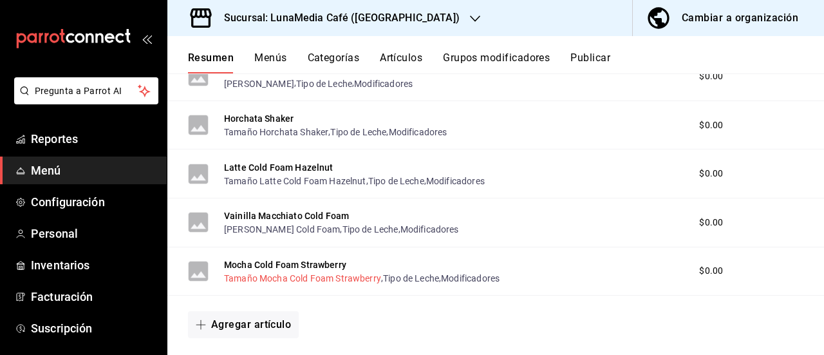
click at [251, 280] on button "Tamaño Mocha Cold Foam Strawberry" at bounding box center [302, 278] width 157 height 13
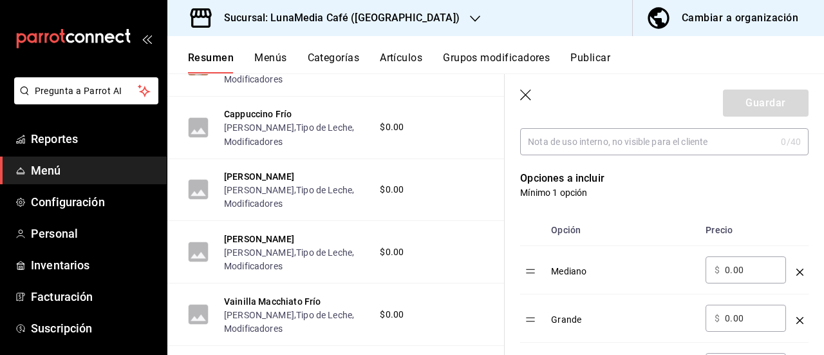
scroll to position [322, 0]
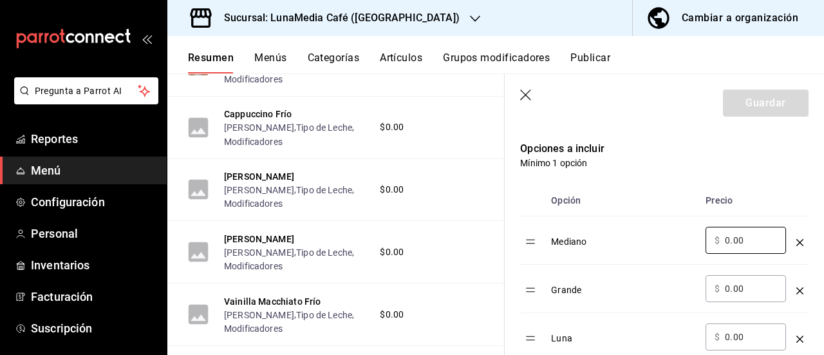
drag, startPoint x: 746, startPoint y: 243, endPoint x: 687, endPoint y: 241, distance: 59.3
click at [688, 242] on tr "Mediano ​ $ 0.00 ​" at bounding box center [664, 240] width 288 height 48
type input "84.00"
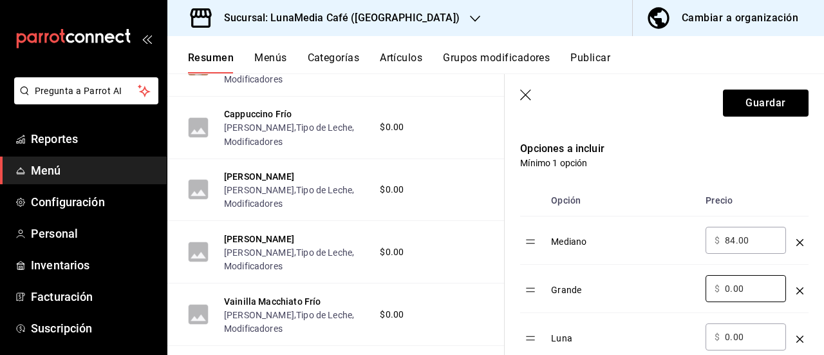
drag, startPoint x: 750, startPoint y: 291, endPoint x: 670, endPoint y: 285, distance: 79.4
click at [670, 285] on tr "Grande ​ $ 0.00 ​" at bounding box center [664, 289] width 288 height 48
type input "94.00"
drag, startPoint x: 748, startPoint y: 336, endPoint x: 662, endPoint y: 326, distance: 86.8
click at [662, 326] on tr "Luna ​ $ 0.00 ​" at bounding box center [664, 337] width 288 height 48
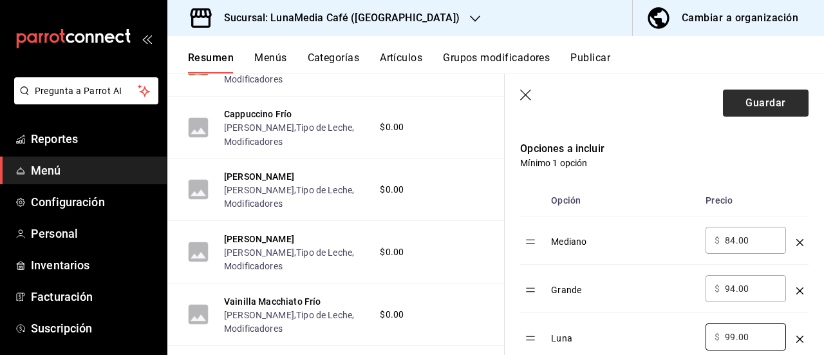
type input "99.00"
click at [741, 106] on button "Guardar" at bounding box center [766, 103] width 86 height 27
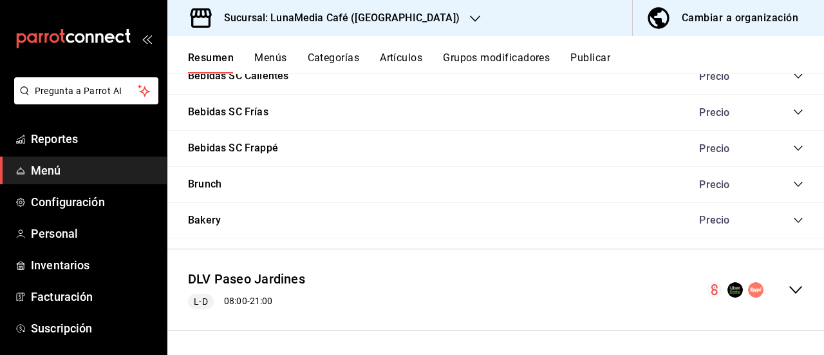
scroll to position [954, 0]
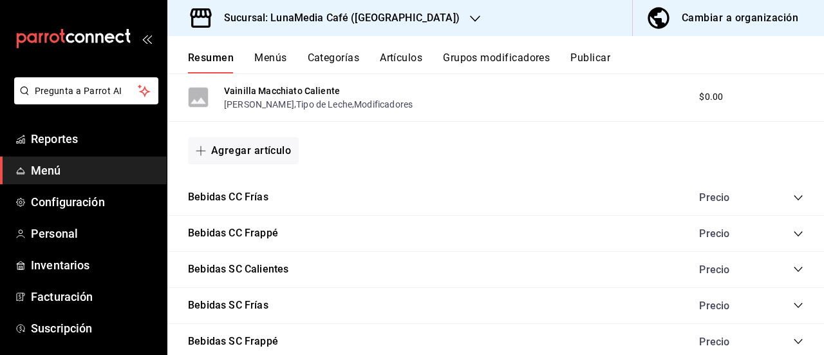
click at [793, 200] on icon "collapse-category-row" at bounding box center [798, 198] width 10 height 10
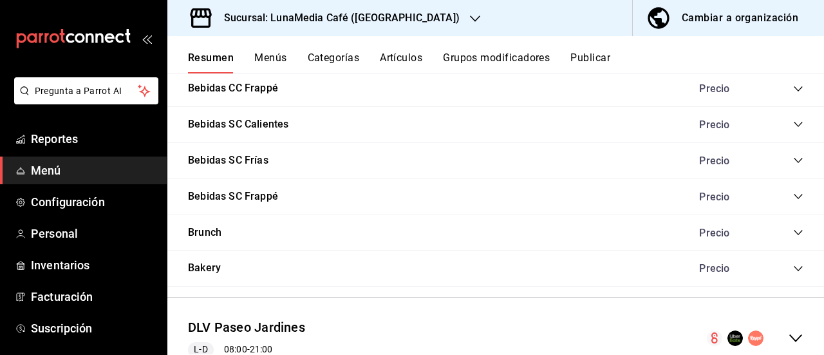
scroll to position [1627, 0]
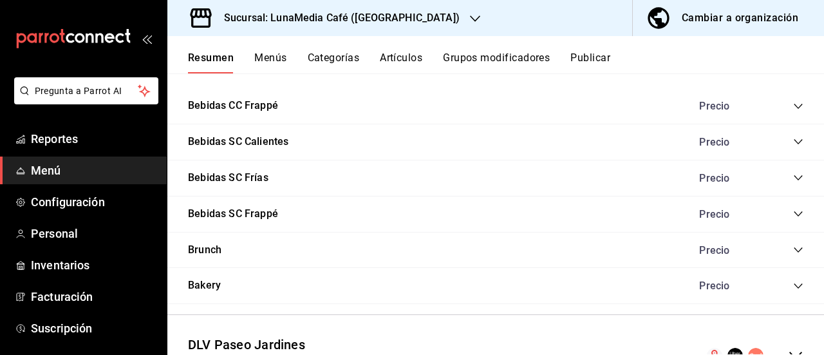
click at [793, 180] on icon "collapse-category-row" at bounding box center [798, 178] width 10 height 10
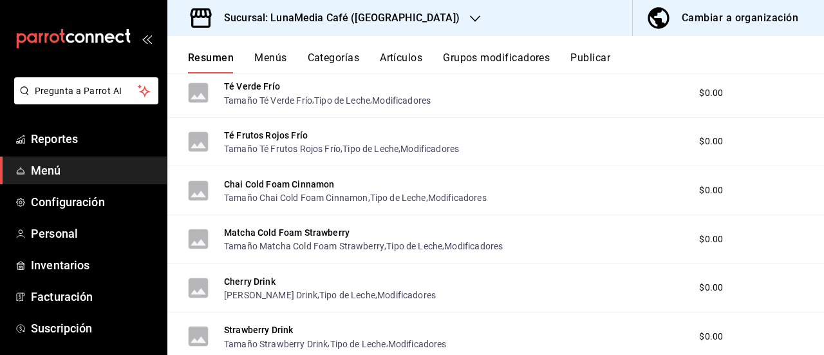
scroll to position [2013, 0]
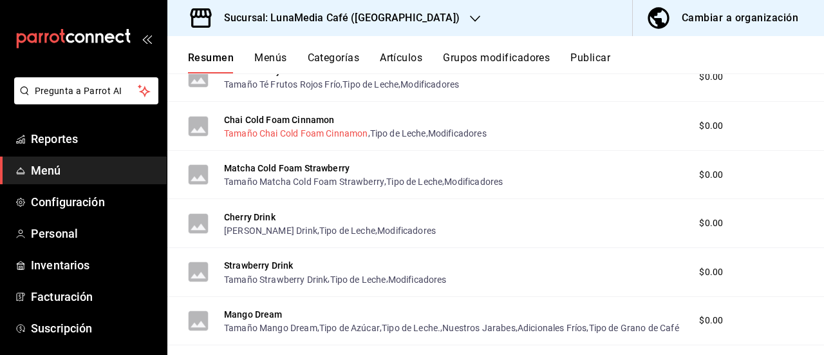
click at [256, 138] on button "Tamaño Chai Cold Foam Cinnamon" at bounding box center [296, 133] width 144 height 13
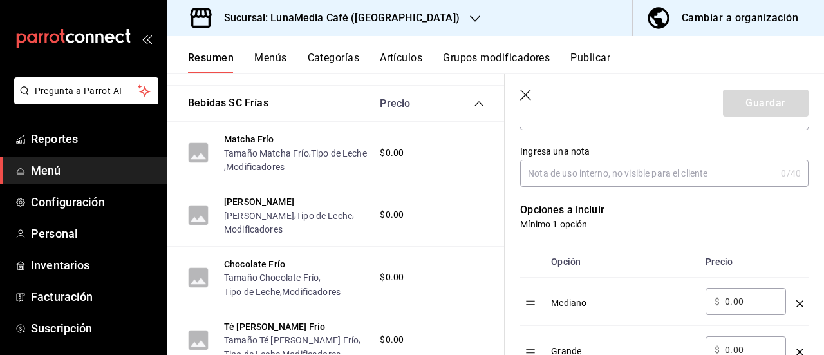
scroll to position [322, 0]
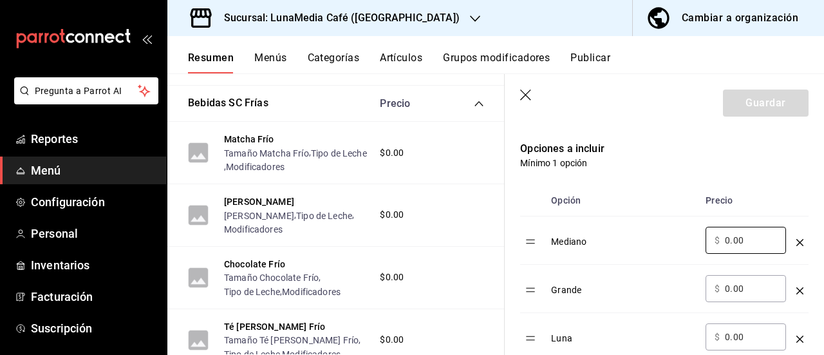
drag, startPoint x: 753, startPoint y: 245, endPoint x: 674, endPoint y: 242, distance: 79.9
click at [674, 242] on tr "Mediano ​ $ 0.00 ​" at bounding box center [664, 240] width 288 height 48
type input "77.00"
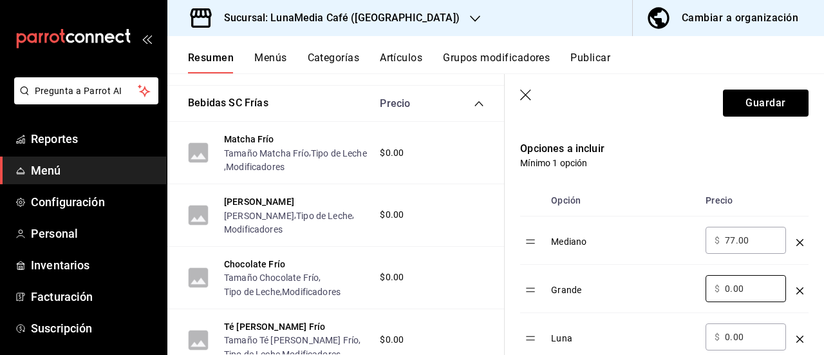
drag, startPoint x: 744, startPoint y: 286, endPoint x: 664, endPoint y: 285, distance: 80.5
click at [664, 285] on tr "Grande ​ $ 0.00 ​" at bounding box center [664, 289] width 288 height 48
type input "84.00"
drag, startPoint x: 752, startPoint y: 334, endPoint x: 695, endPoint y: 333, distance: 57.3
click at [695, 333] on tr "Luna ​ $ 0.00 ​" at bounding box center [664, 337] width 288 height 48
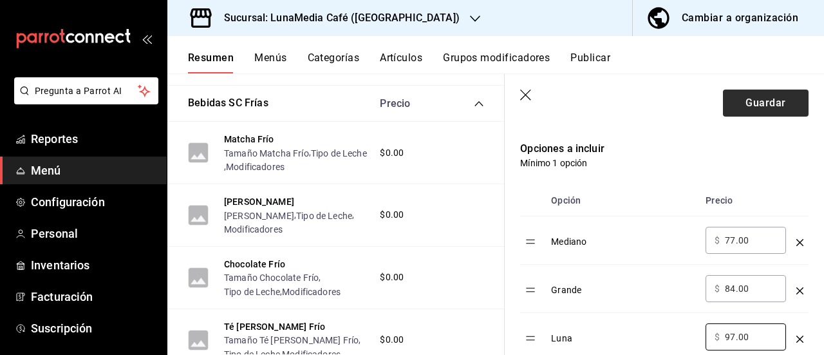
type input "97.00"
click at [746, 90] on button "Guardar" at bounding box center [766, 103] width 86 height 27
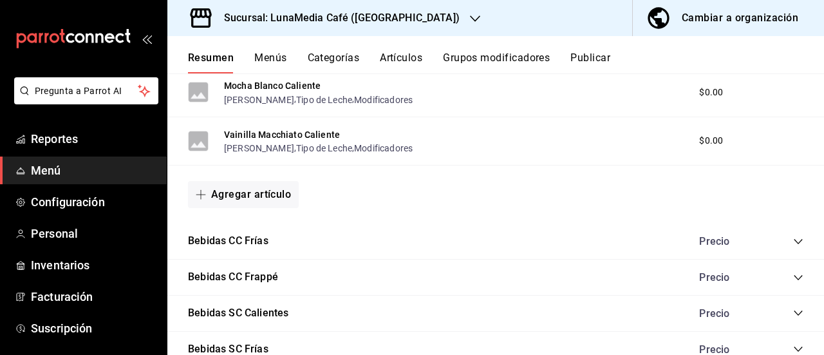
scroll to position [975, 0]
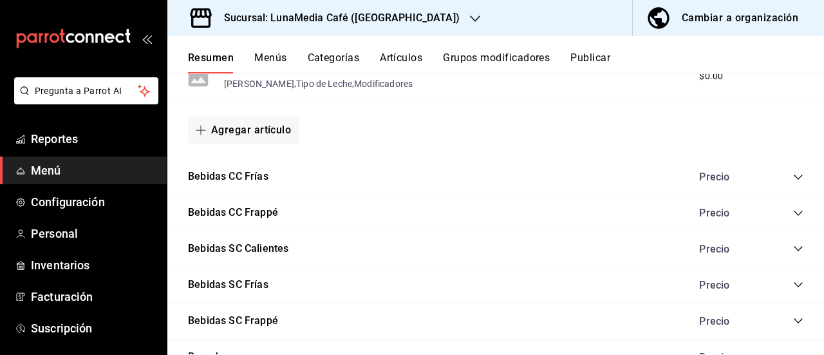
click at [793, 283] on icon "collapse-category-row" at bounding box center [798, 284] width 10 height 10
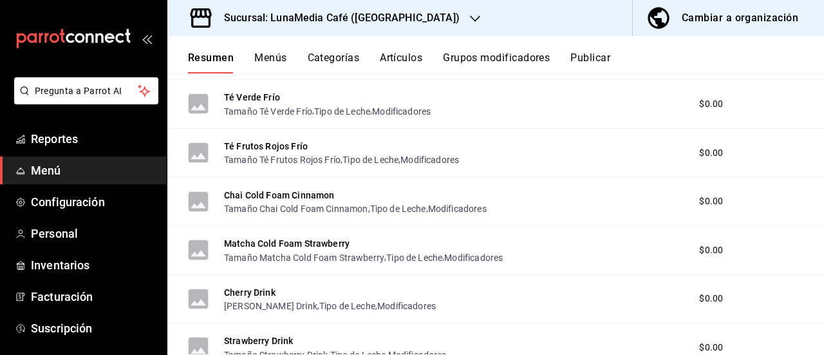
scroll to position [1426, 0]
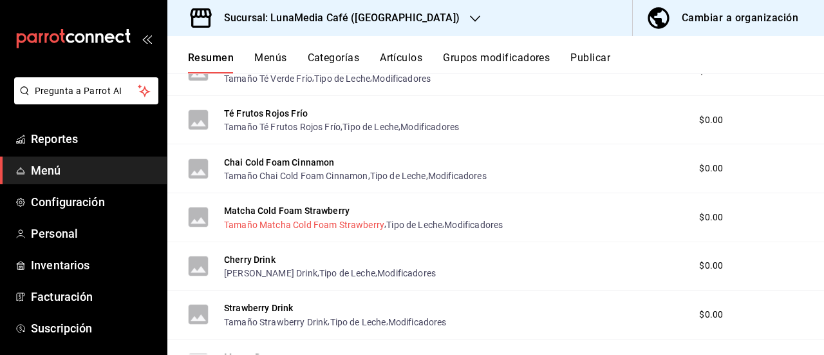
click at [280, 225] on button "Tamaño Matcha Cold Foam Strawberry" at bounding box center [304, 224] width 160 height 13
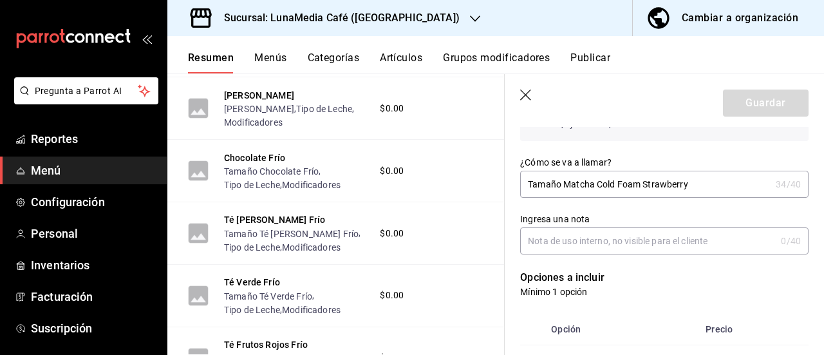
scroll to position [322, 0]
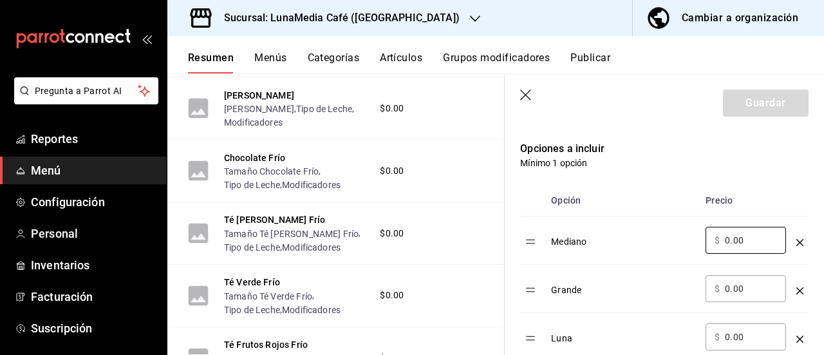
drag, startPoint x: 743, startPoint y: 244, endPoint x: 677, endPoint y: 240, distance: 65.8
click at [677, 240] on tr "Mediano ​ $ 0.00 ​" at bounding box center [664, 240] width 288 height 48
type input "89.00"
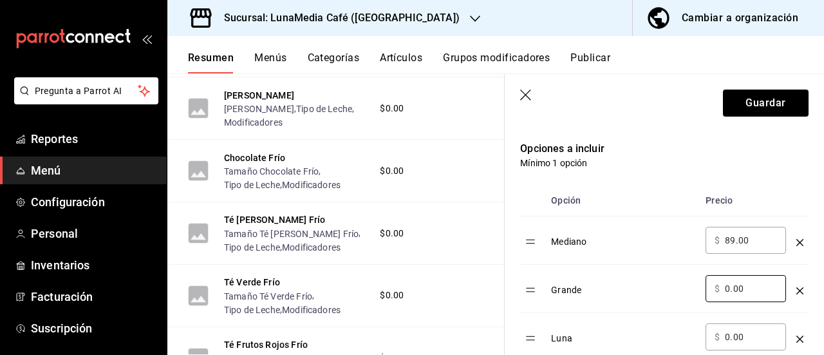
drag, startPoint x: 692, startPoint y: 283, endPoint x: 669, endPoint y: 281, distance: 23.3
click at [669, 281] on tr "Grande ​ $ 0.00 ​" at bounding box center [664, 289] width 288 height 48
type input "8.00"
type input "99.00"
drag, startPoint x: 744, startPoint y: 336, endPoint x: 688, endPoint y: 335, distance: 56.0
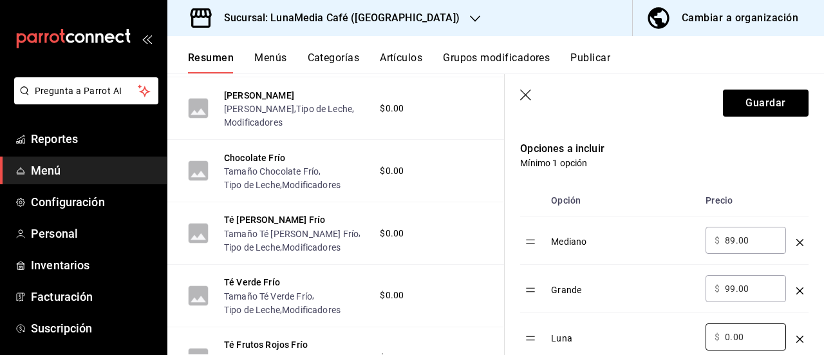
click at [688, 335] on tr "Luna ​ $ 0.00 ​" at bounding box center [664, 337] width 288 height 48
type input "104.00"
click at [756, 105] on button "Guardar" at bounding box center [766, 103] width 86 height 27
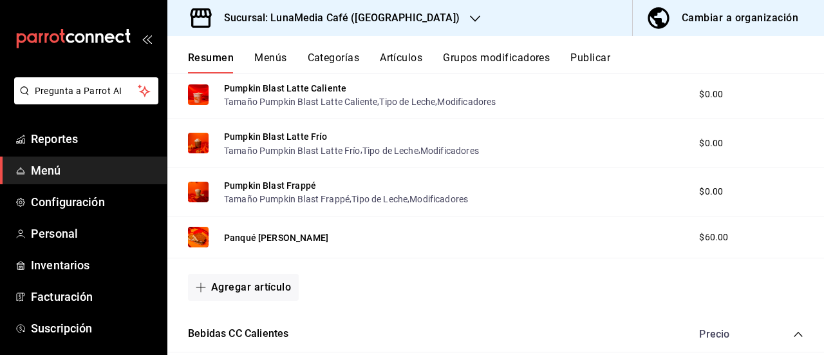
scroll to position [193, 0]
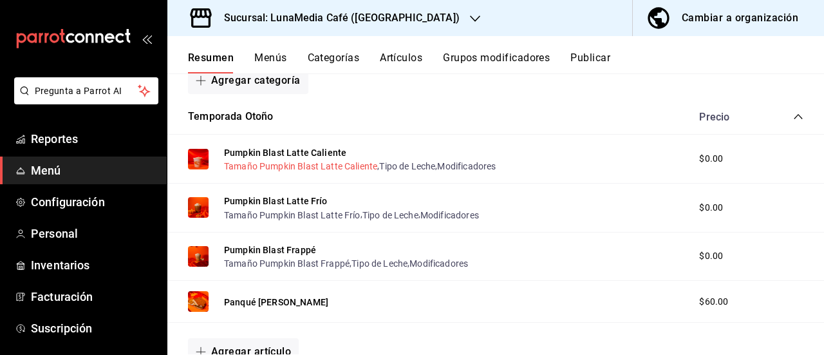
click at [280, 164] on button "Tamaño Pumpkin Blast Latte Caliente" at bounding box center [300, 166] width 153 height 13
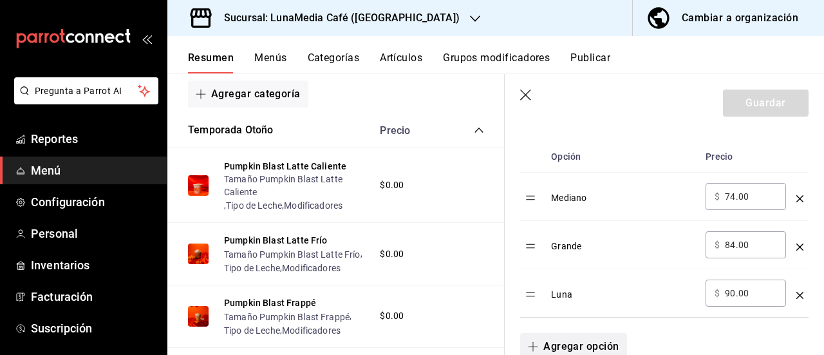
scroll to position [386, 0]
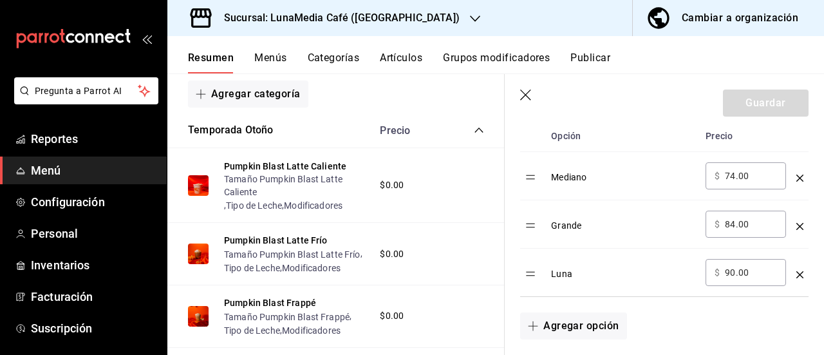
click at [701, 73] on main "Resumen sucursal Si activas ‘Editar artículo por menú’, podrás personalizar los…" at bounding box center [495, 213] width 657 height 281
click at [258, 258] on button "Tamaño Pumpkin Blast Latte Frío" at bounding box center [292, 254] width 137 height 13
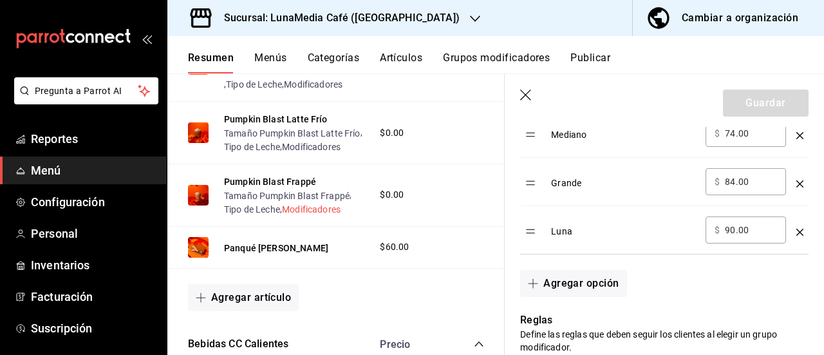
scroll to position [322, 0]
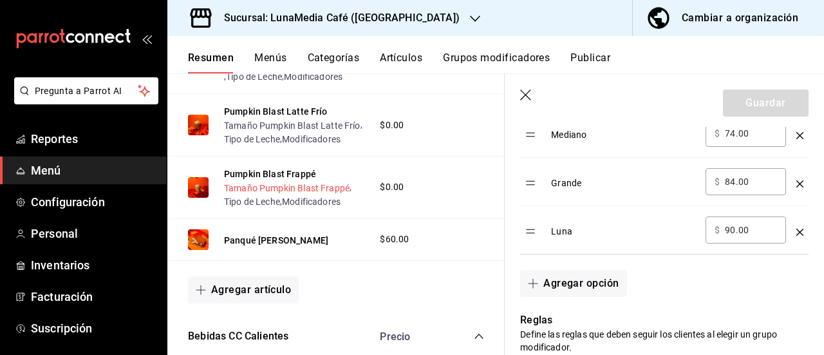
click at [270, 194] on button "Tamaño Pumpkin Blast Frappé" at bounding box center [287, 188] width 126 height 13
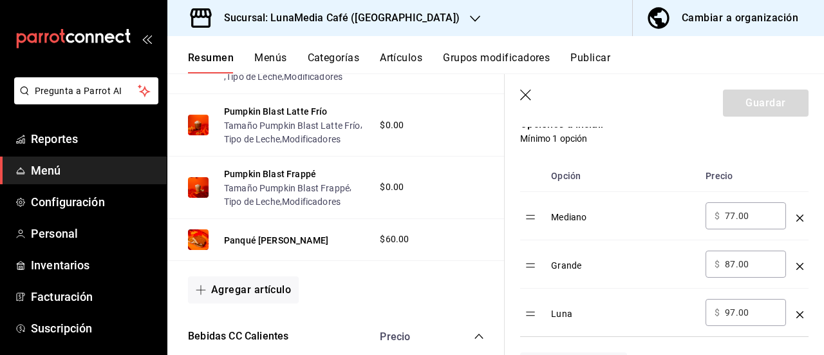
scroll to position [364, 0]
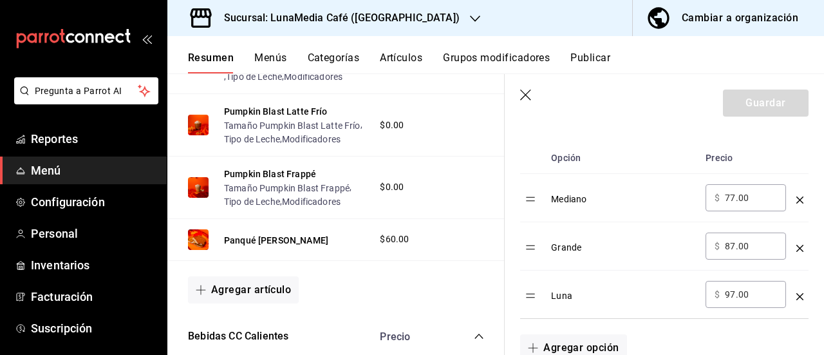
click at [687, 100] on header "Guardar" at bounding box center [664, 100] width 319 height 53
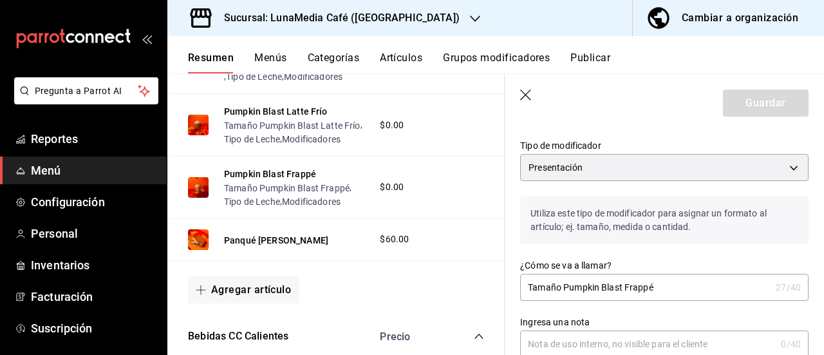
scroll to position [107, 0]
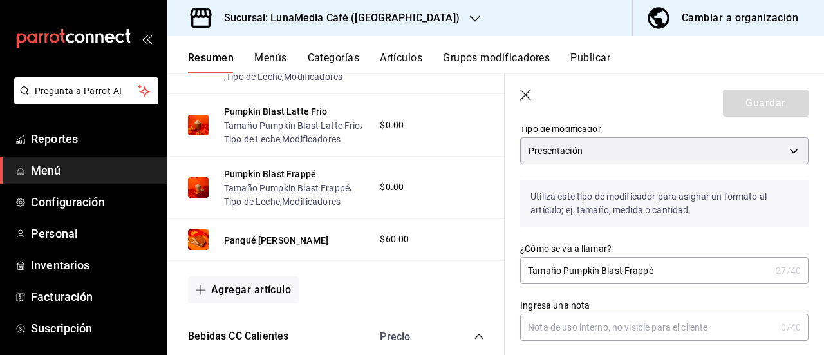
click at [523, 92] on icon "button" at bounding box center [525, 95] width 11 height 11
